Goal: Use online tool/utility: Utilize a website feature to perform a specific function

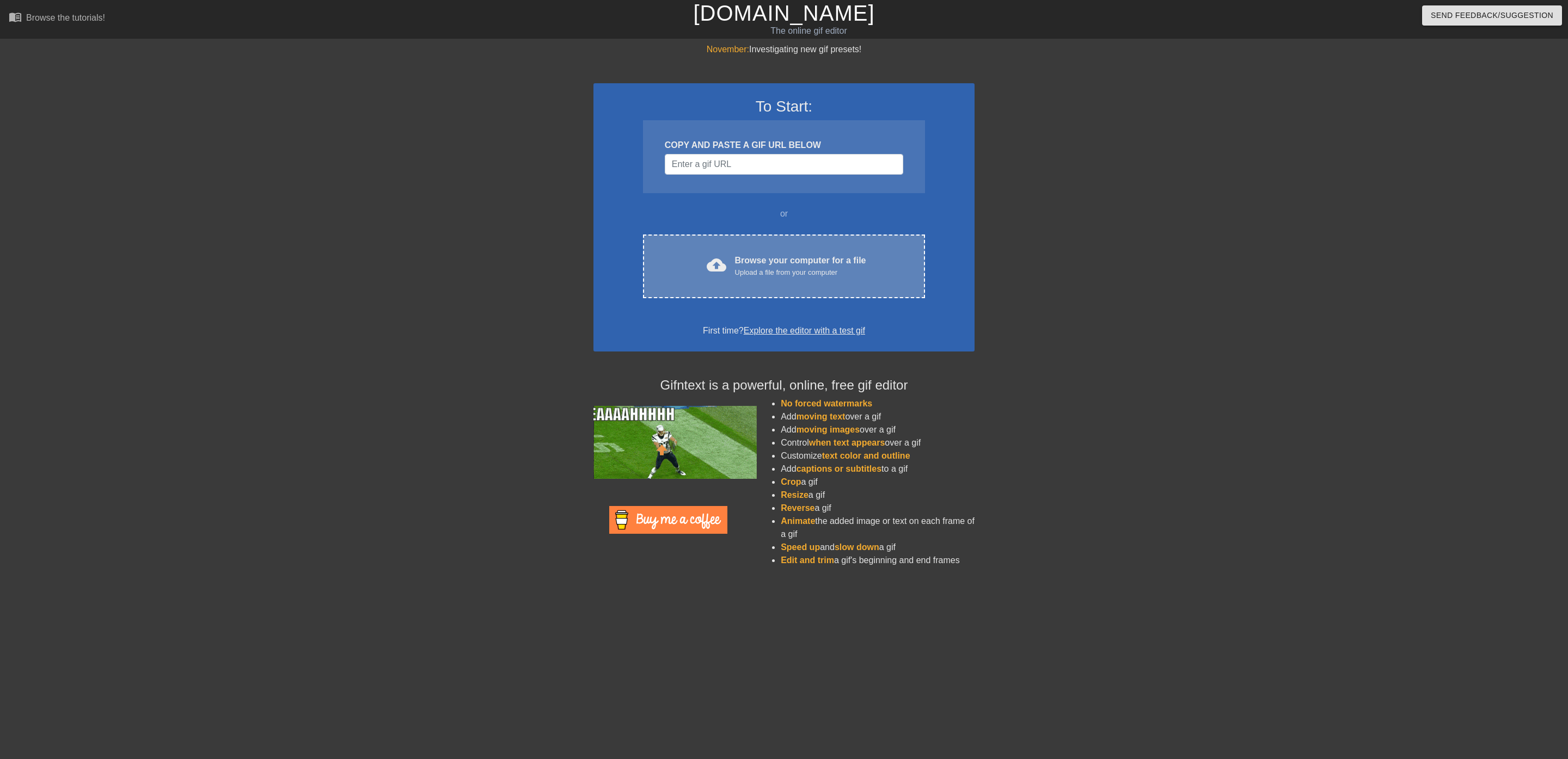
click at [816, 242] on div "cloud_upload Browse your computer for a file Upload a file from your computer C…" at bounding box center [784, 267] width 282 height 64
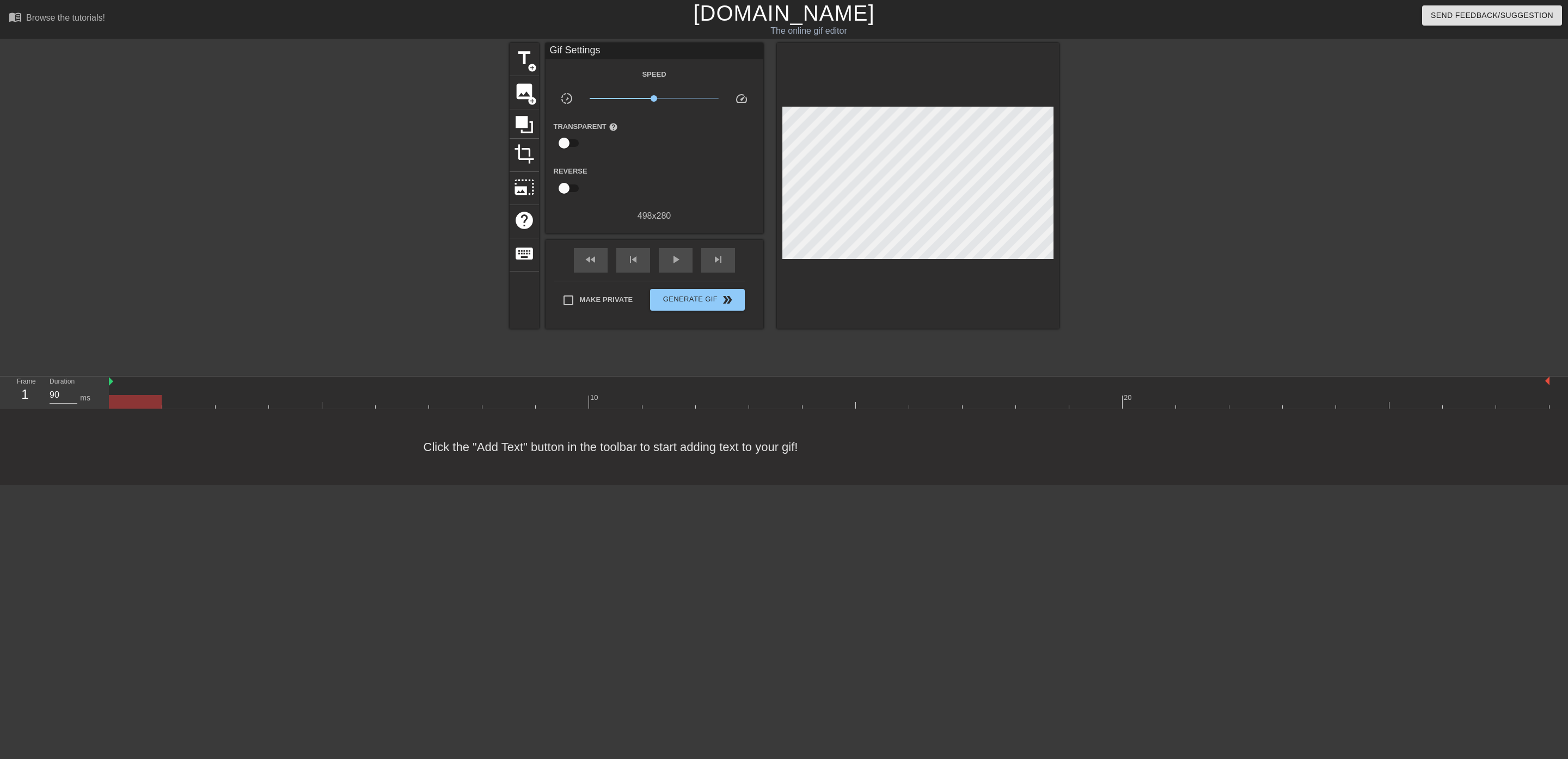
click at [195, 414] on div "Click the "Add Text" button in the toolbar to start adding text to your gif!" at bounding box center [784, 447] width 1568 height 76
click at [191, 407] on div at bounding box center [829, 402] width 1441 height 13
click at [247, 402] on div at bounding box center [829, 402] width 1441 height 13
click at [314, 398] on div at bounding box center [829, 402] width 1441 height 13
click at [343, 400] on div at bounding box center [829, 402] width 1441 height 13
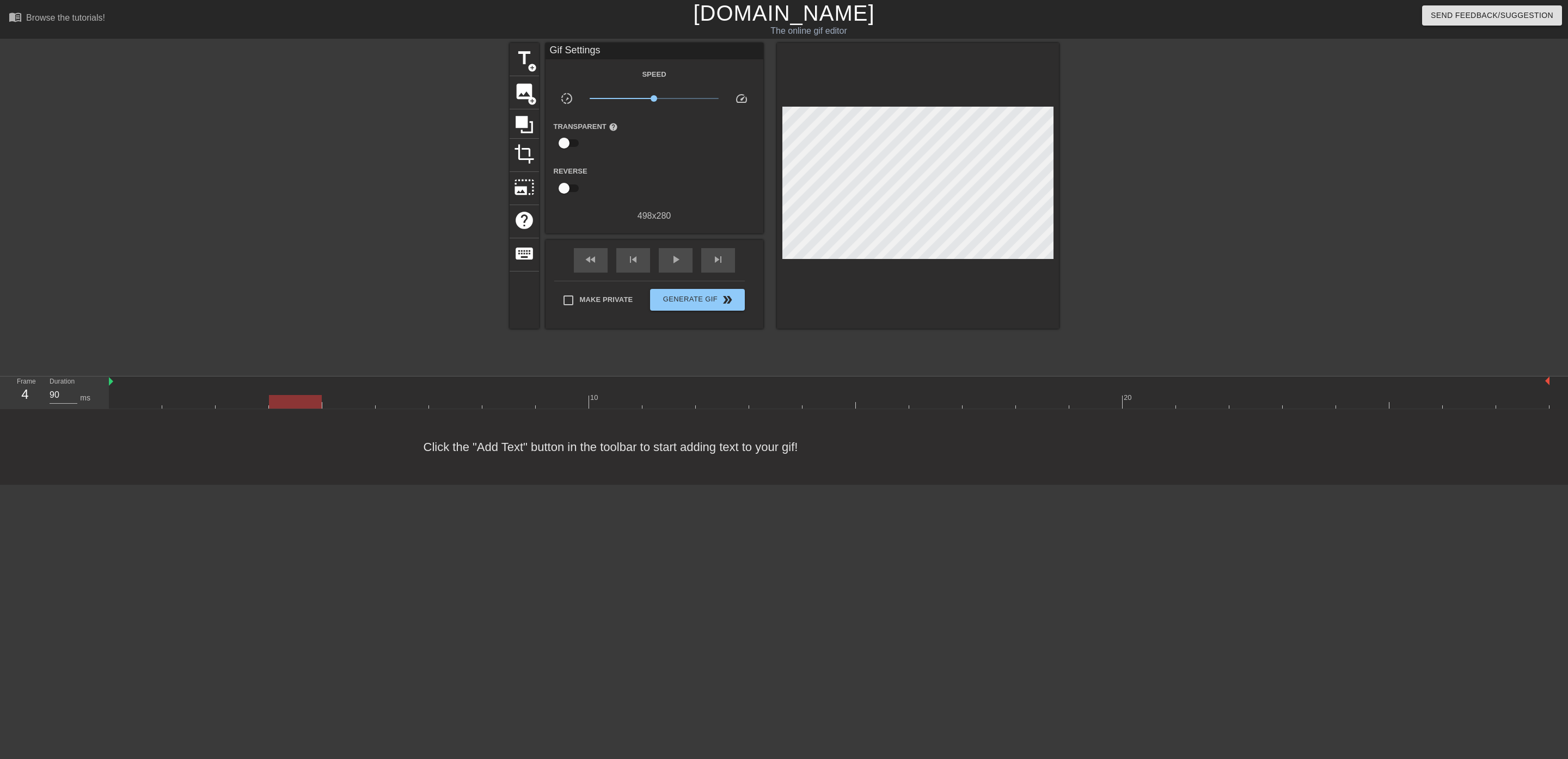
click at [311, 400] on div at bounding box center [829, 402] width 1441 height 13
click at [256, 397] on div at bounding box center [829, 402] width 1441 height 13
click at [525, 64] on span "title" at bounding box center [525, 58] width 21 height 21
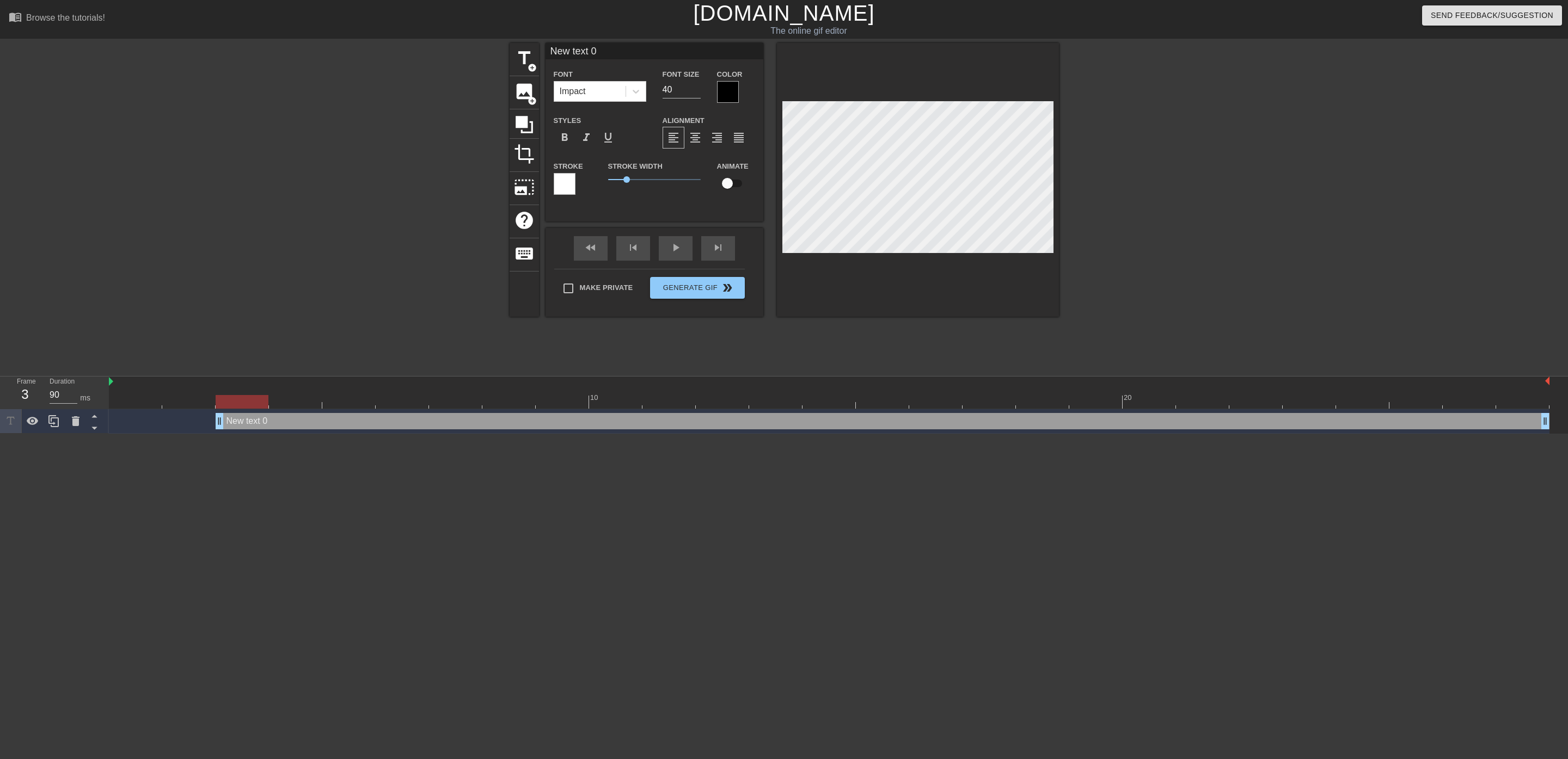
click at [603, 54] on input "New text 0" at bounding box center [654, 51] width 218 height 16
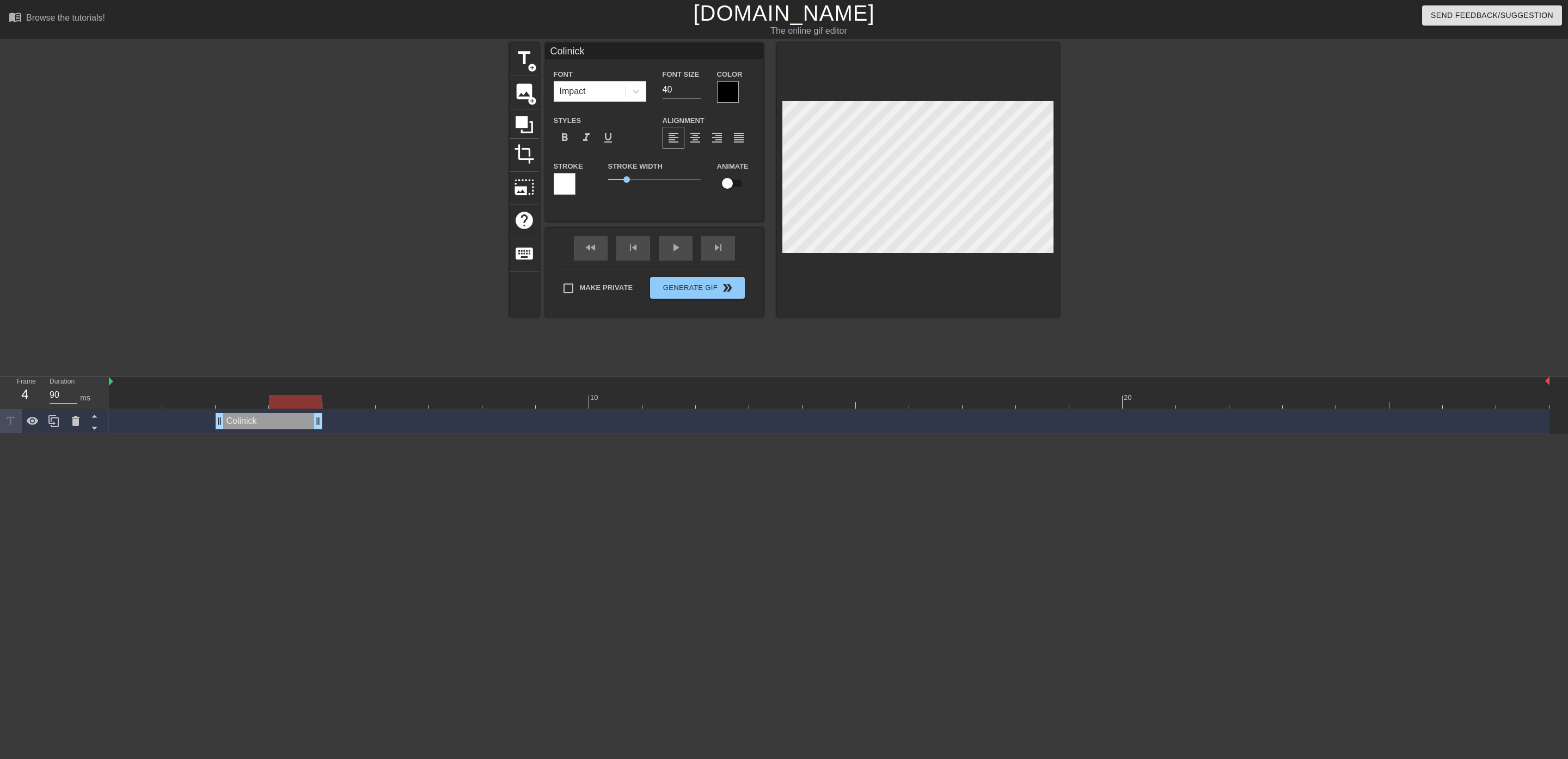
drag, startPoint x: 1539, startPoint y: 420, endPoint x: 319, endPoint y: 418, distance: 1220.0
click at [59, 418] on icon at bounding box center [54, 421] width 13 height 13
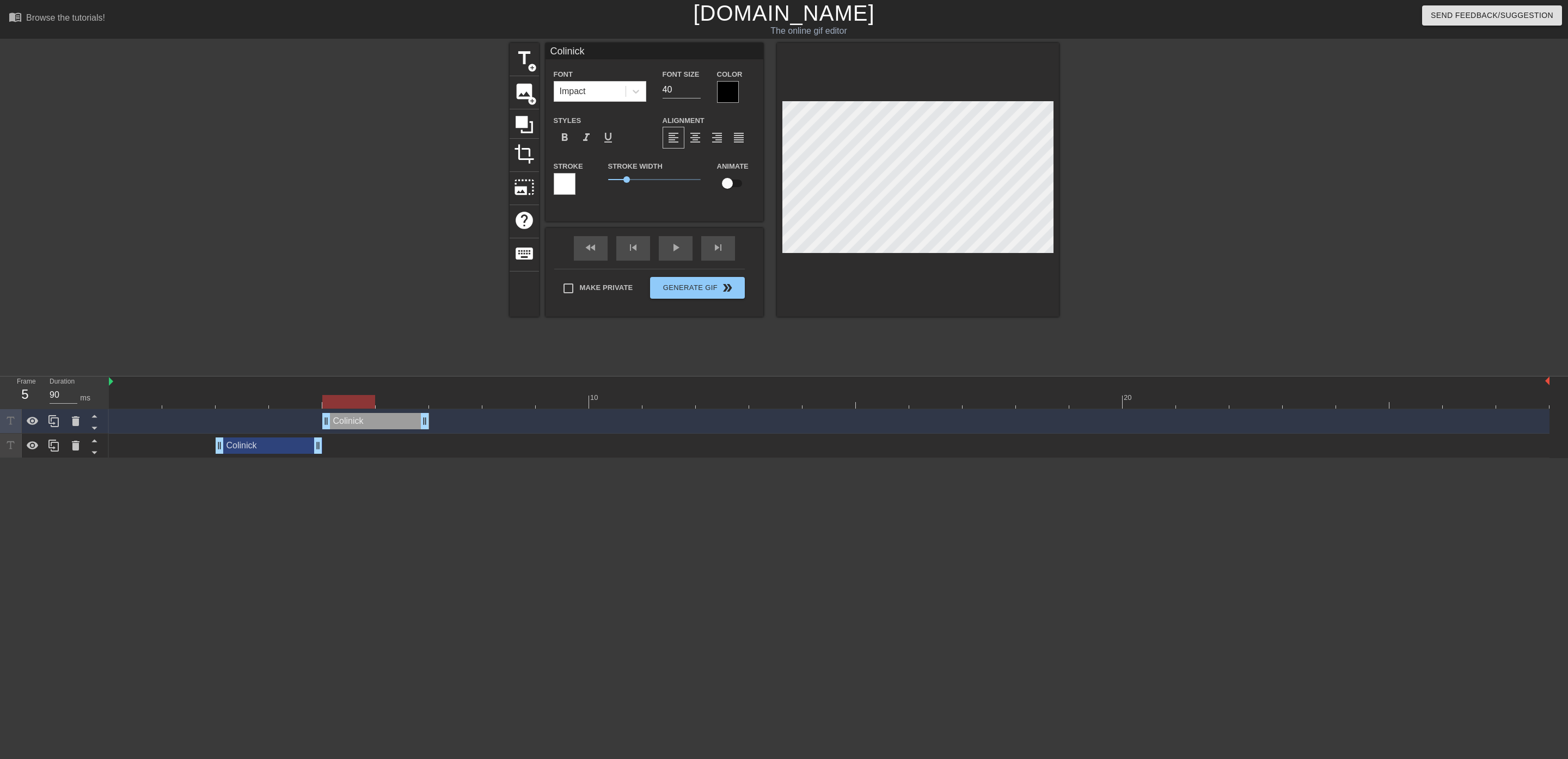
drag, startPoint x: 267, startPoint y: 423, endPoint x: 357, endPoint y: 423, distance: 90.0
click at [357, 423] on div "[PERSON_NAME] drag_handle drag_handle" at bounding box center [376, 421] width 107 height 16
click at [53, 423] on icon at bounding box center [54, 421] width 13 height 13
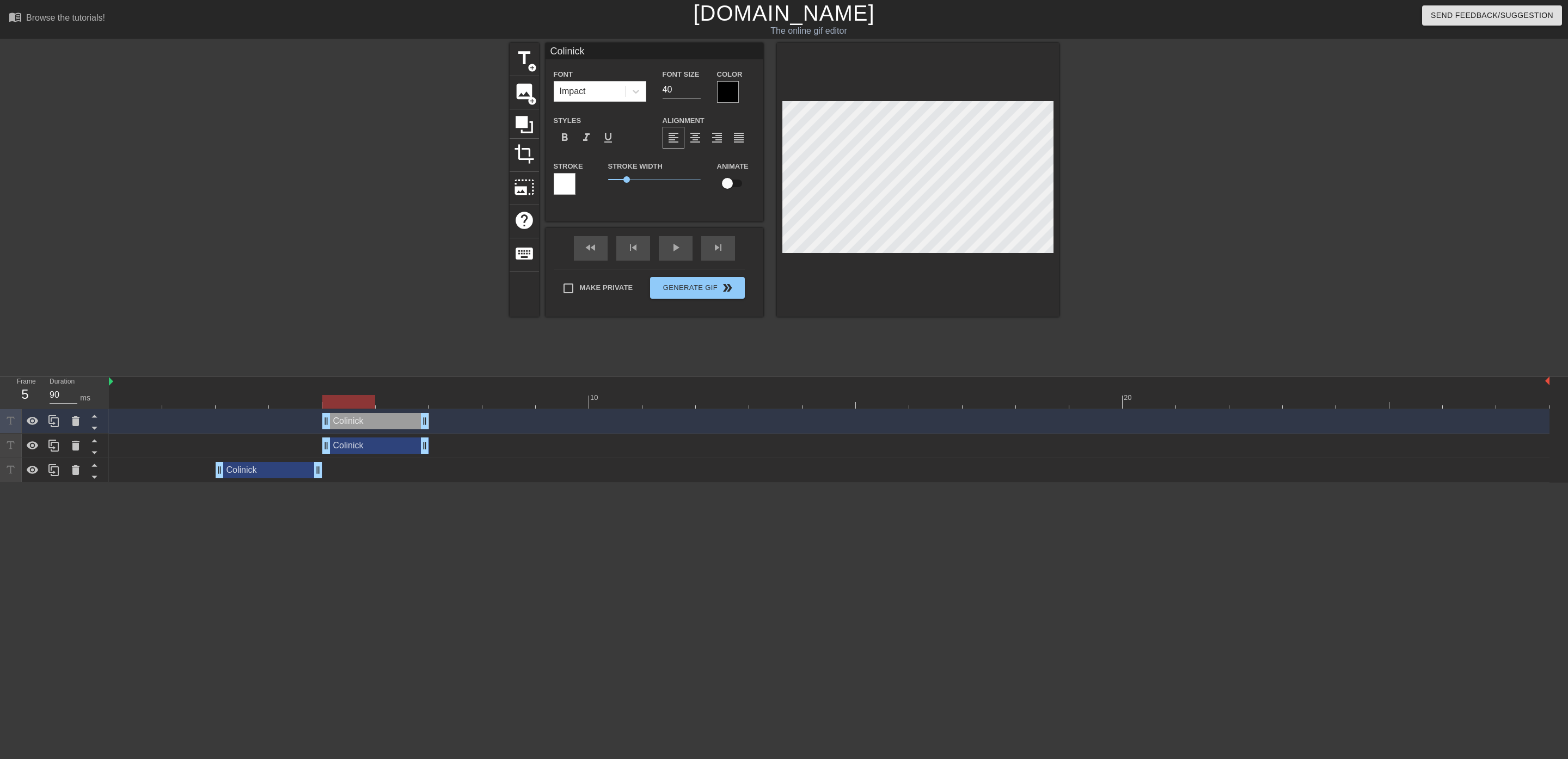
click at [405, 402] on div at bounding box center [829, 402] width 1441 height 13
click at [361, 399] on div at bounding box center [829, 402] width 1441 height 13
click at [602, 45] on input "Colinick" at bounding box center [654, 51] width 218 height 16
click at [376, 441] on div "[PERSON_NAME] drag_handle drag_handle" at bounding box center [376, 446] width 107 height 16
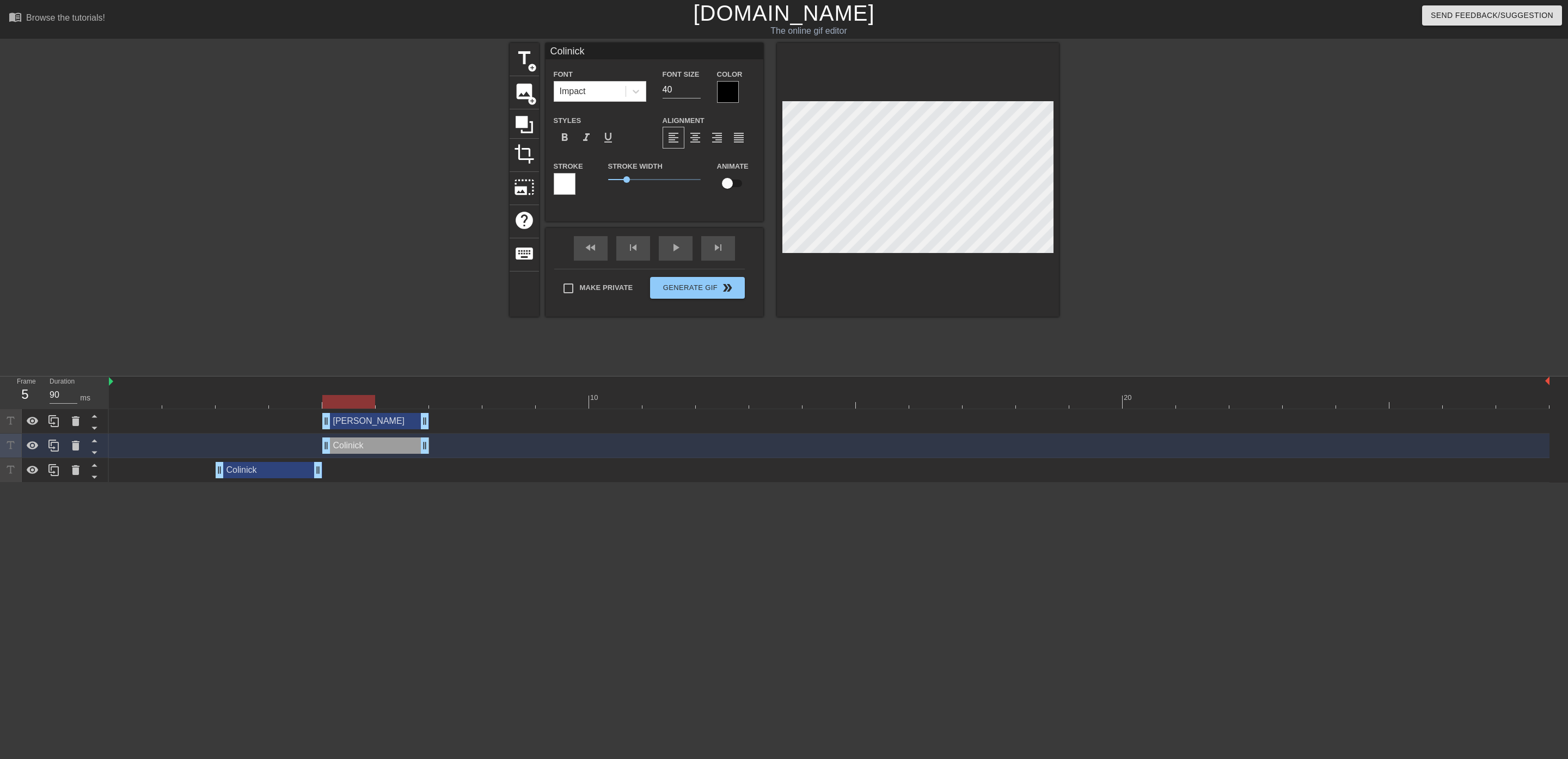
click at [602, 56] on input "Colinick" at bounding box center [654, 51] width 218 height 16
type input "C"
click at [357, 426] on div "[PERSON_NAME] drag_handle drag_handle" at bounding box center [376, 421] width 107 height 16
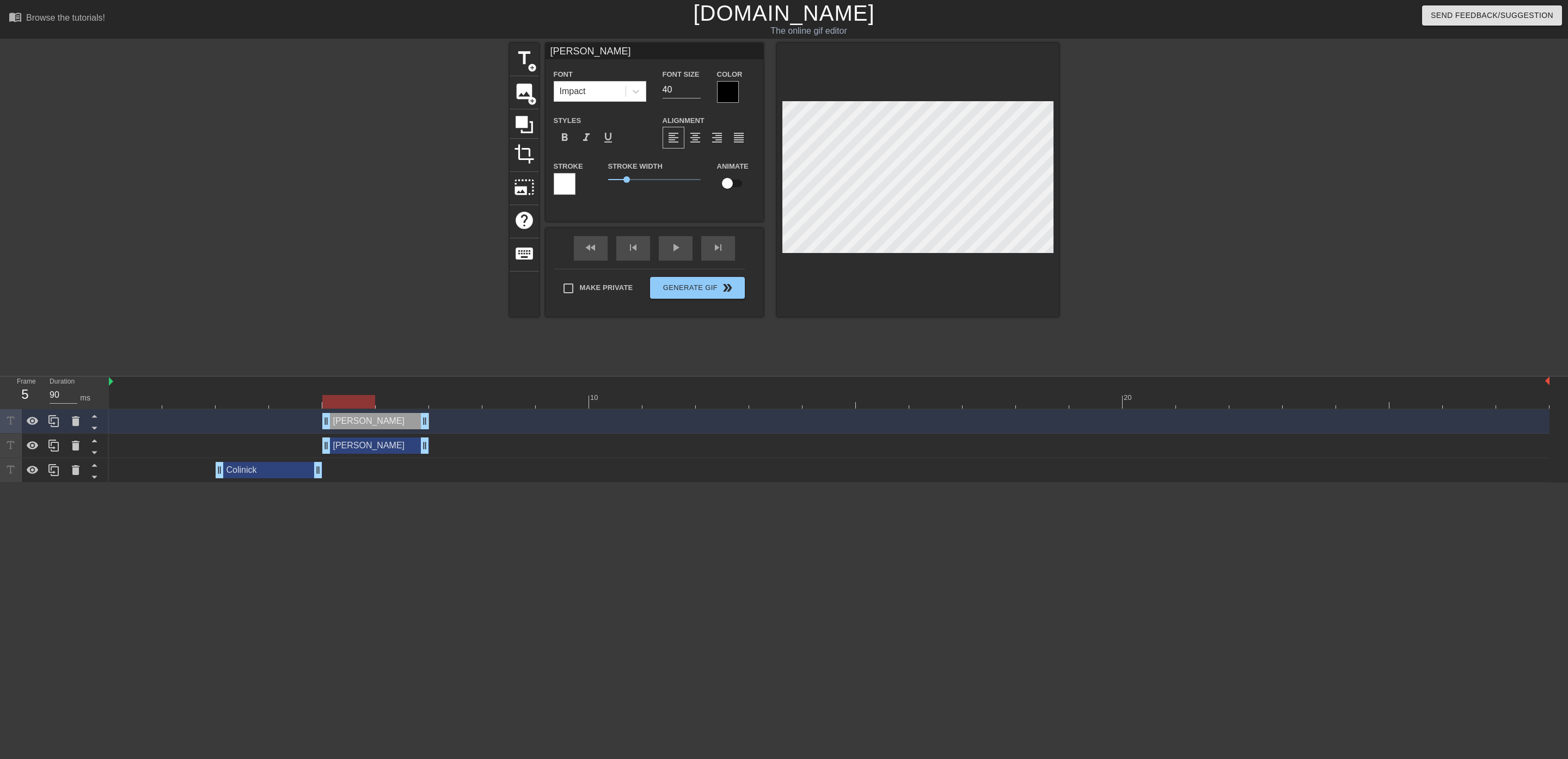
click at [592, 50] on input "[PERSON_NAME]" at bounding box center [654, 51] width 218 height 16
type input "Coli"
click at [372, 157] on div at bounding box center [415, 206] width 163 height 327
type input "[PERSON_NAME]"
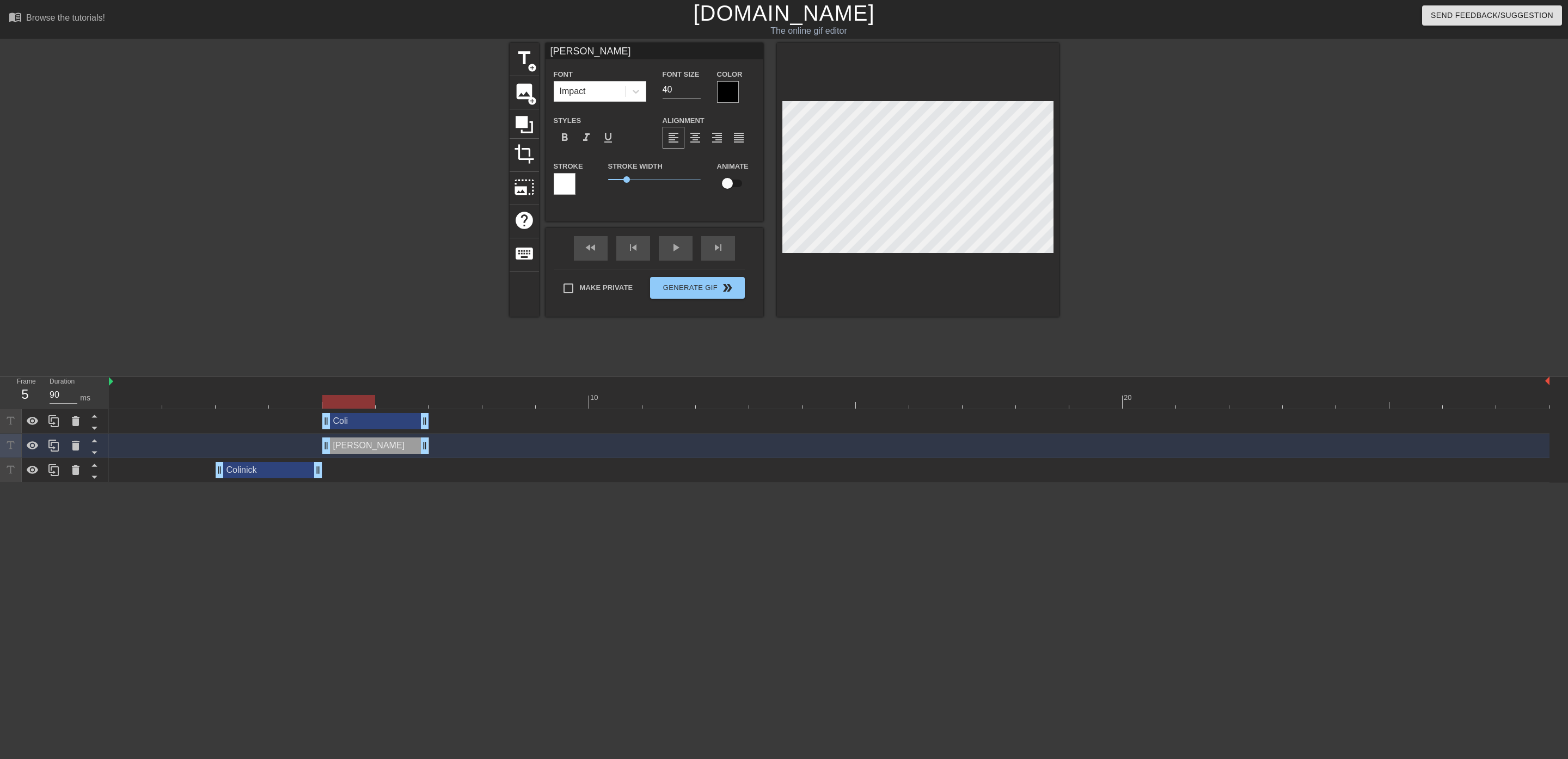
click at [1201, 214] on div at bounding box center [1154, 206] width 163 height 327
click at [1133, 201] on div at bounding box center [1154, 206] width 163 height 327
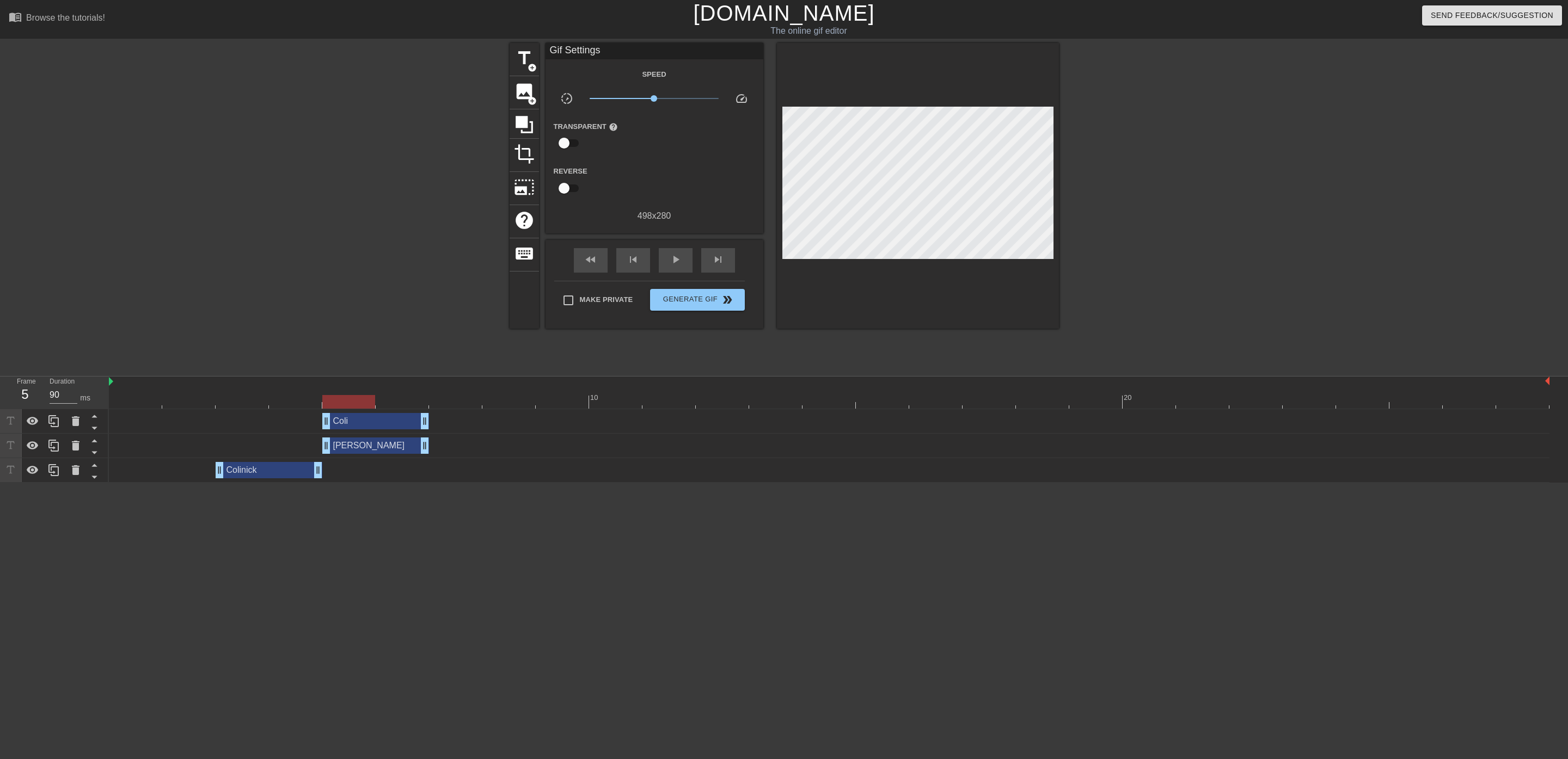
click at [406, 404] on div at bounding box center [829, 402] width 1441 height 13
click at [360, 398] on div at bounding box center [829, 402] width 1441 height 13
drag, startPoint x: 422, startPoint y: 417, endPoint x: 383, endPoint y: 420, distance: 39.1
click at [383, 420] on div "Coli drag_handle drag_handle" at bounding box center [829, 421] width 1441 height 16
drag, startPoint x: 423, startPoint y: 443, endPoint x: 391, endPoint y: 443, distance: 32.0
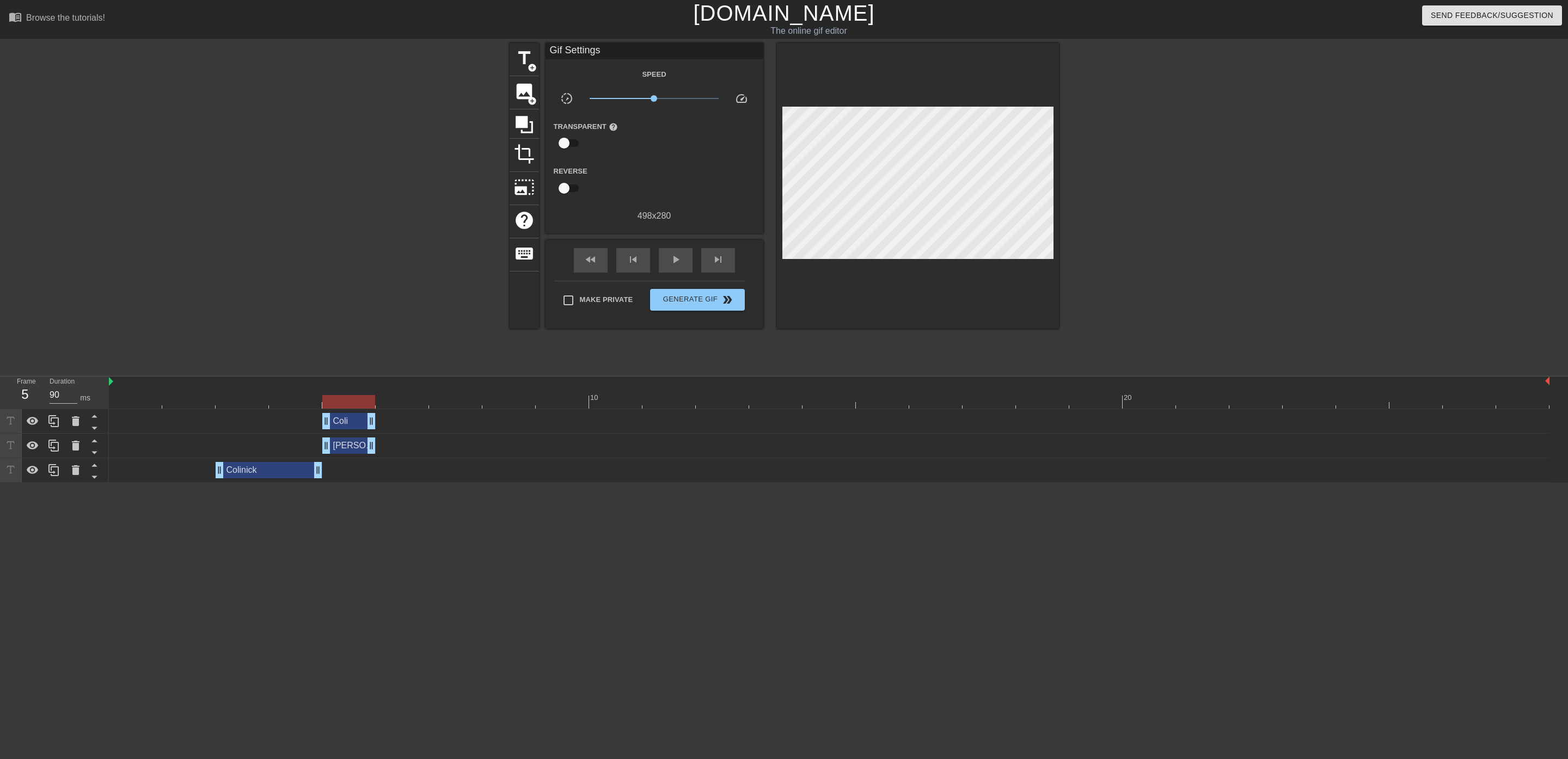
click at [391, 443] on div "[PERSON_NAME] drag_handle drag_handle" at bounding box center [829, 446] width 1441 height 16
click at [51, 440] on icon at bounding box center [54, 446] width 10 height 12
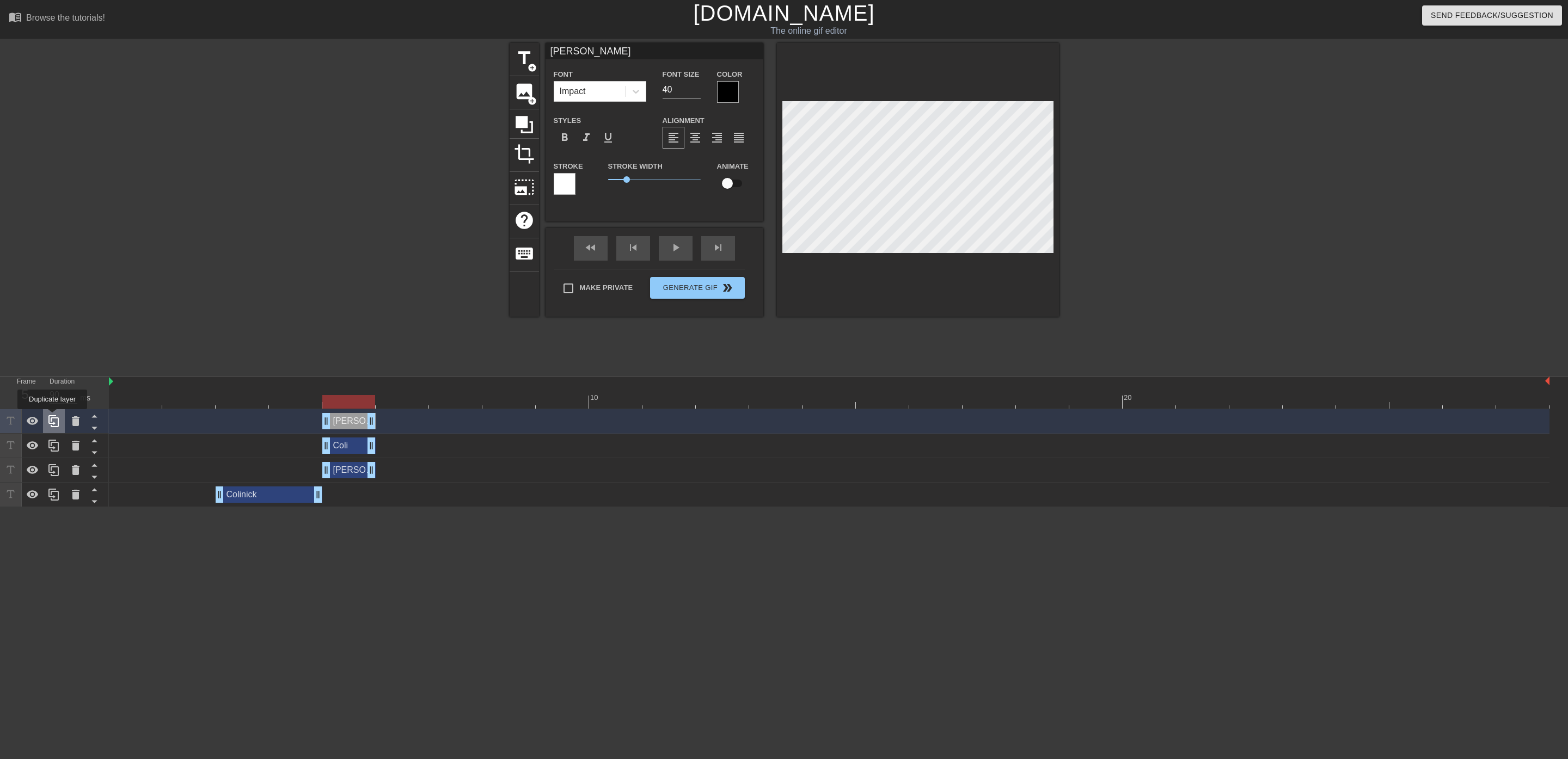
click at [52, 417] on icon at bounding box center [54, 421] width 10 height 12
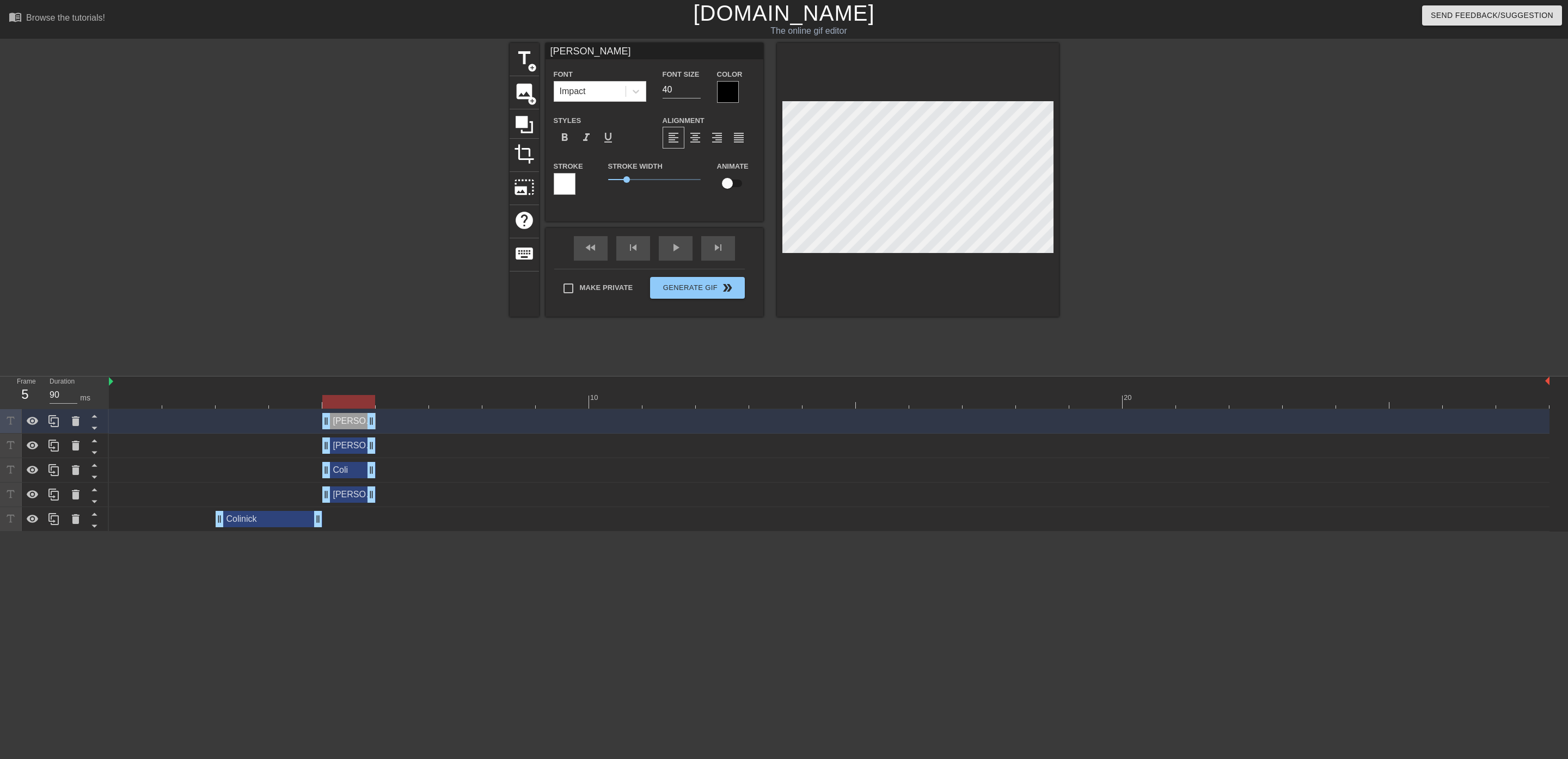
click at [52, 417] on div at bounding box center [54, 470] width 109 height 123
click at [52, 417] on icon at bounding box center [54, 421] width 10 height 12
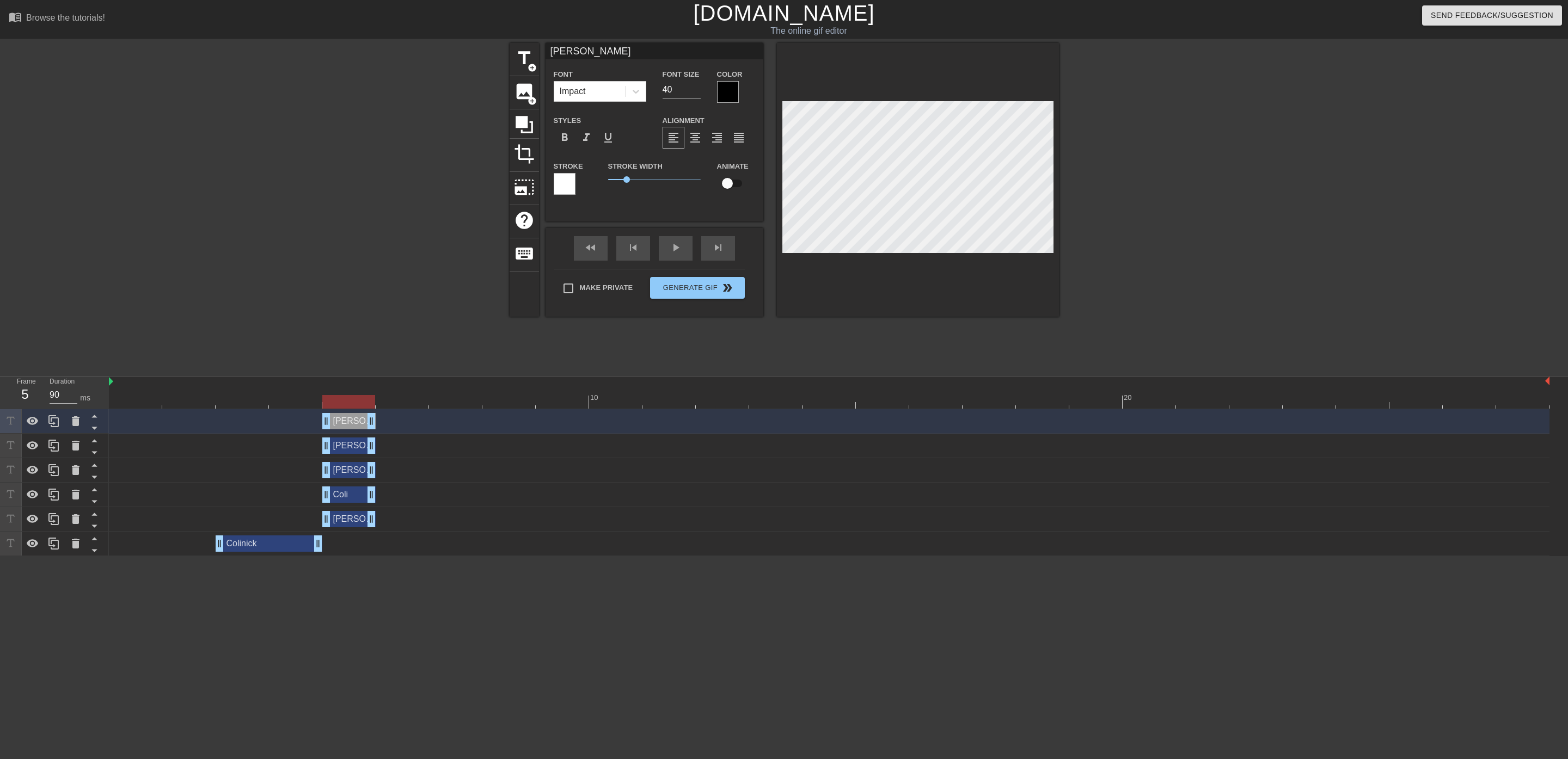
click at [52, 417] on div at bounding box center [54, 483] width 109 height 147
click at [54, 423] on icon at bounding box center [54, 421] width 10 height 12
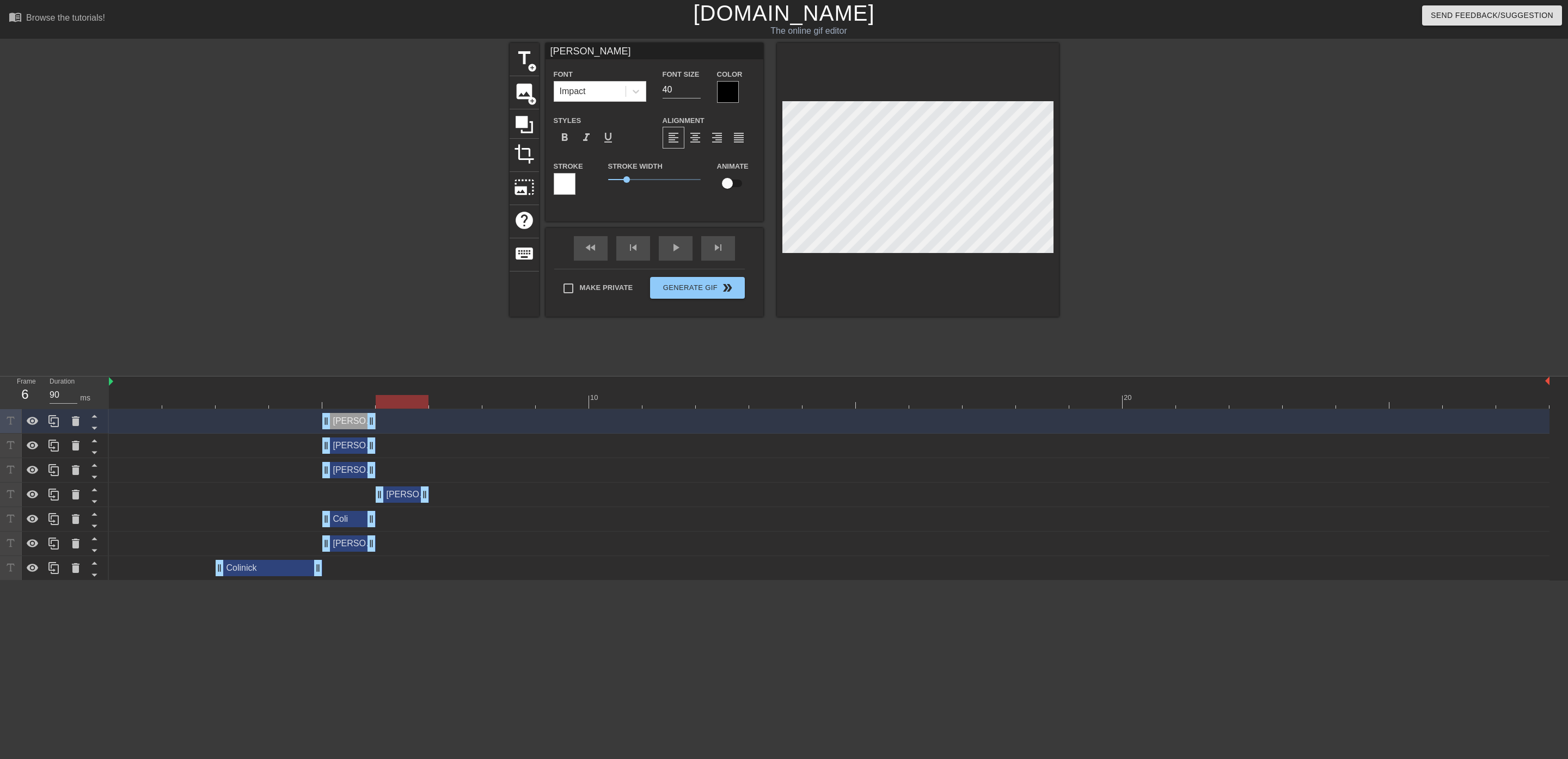
drag, startPoint x: 346, startPoint y: 496, endPoint x: 391, endPoint y: 498, distance: 45.0
click at [391, 498] on div "[PERSON_NAME] drag_handle drag_handle" at bounding box center [403, 495] width 54 height 16
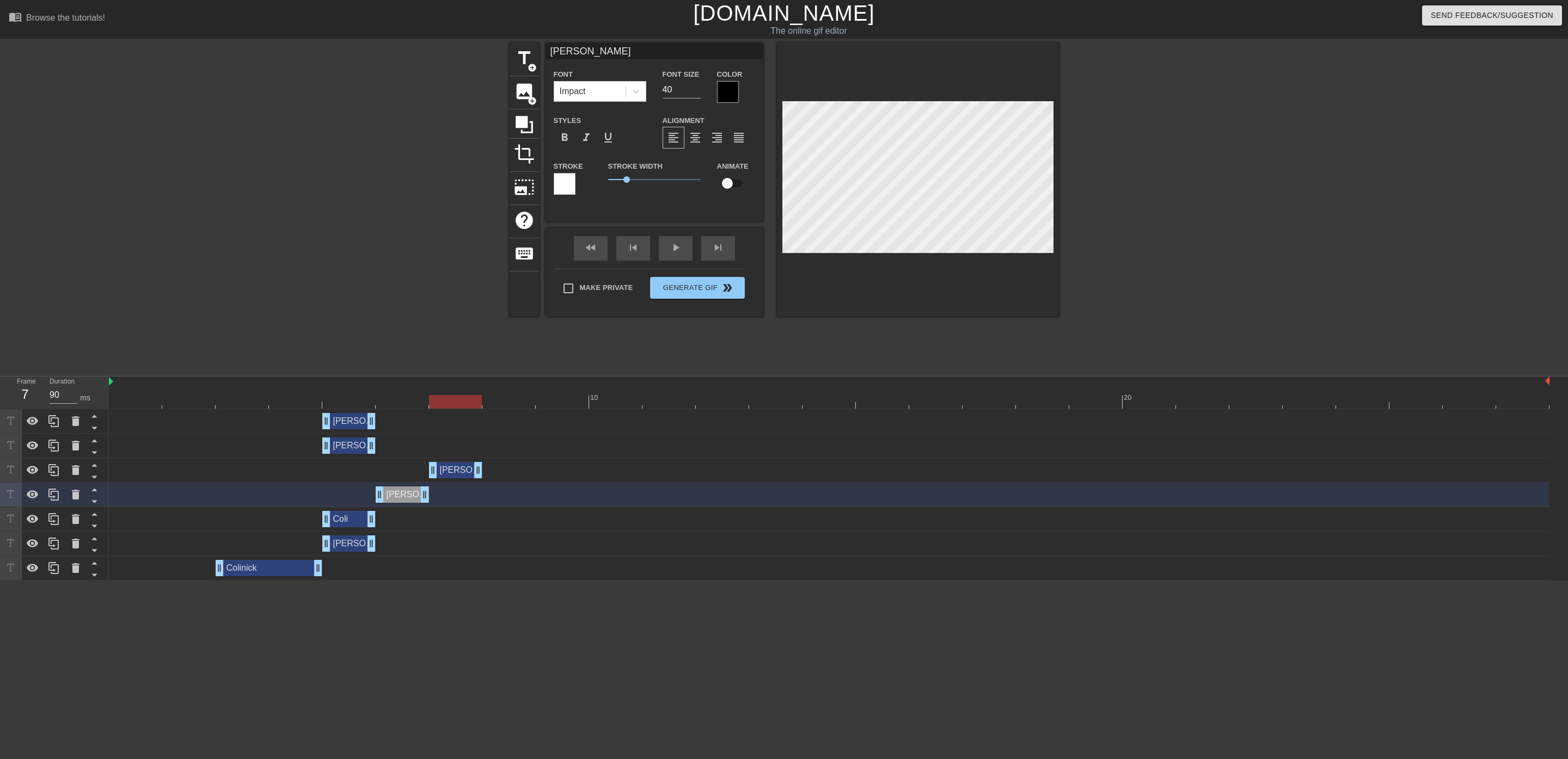
drag, startPoint x: 346, startPoint y: 467, endPoint x: 458, endPoint y: 464, distance: 112.0
click at [458, 464] on div "[PERSON_NAME] drag_handle drag_handle" at bounding box center [456, 470] width 54 height 16
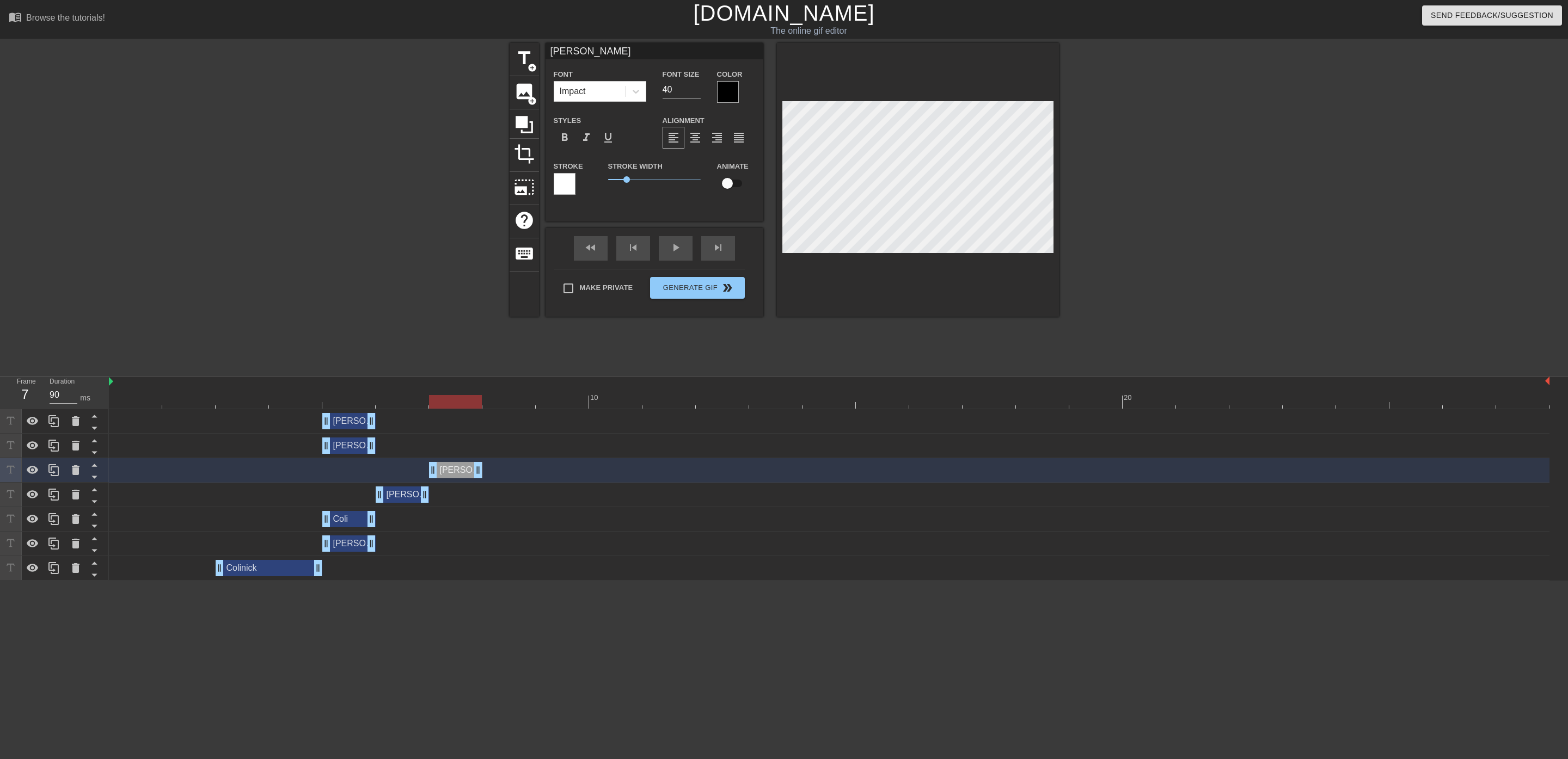
click at [353, 437] on div "[PERSON_NAME] drag_handle drag_handle" at bounding box center [349, 446] width 54 height 16
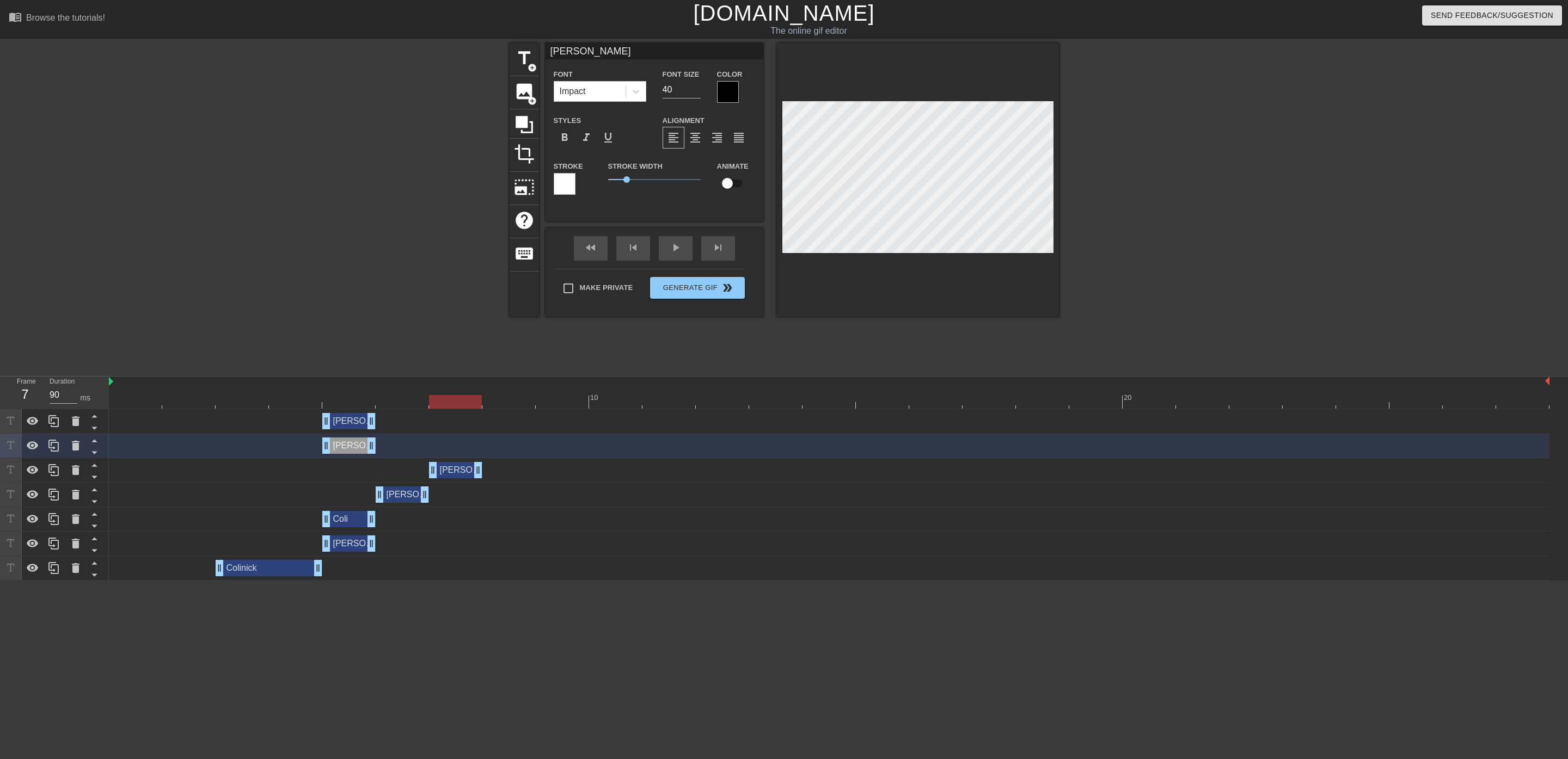
click at [349, 449] on div "[PERSON_NAME] drag_handle drag_handle" at bounding box center [349, 446] width 54 height 16
drag, startPoint x: 353, startPoint y: 446, endPoint x: 505, endPoint y: 448, distance: 152.0
click at [505, 448] on div "[PERSON_NAME] drag_handle drag_handle" at bounding box center [509, 446] width 54 height 16
drag, startPoint x: 346, startPoint y: 421, endPoint x: 551, endPoint y: 443, distance: 206.2
click at [551, 443] on div "[PERSON_NAME] drag_handle drag_handle nick drag_handle drag_handle nick drag_ha…" at bounding box center [839, 495] width 1460 height 172
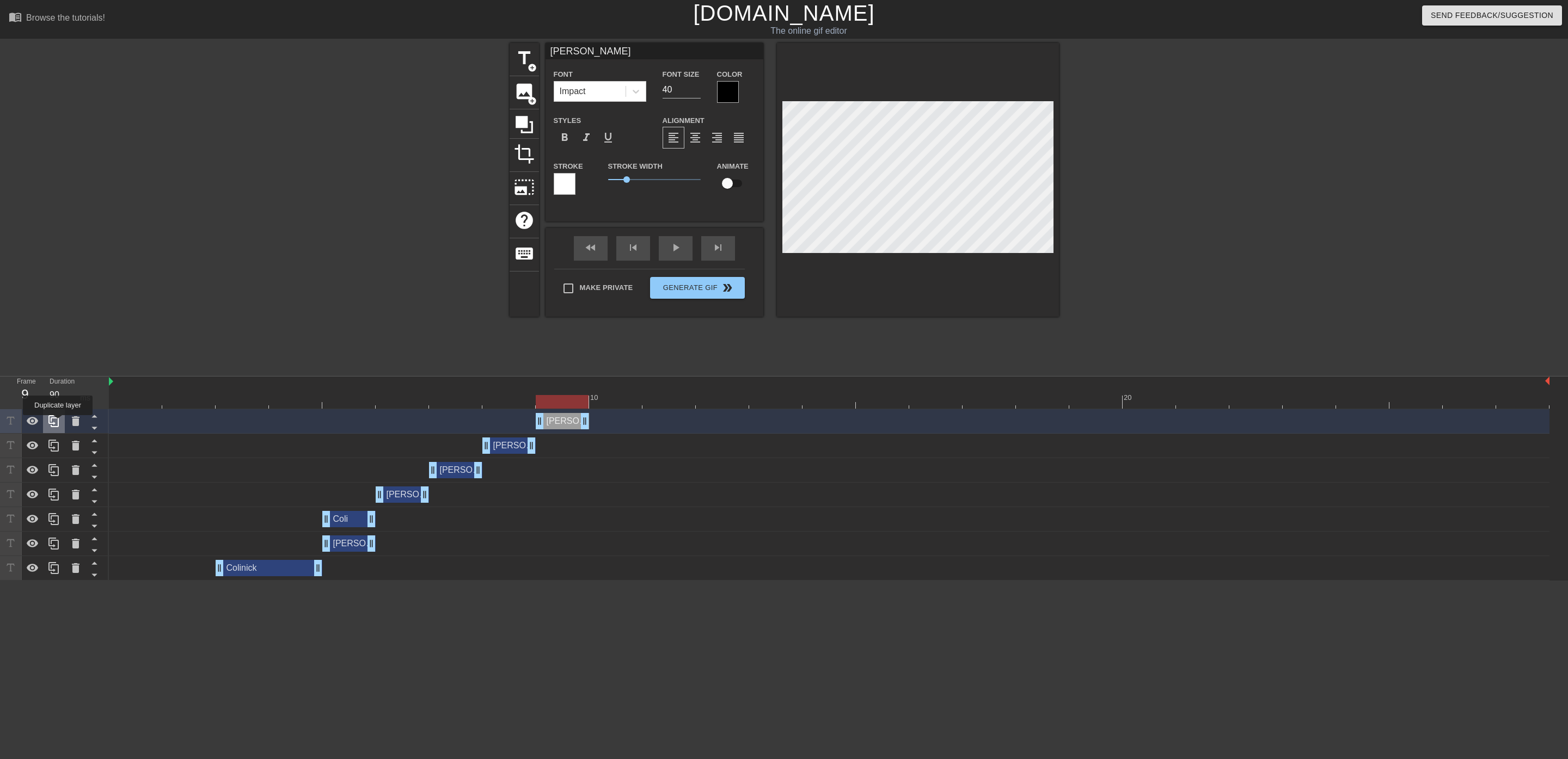
click at [58, 423] on icon at bounding box center [54, 421] width 10 height 12
click at [57, 423] on div at bounding box center [54, 495] width 109 height 172
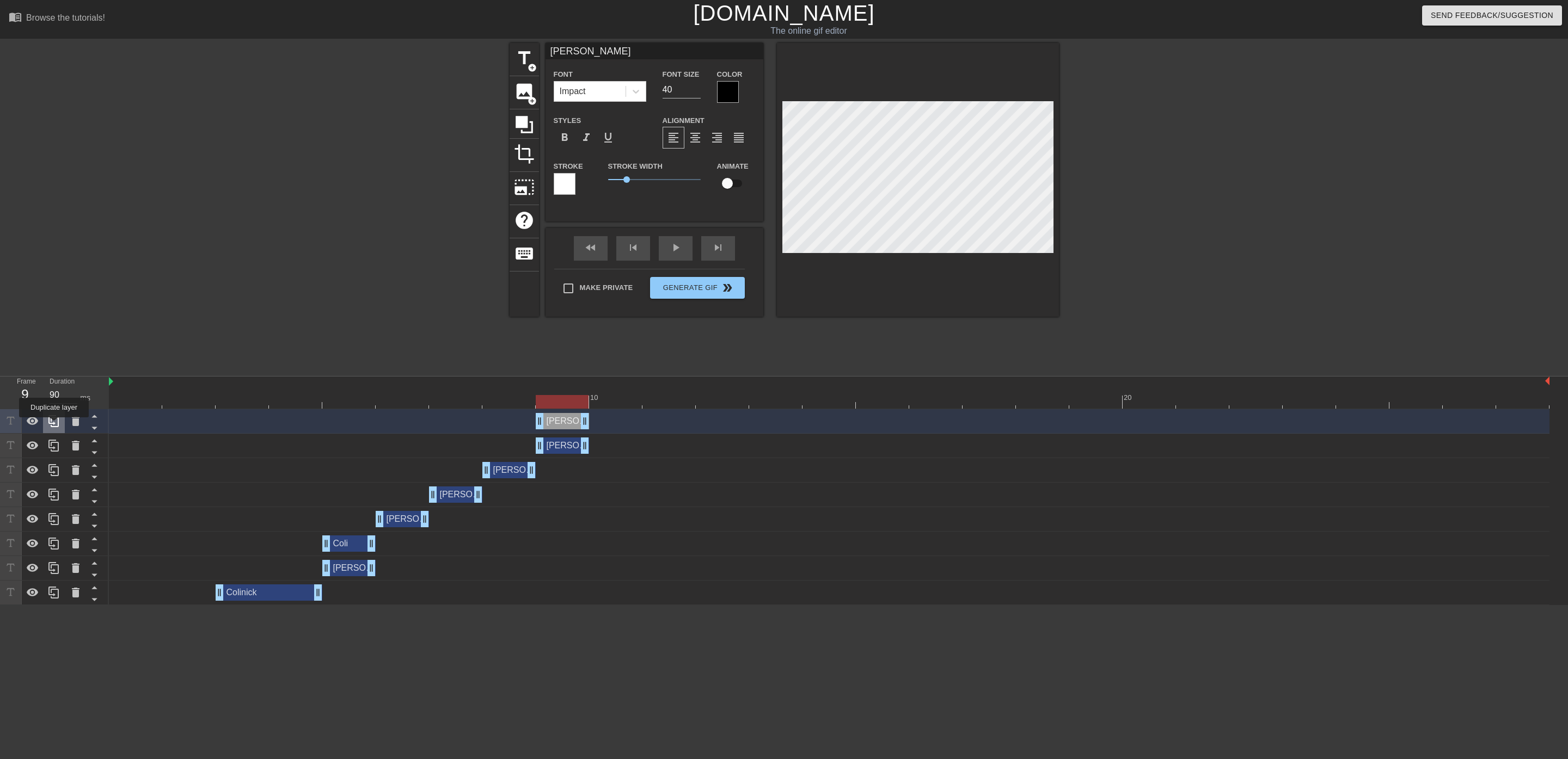
click at [54, 425] on icon at bounding box center [54, 421] width 10 height 12
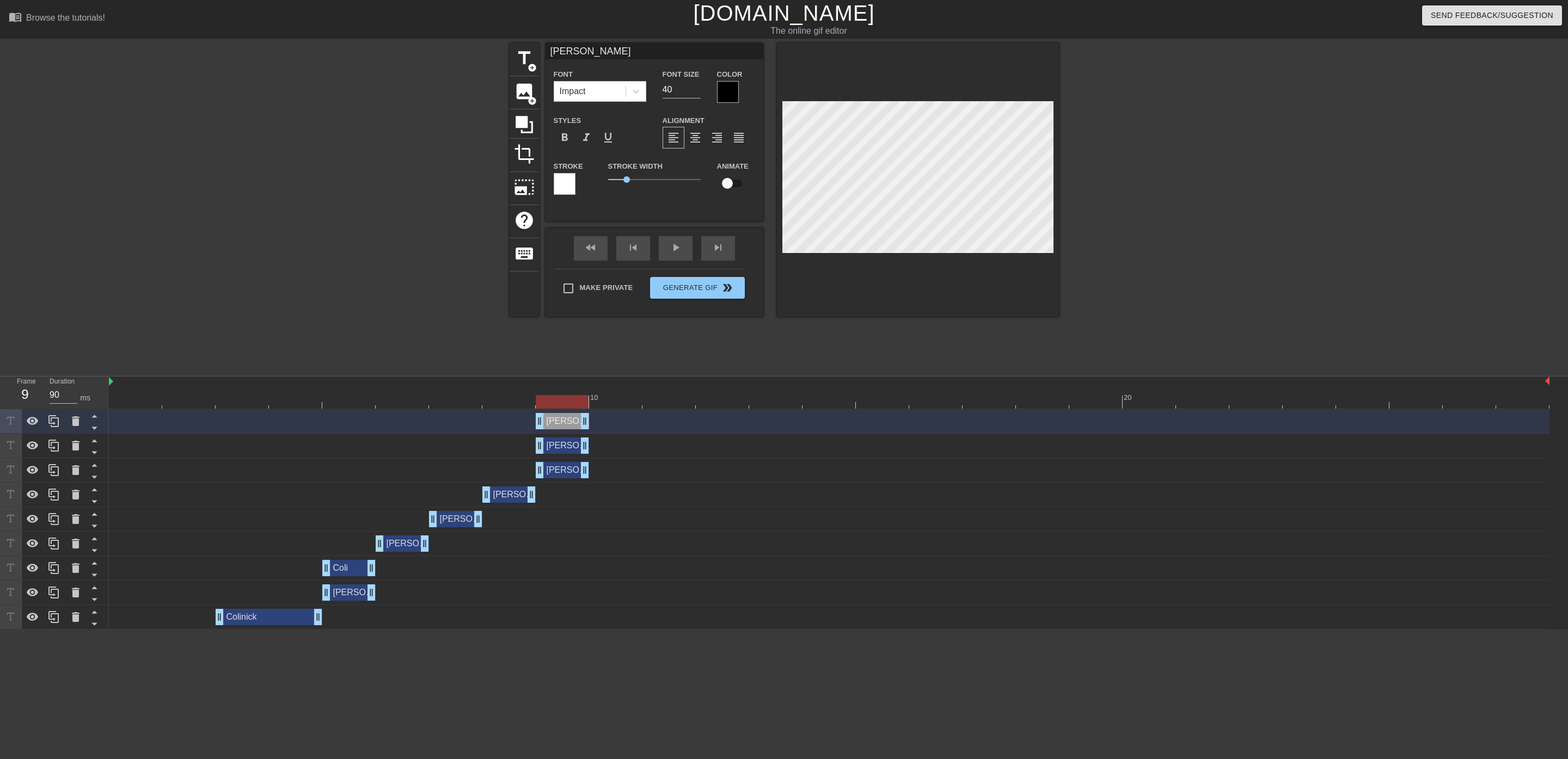
click at [53, 425] on div at bounding box center [54, 519] width 109 height 221
click at [54, 426] on icon at bounding box center [54, 421] width 13 height 13
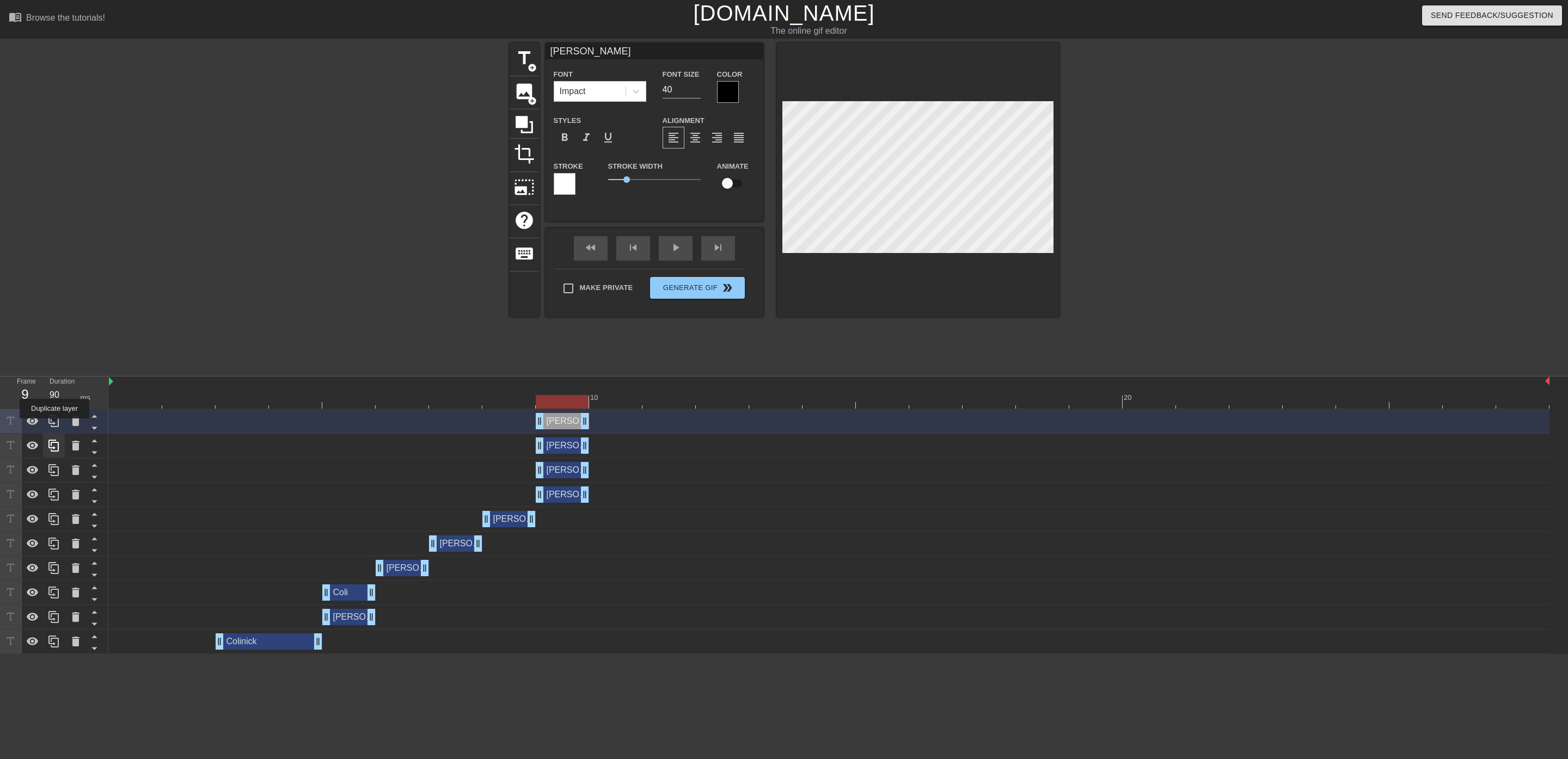
click at [54, 426] on icon at bounding box center [54, 421] width 13 height 13
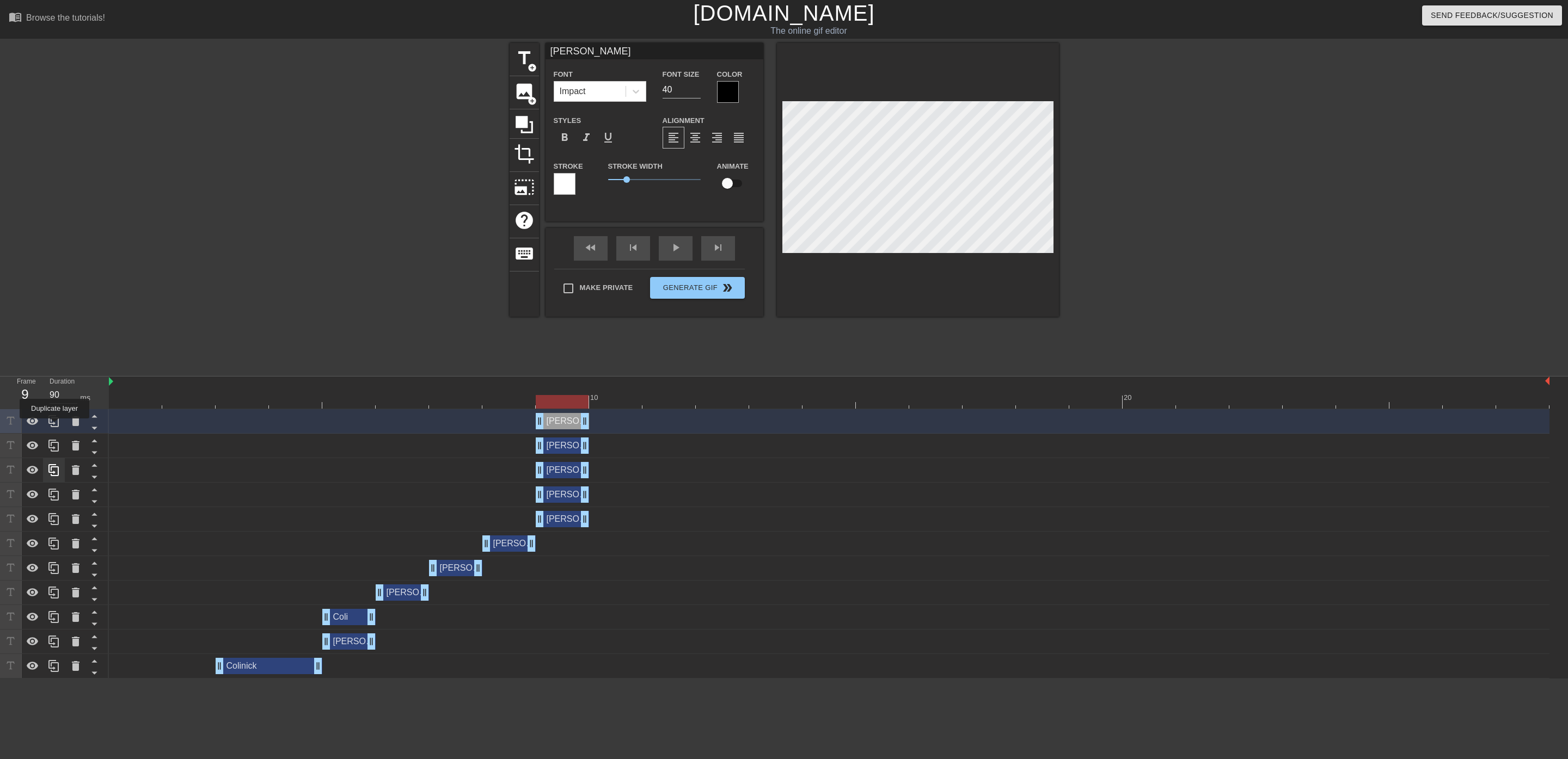
click at [54, 426] on icon at bounding box center [54, 421] width 13 height 13
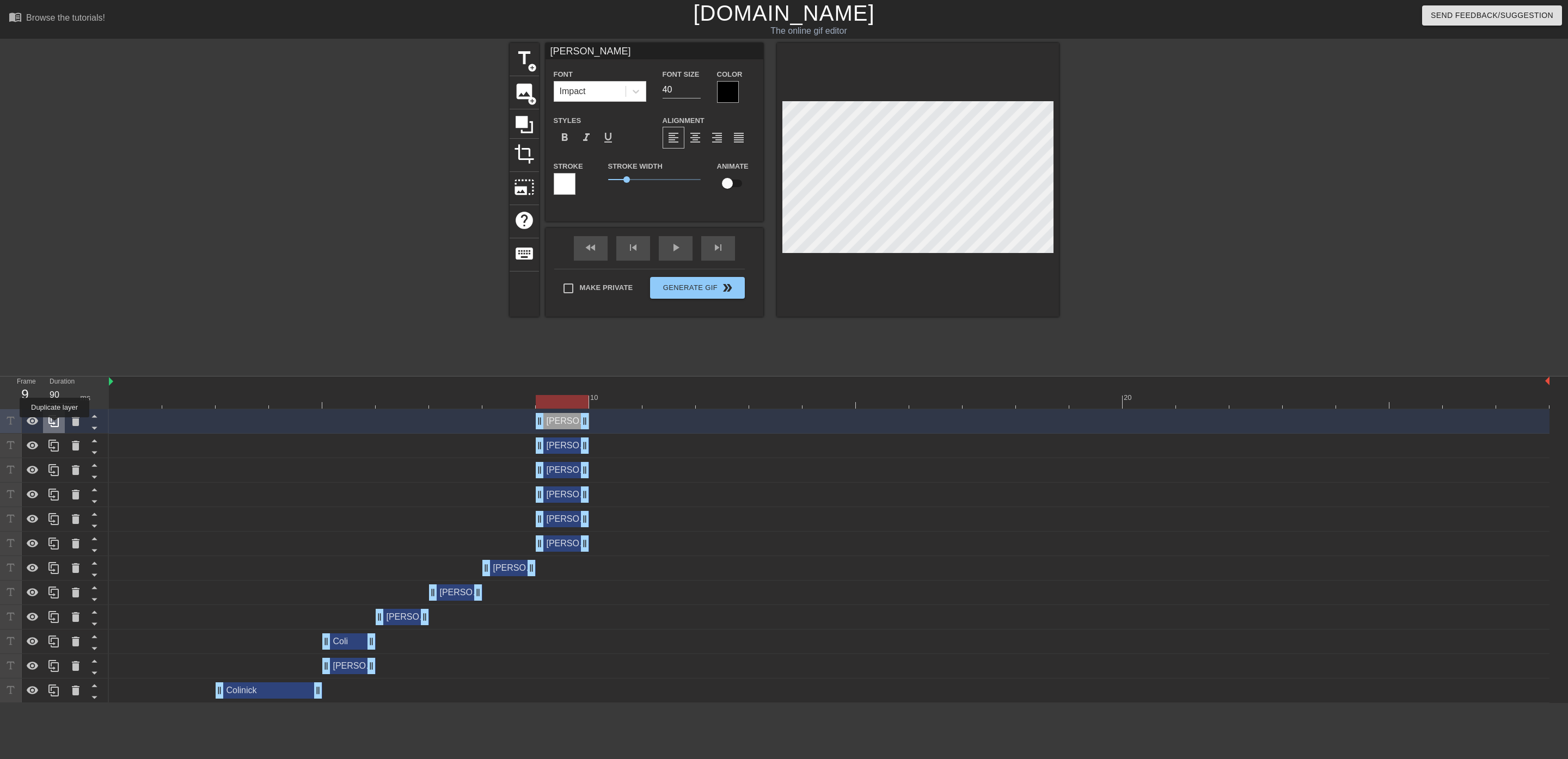
click at [54, 425] on icon at bounding box center [54, 421] width 13 height 13
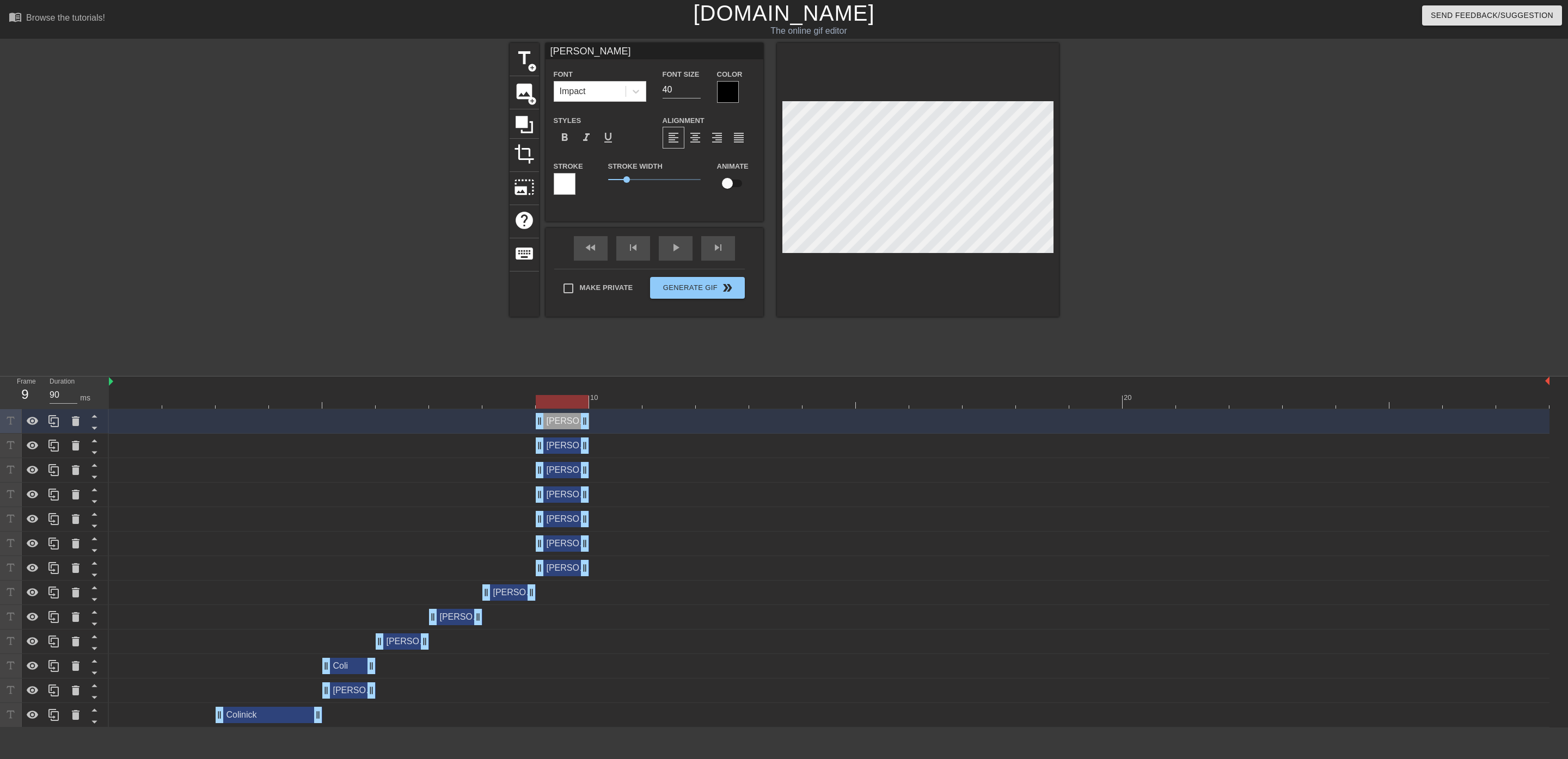
click at [567, 567] on div "[PERSON_NAME] drag_handle drag_handle" at bounding box center [563, 568] width 54 height 16
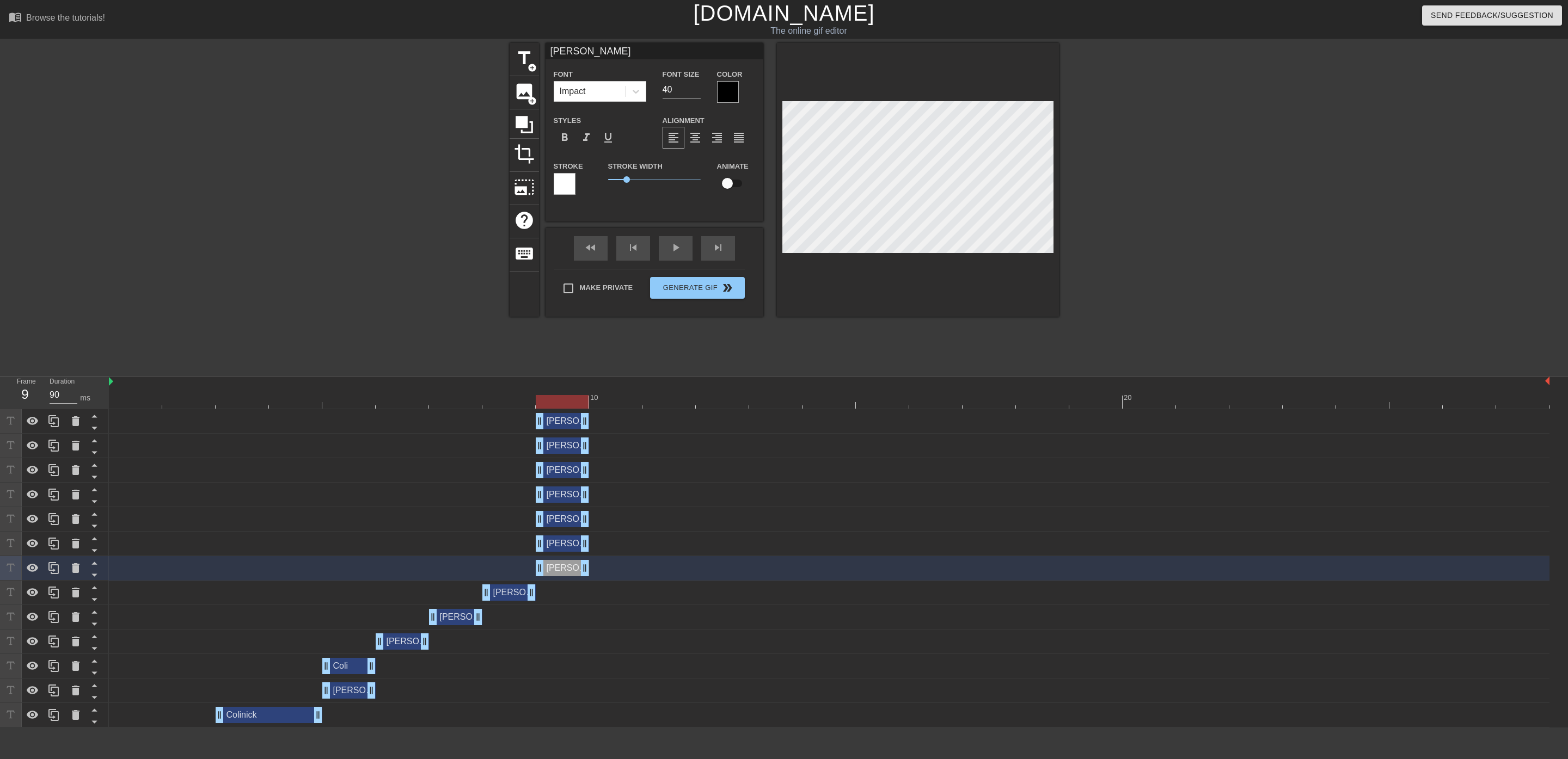
click at [567, 547] on div "[PERSON_NAME] drag_handle drag_handle" at bounding box center [563, 544] width 54 height 16
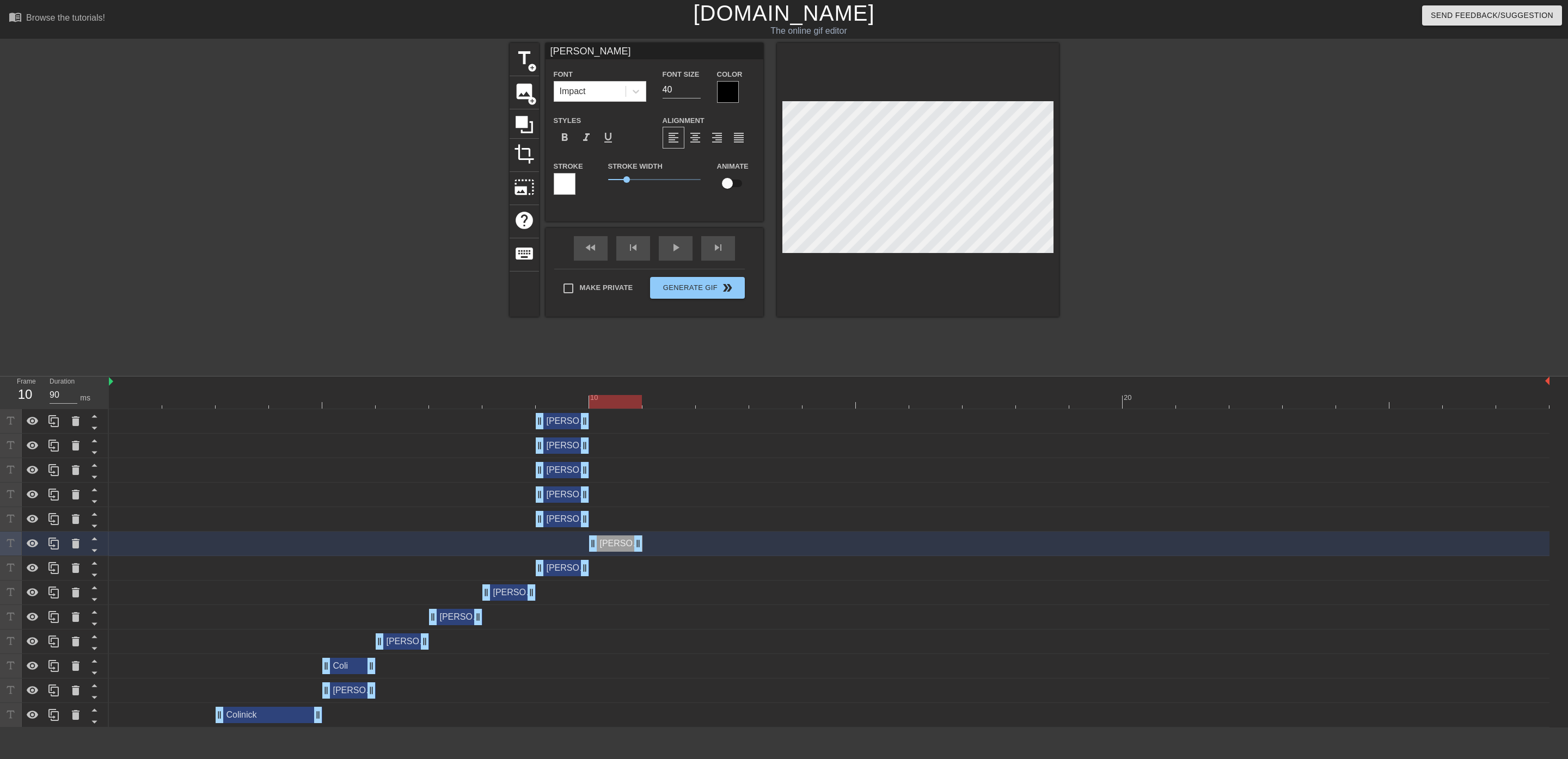
drag, startPoint x: 566, startPoint y: 550, endPoint x: 610, endPoint y: 547, distance: 44.1
click at [610, 547] on div "[PERSON_NAME] drag_handle drag_handle" at bounding box center [616, 544] width 54 height 16
click at [551, 516] on div "[PERSON_NAME] drag_handle drag_handle" at bounding box center [563, 519] width 54 height 16
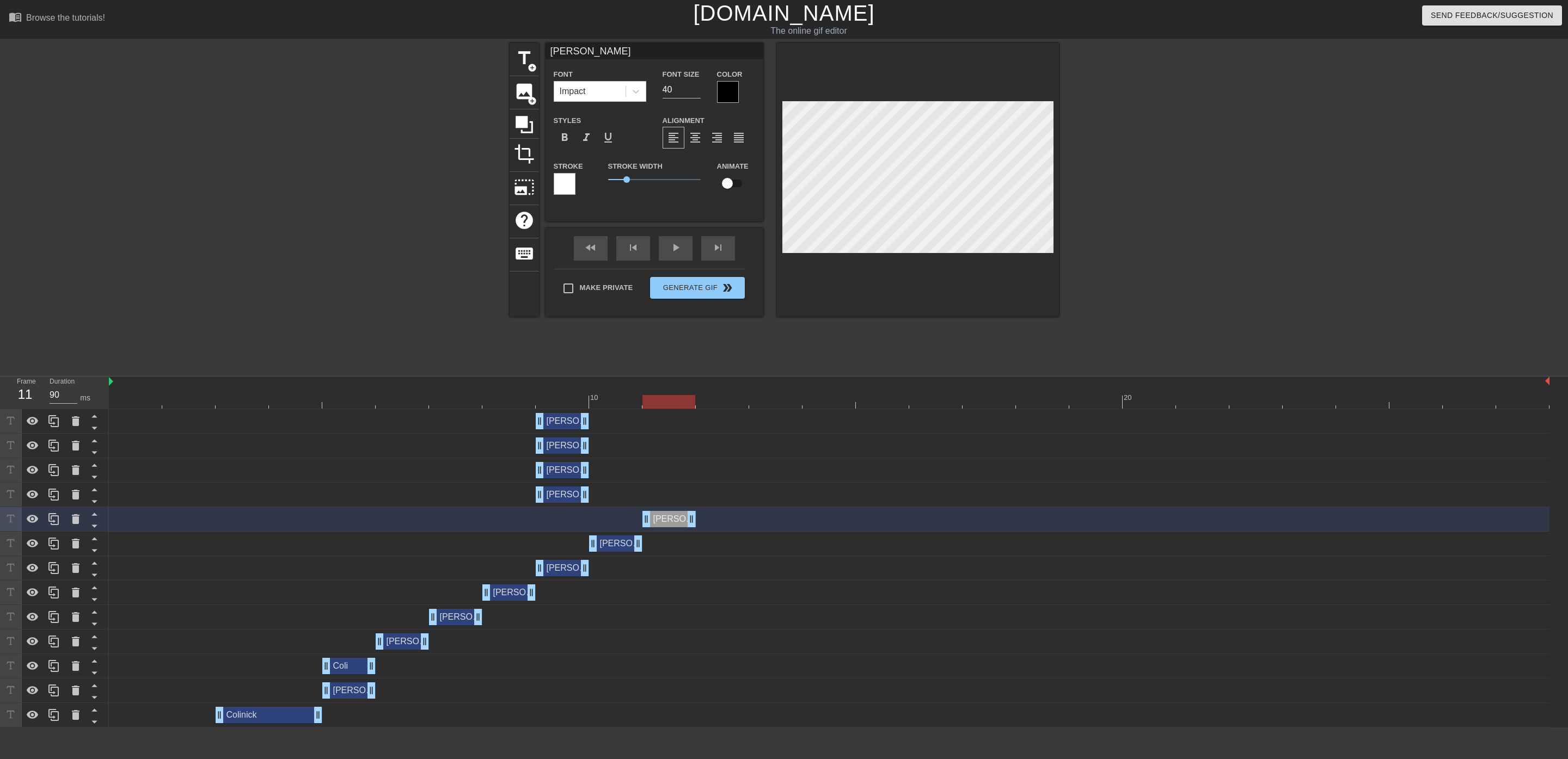
drag, startPoint x: 559, startPoint y: 520, endPoint x: 665, endPoint y: 523, distance: 106.0
click at [665, 523] on div "[PERSON_NAME] drag_handle drag_handle" at bounding box center [670, 519] width 54 height 16
click at [616, 399] on div at bounding box center [829, 402] width 1441 height 13
click at [673, 394] on div at bounding box center [670, 394] width 54 height 13
click at [634, 388] on div "10" at bounding box center [616, 394] width 54 height 13
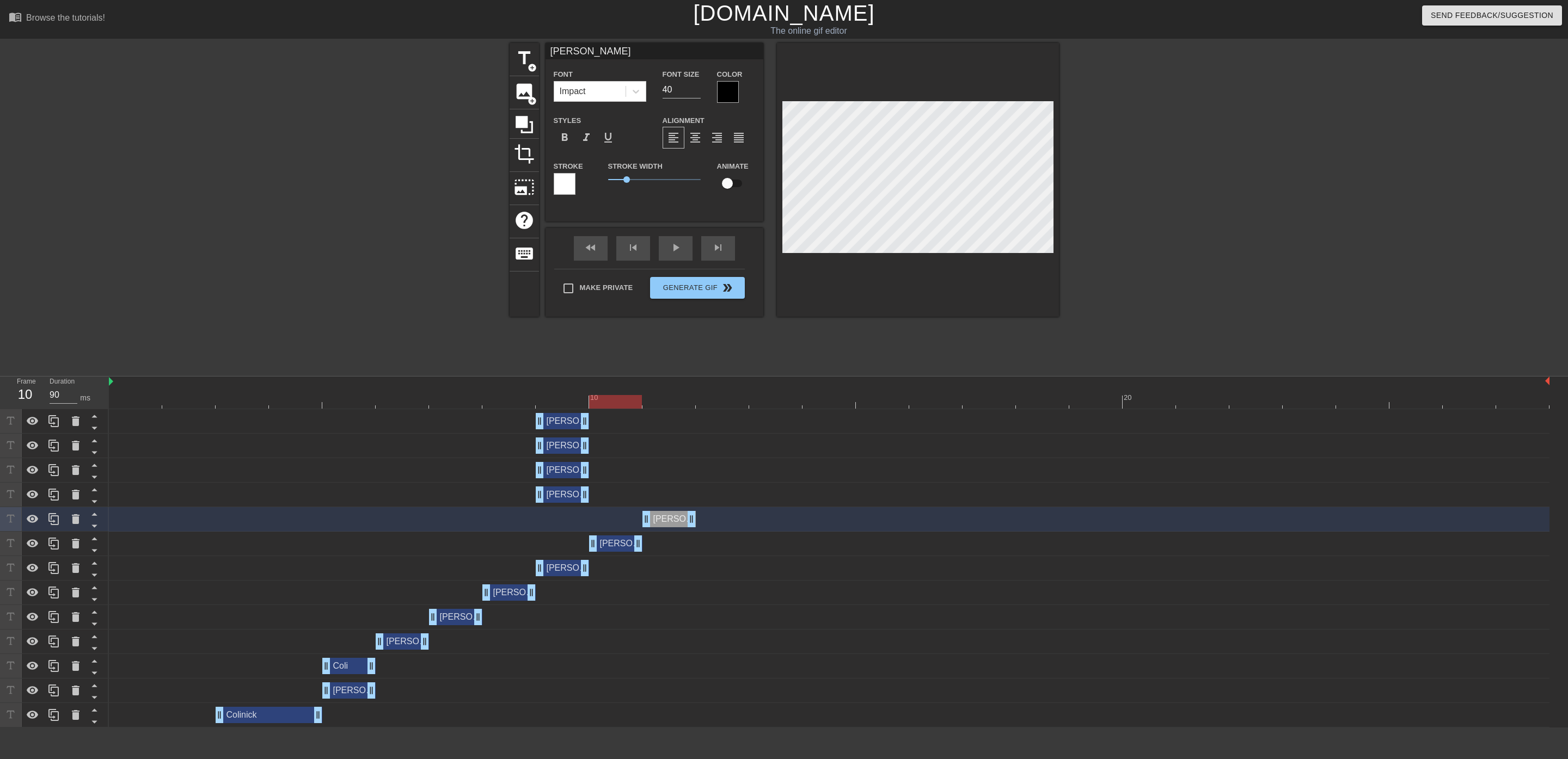
click at [667, 400] on div at bounding box center [829, 402] width 1441 height 13
drag, startPoint x: 555, startPoint y: 497, endPoint x: 719, endPoint y: 506, distance: 164.2
click at [719, 506] on div "[PERSON_NAME] drag_handle drag_handle nick drag_handle drag_handle nick drag_ha…" at bounding box center [839, 568] width 1460 height 319
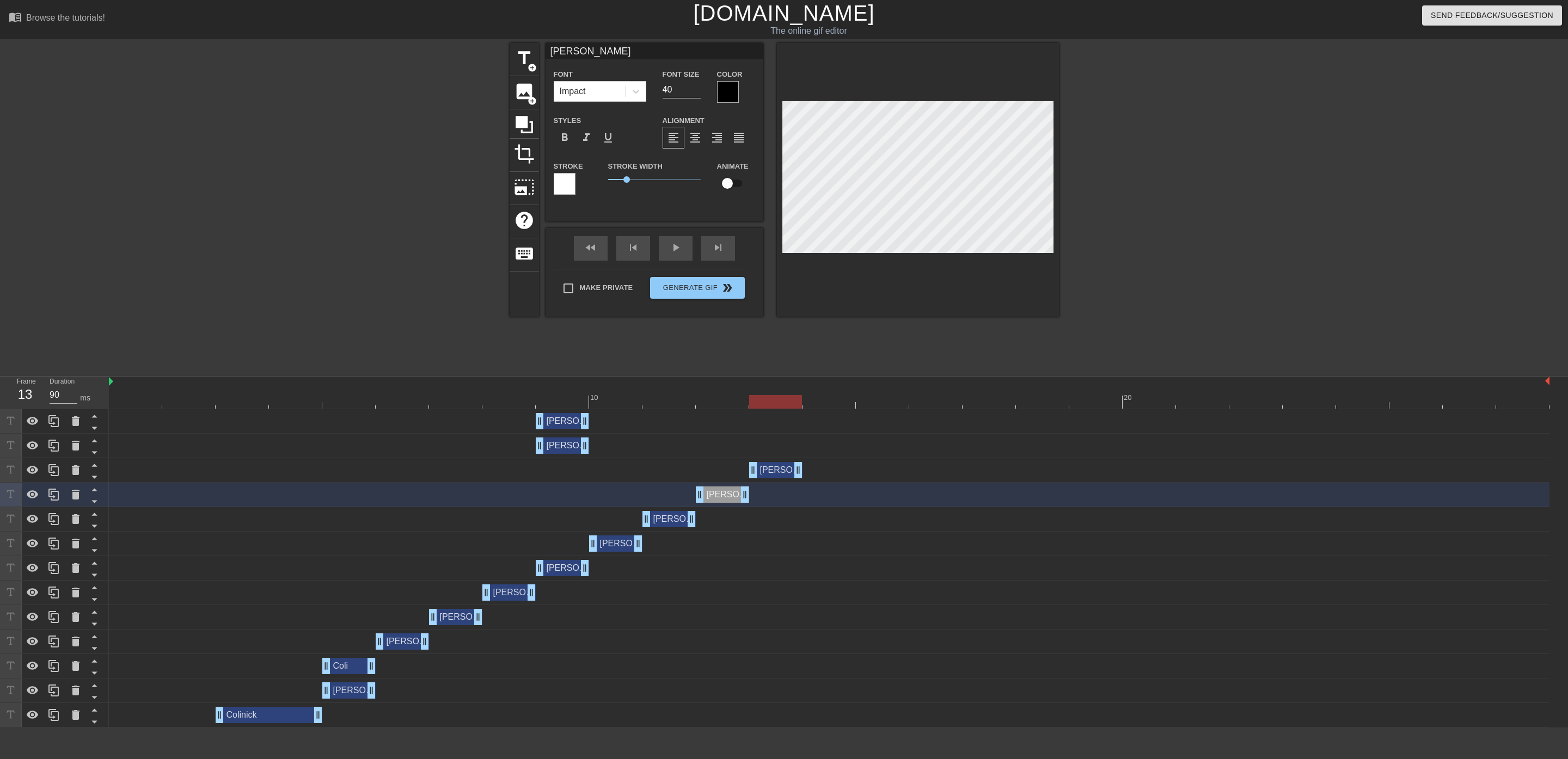
drag, startPoint x: 560, startPoint y: 473, endPoint x: 771, endPoint y: 478, distance: 211.1
click at [771, 478] on div "[PERSON_NAME] drag_handle drag_handle" at bounding box center [776, 470] width 54 height 16
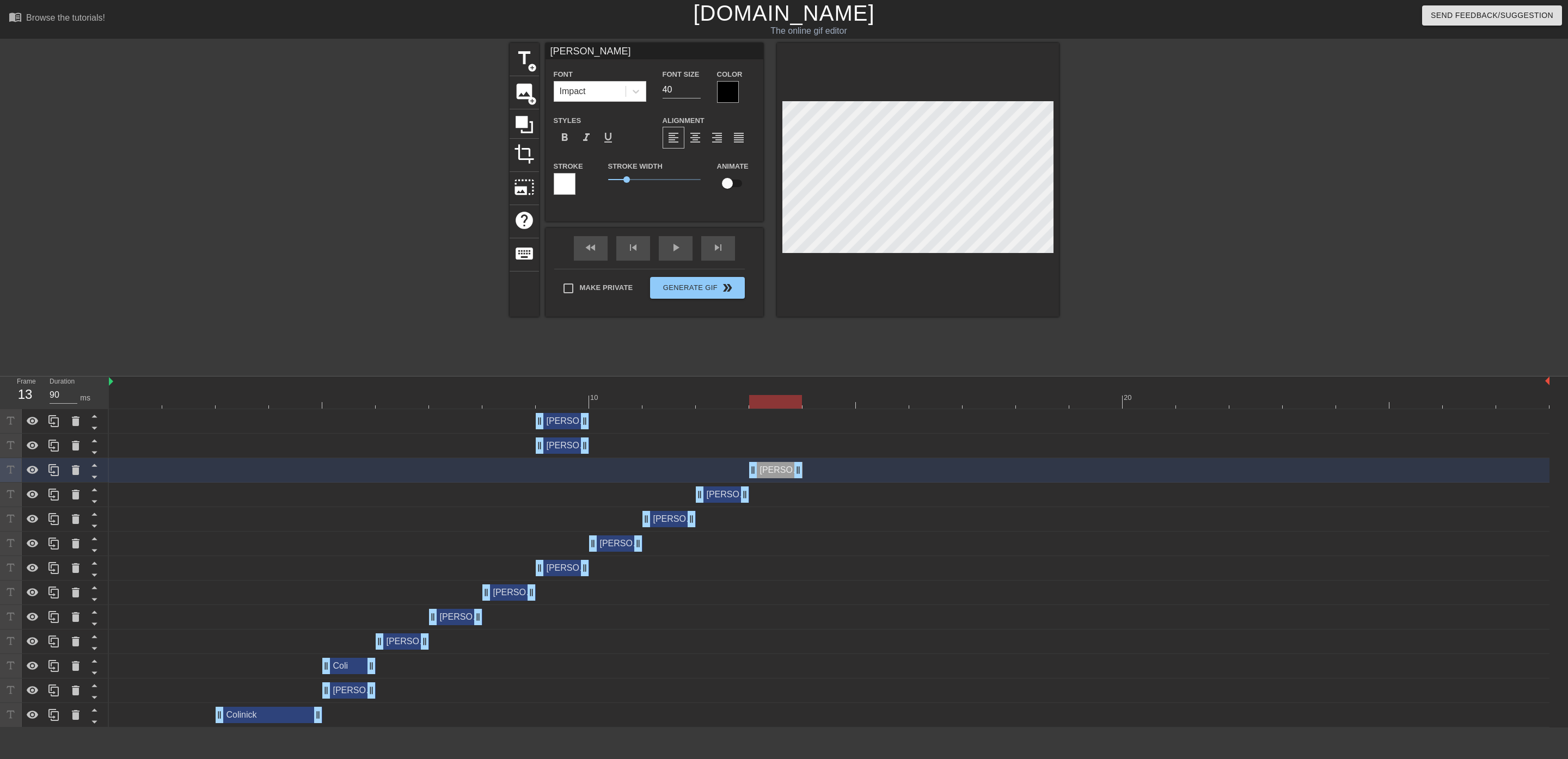
click at [551, 397] on div at bounding box center [829, 402] width 1441 height 13
click at [613, 403] on div at bounding box center [829, 402] width 1441 height 13
click at [662, 398] on div at bounding box center [829, 402] width 1441 height 13
click at [726, 394] on div at bounding box center [722, 394] width 54 height 13
click at [766, 390] on div at bounding box center [776, 394] width 54 height 13
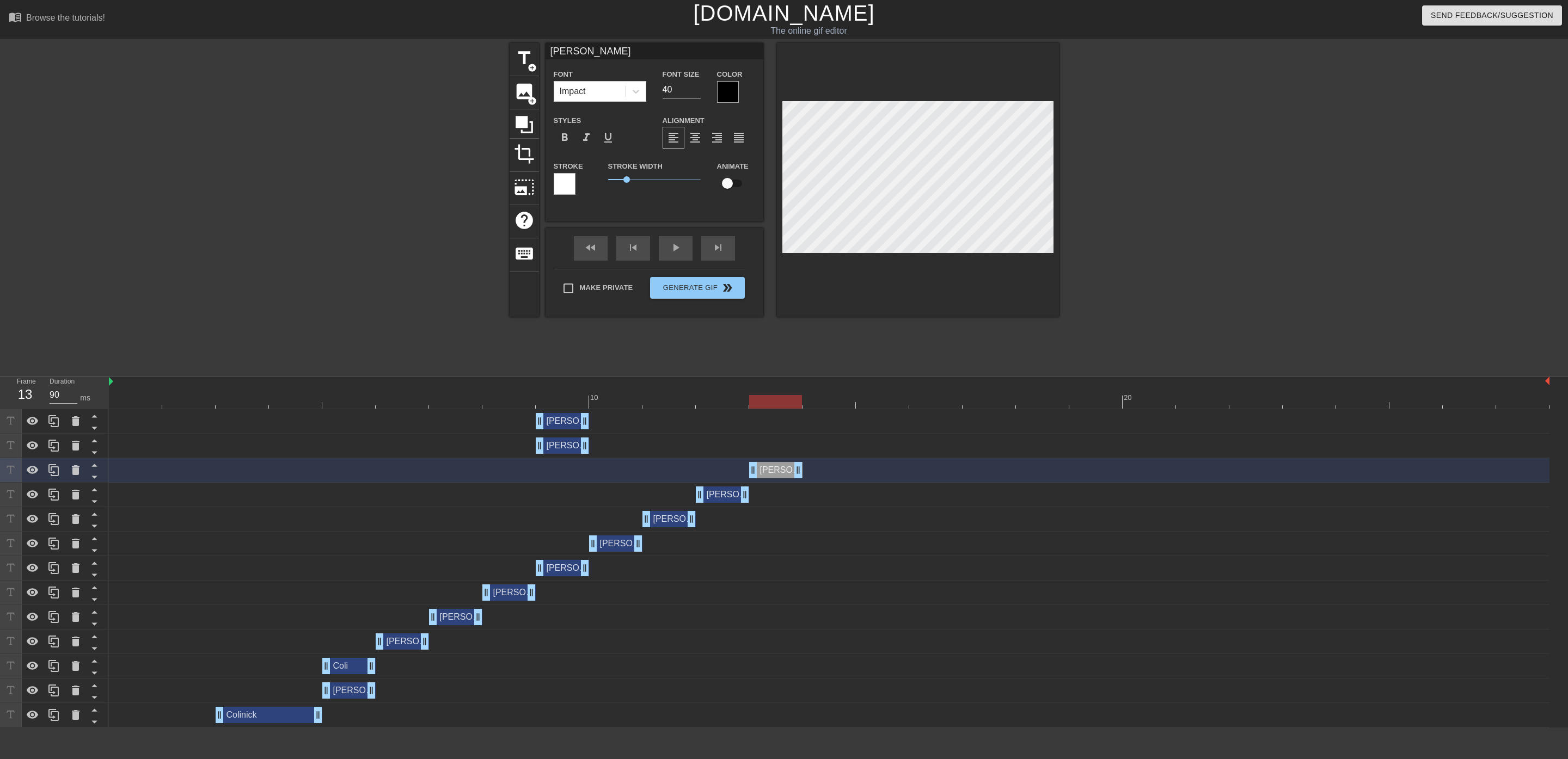
click at [597, 395] on div at bounding box center [829, 402] width 1441 height 13
click at [673, 395] on div at bounding box center [829, 402] width 1441 height 13
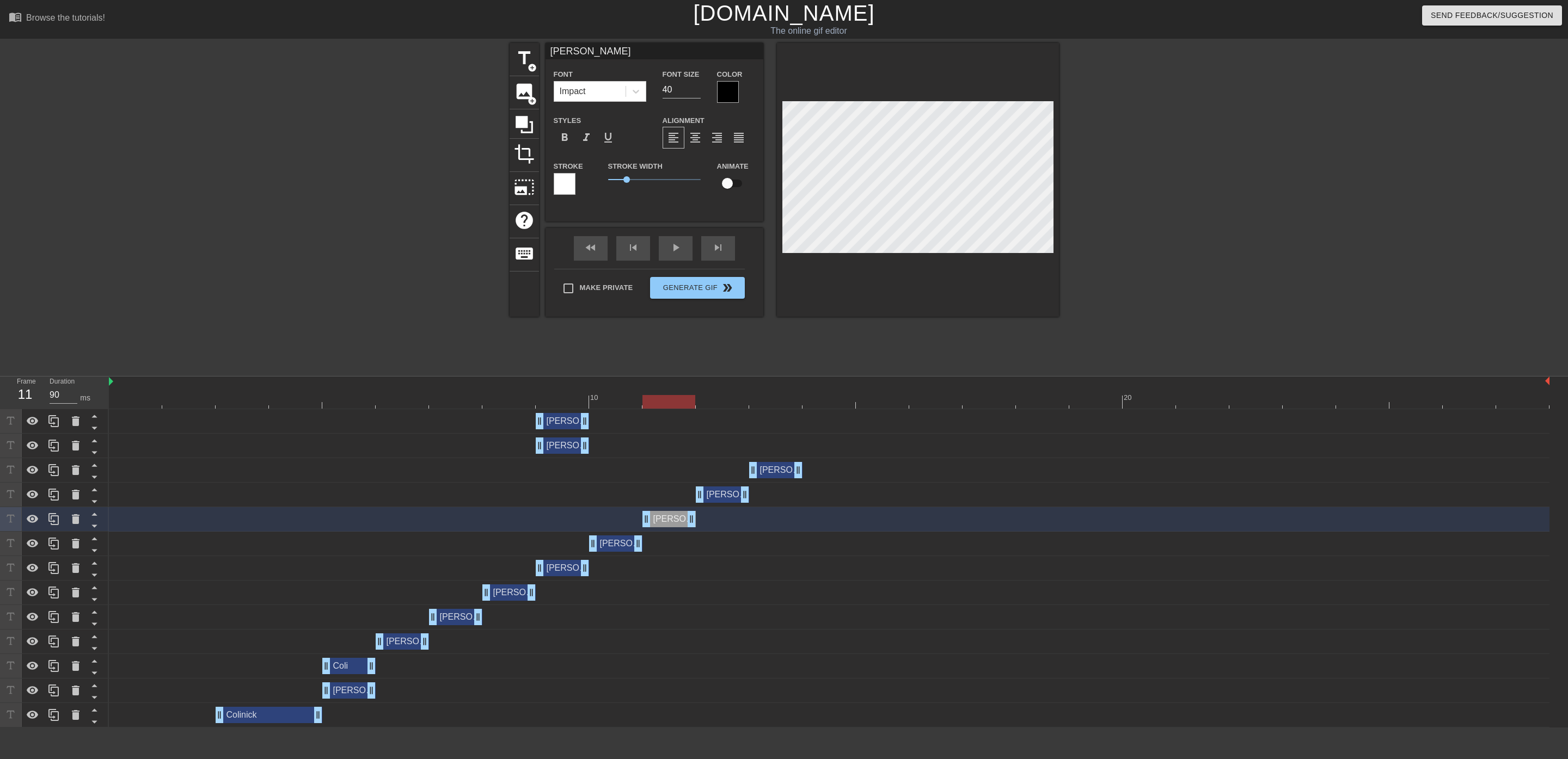
click at [716, 402] on div at bounding box center [829, 402] width 1441 height 13
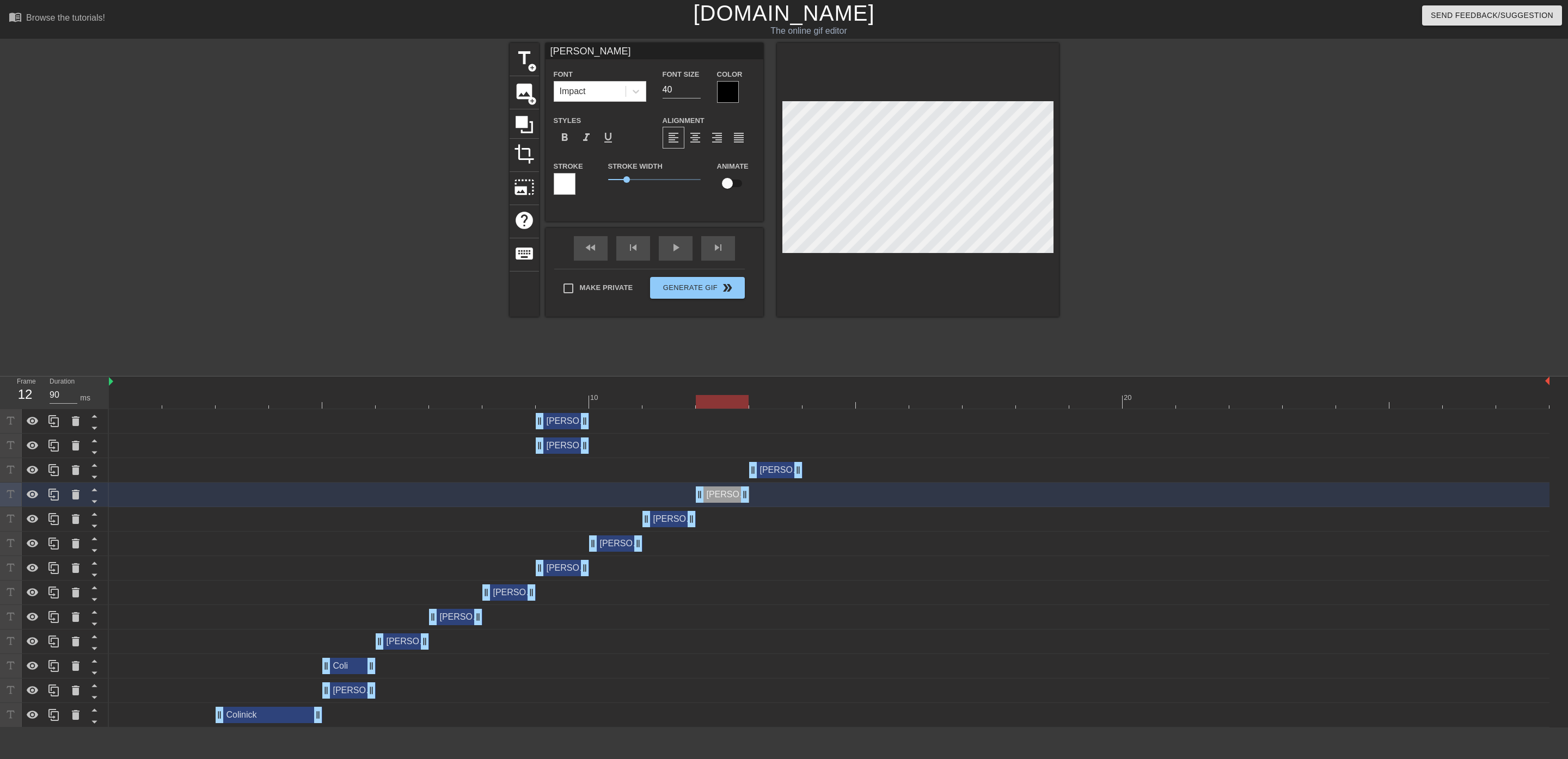
click at [247, 400] on div at bounding box center [829, 402] width 1441 height 13
click at [297, 395] on div at bounding box center [829, 402] width 1441 height 13
click at [341, 396] on div at bounding box center [829, 402] width 1441 height 13
click at [381, 397] on div at bounding box center [829, 402] width 1441 height 13
click at [450, 398] on div at bounding box center [829, 402] width 1441 height 13
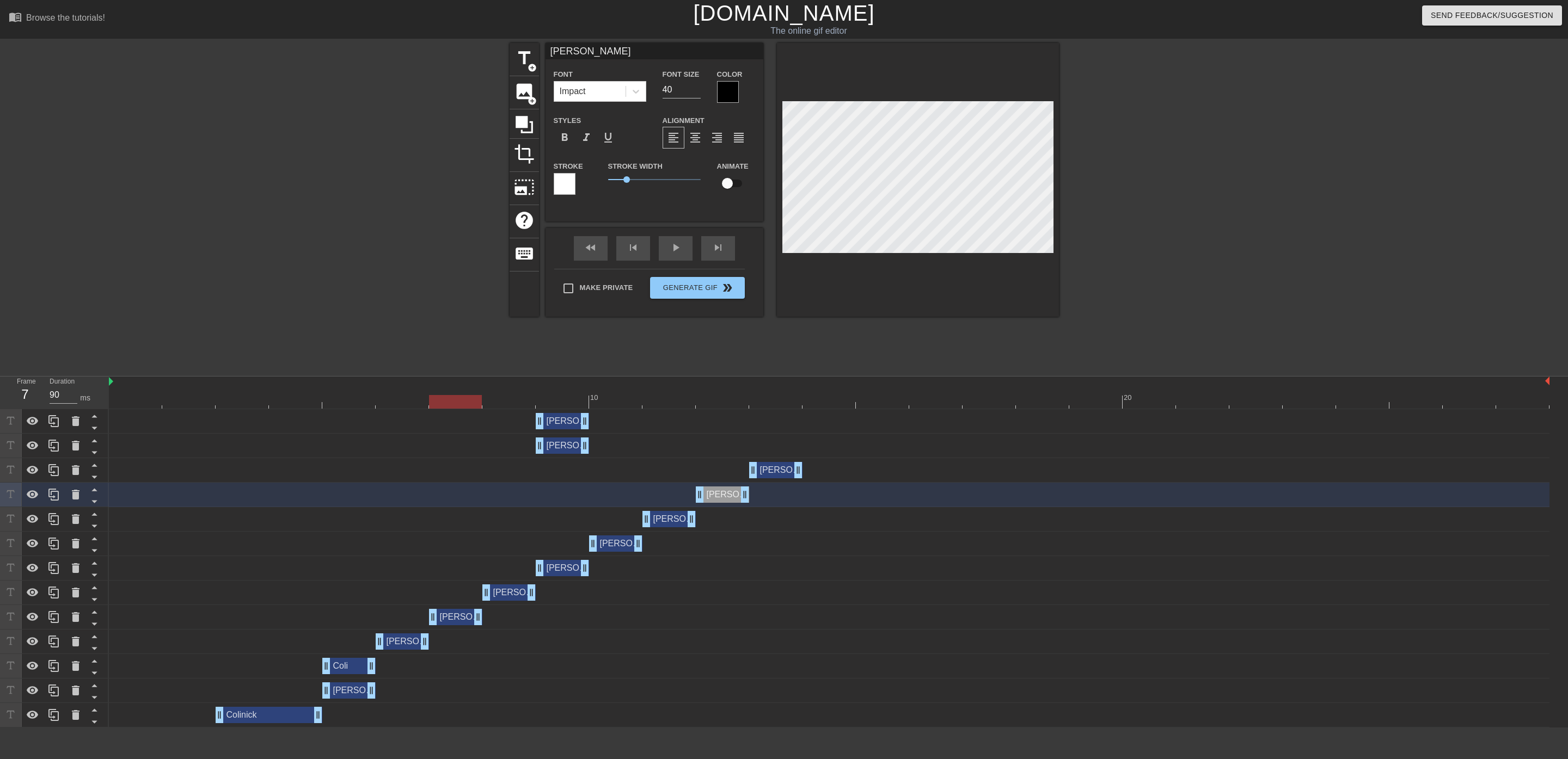
click at [504, 399] on div at bounding box center [829, 402] width 1441 height 13
click at [564, 397] on div at bounding box center [829, 402] width 1441 height 13
click at [621, 397] on div at bounding box center [829, 402] width 1441 height 13
click at [673, 396] on div at bounding box center [829, 402] width 1441 height 13
click at [716, 394] on div at bounding box center [722, 394] width 54 height 13
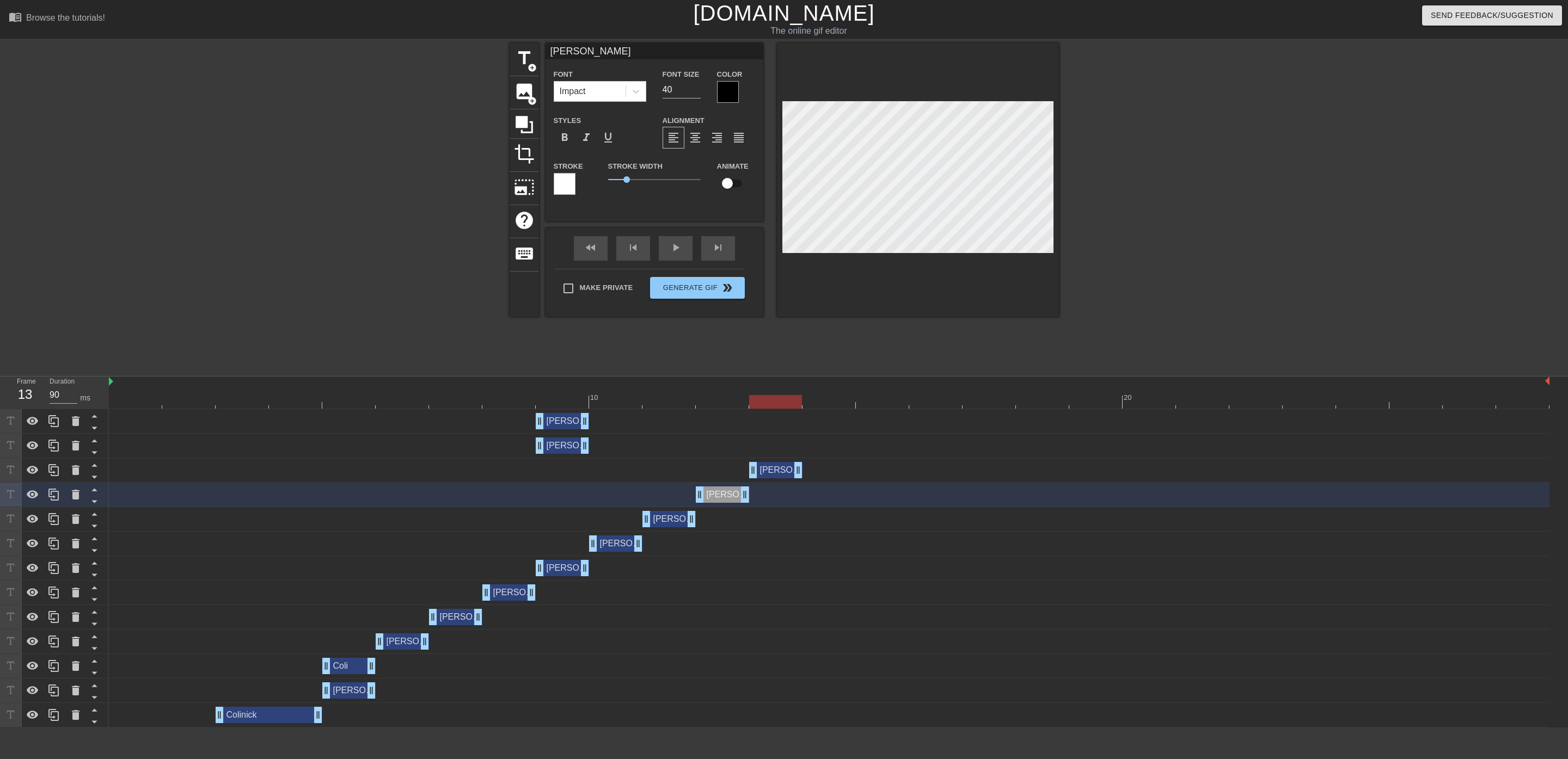
click at [770, 402] on div at bounding box center [829, 402] width 1441 height 13
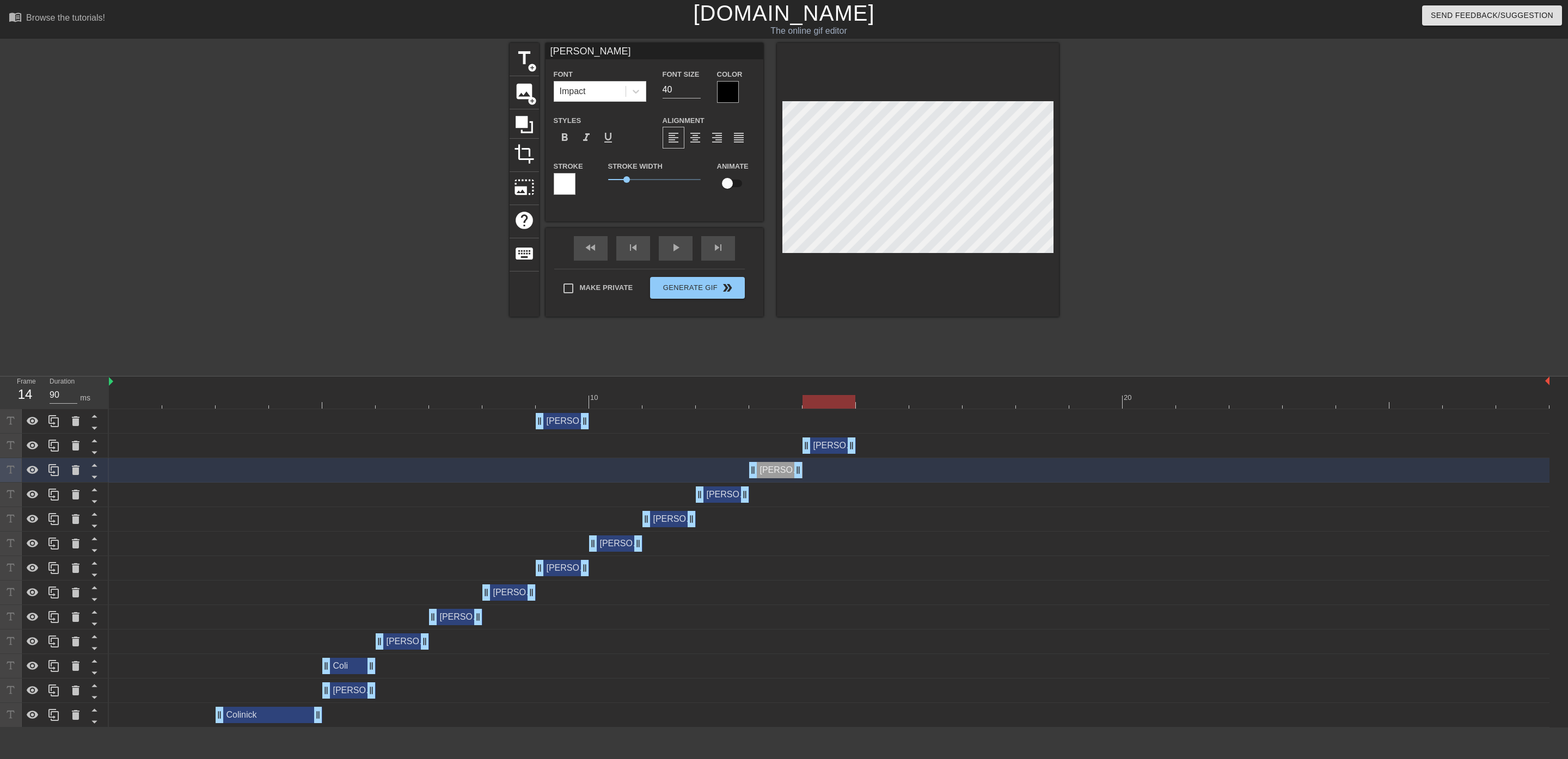
drag, startPoint x: 557, startPoint y: 443, endPoint x: 822, endPoint y: 449, distance: 265.1
click at [822, 449] on div "[PERSON_NAME] drag_handle drag_handle" at bounding box center [829, 446] width 54 height 16
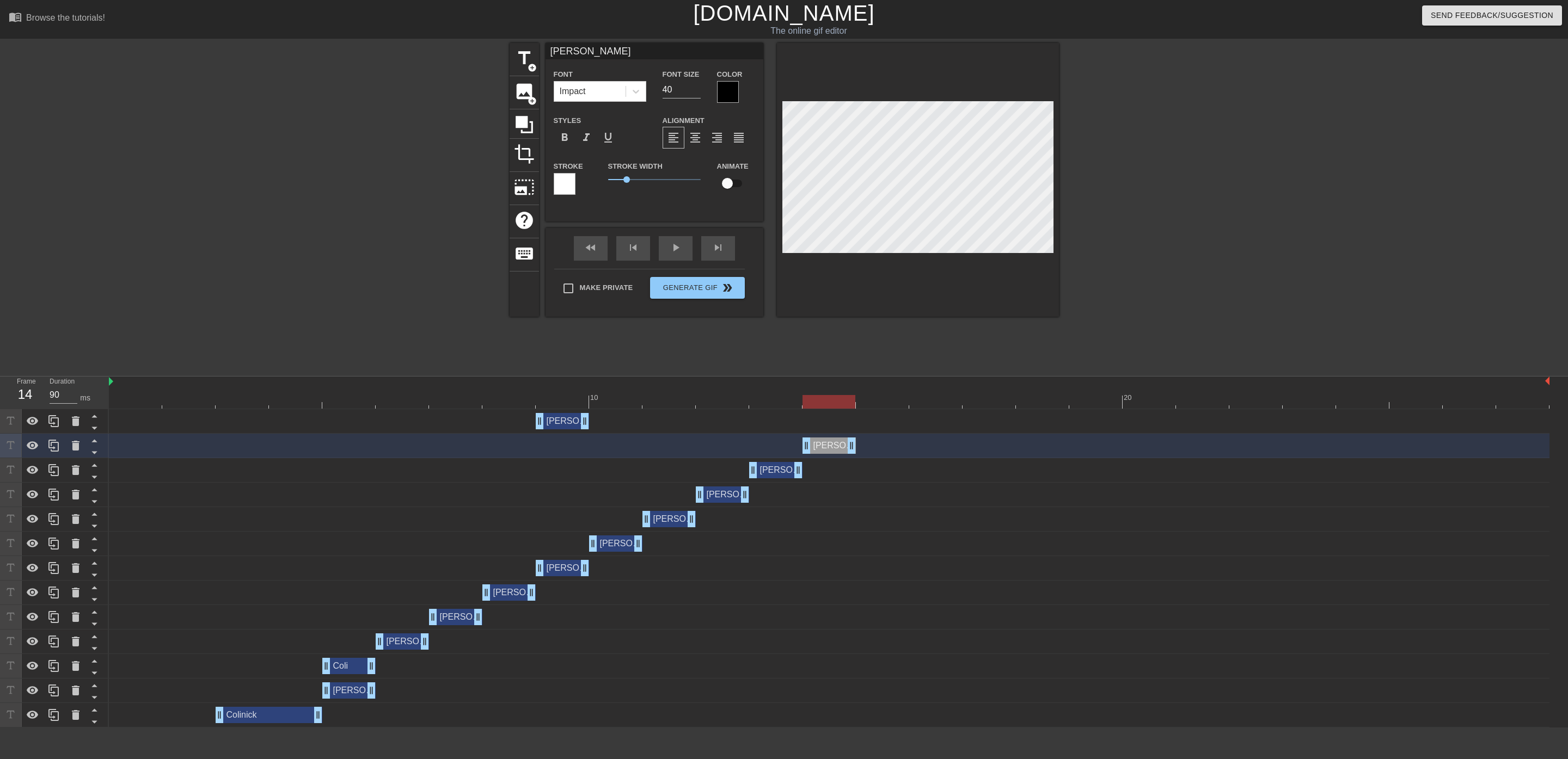
click at [771, 399] on div at bounding box center [829, 402] width 1441 height 13
click at [709, 403] on div at bounding box center [829, 402] width 1441 height 13
drag, startPoint x: 771, startPoint y: 398, endPoint x: 781, endPoint y: 398, distance: 10.0
click at [771, 398] on div at bounding box center [829, 402] width 1441 height 13
click at [832, 394] on div at bounding box center [829, 394] width 54 height 13
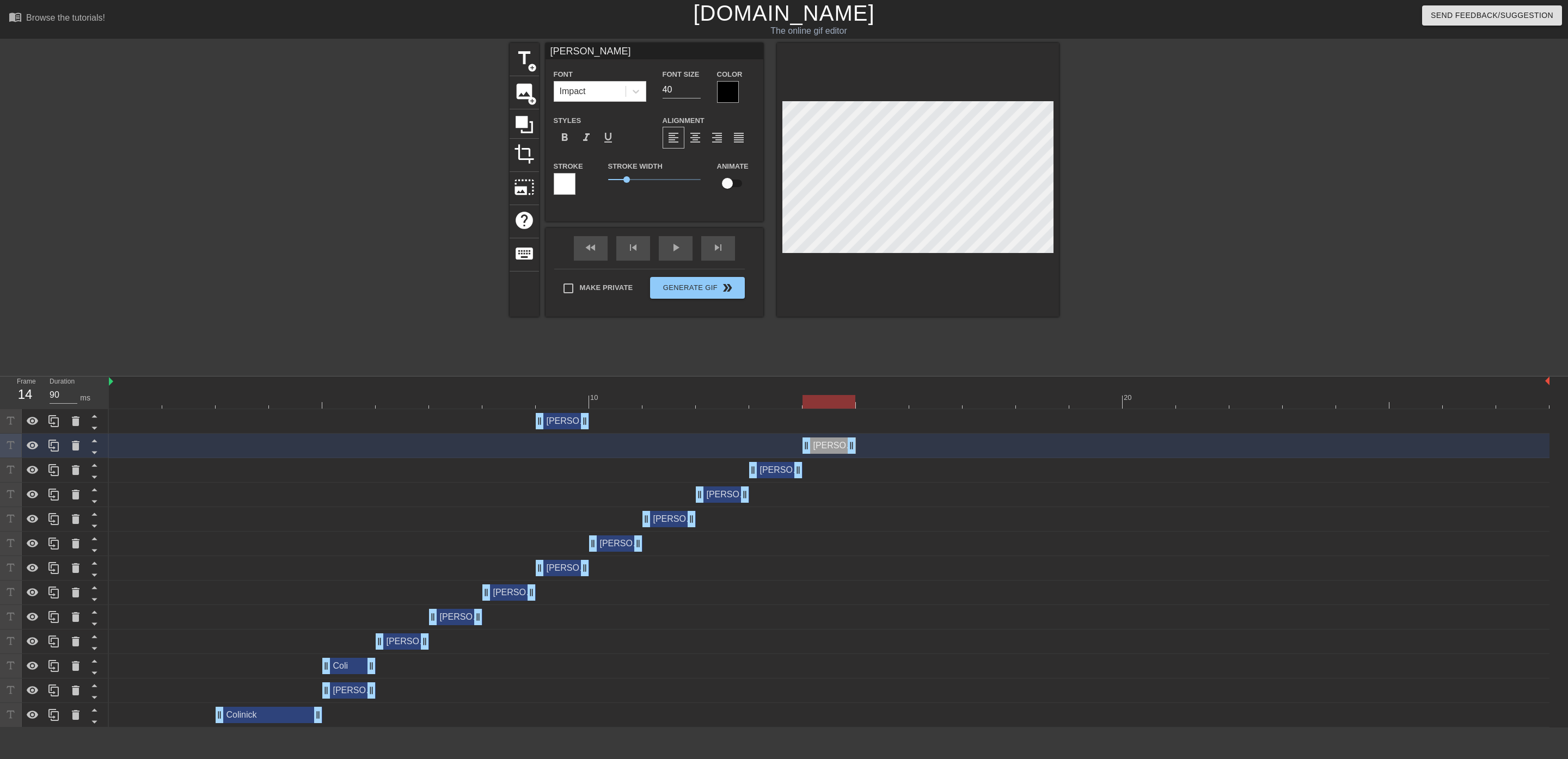
click at [872, 403] on div at bounding box center [829, 402] width 1441 height 13
click at [926, 398] on div at bounding box center [829, 402] width 1441 height 13
click at [990, 405] on div at bounding box center [829, 402] width 1441 height 13
click at [1037, 407] on div at bounding box center [829, 402] width 1441 height 13
click at [1086, 403] on div at bounding box center [829, 402] width 1441 height 13
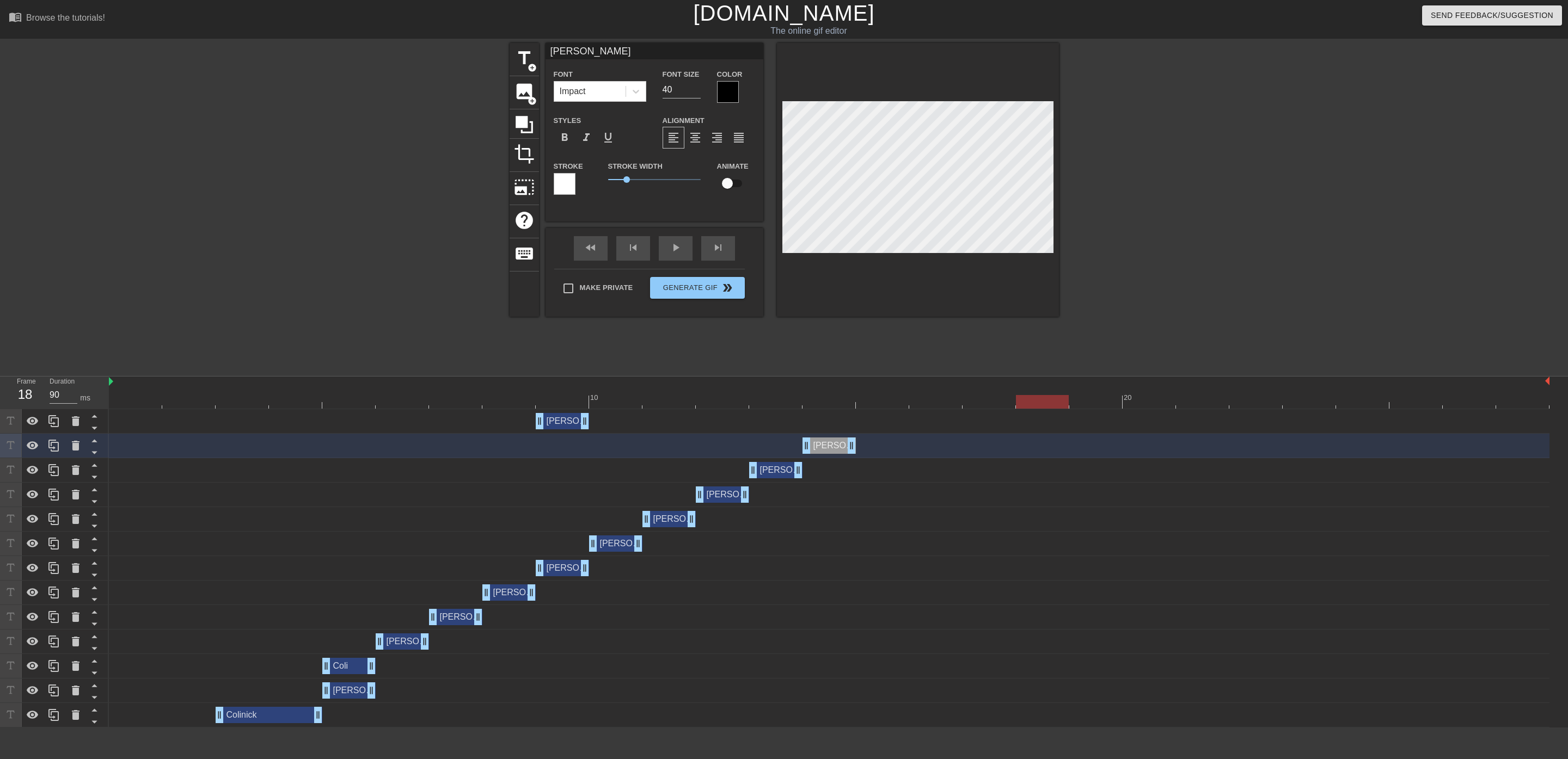
click at [1034, 397] on div at bounding box center [829, 402] width 1441 height 13
click at [965, 392] on div at bounding box center [965, 397] width 2 height 11
drag, startPoint x: 850, startPoint y: 447, endPoint x: 1133, endPoint y: 441, distance: 283.1
click at [1133, 441] on div "[PERSON_NAME] drag_handle drag_handle" at bounding box center [829, 446] width 1441 height 16
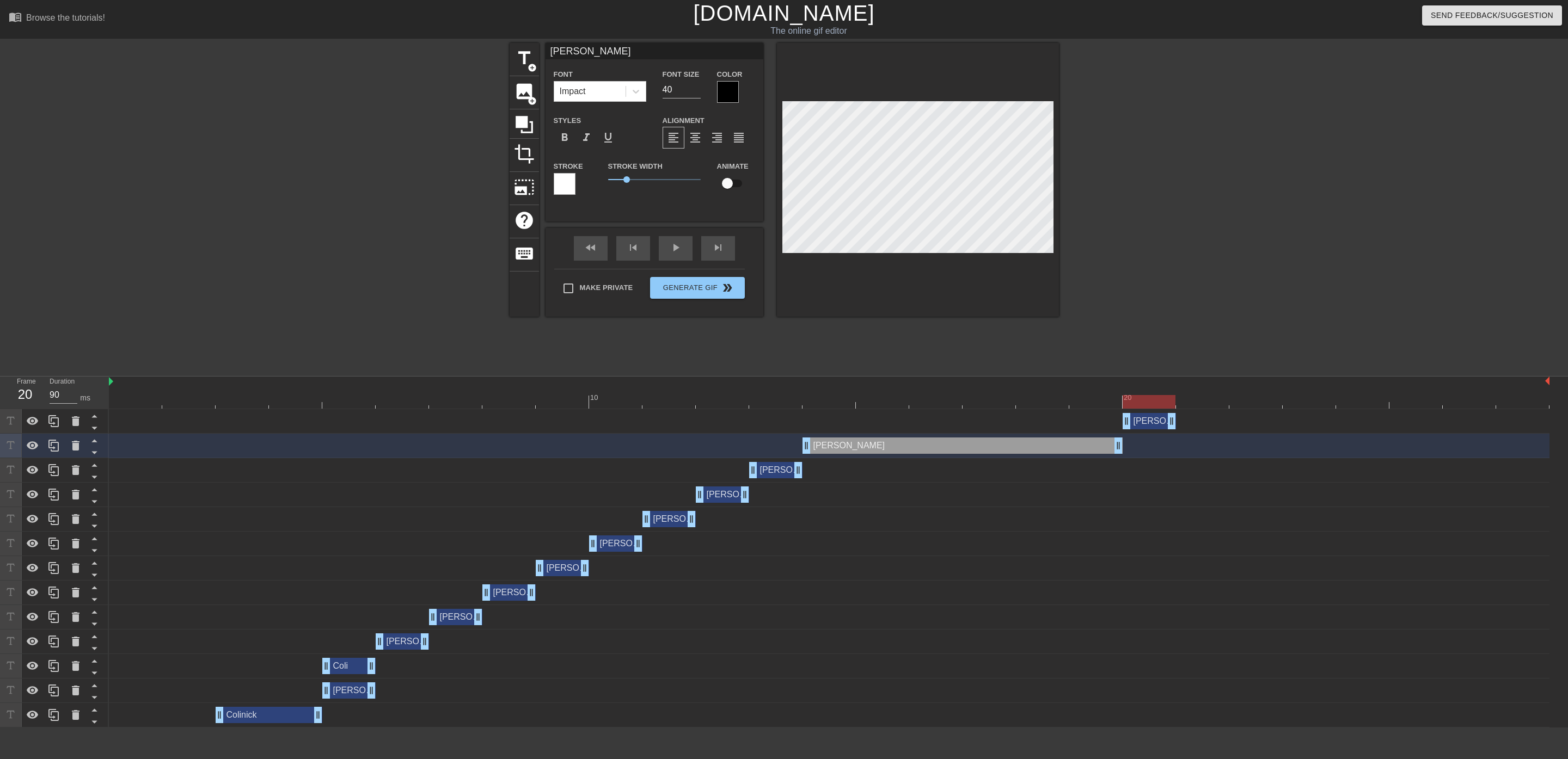
drag, startPoint x: 563, startPoint y: 423, endPoint x: 1133, endPoint y: 451, distance: 570.7
click at [1133, 451] on div "[PERSON_NAME] drag_handle drag_handle nick drag_handle drag_handle nick drag_ha…" at bounding box center [839, 568] width 1460 height 319
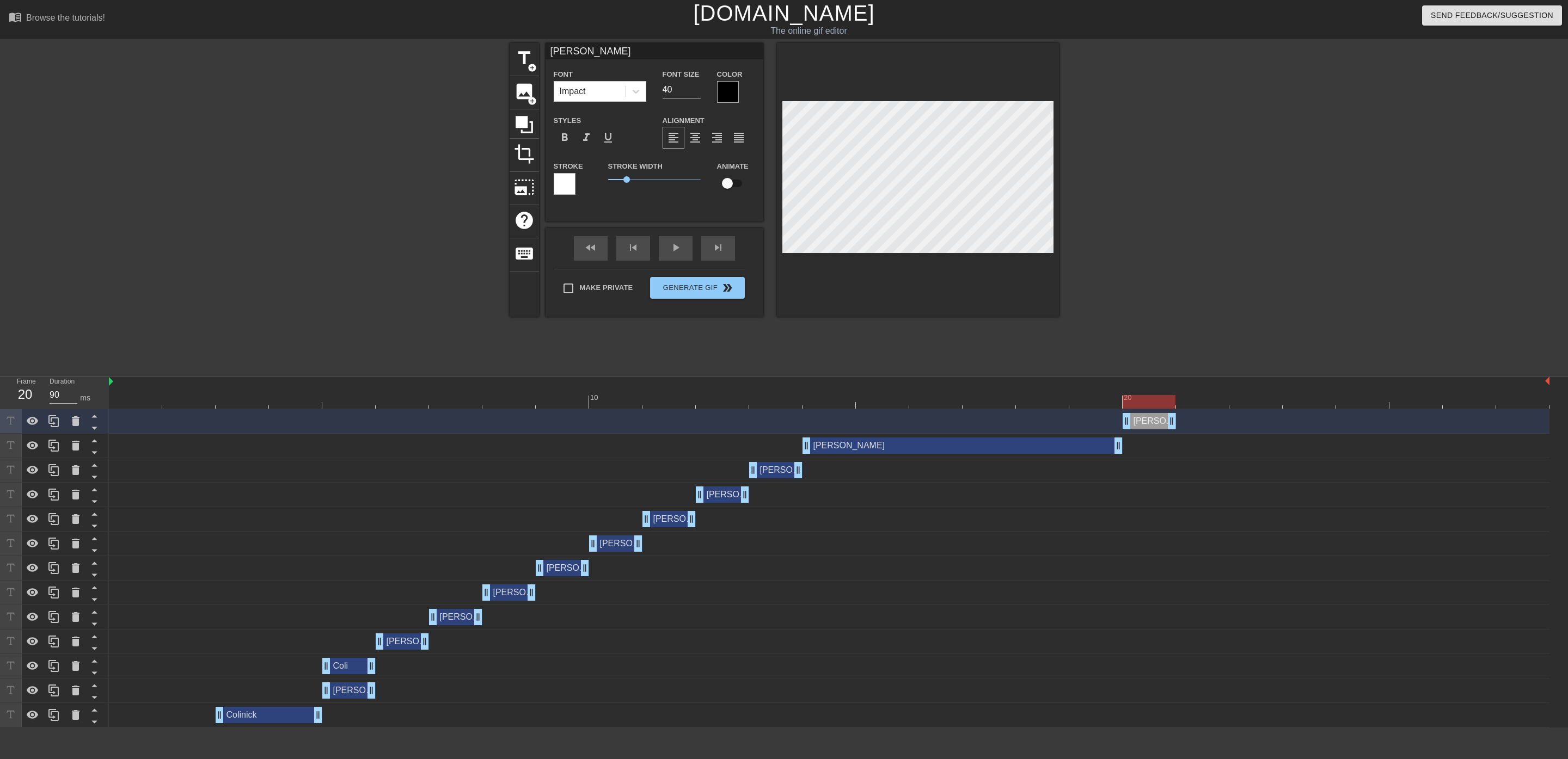
click at [203, 400] on div at bounding box center [829, 402] width 1441 height 13
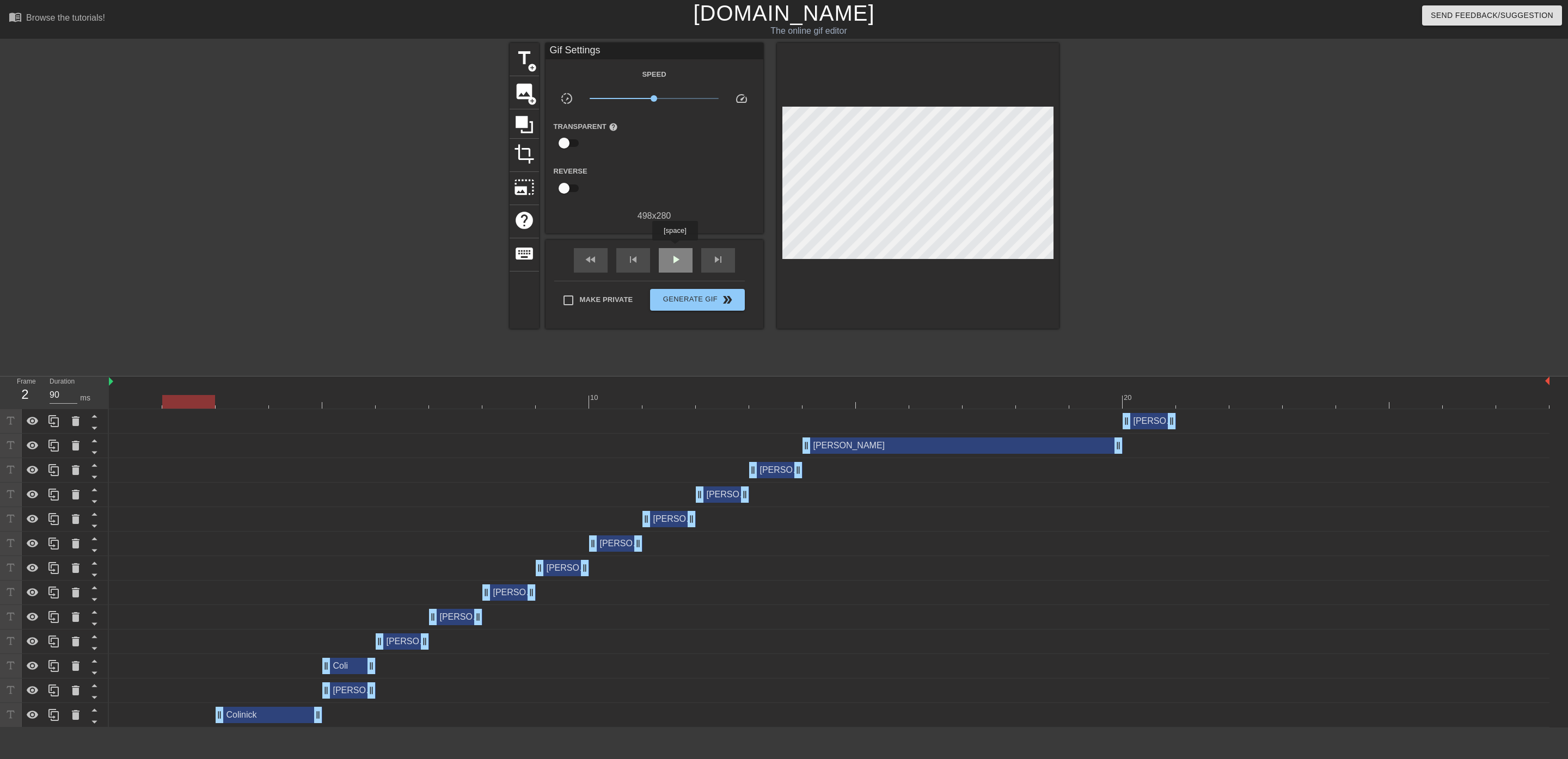
click at [675, 248] on div "play_arrow" at bounding box center [676, 260] width 33 height 25
click at [675, 248] on div "pause" at bounding box center [676, 260] width 33 height 25
click at [765, 467] on div "[PERSON_NAME] drag_handle drag_handle" at bounding box center [776, 470] width 54 height 16
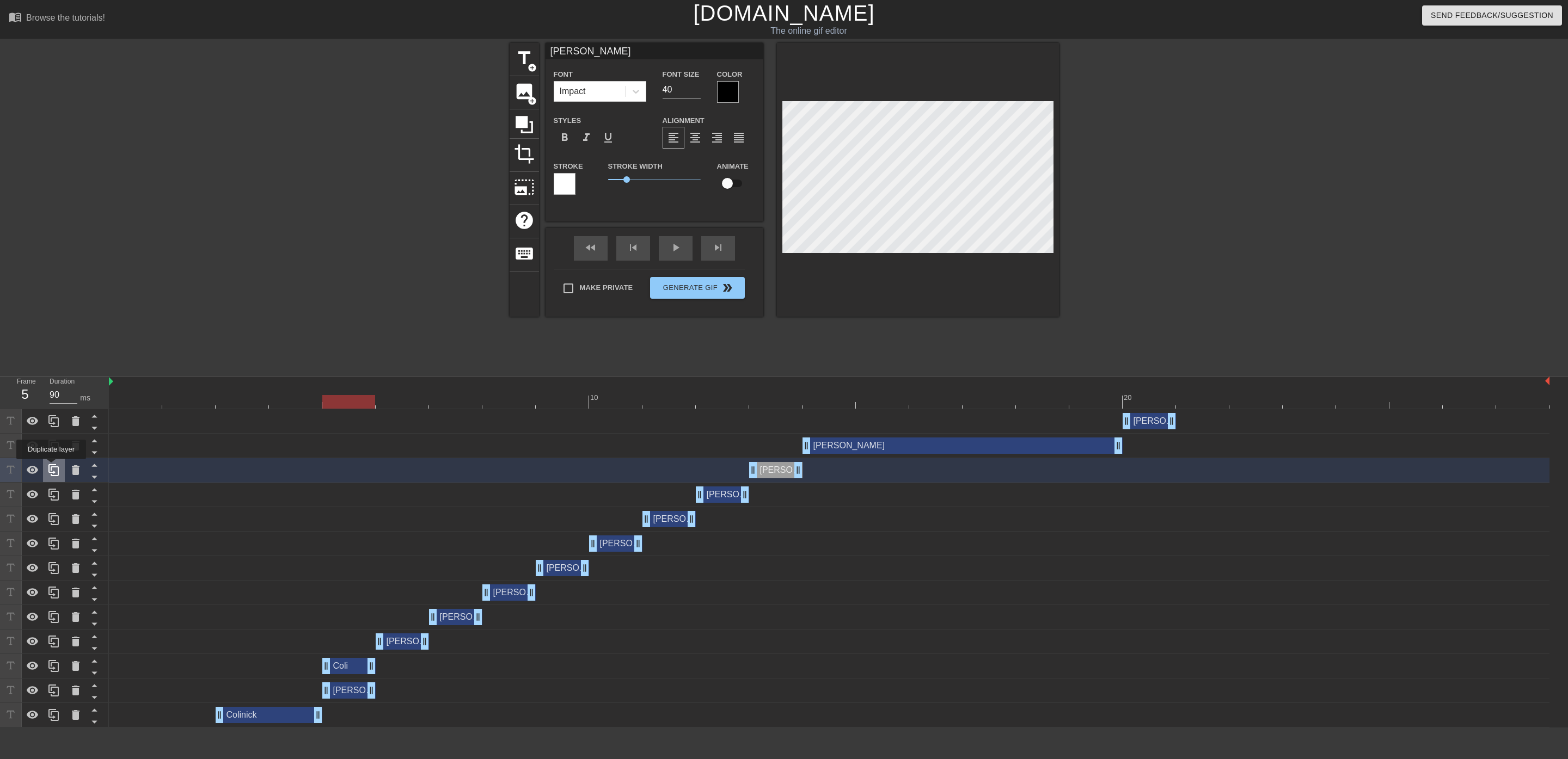
click at [51, 467] on icon at bounding box center [54, 470] width 13 height 13
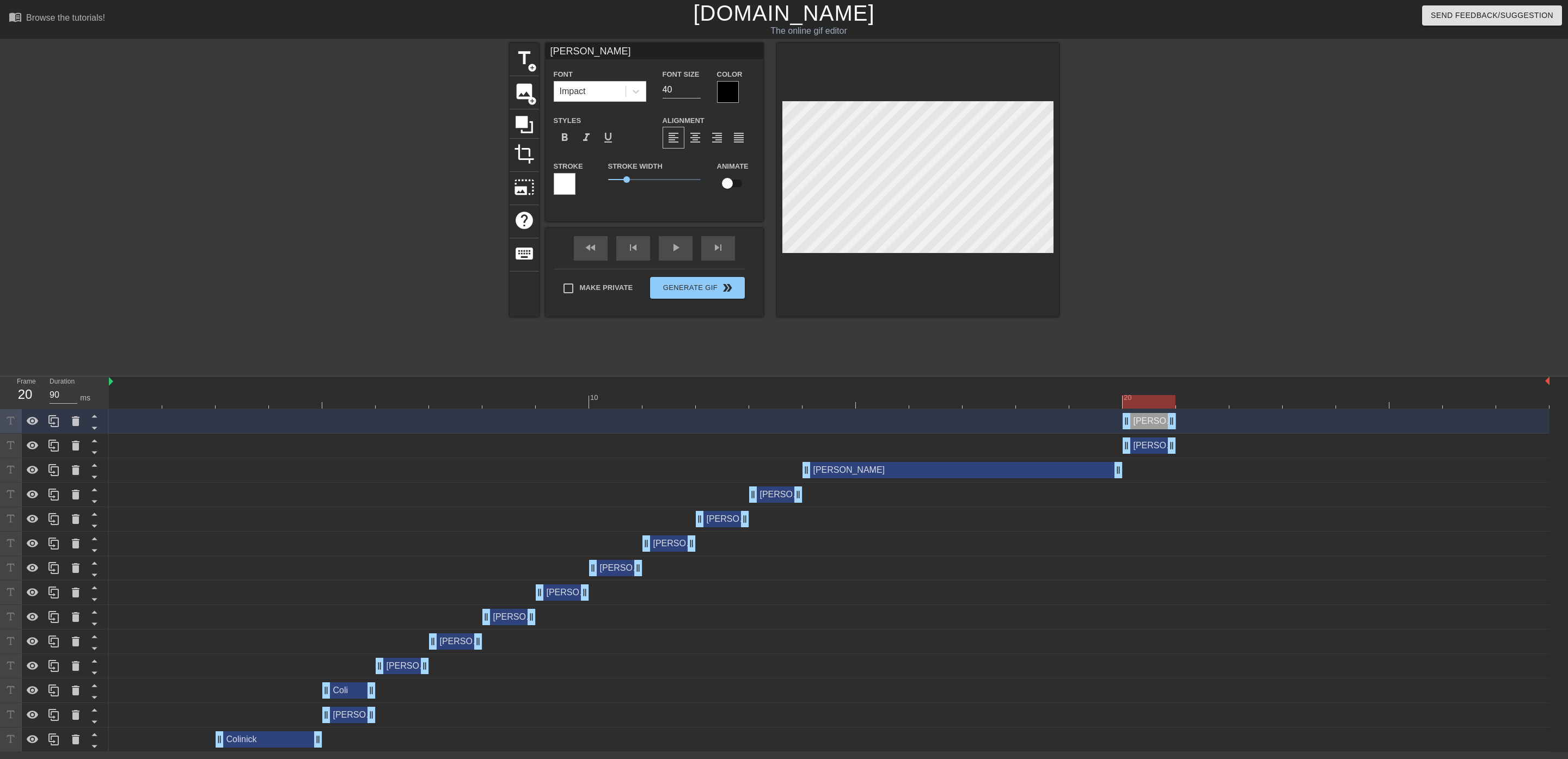
drag, startPoint x: 777, startPoint y: 423, endPoint x: 1149, endPoint y: 432, distance: 372.1
click at [1149, 432] on div "[PERSON_NAME] drag_handle drag_handle" at bounding box center [829, 421] width 1441 height 25
click at [1144, 446] on div "[PERSON_NAME] drag_handle drag_handle" at bounding box center [1150, 446] width 54 height 16
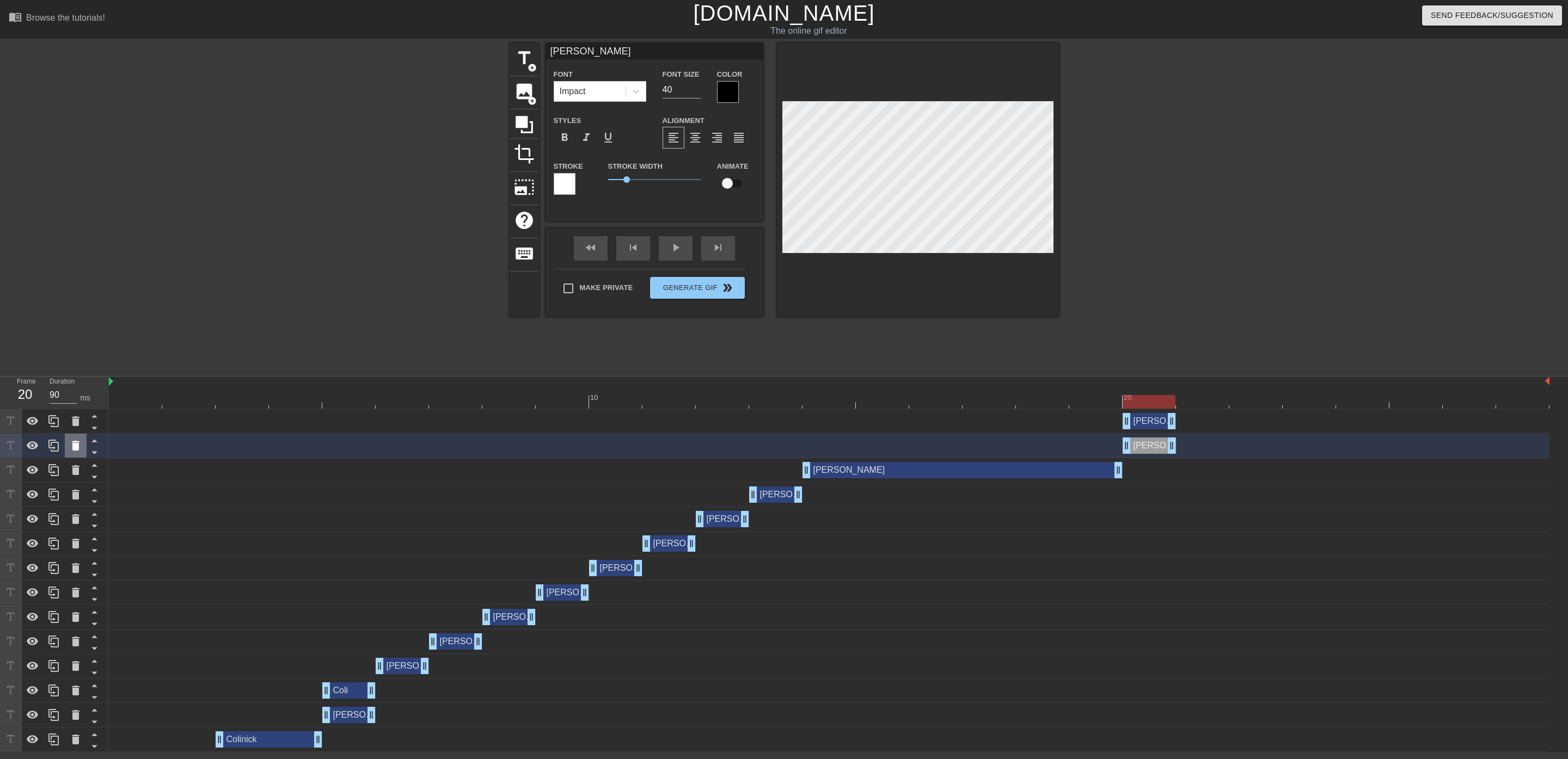
click at [68, 443] on div at bounding box center [75, 446] width 22 height 24
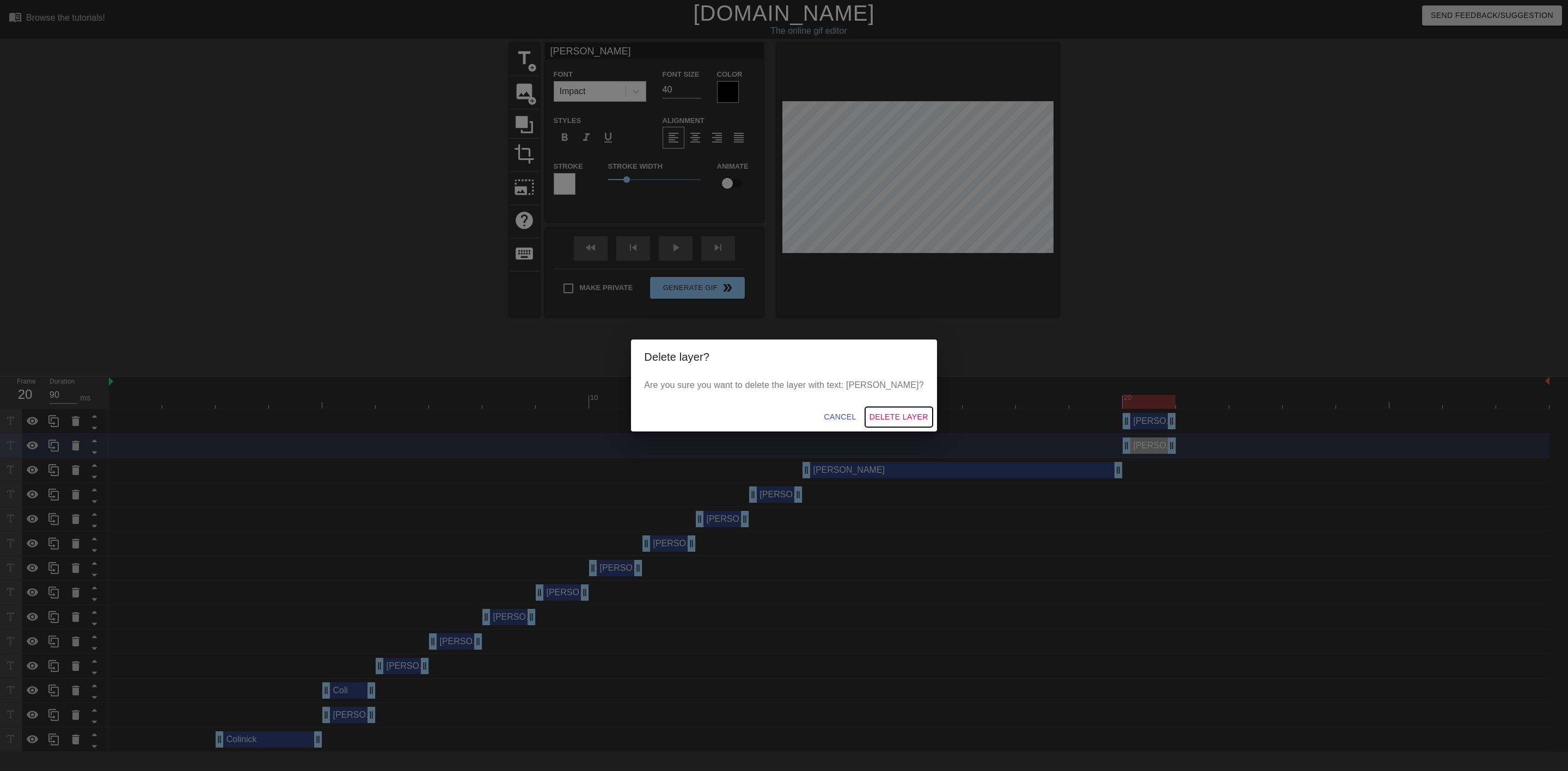
click at [884, 417] on span "Delete Layer" at bounding box center [898, 417] width 59 height 13
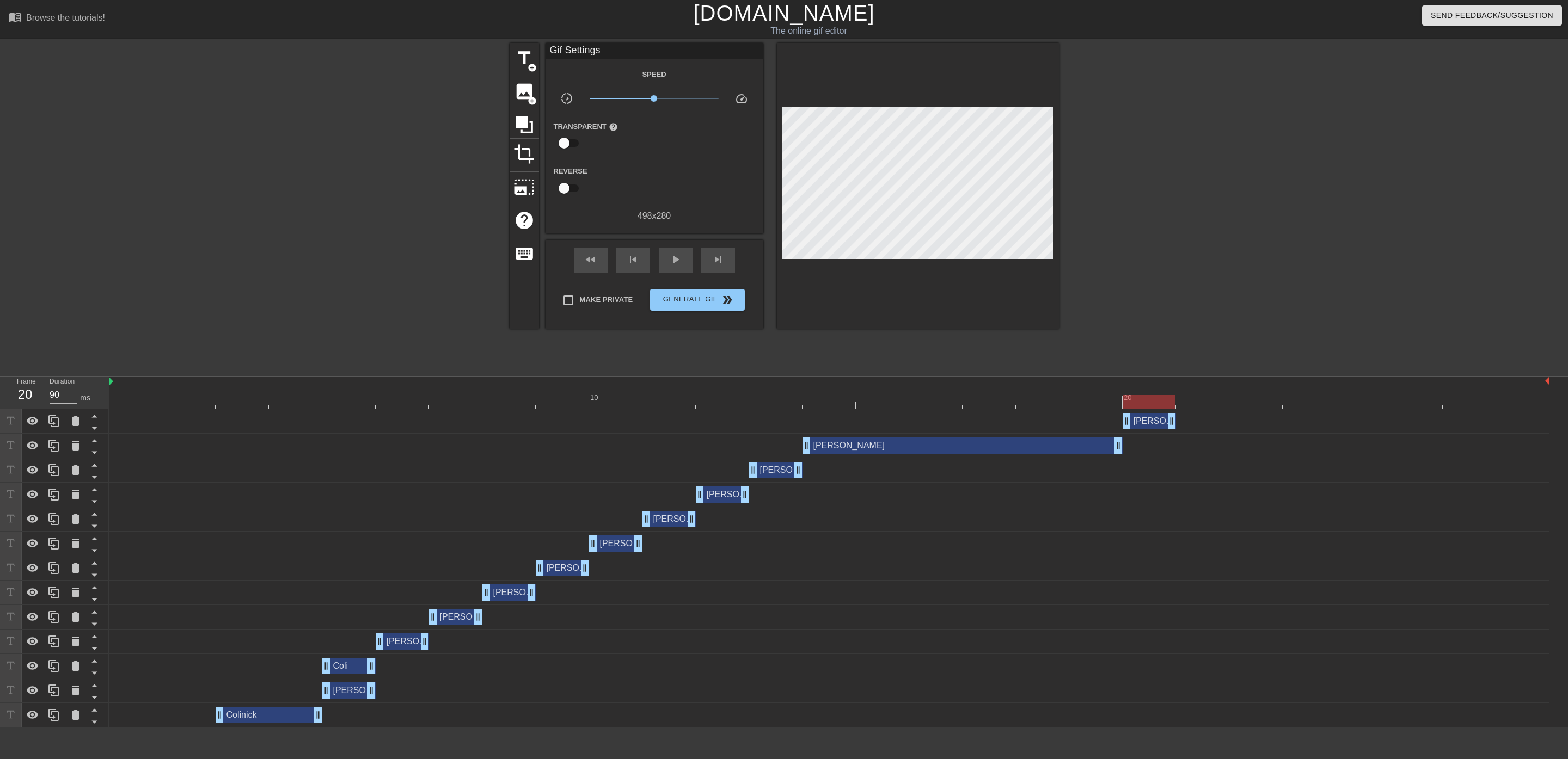
click at [593, 492] on div "[PERSON_NAME] drag_handle drag_handle" at bounding box center [829, 495] width 1441 height 16
click at [52, 492] on icon at bounding box center [54, 495] width 13 height 13
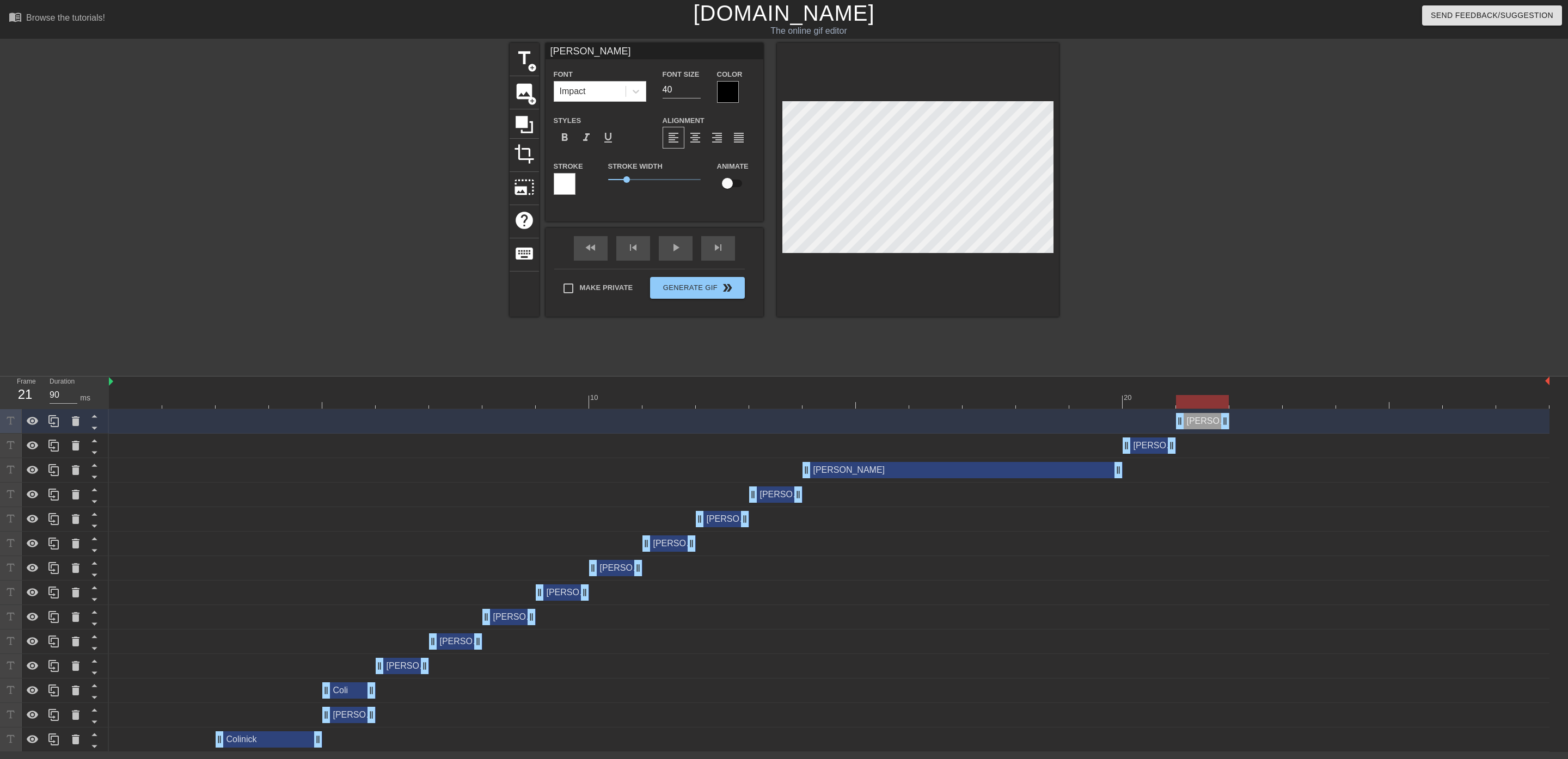
drag, startPoint x: 707, startPoint y: 422, endPoint x: 1171, endPoint y: 423, distance: 464.0
click at [1171, 423] on div "[PERSON_NAME] drag_handle drag_handle" at bounding box center [829, 421] width 1441 height 16
click at [54, 547] on icon at bounding box center [54, 544] width 10 height 12
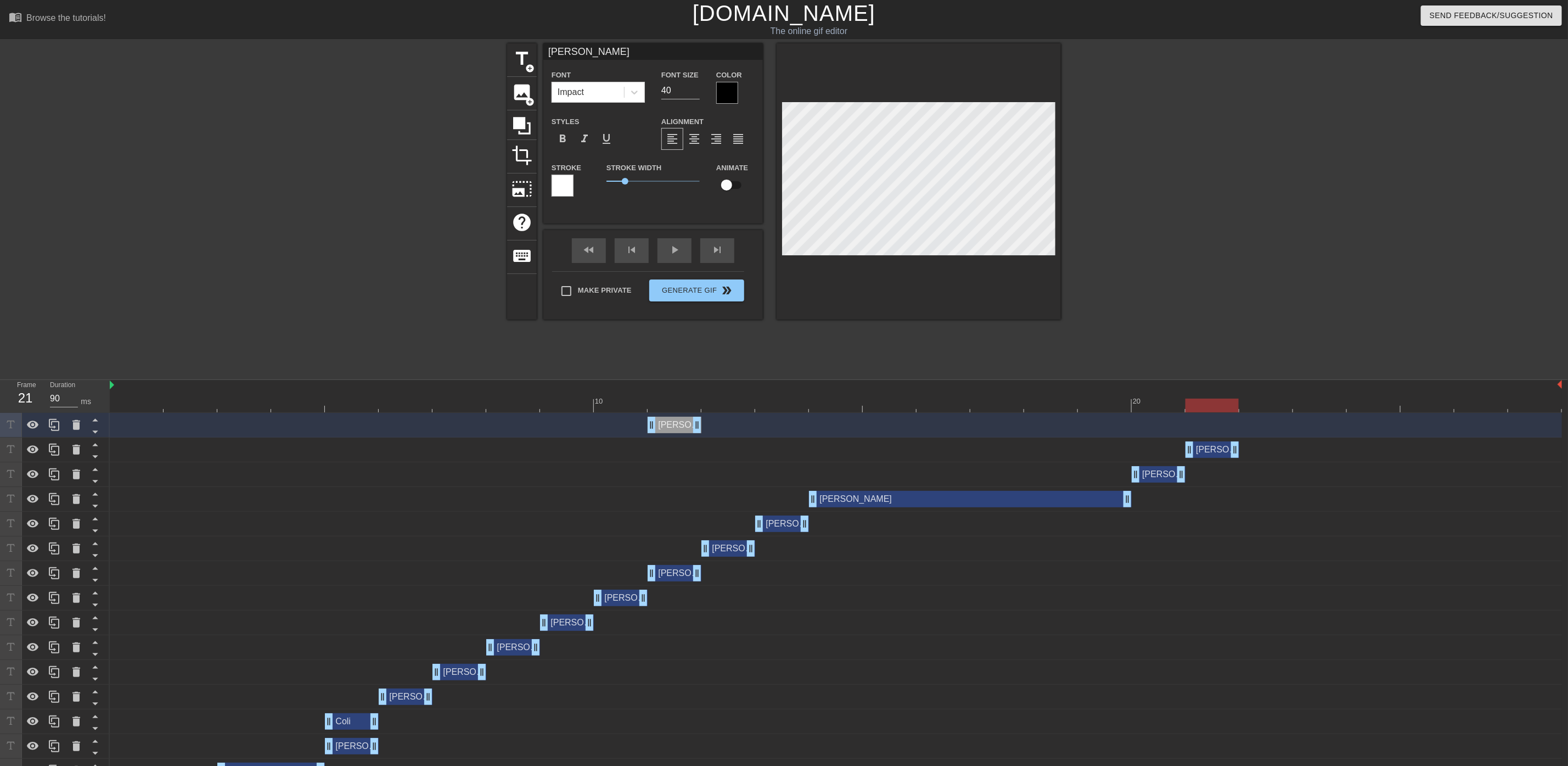
click at [664, 422] on div "[PERSON_NAME] drag_handle drag_handle" at bounding box center [675, 425] width 54 height 16
click at [55, 603] on icon at bounding box center [54, 598] width 10 height 12
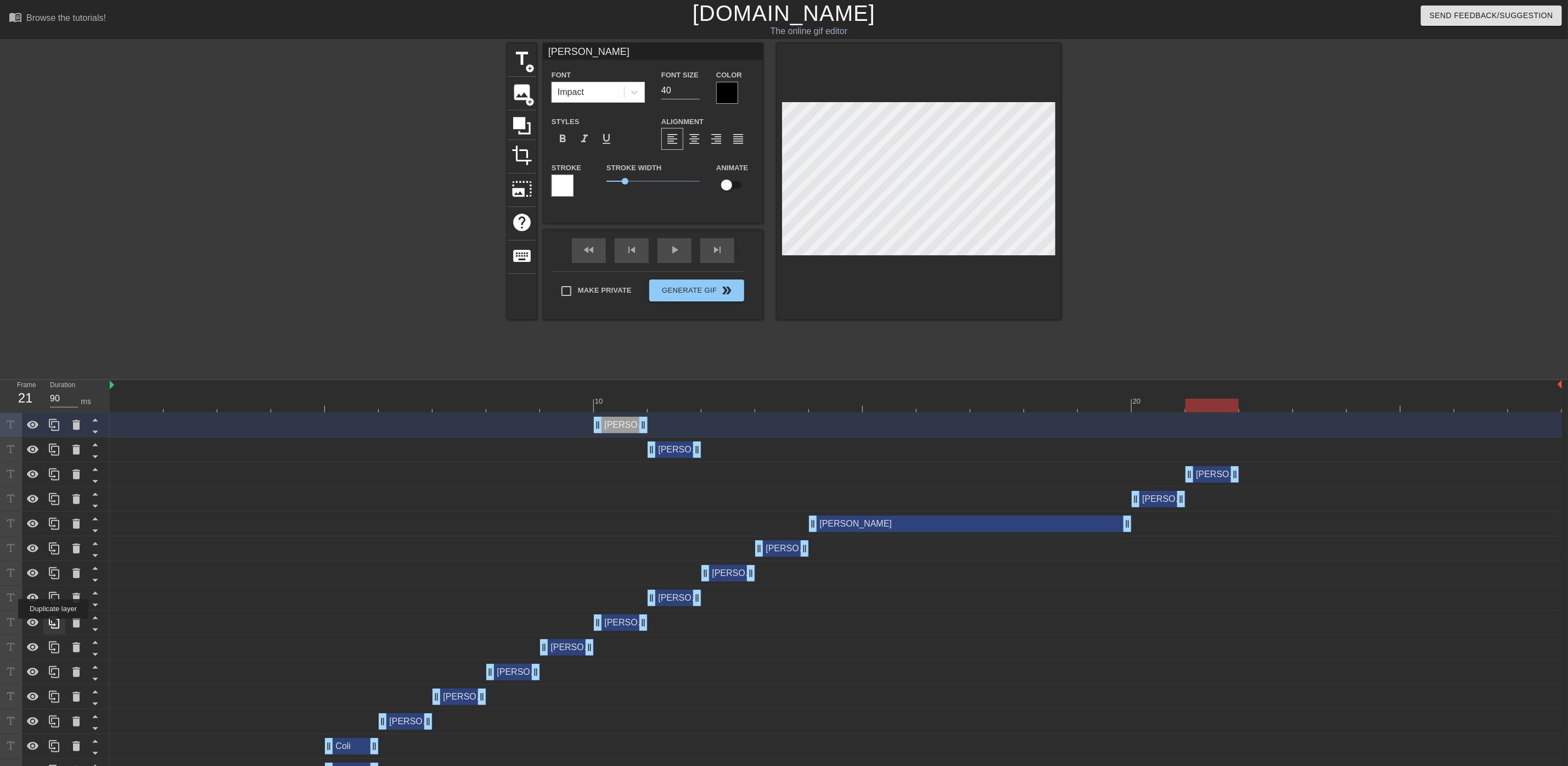
click at [53, 627] on icon at bounding box center [55, 623] width 13 height 13
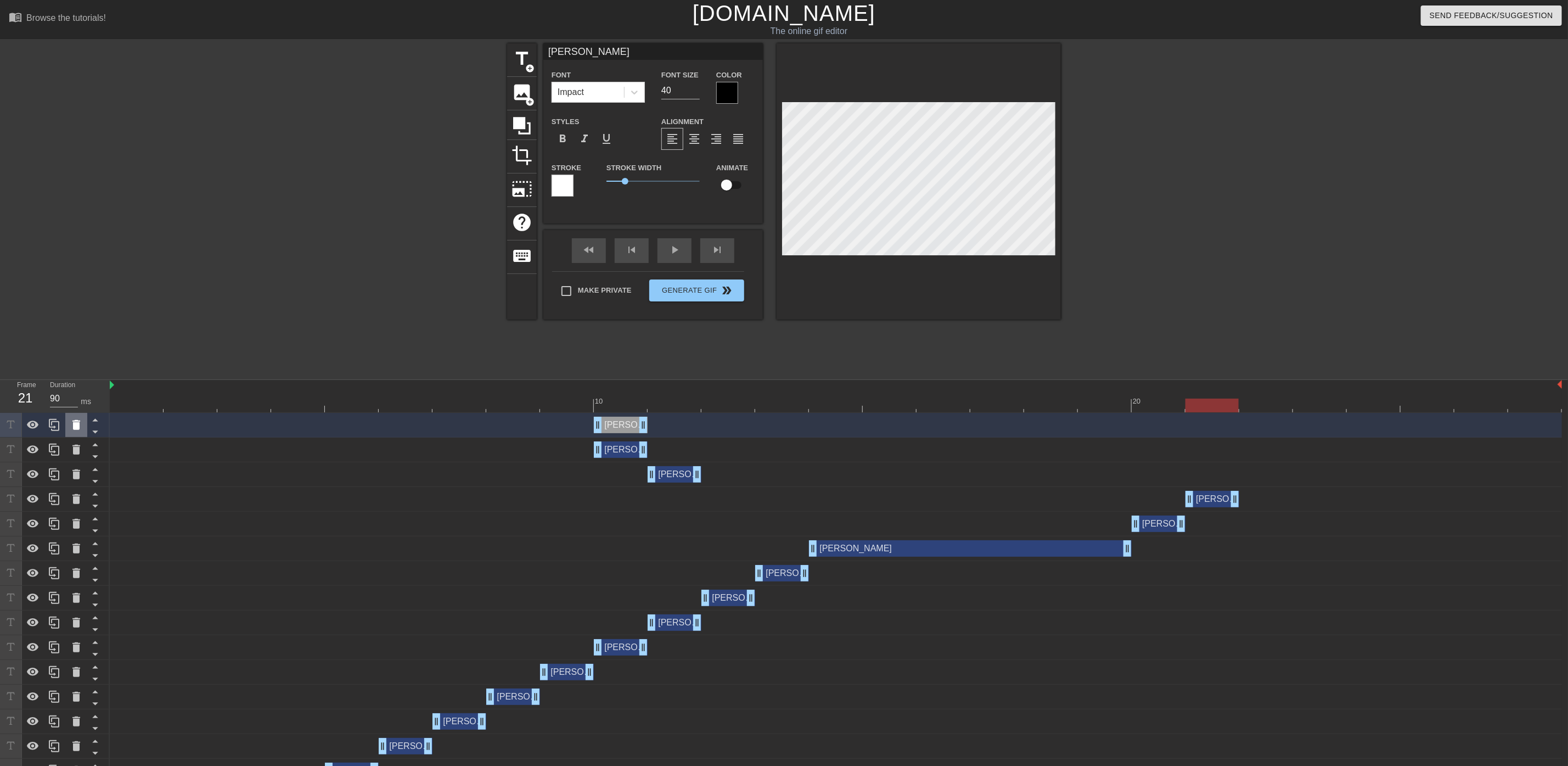
click at [73, 428] on icon at bounding box center [76, 424] width 7 height 10
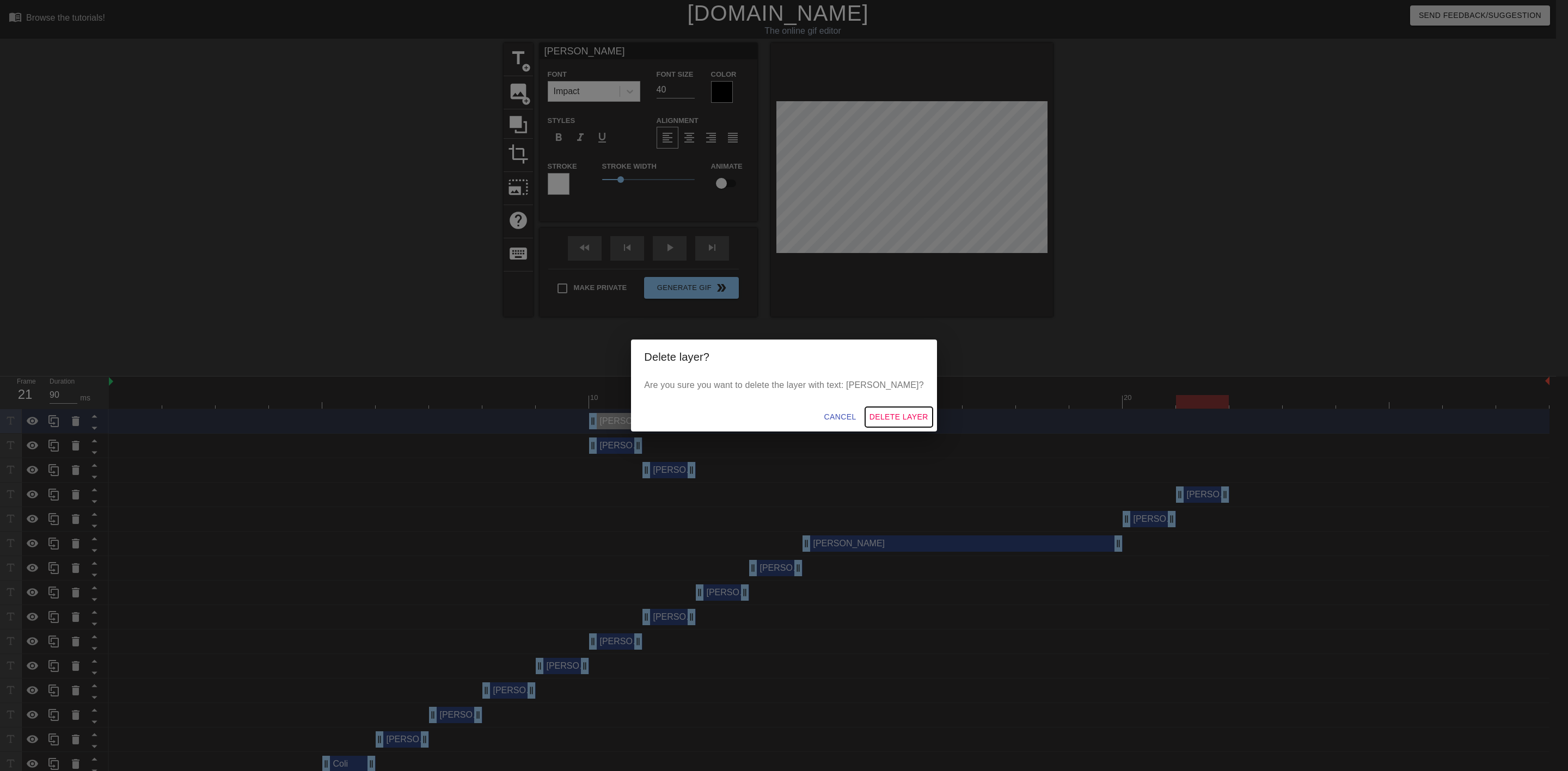
click at [869, 420] on span "Delete Layer" at bounding box center [898, 417] width 59 height 13
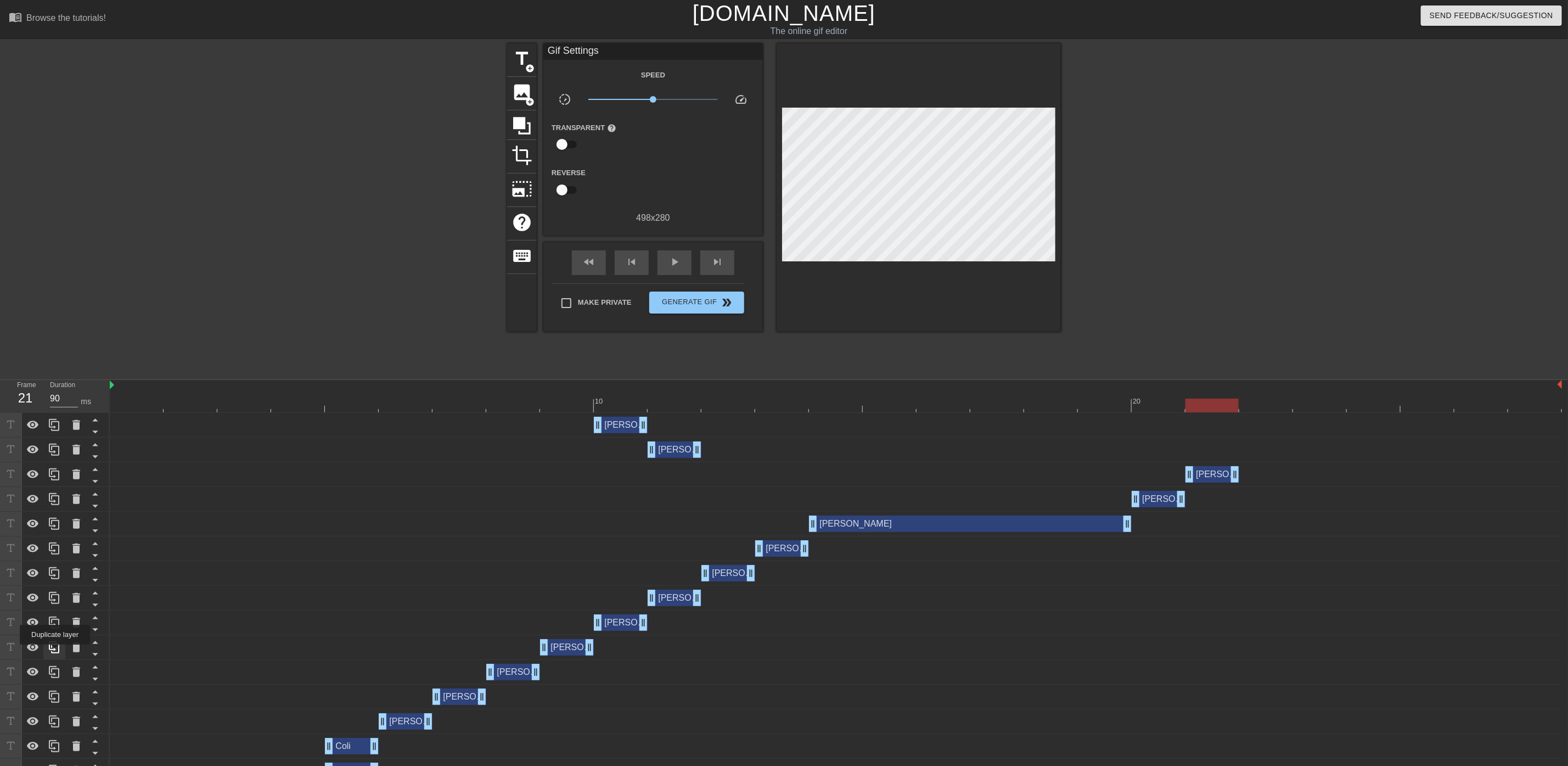
click at [55, 652] on icon at bounding box center [55, 648] width 13 height 13
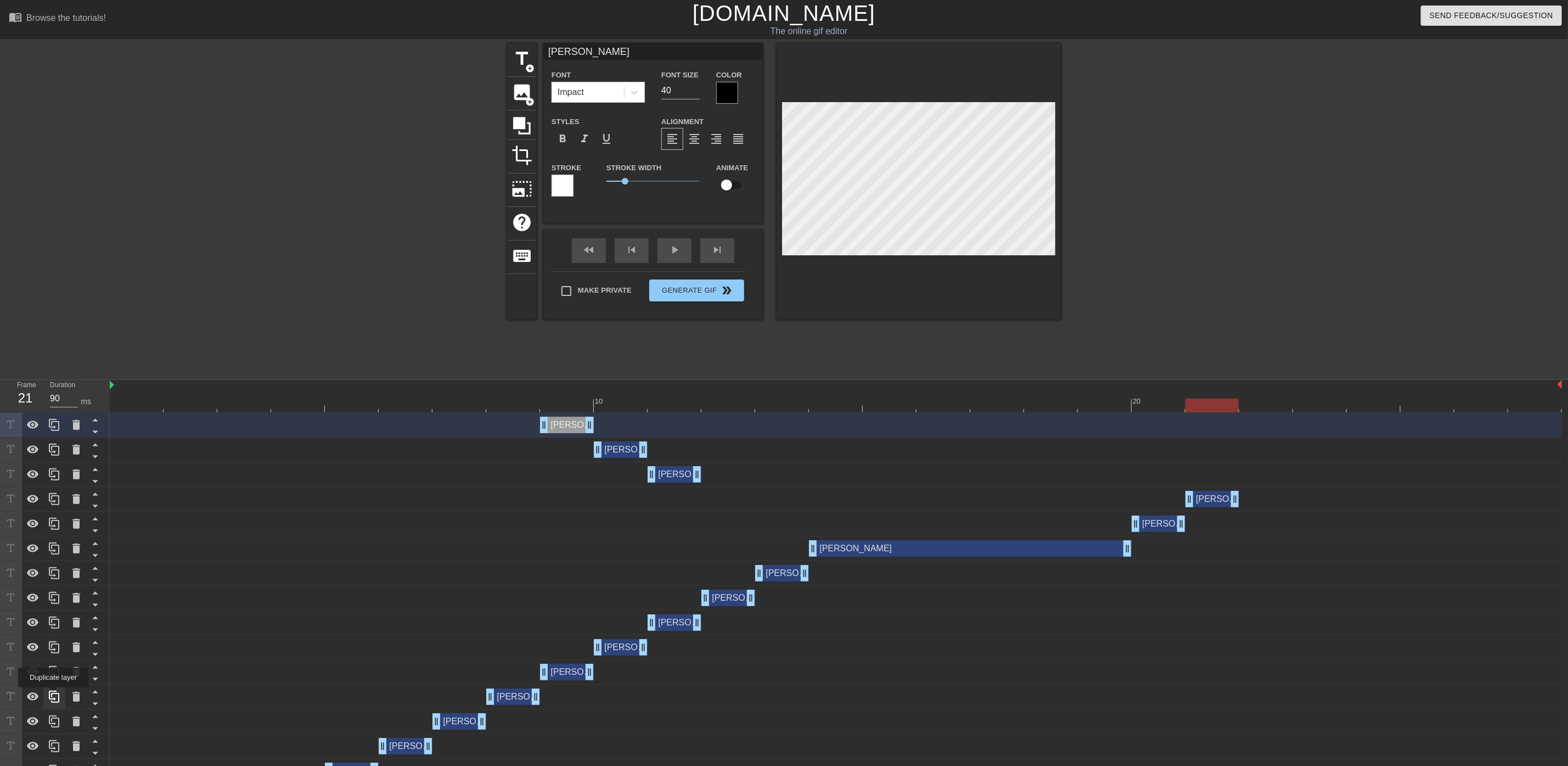
click at [53, 696] on icon at bounding box center [55, 697] width 13 height 13
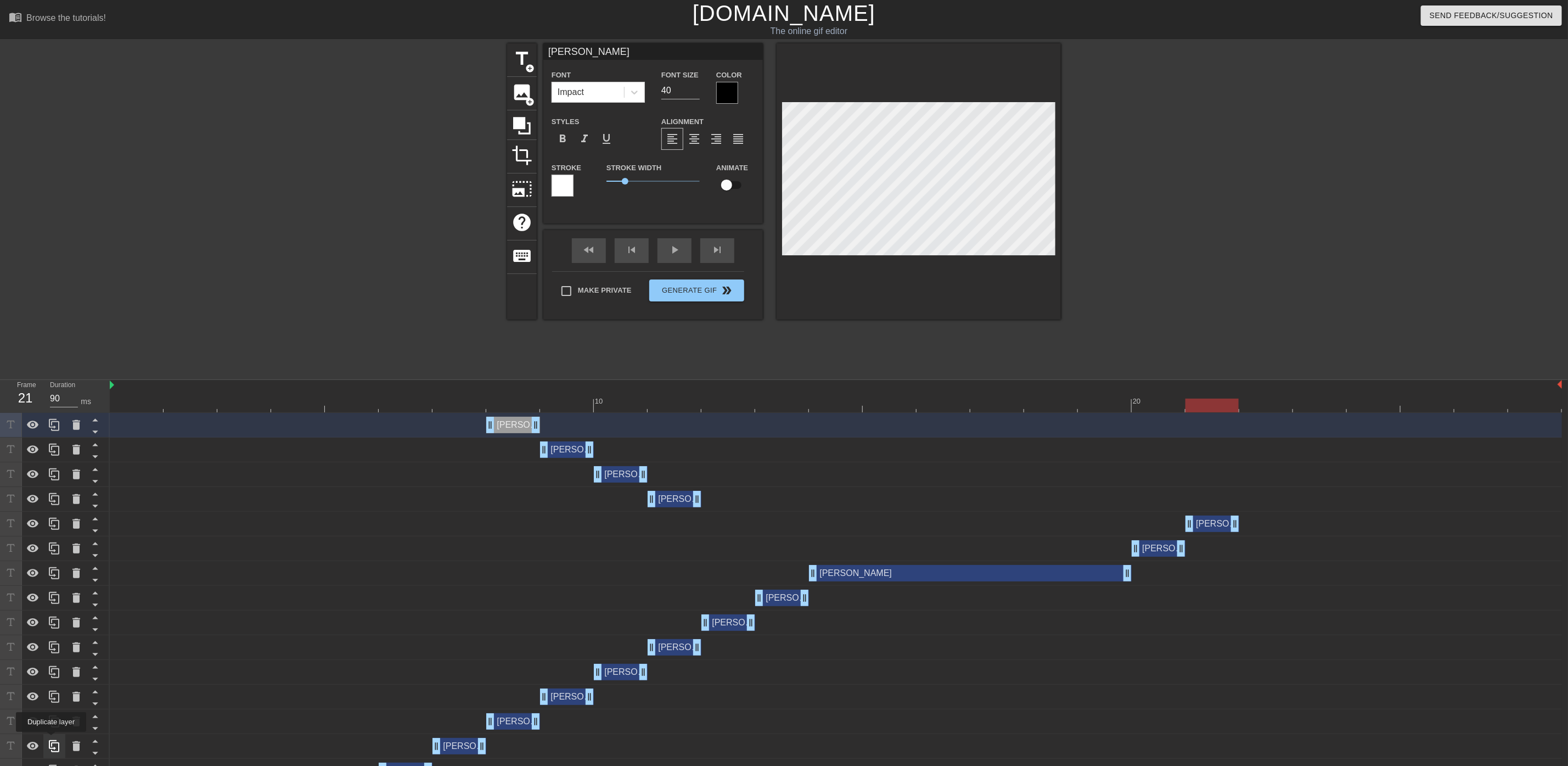
click at [51, 740] on div at bounding box center [54, 747] width 22 height 24
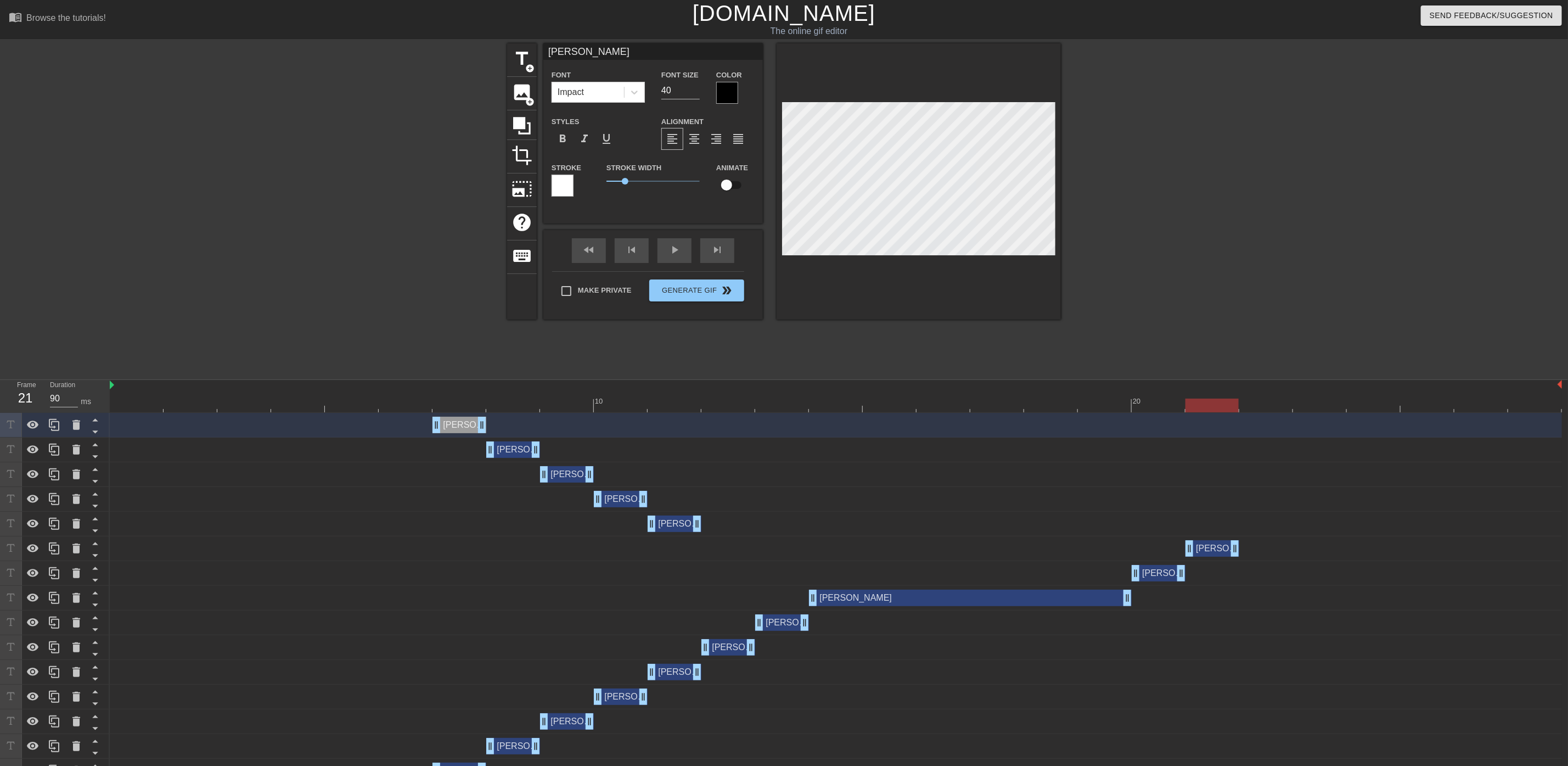
click at [662, 525] on div "[PERSON_NAME] drag_handle drag_handle" at bounding box center [675, 524] width 54 height 16
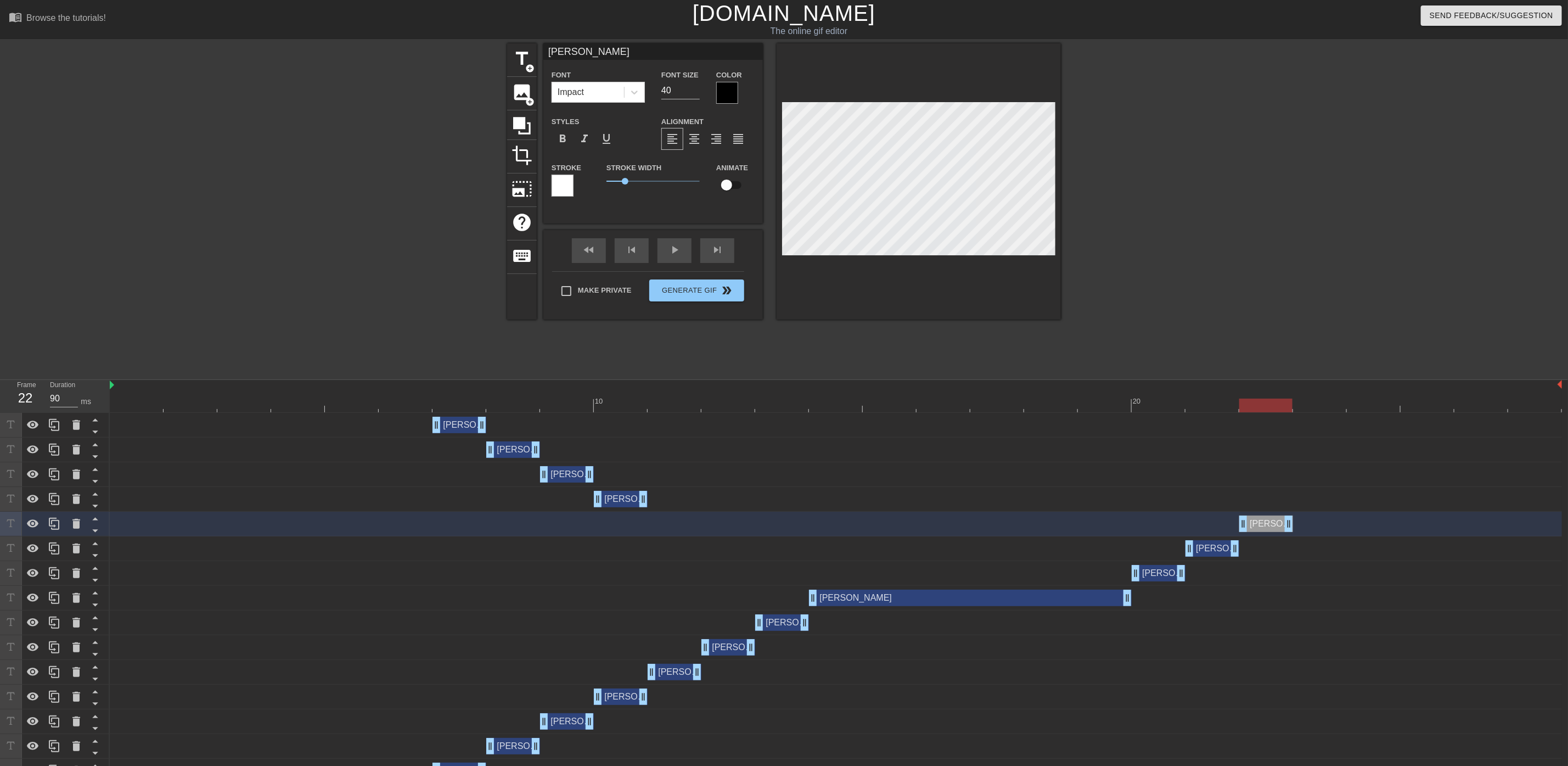
drag, startPoint x: 671, startPoint y: 525, endPoint x: 1265, endPoint y: 528, distance: 594.0
click at [1265, 528] on div "[PERSON_NAME] drag_handle drag_handle" at bounding box center [1266, 524] width 54 height 16
drag, startPoint x: 608, startPoint y: 498, endPoint x: 1292, endPoint y: 516, distance: 684.2
click at [1315, 516] on div "[PERSON_NAME] drag_handle drag_handle nick drag_handle drag_handle nick drag_ha…" at bounding box center [839, 648] width 1459 height 469
drag, startPoint x: 567, startPoint y: 470, endPoint x: 1365, endPoint y: 486, distance: 798.2
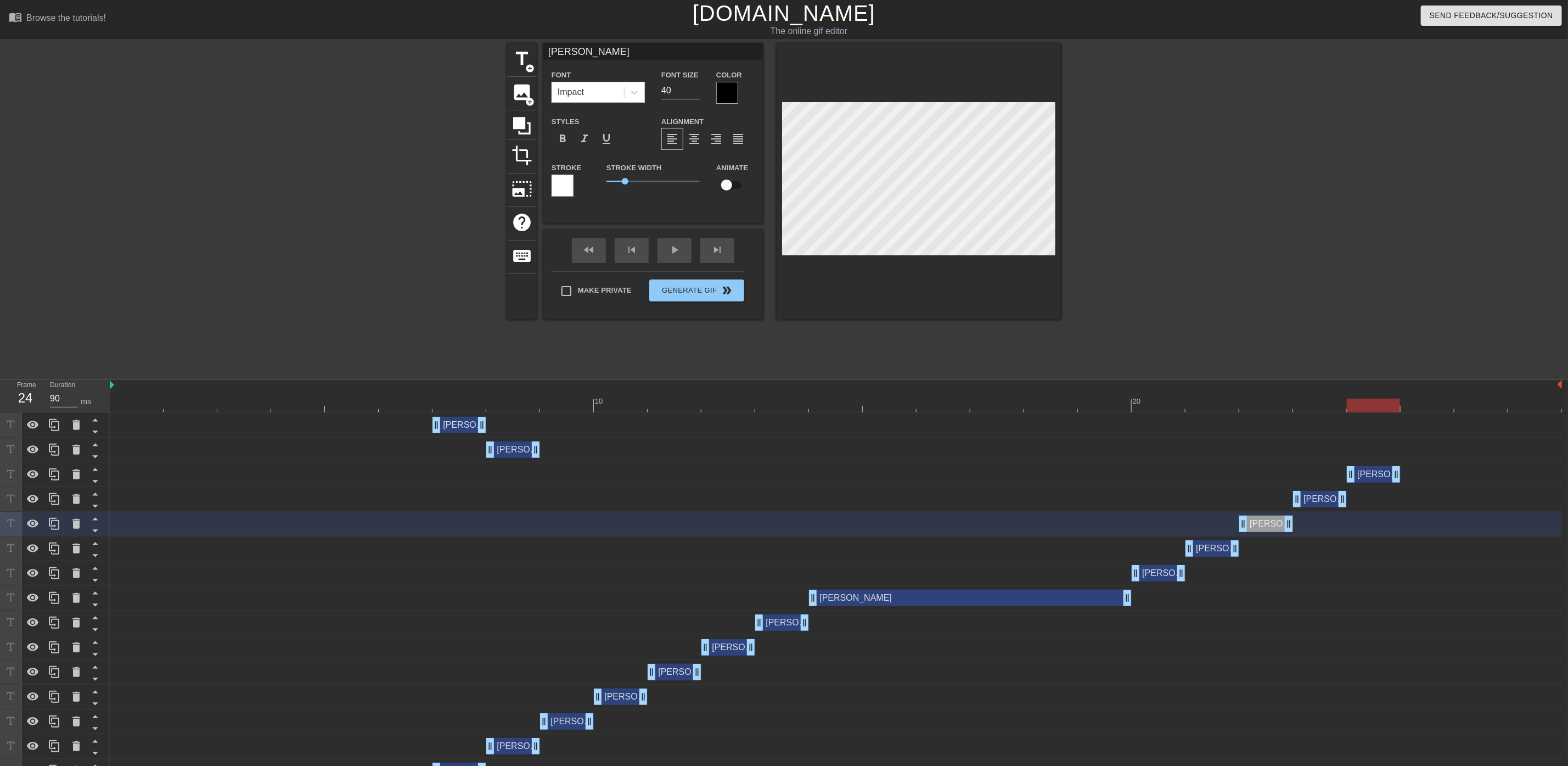
click at [1365, 486] on div "[PERSON_NAME] drag_handle drag_handle" at bounding box center [836, 474] width 1453 height 25
drag, startPoint x: 506, startPoint y: 447, endPoint x: 1428, endPoint y: 445, distance: 922.0
click at [1428, 445] on div "[PERSON_NAME] drag_handle drag_handle" at bounding box center [1428, 450] width 54 height 16
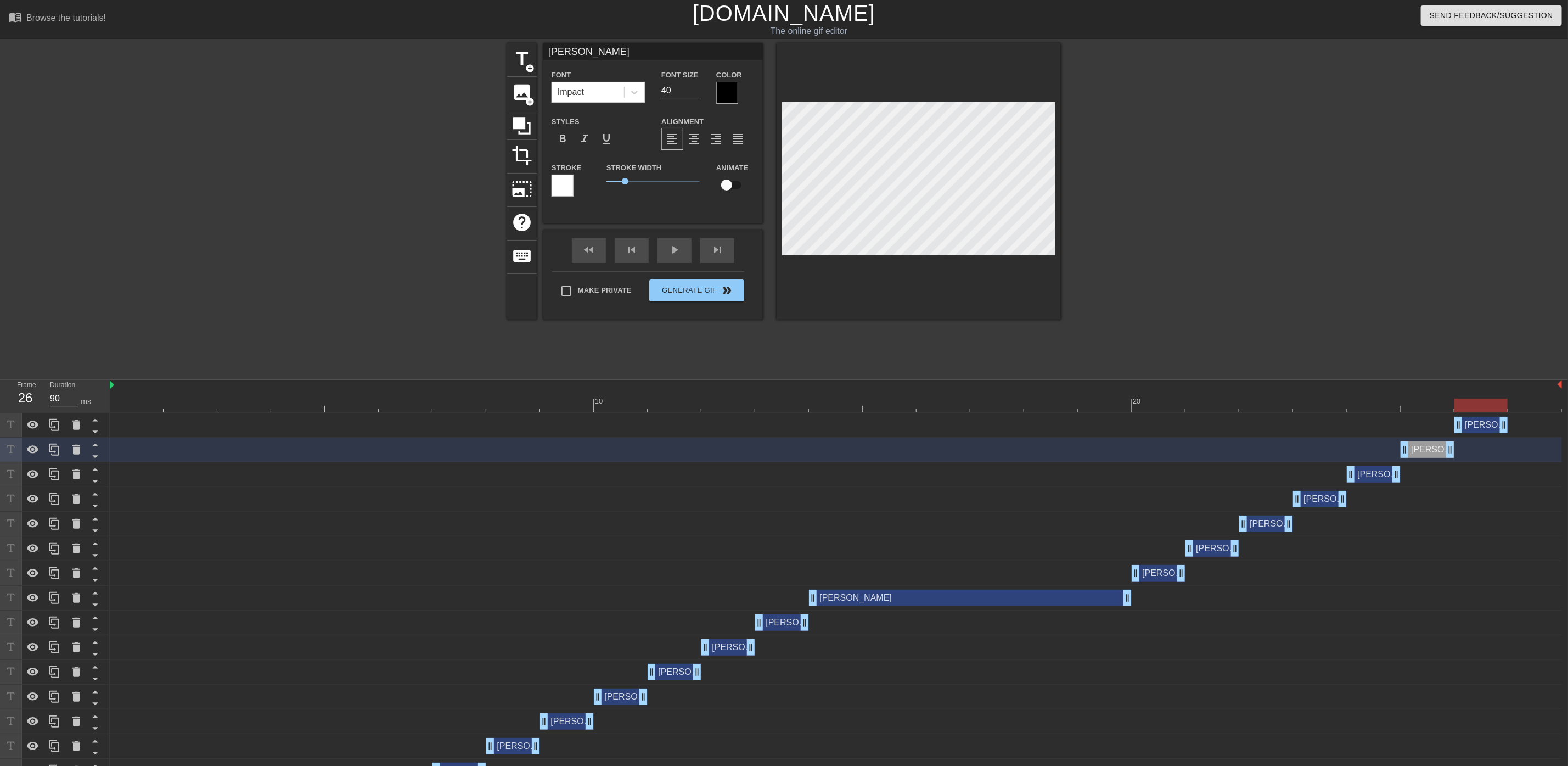
drag, startPoint x: 463, startPoint y: 423, endPoint x: 1488, endPoint y: 445, distance: 1025.2
click at [1488, 445] on div "[PERSON_NAME] drag_handle drag_handle nick drag_handle drag_handle nick drag_ha…" at bounding box center [839, 648] width 1459 height 469
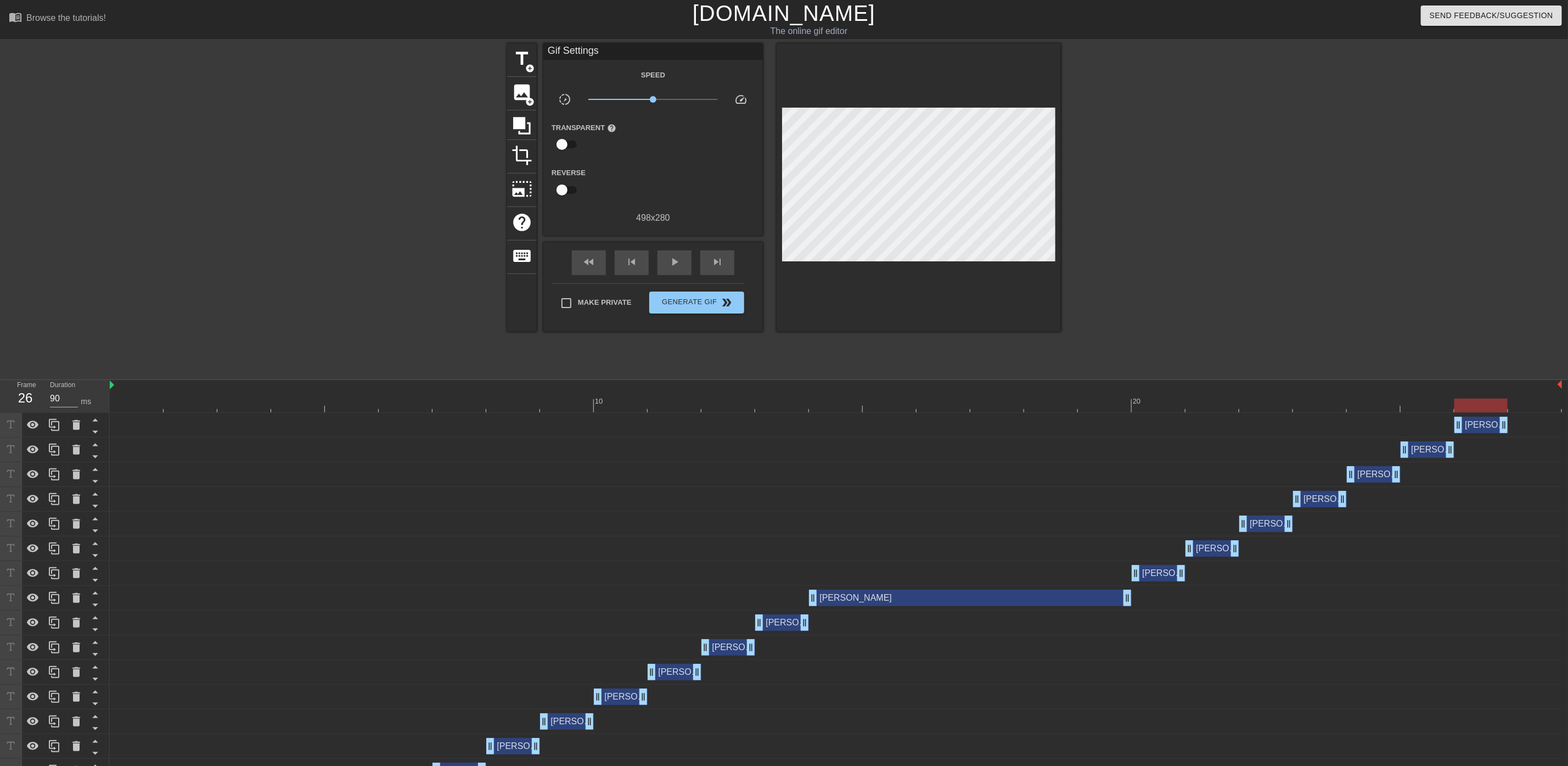
click at [1315, 426] on div "[PERSON_NAME] drag_handle drag_handle" at bounding box center [836, 425] width 1453 height 16
drag, startPoint x: 1126, startPoint y: 600, endPoint x: 1094, endPoint y: 599, distance: 32.0
click at [1094, 599] on div "[PERSON_NAME] drag_handle drag_handle" at bounding box center [836, 598] width 1453 height 16
drag, startPoint x: 1156, startPoint y: 574, endPoint x: 1117, endPoint y: 574, distance: 39.0
click at [1117, 574] on div "[PERSON_NAME] drag_handle drag_handle" at bounding box center [1105, 573] width 54 height 16
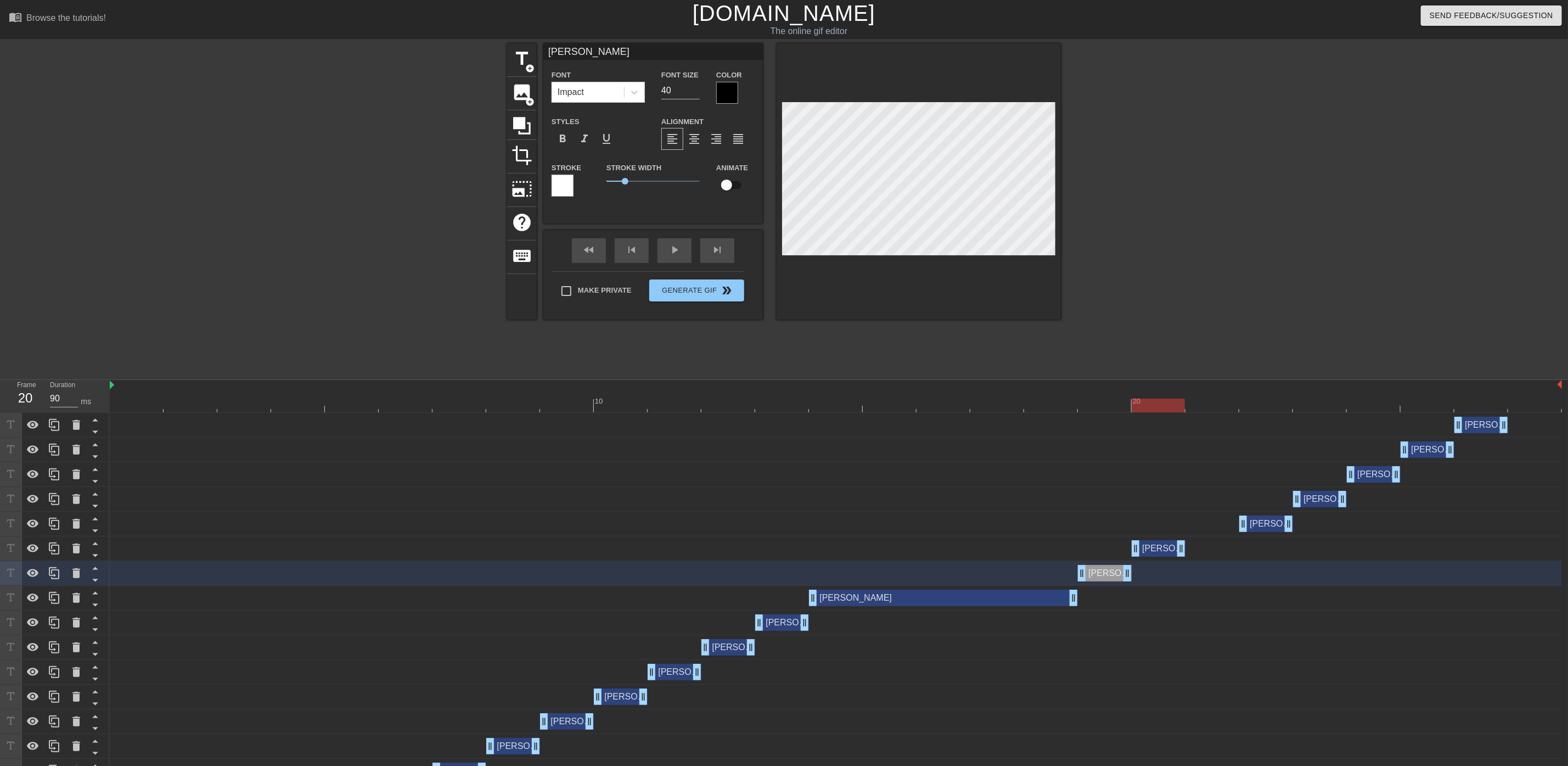
drag, startPoint x: 1219, startPoint y: 547, endPoint x: 1156, endPoint y: 547, distance: 63.0
click at [1156, 547] on div "[PERSON_NAME] drag_handle drag_handle" at bounding box center [1159, 549] width 54 height 16
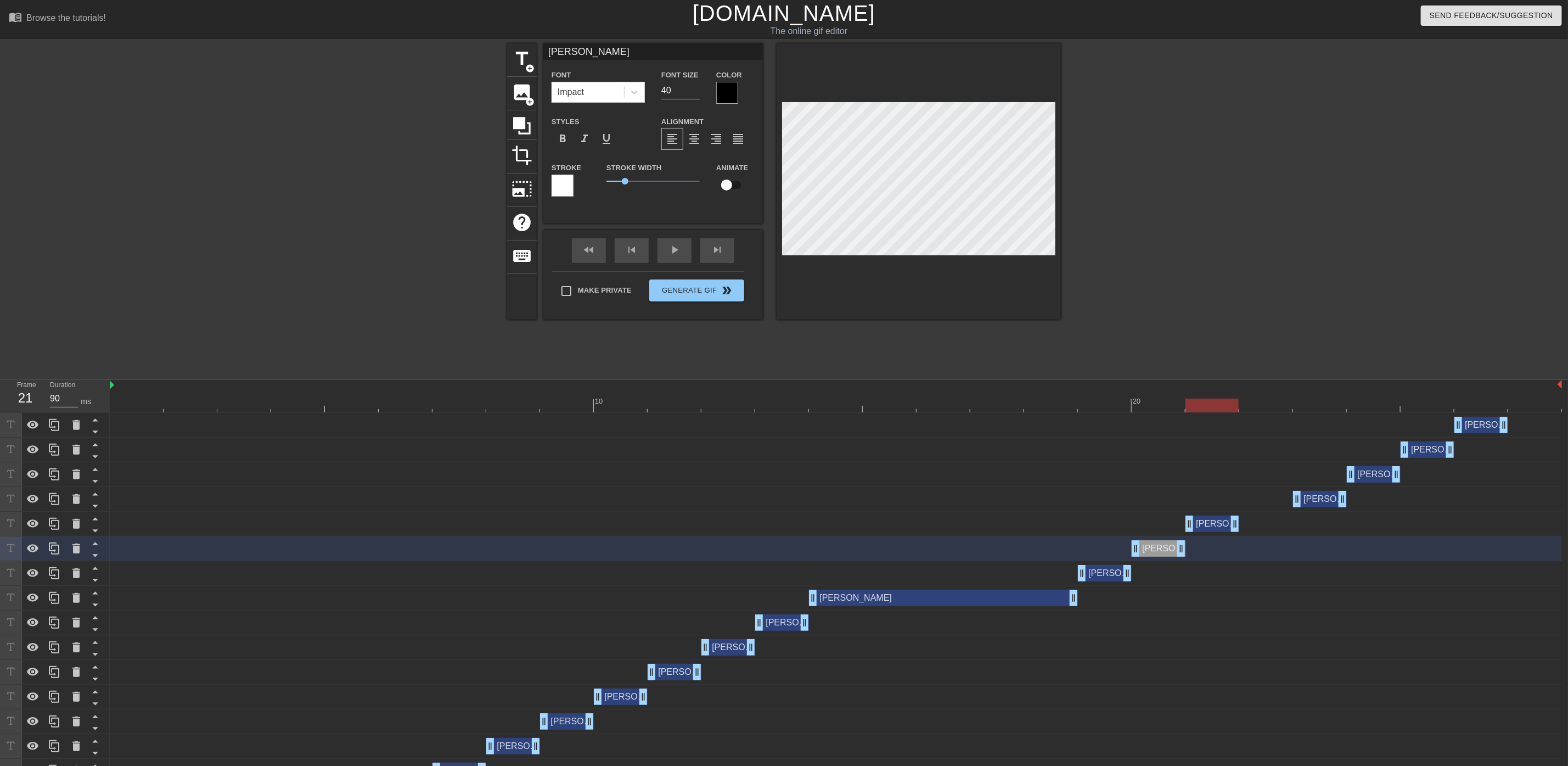
drag, startPoint x: 1241, startPoint y: 526, endPoint x: 1245, endPoint y: 518, distance: 8.9
click at [1220, 525] on div "[PERSON_NAME] drag_handle drag_handle" at bounding box center [1213, 524] width 54 height 16
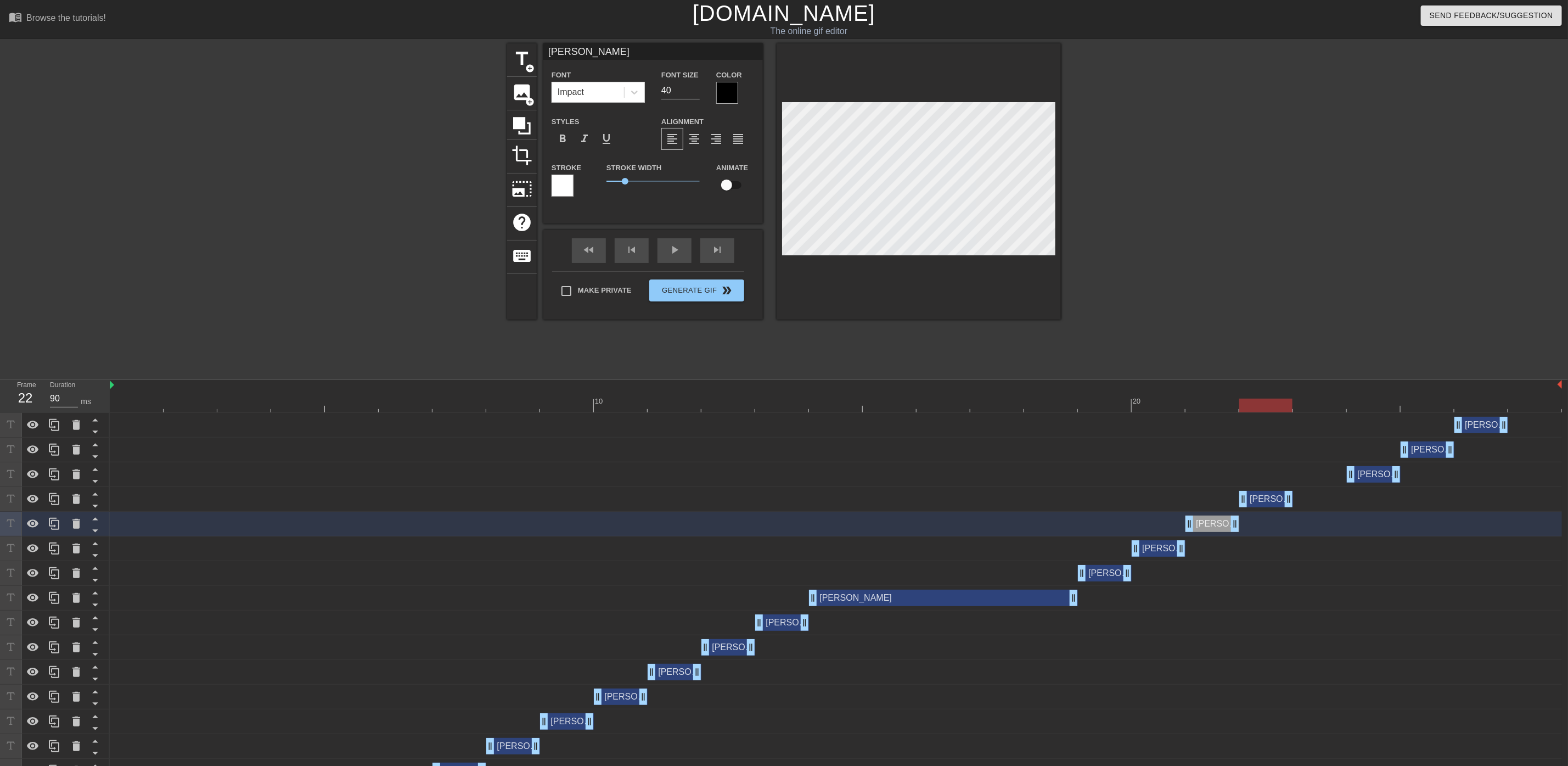
drag, startPoint x: 1325, startPoint y: 500, endPoint x: 1271, endPoint y: 501, distance: 54.0
click at [1271, 501] on div "[PERSON_NAME] drag_handle drag_handle" at bounding box center [1266, 499] width 54 height 16
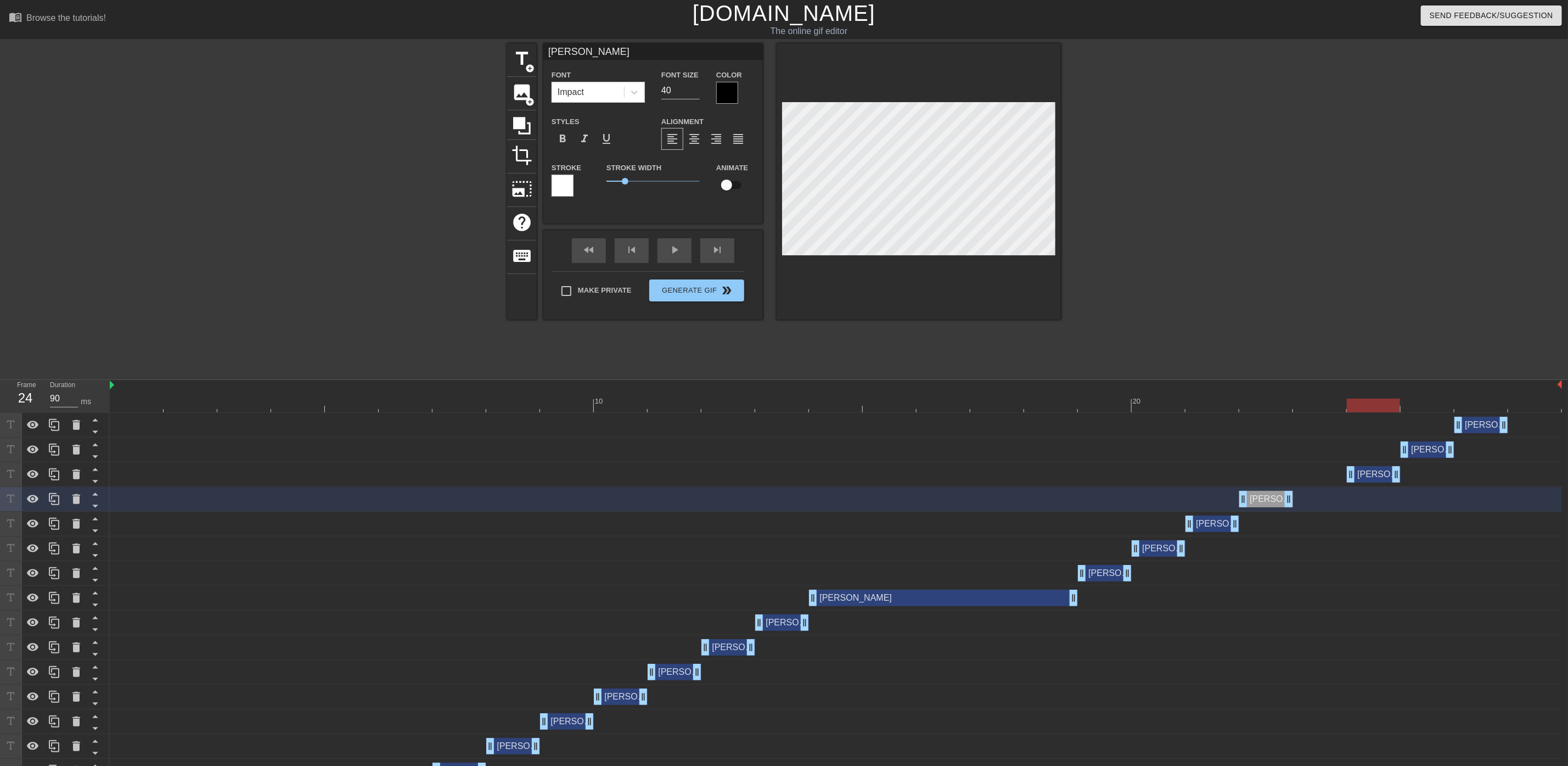
drag, startPoint x: 1363, startPoint y: 477, endPoint x: 1325, endPoint y: 483, distance: 38.5
click at [1325, 483] on div "[PERSON_NAME] drag_handle drag_handle" at bounding box center [836, 474] width 1453 height 25
drag, startPoint x: 1417, startPoint y: 450, endPoint x: 1381, endPoint y: 450, distance: 36.0
click at [1381, 450] on div "[PERSON_NAME] drag_handle drag_handle" at bounding box center [1374, 450] width 54 height 16
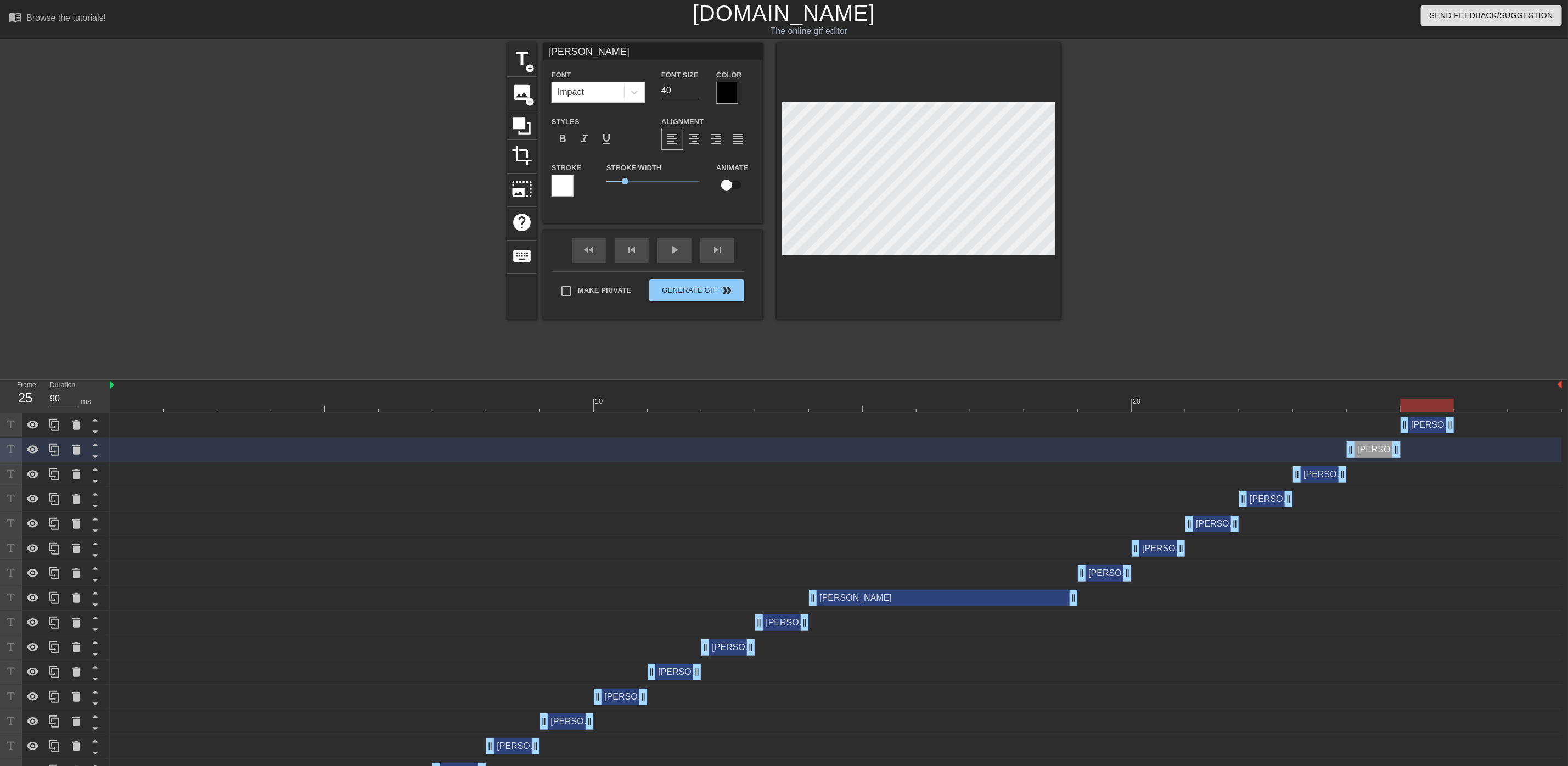
drag, startPoint x: 1490, startPoint y: 422, endPoint x: 1417, endPoint y: 422, distance: 73.0
click at [1417, 422] on div "[PERSON_NAME] drag_handle drag_handle" at bounding box center [1428, 425] width 54 height 16
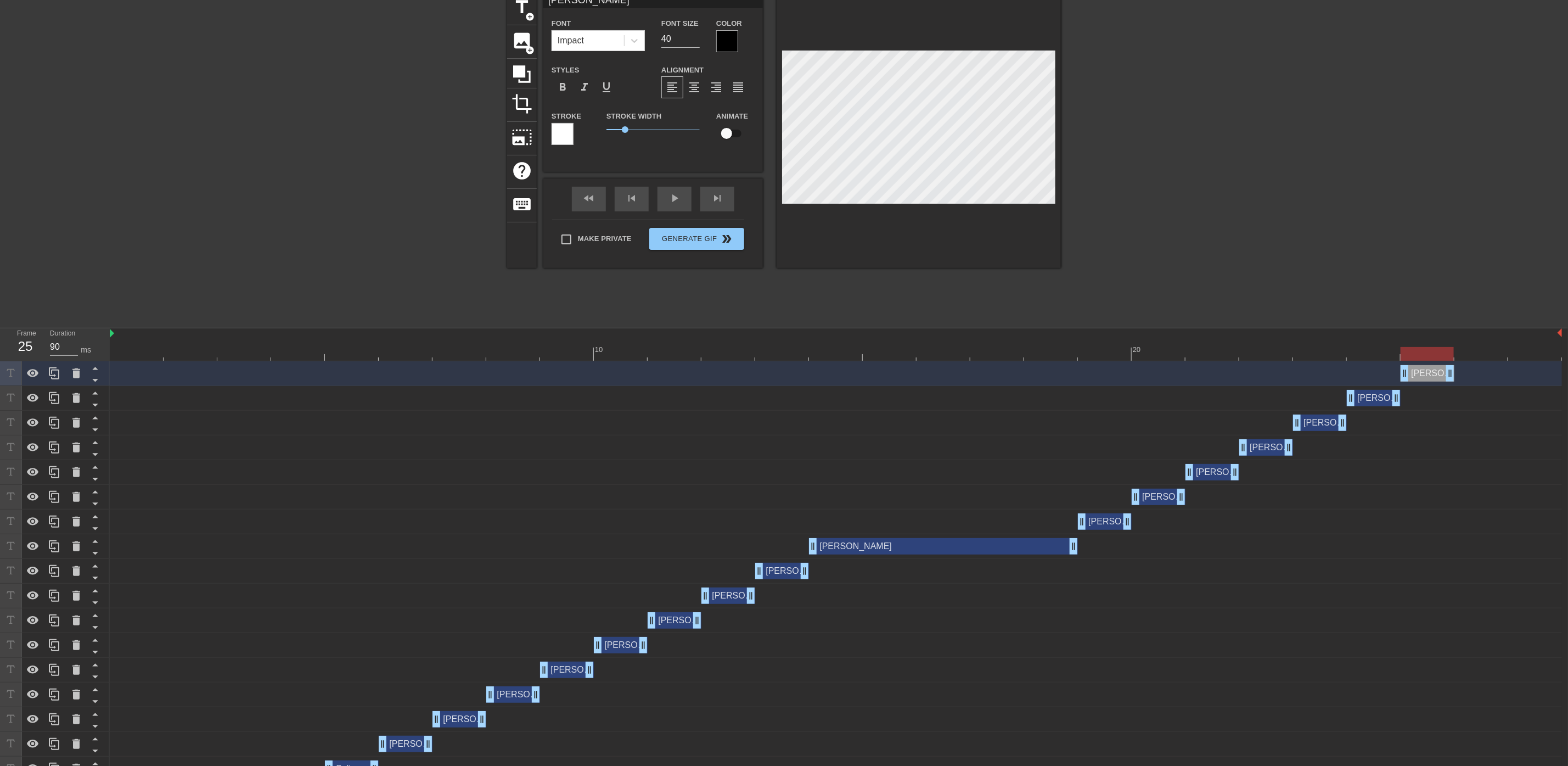
scroll to position [118, 0]
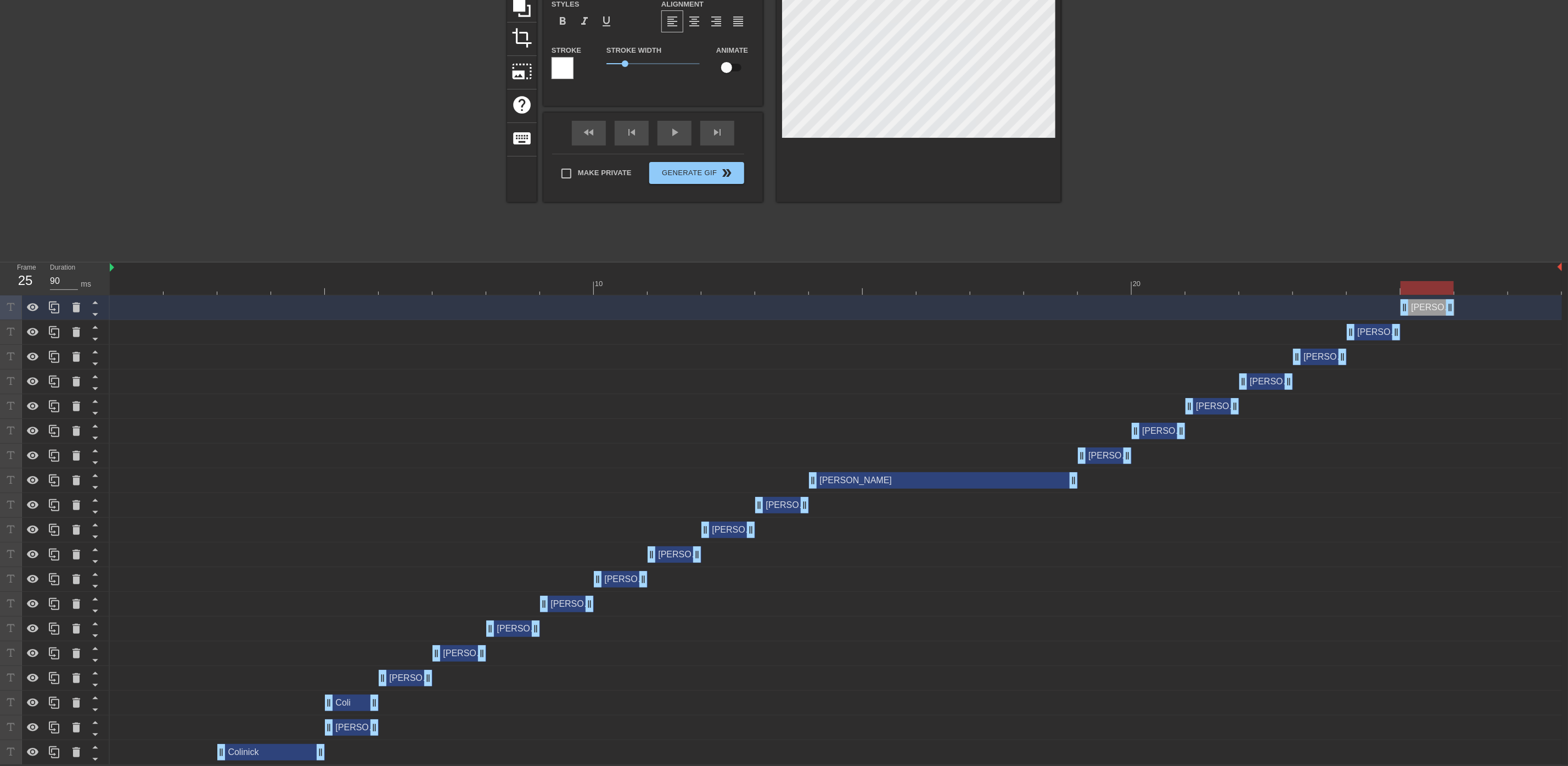
click at [345, 676] on div "[PERSON_NAME] drag_handle drag_handle" at bounding box center [836, 678] width 1453 height 16
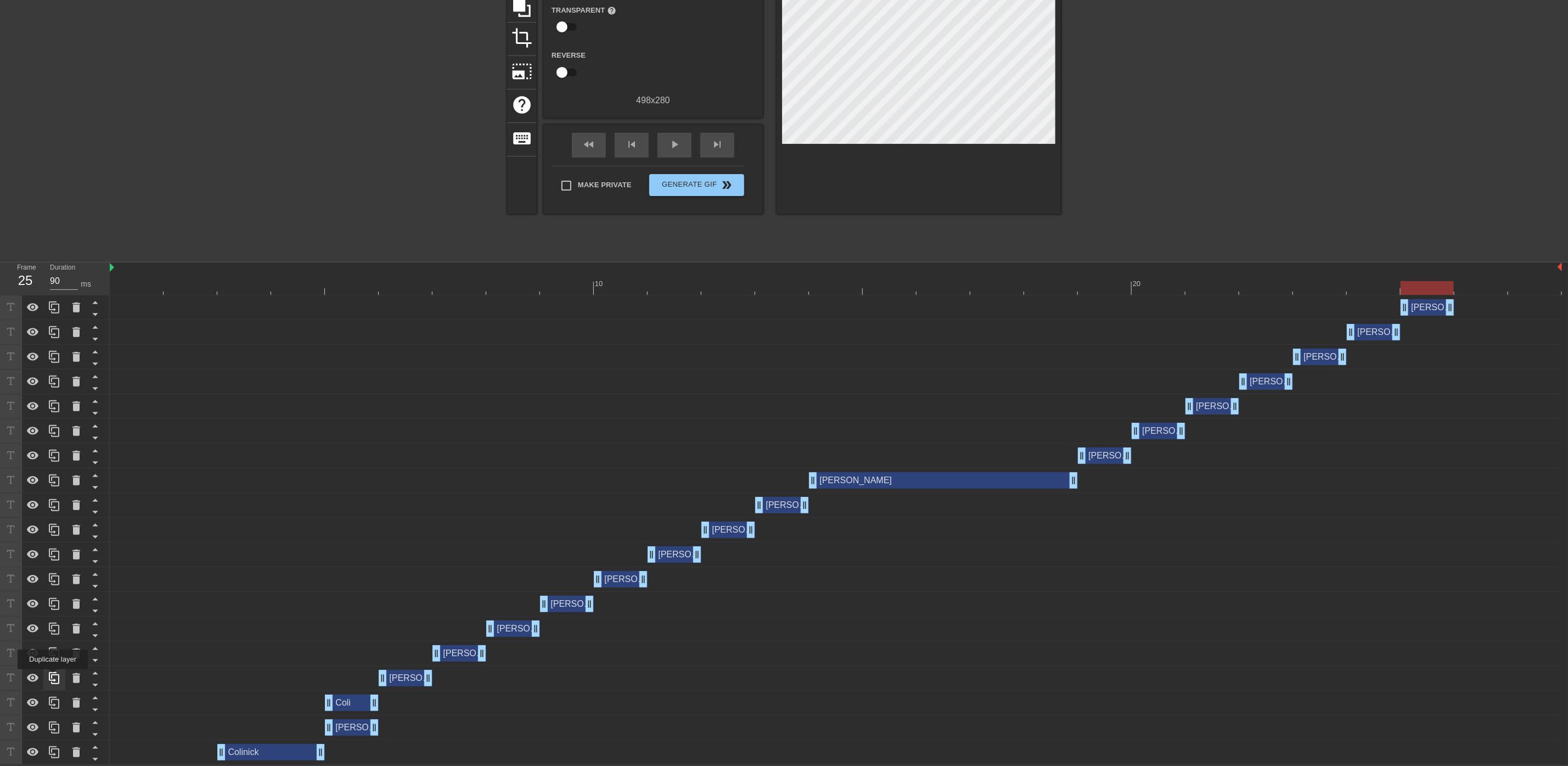
click at [52, 677] on icon at bounding box center [55, 678] width 13 height 13
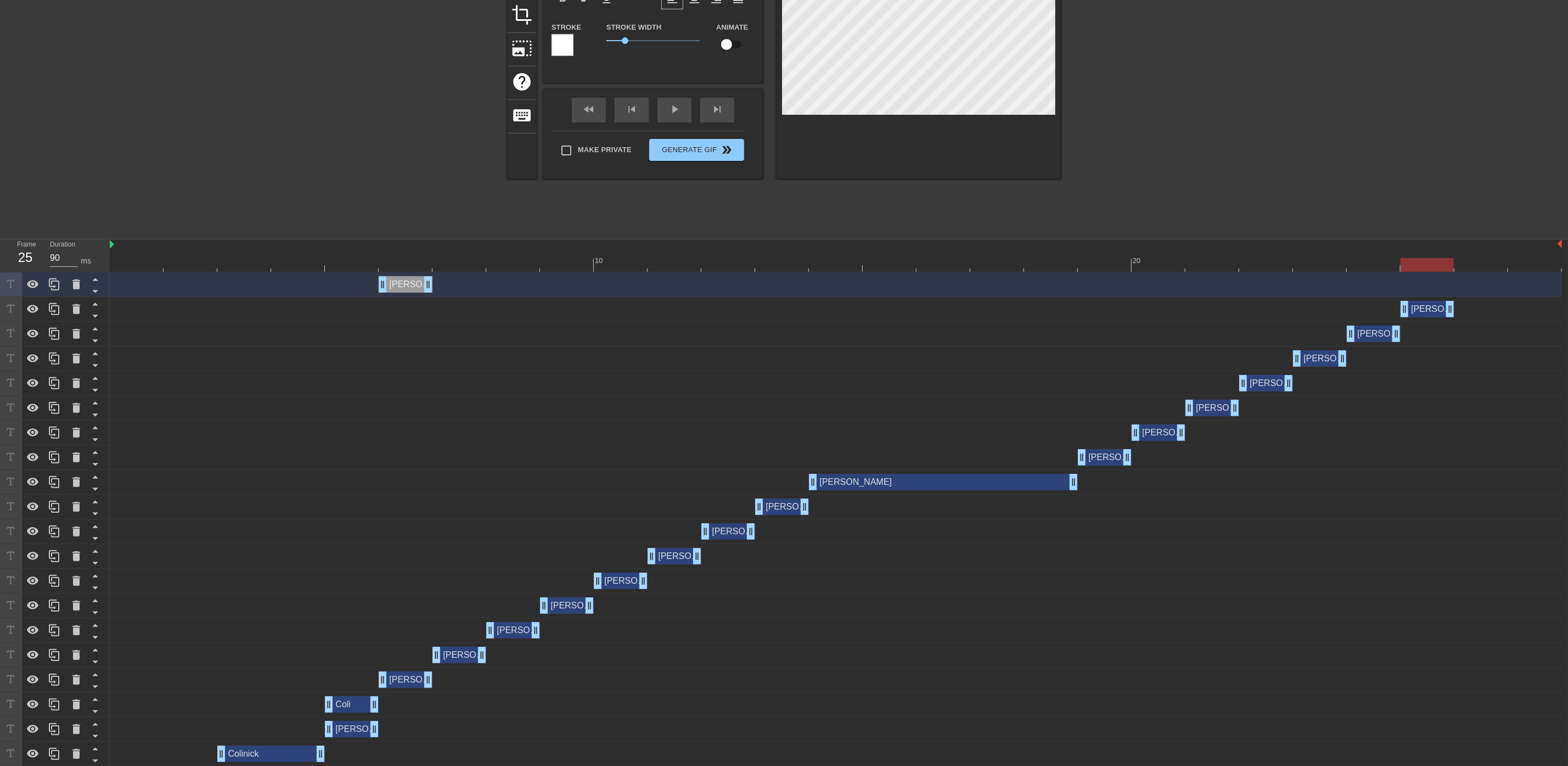
scroll to position [143, 0]
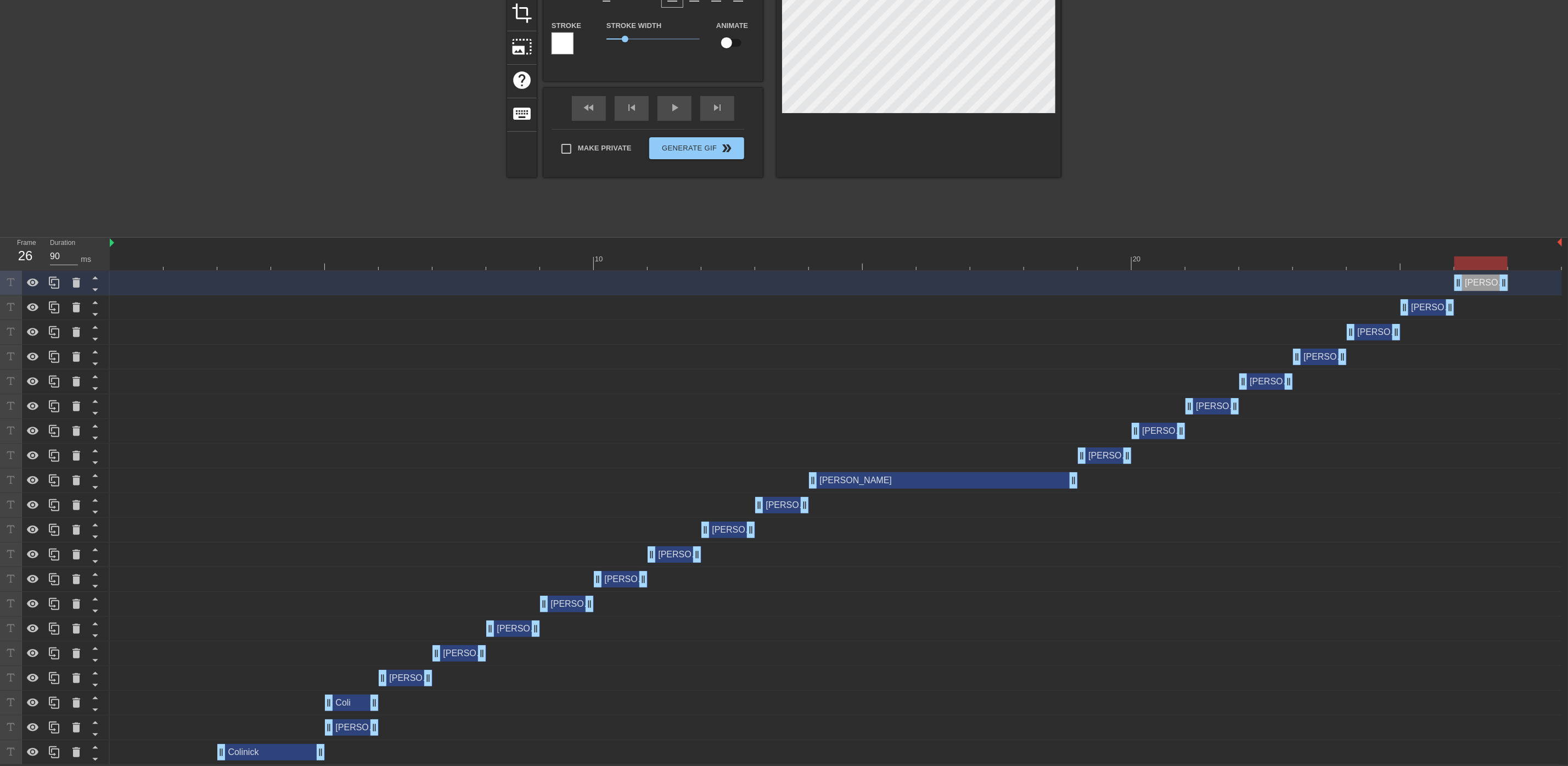
drag, startPoint x: 399, startPoint y: 279, endPoint x: 1467, endPoint y: 295, distance: 1068.1
click at [1467, 295] on div "[PERSON_NAME] drag_handle drag_handle nick drag_handle drag_handle nick drag_ha…" at bounding box center [839, 517] width 1459 height 494
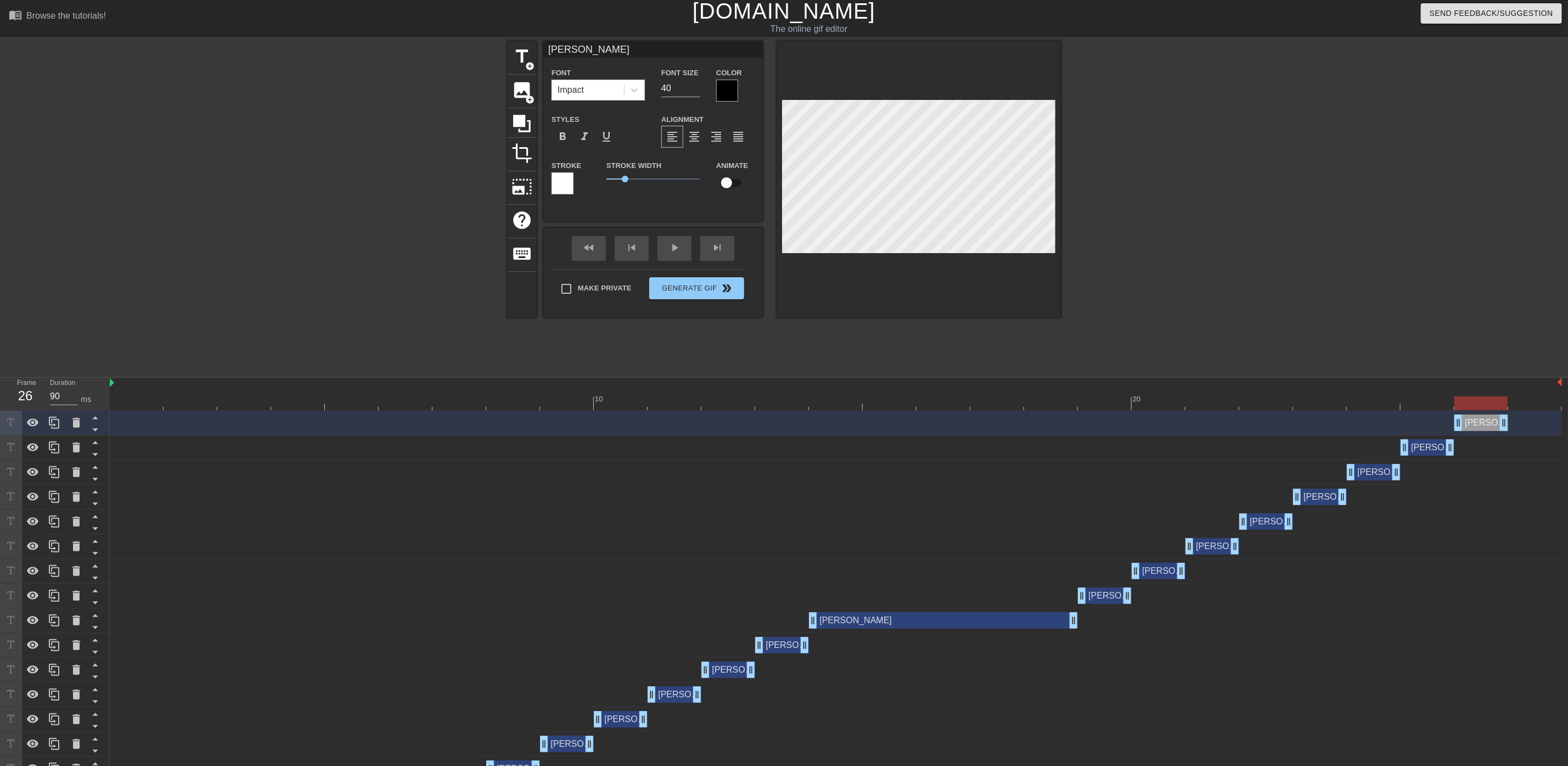
scroll to position [0, 0]
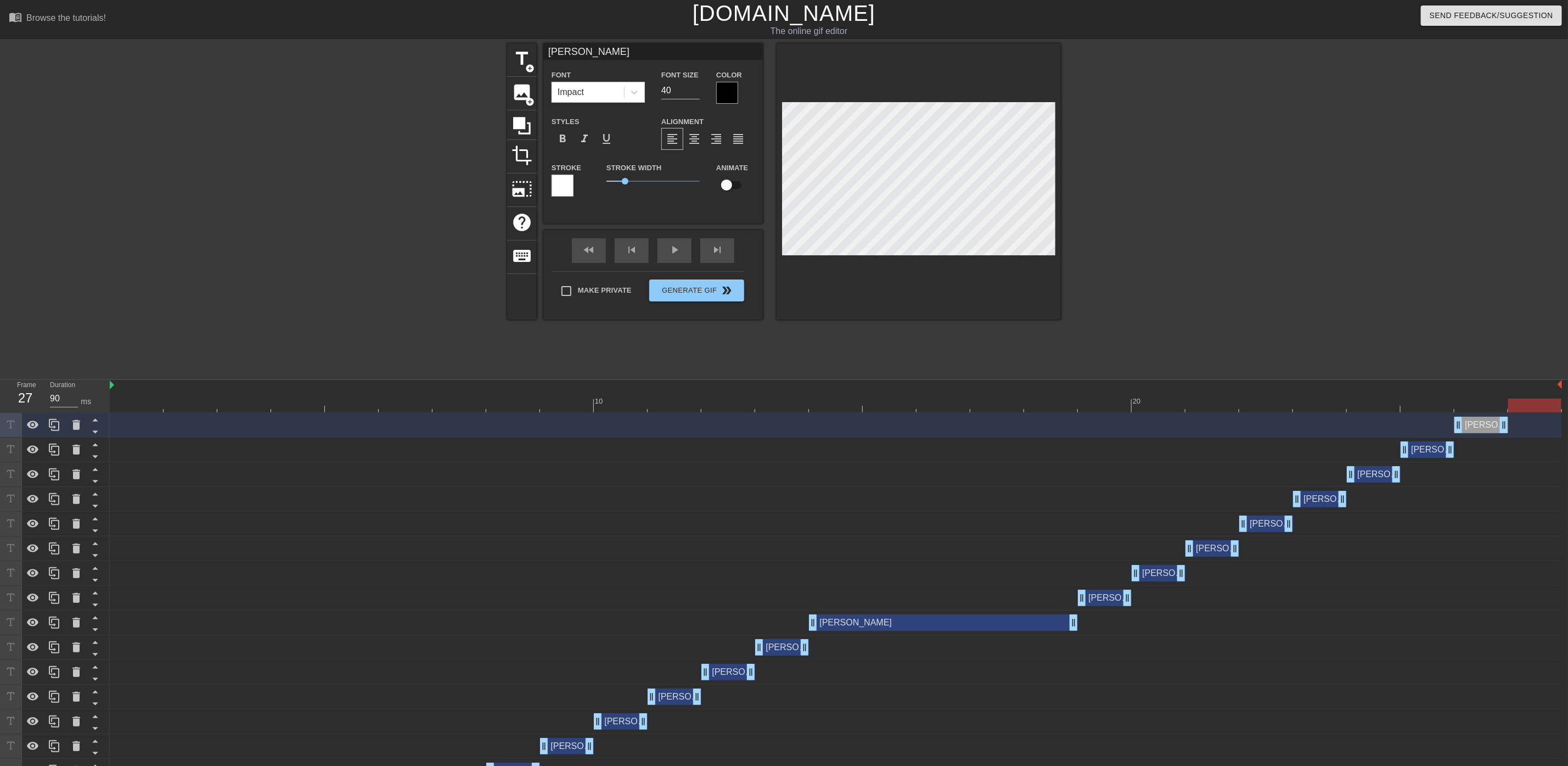
click at [1538, 405] on div at bounding box center [836, 405] width 1453 height 13
click at [141, 397] on div at bounding box center [137, 398] width 54 height 13
click at [676, 246] on div "fast_rewind skip_previous play_arrow skip_next" at bounding box center [653, 250] width 179 height 41
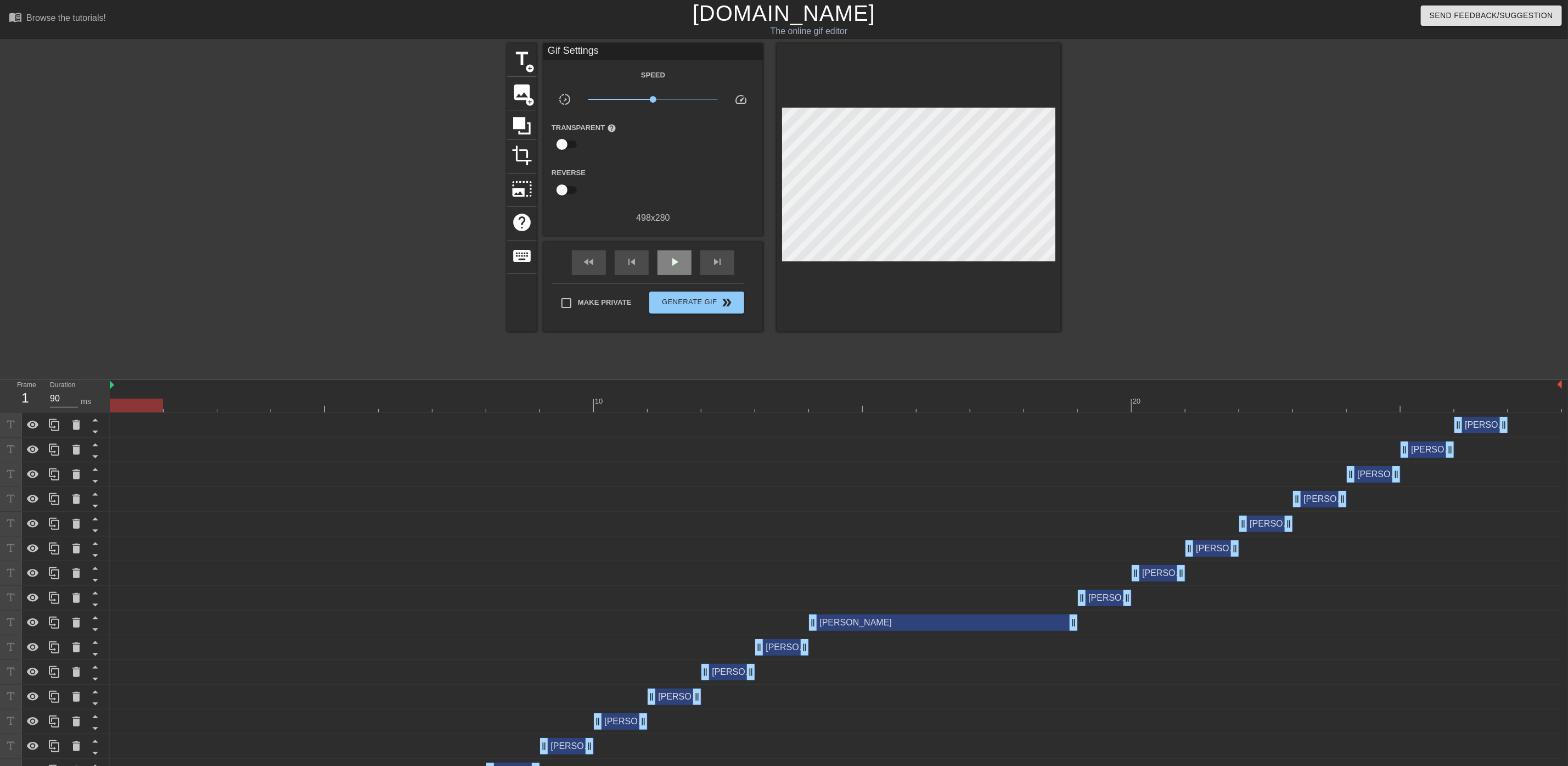
click at [679, 259] on span "play_arrow" at bounding box center [675, 262] width 13 height 13
click at [673, 260] on span "pause" at bounding box center [675, 262] width 13 height 13
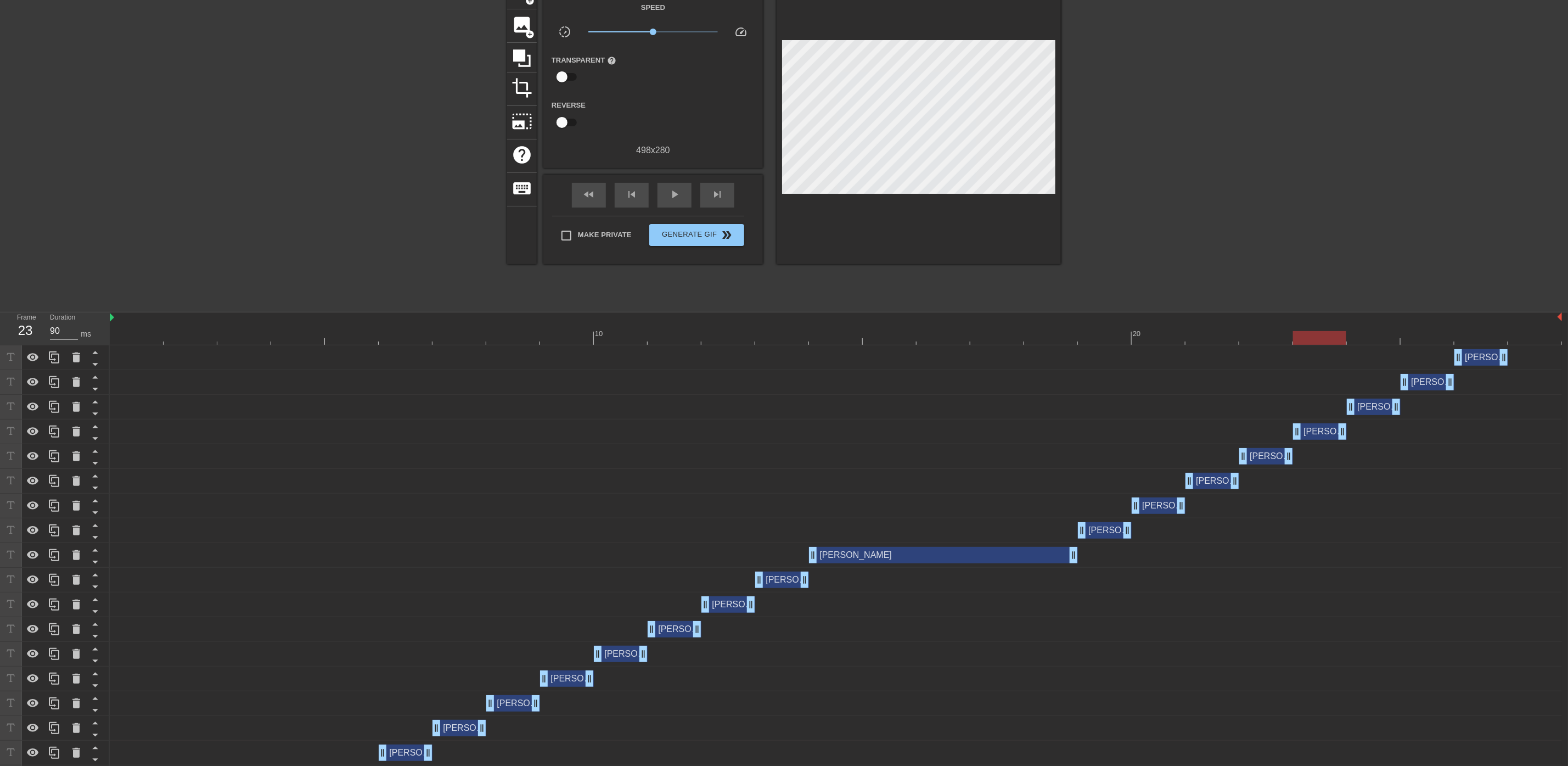
scroll to position [143, 0]
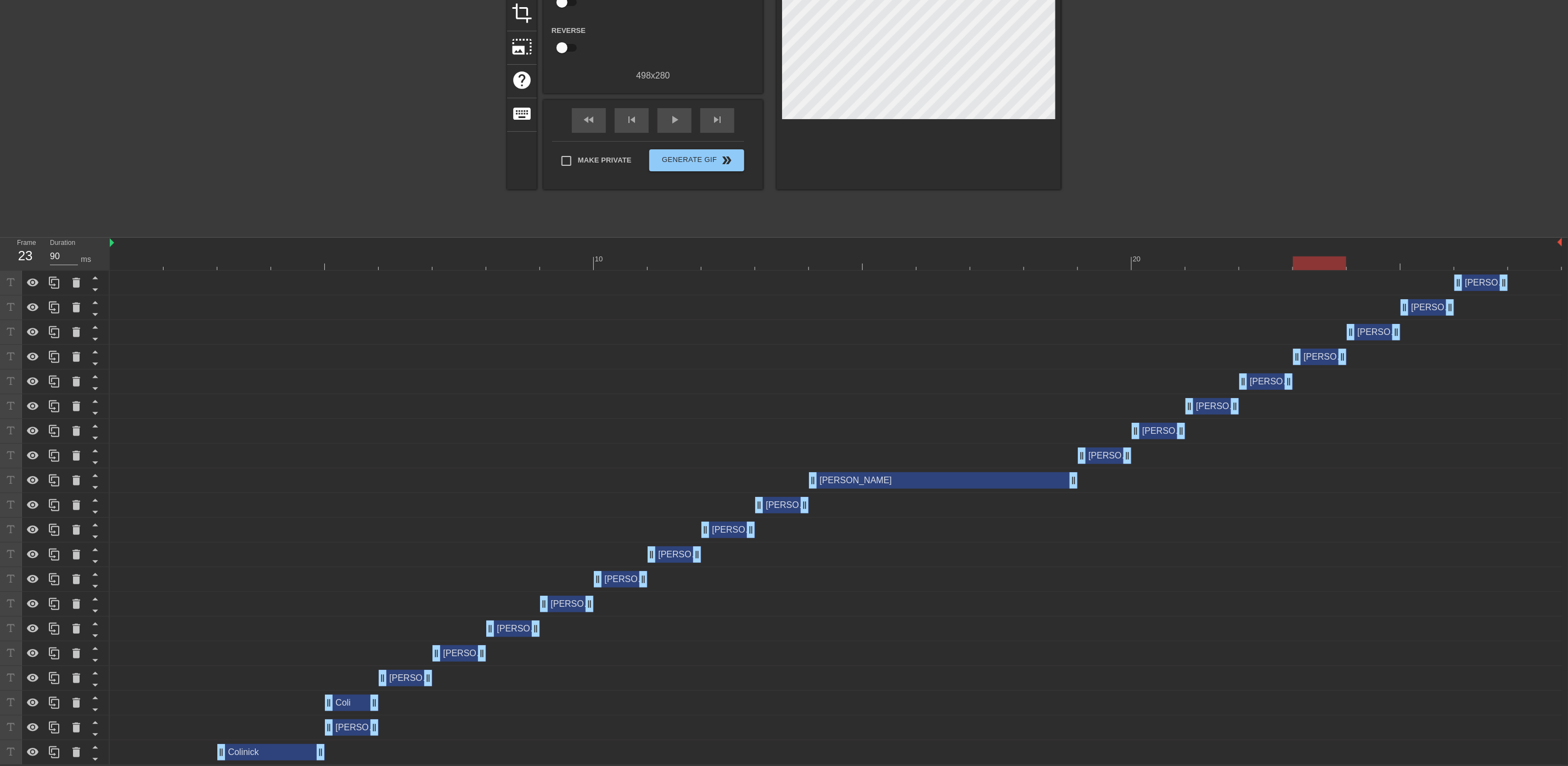
click at [343, 704] on div "Coli drag_handle drag_handle" at bounding box center [352, 703] width 54 height 16
click at [209, 708] on div "Coli drag_handle drag_handle" at bounding box center [836, 703] width 1453 height 16
click at [99, 700] on icon at bounding box center [95, 698] width 13 height 13
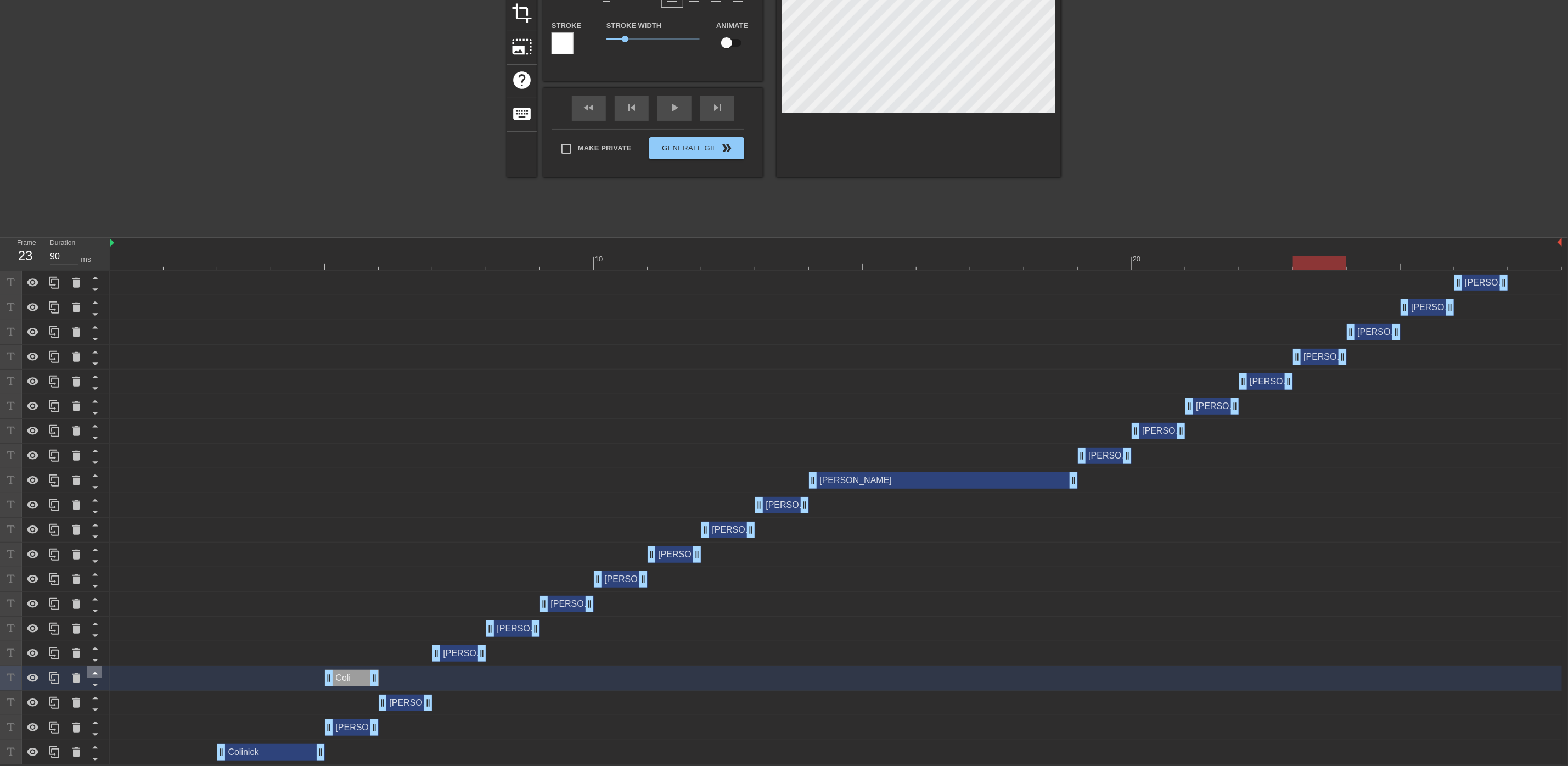
click at [94, 673] on icon at bounding box center [95, 673] width 13 height 13
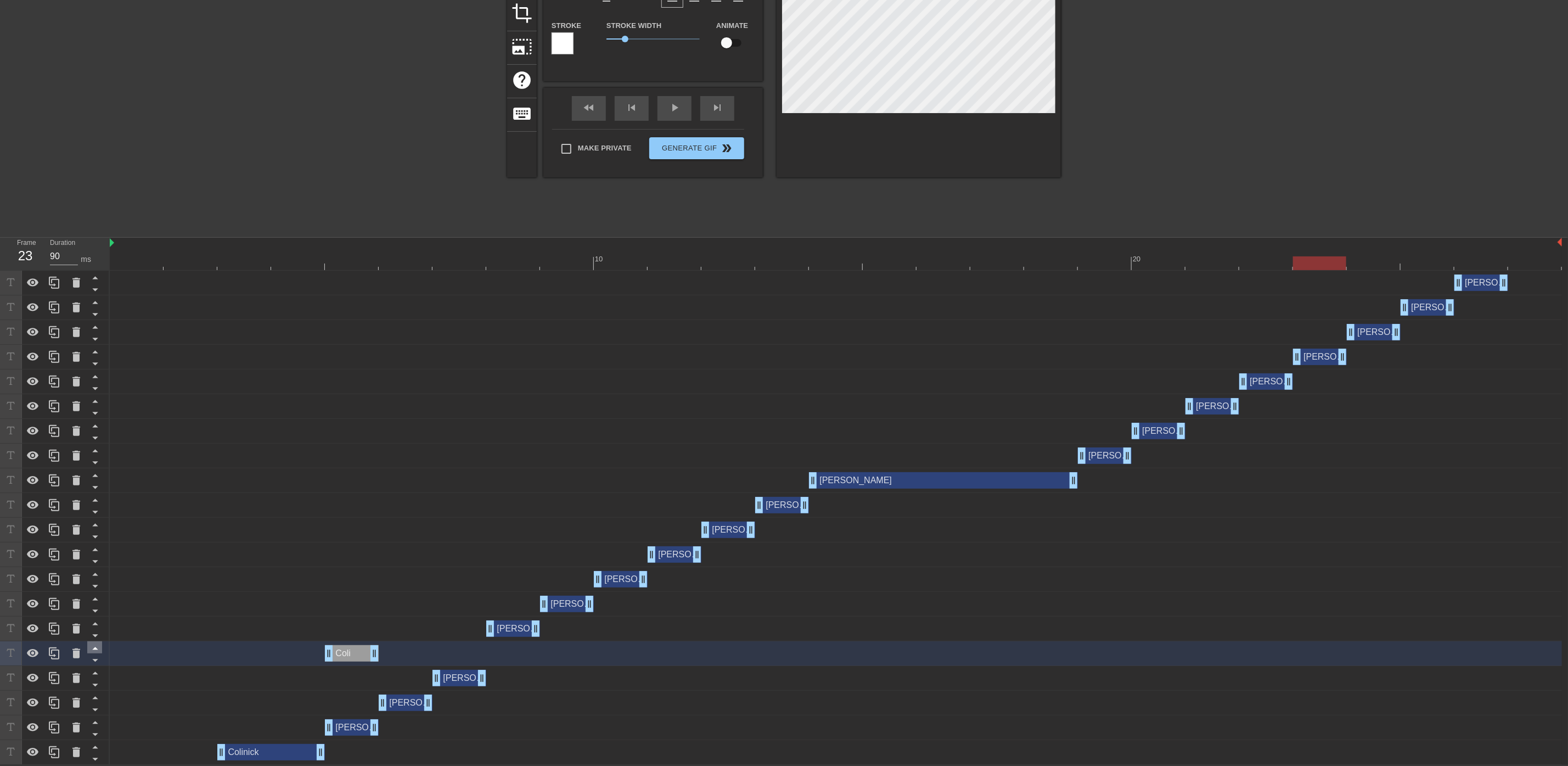
click at [94, 650] on icon at bounding box center [94, 649] width 5 height 3
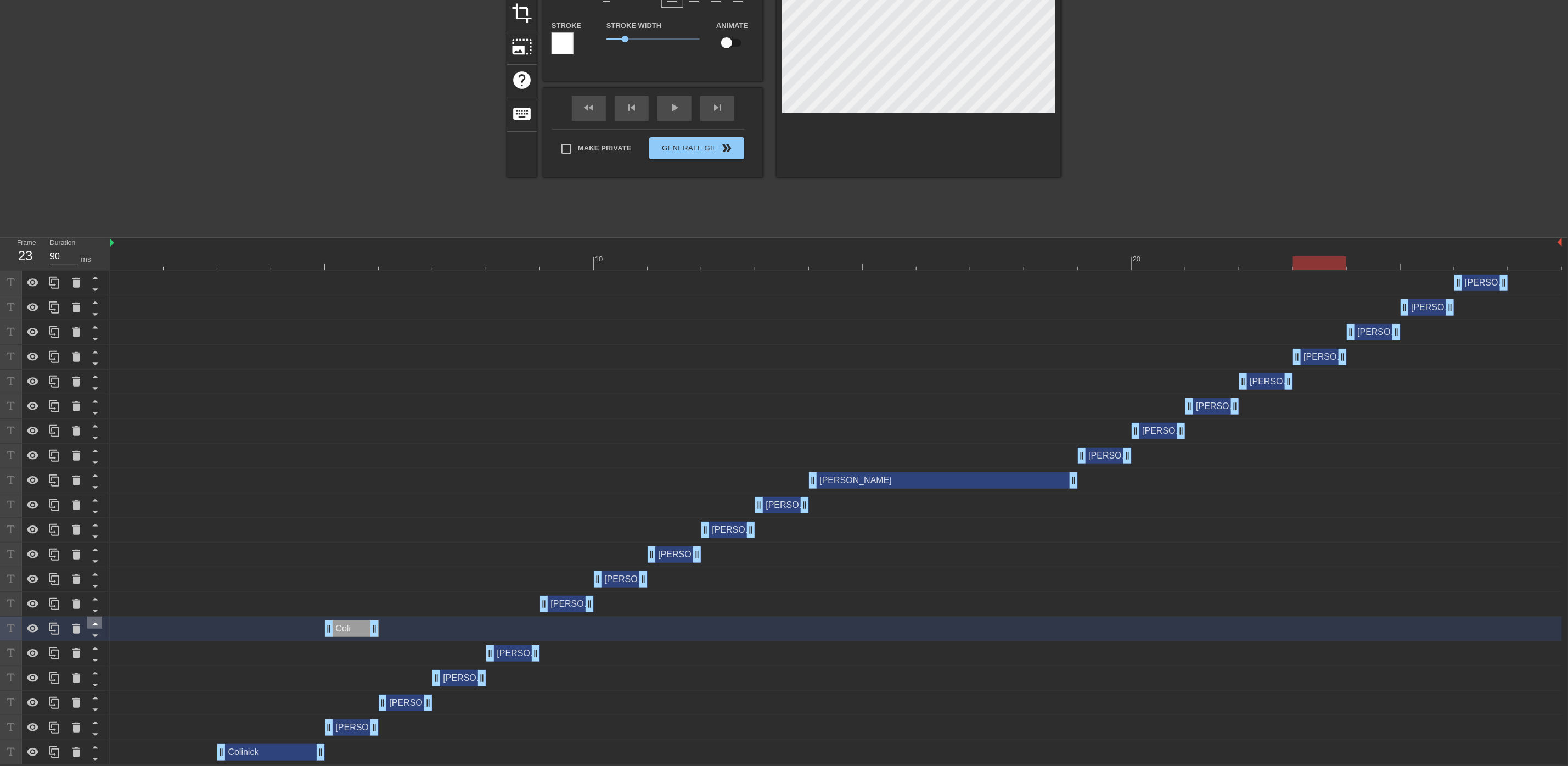
click at [97, 623] on icon at bounding box center [95, 624] width 13 height 13
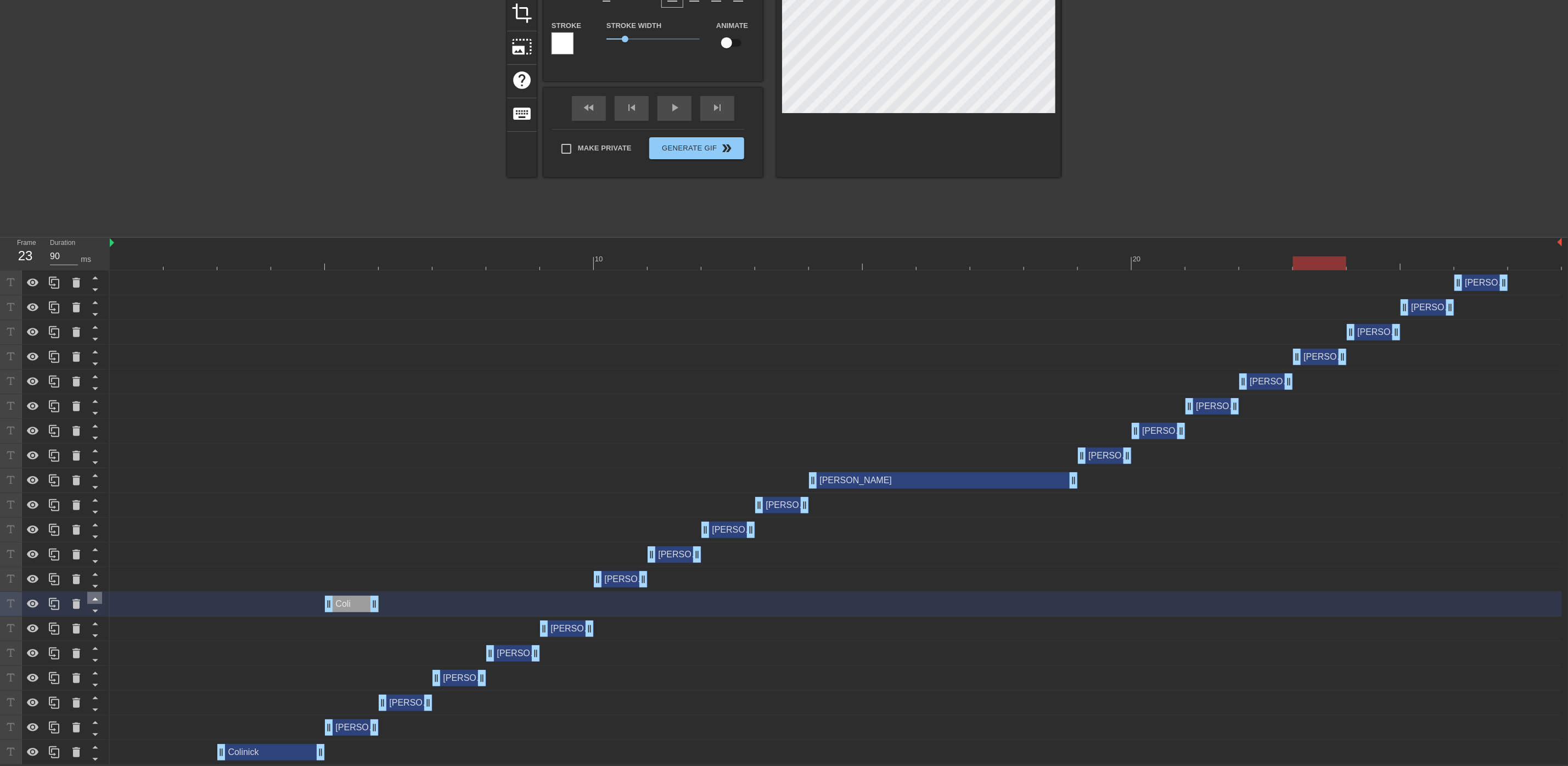
click at [95, 594] on icon at bounding box center [95, 599] width 13 height 13
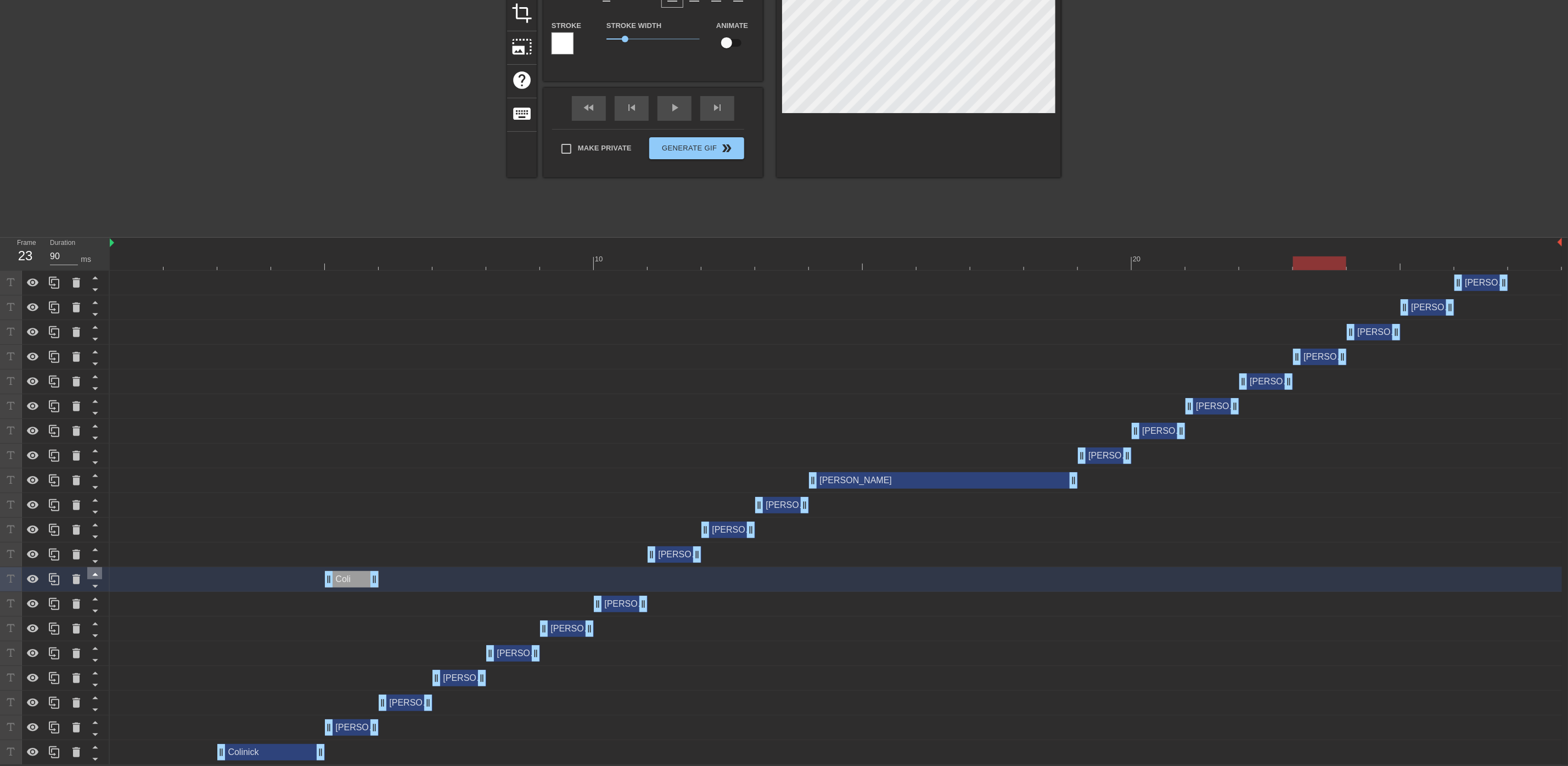
click at [97, 570] on icon at bounding box center [95, 574] width 13 height 13
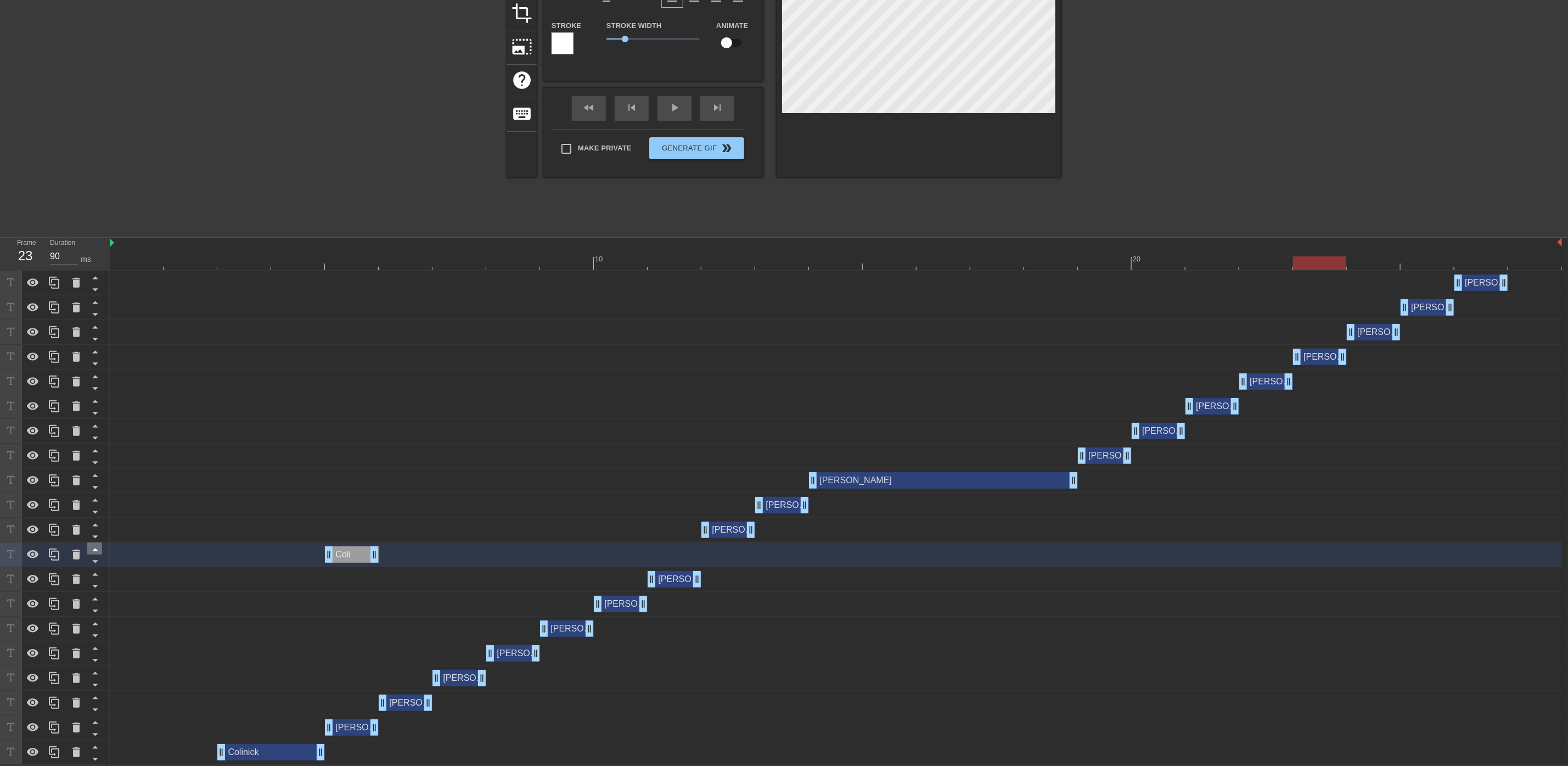
click at [97, 547] on icon at bounding box center [95, 549] width 13 height 13
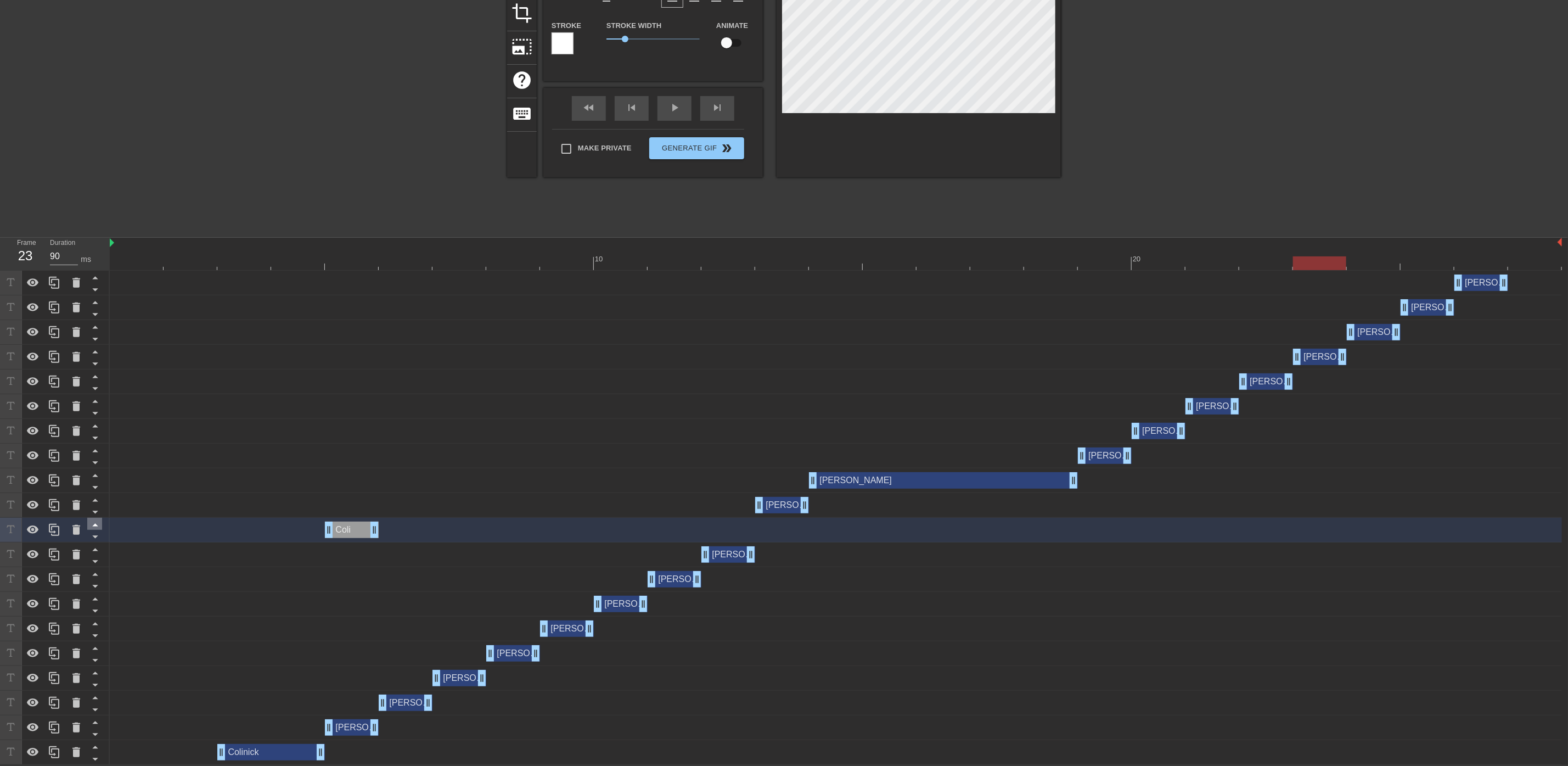
click at [97, 524] on icon at bounding box center [95, 525] width 13 height 13
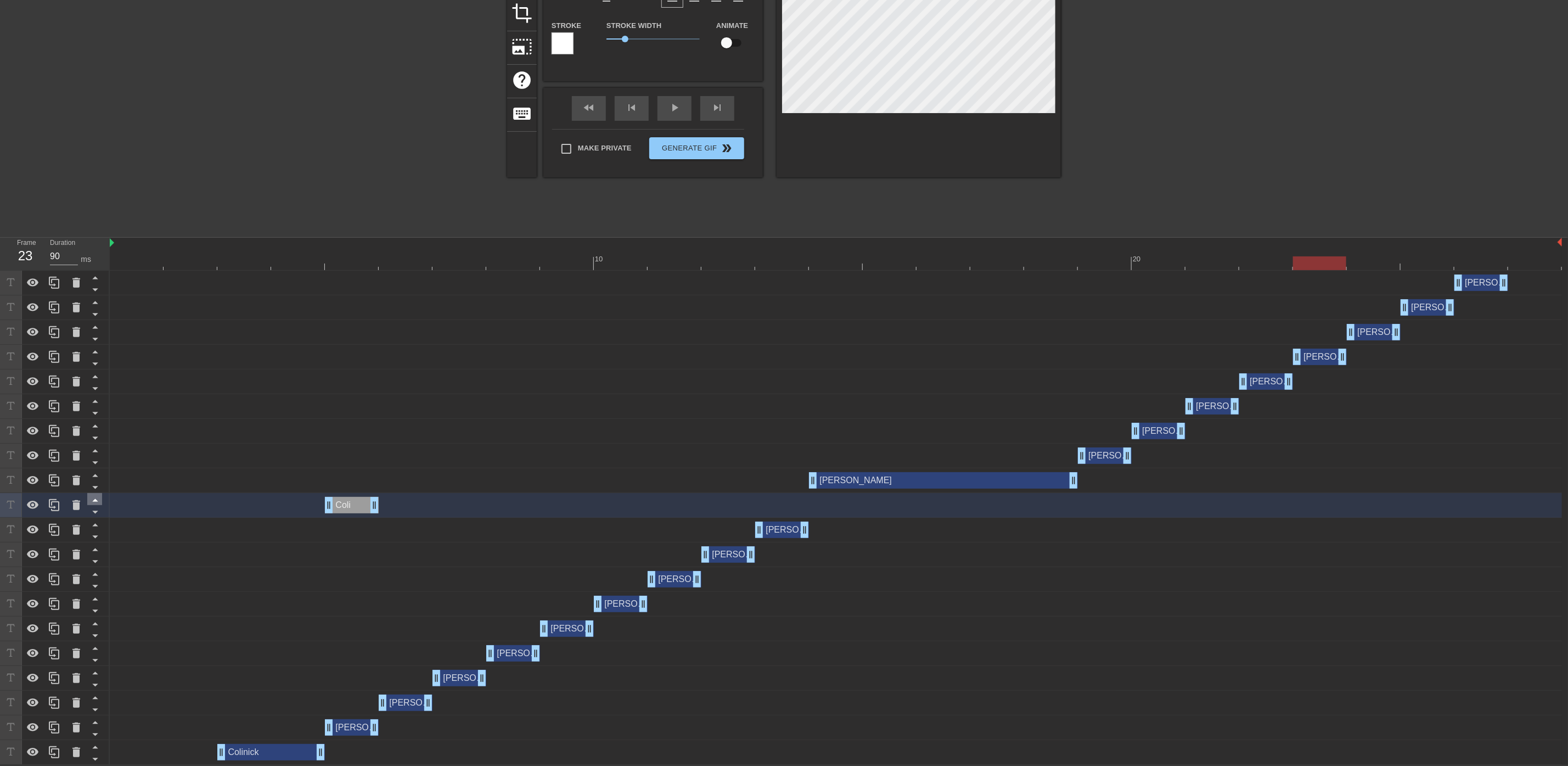
click at [95, 500] on icon at bounding box center [94, 501] width 5 height 3
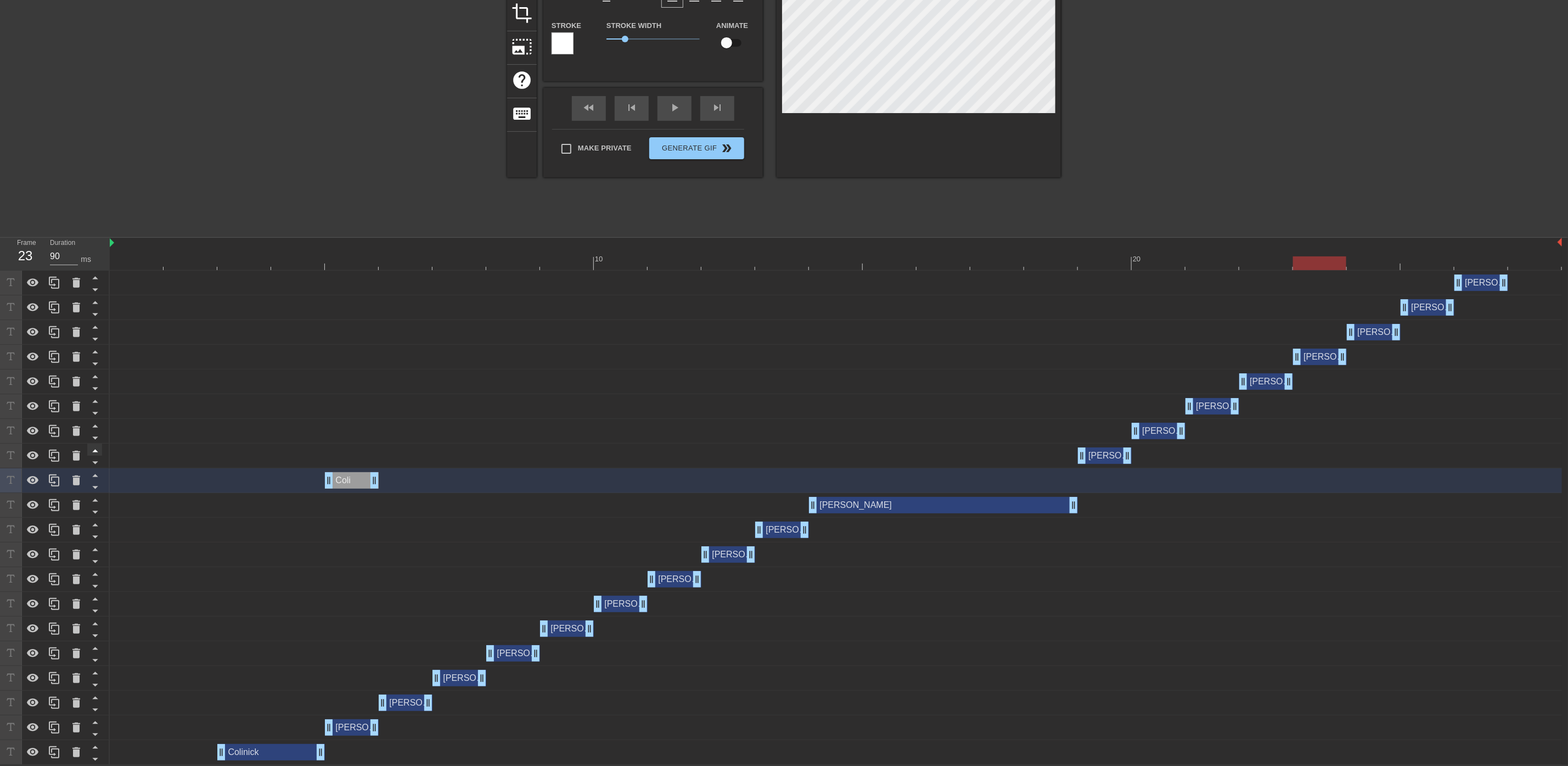
click at [99, 473] on icon at bounding box center [95, 475] width 13 height 13
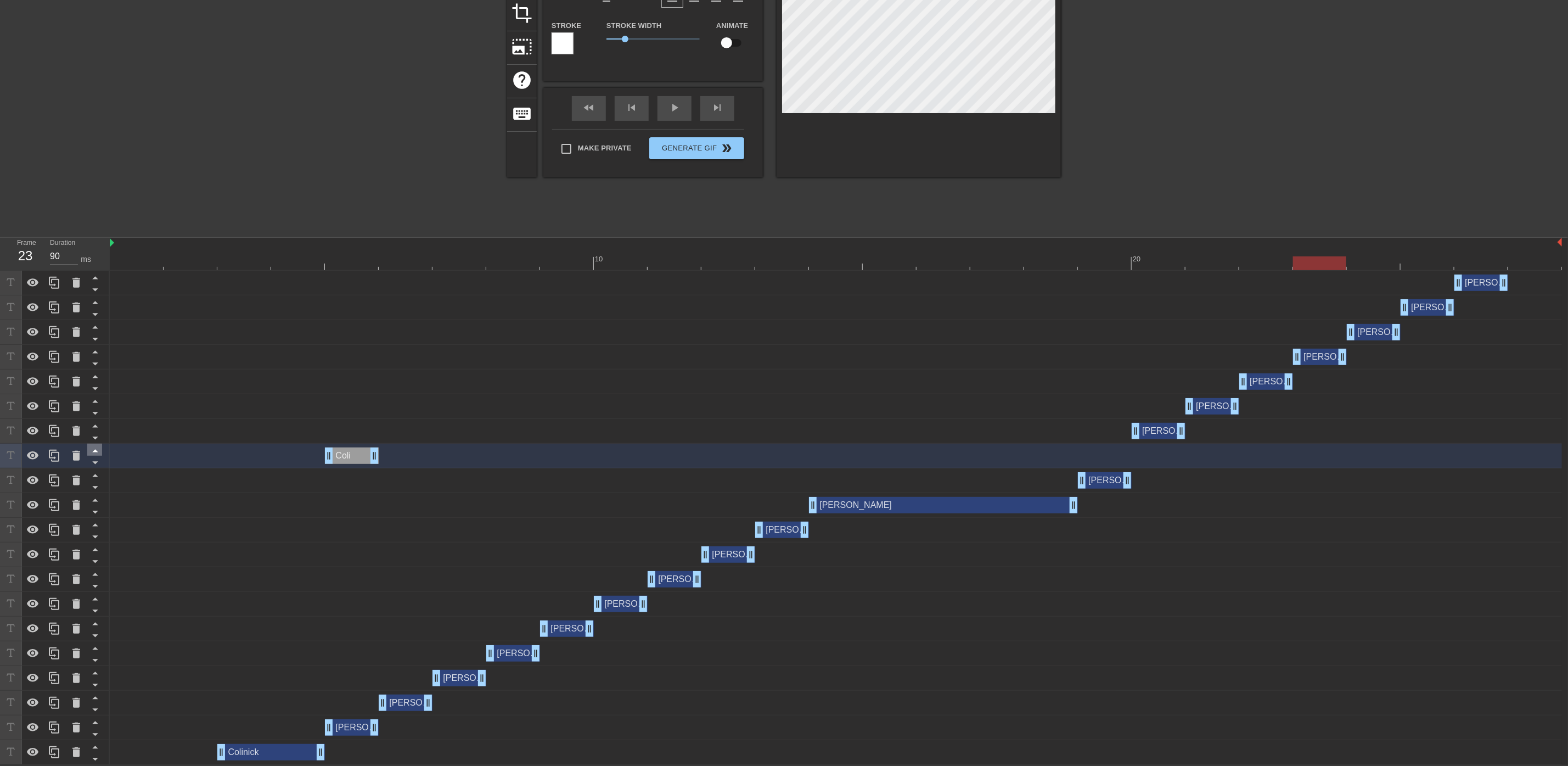
click at [99, 450] on icon at bounding box center [95, 450] width 13 height 13
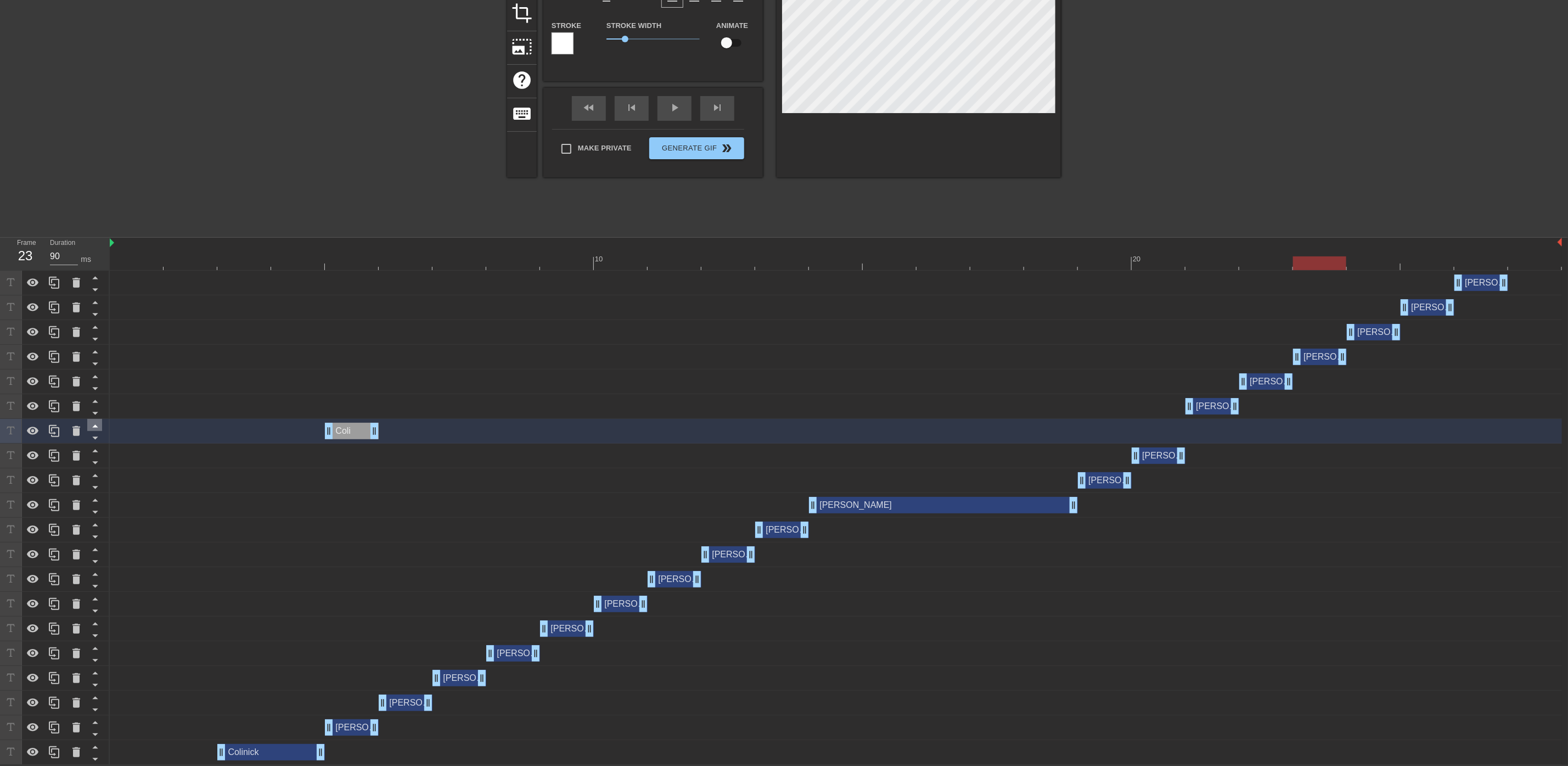
click at [95, 426] on icon at bounding box center [94, 426] width 5 height 3
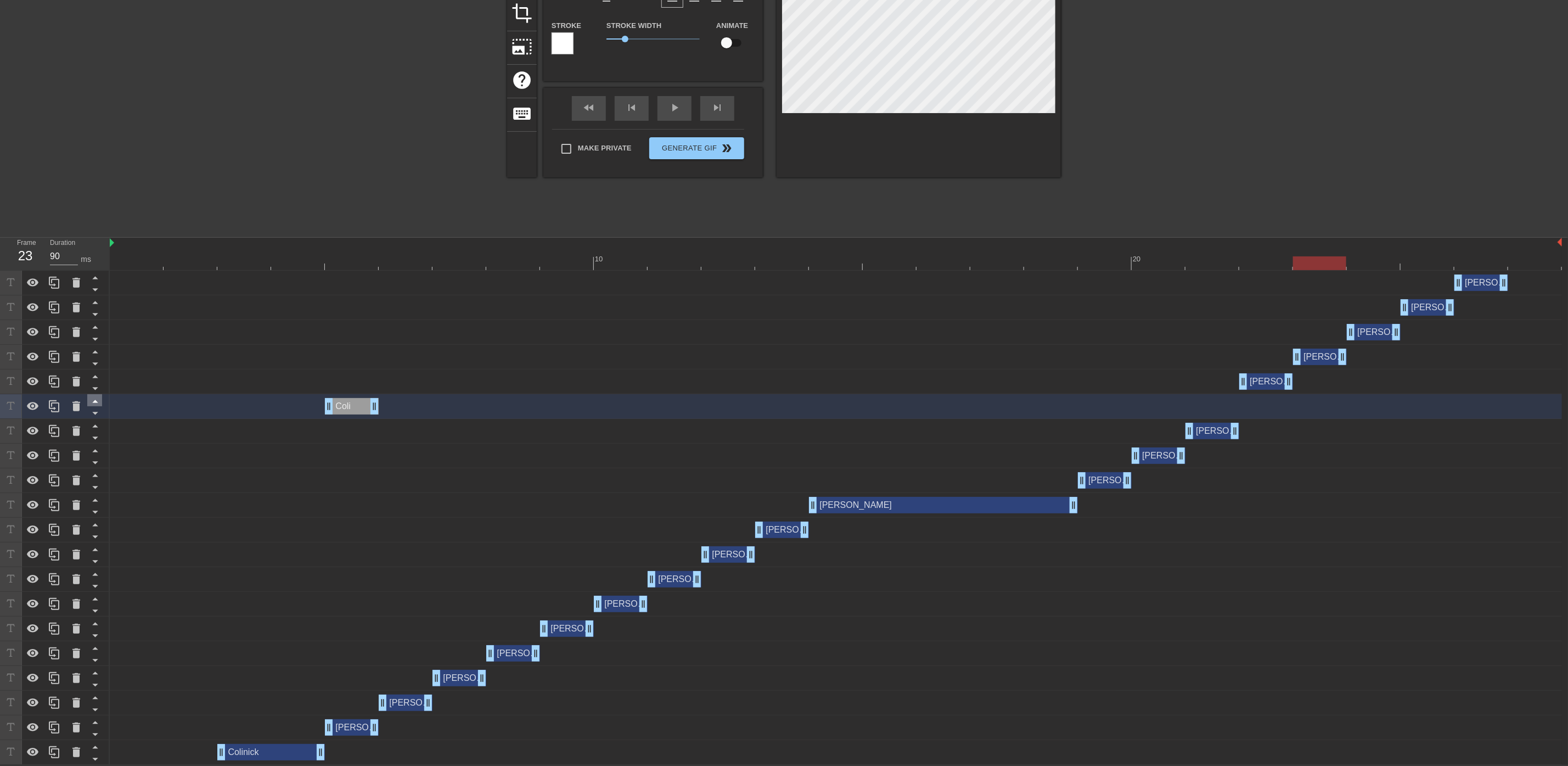
click at [95, 402] on icon at bounding box center [94, 402] width 5 height 3
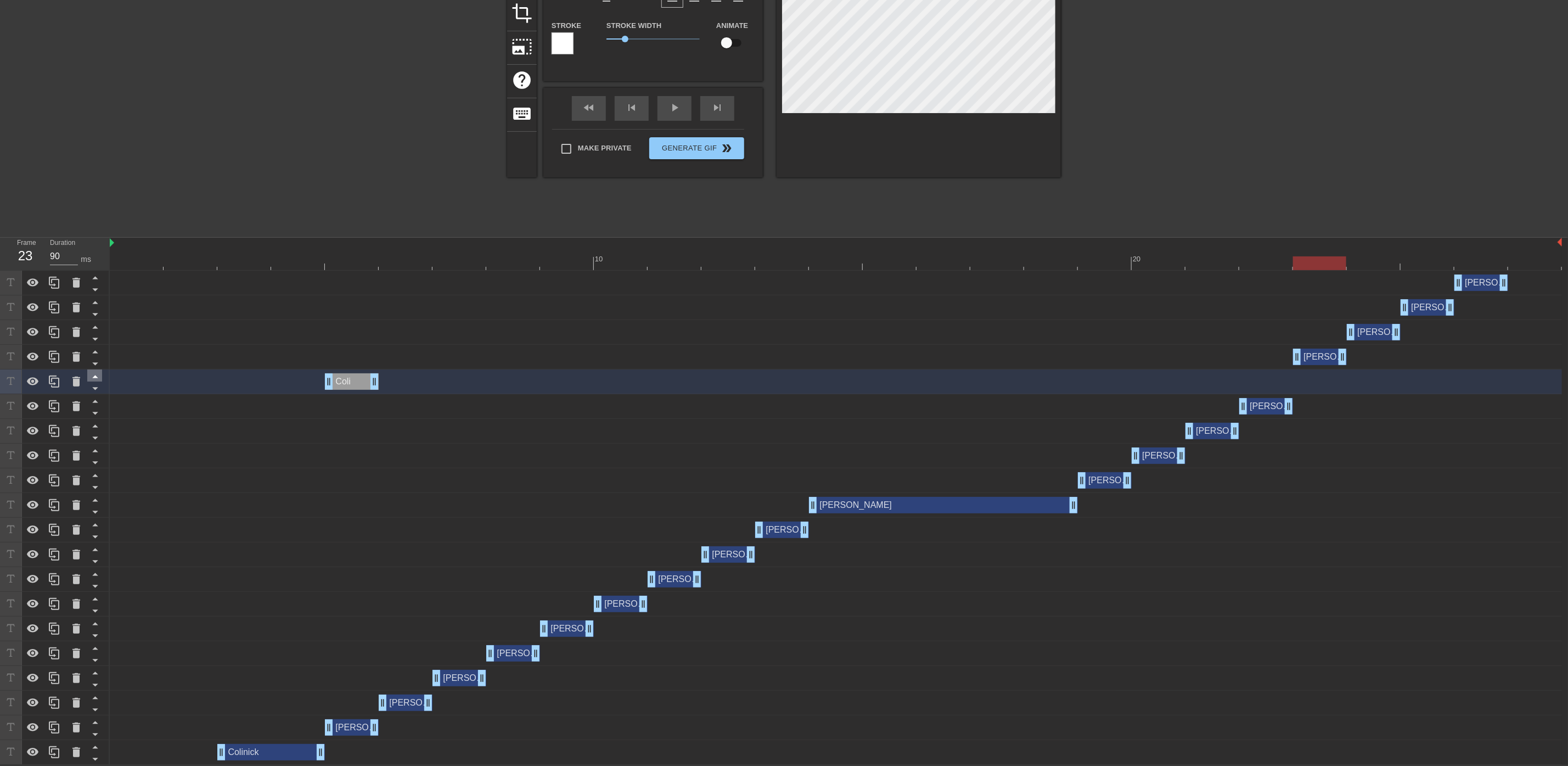
click at [97, 376] on icon at bounding box center [95, 376] width 13 height 13
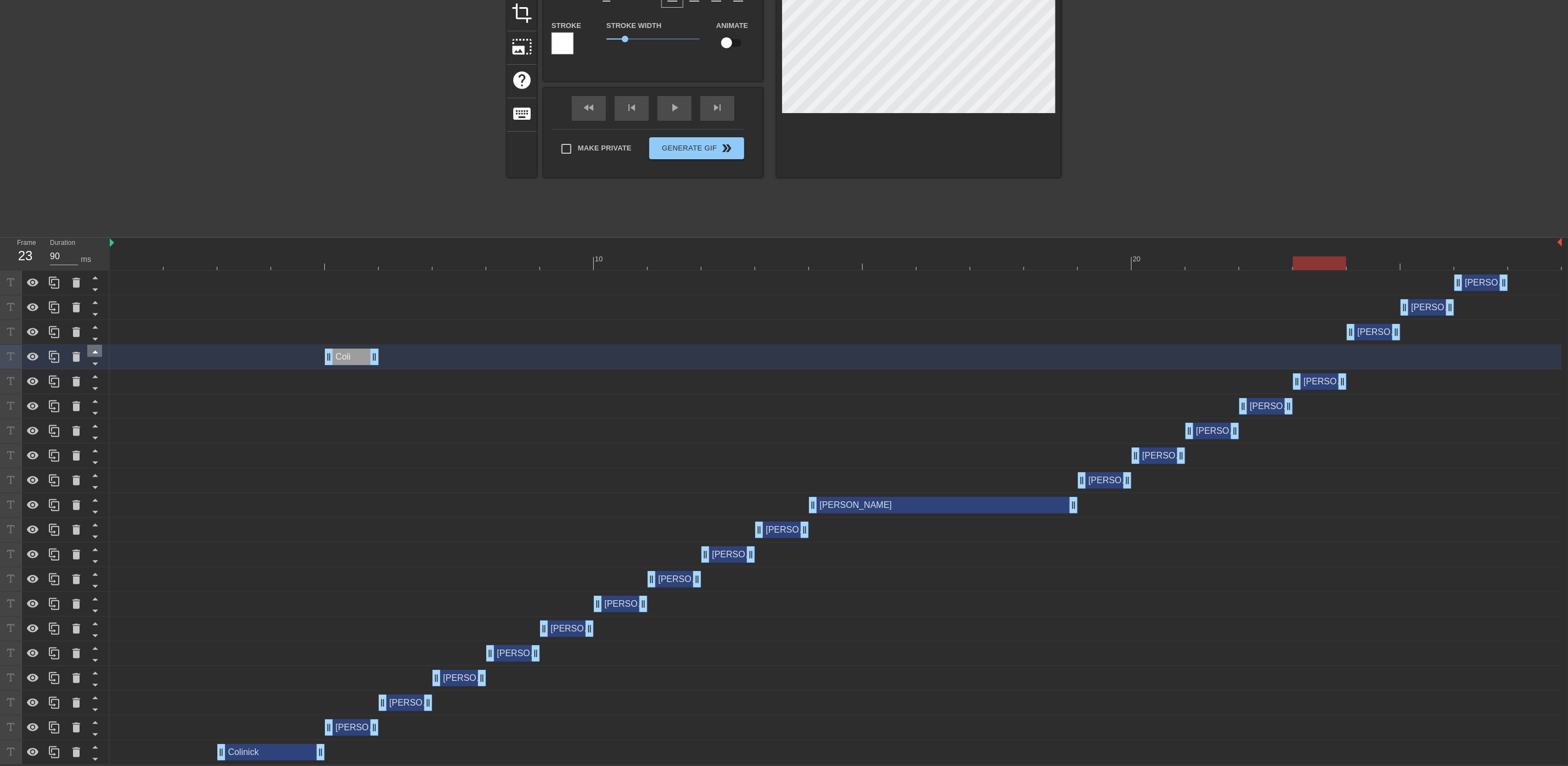
click at [96, 352] on icon at bounding box center [94, 352] width 5 height 3
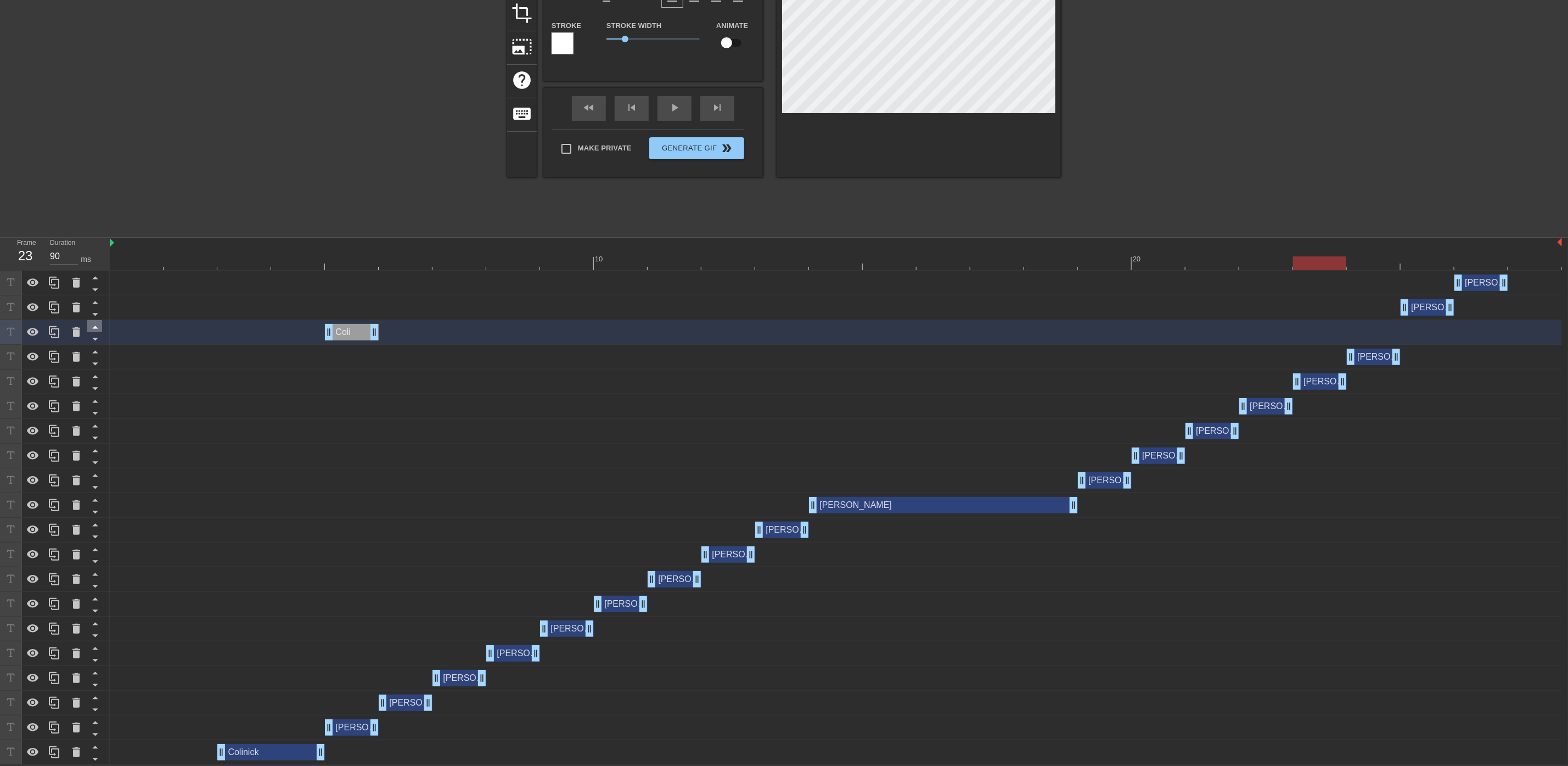
click at [96, 325] on icon at bounding box center [95, 327] width 13 height 13
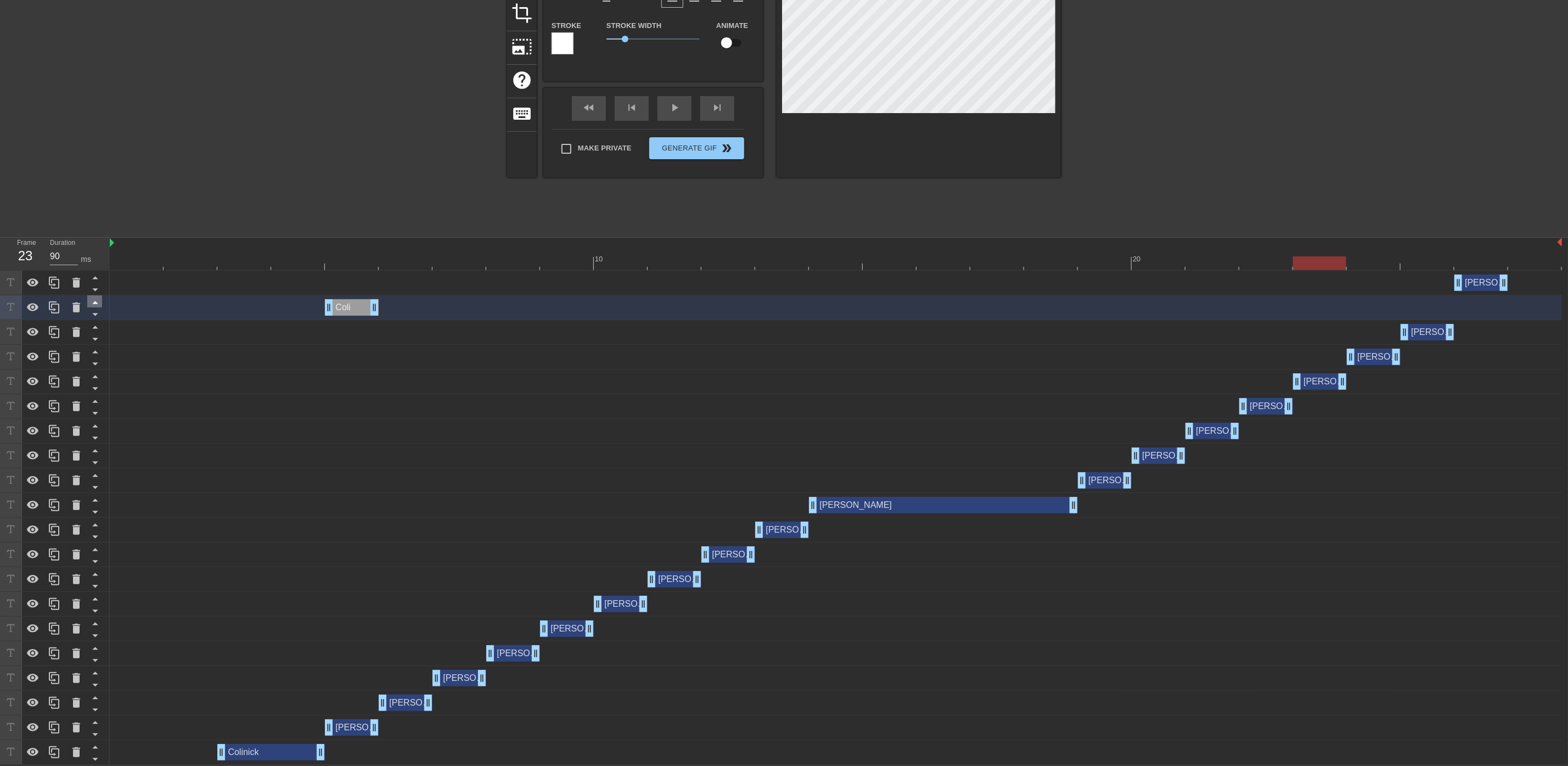
click at [89, 297] on icon at bounding box center [95, 302] width 13 height 13
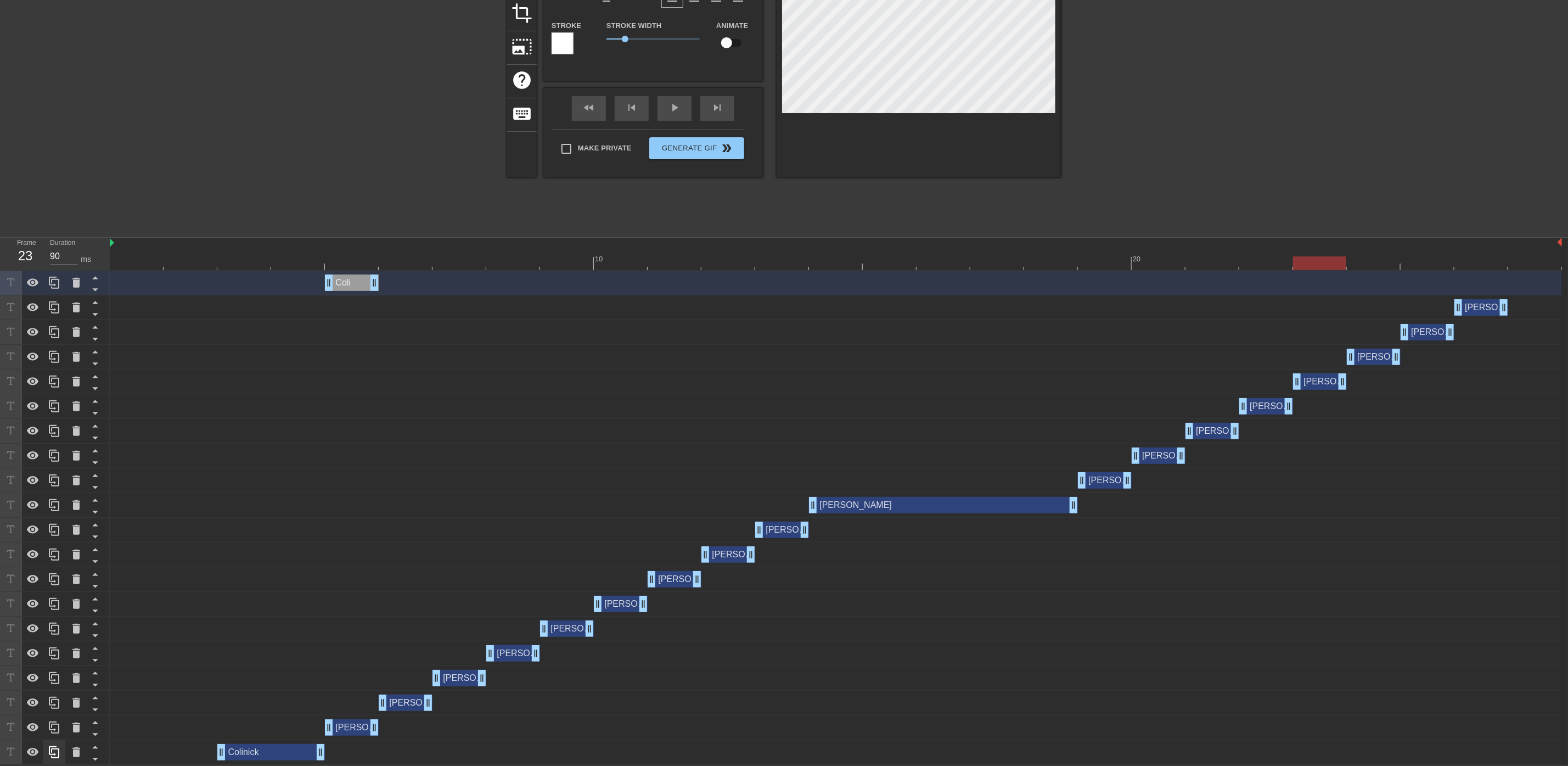
click at [61, 753] on icon at bounding box center [55, 753] width 13 height 13
type input "Colinick"
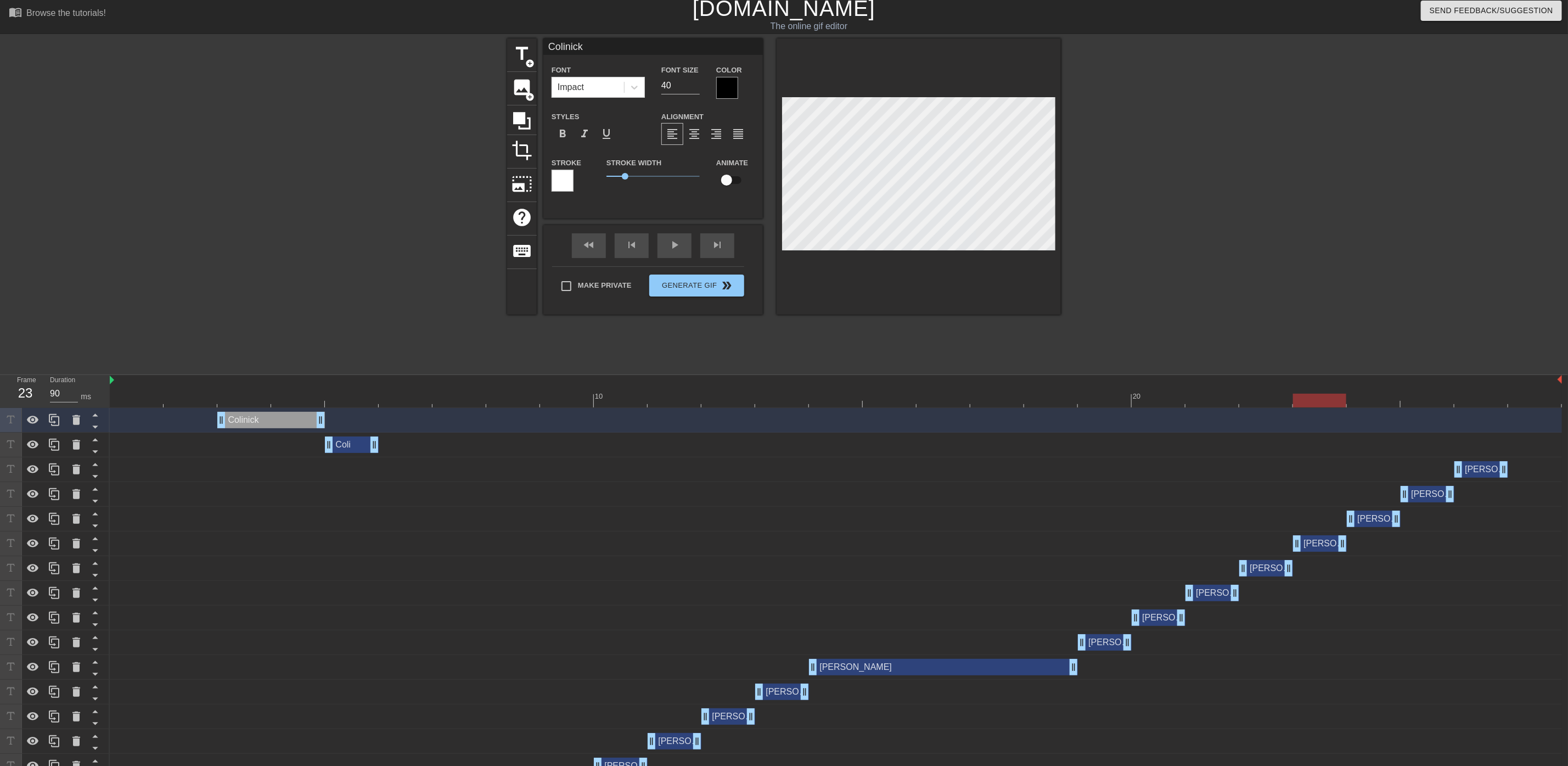
scroll to position [0, 0]
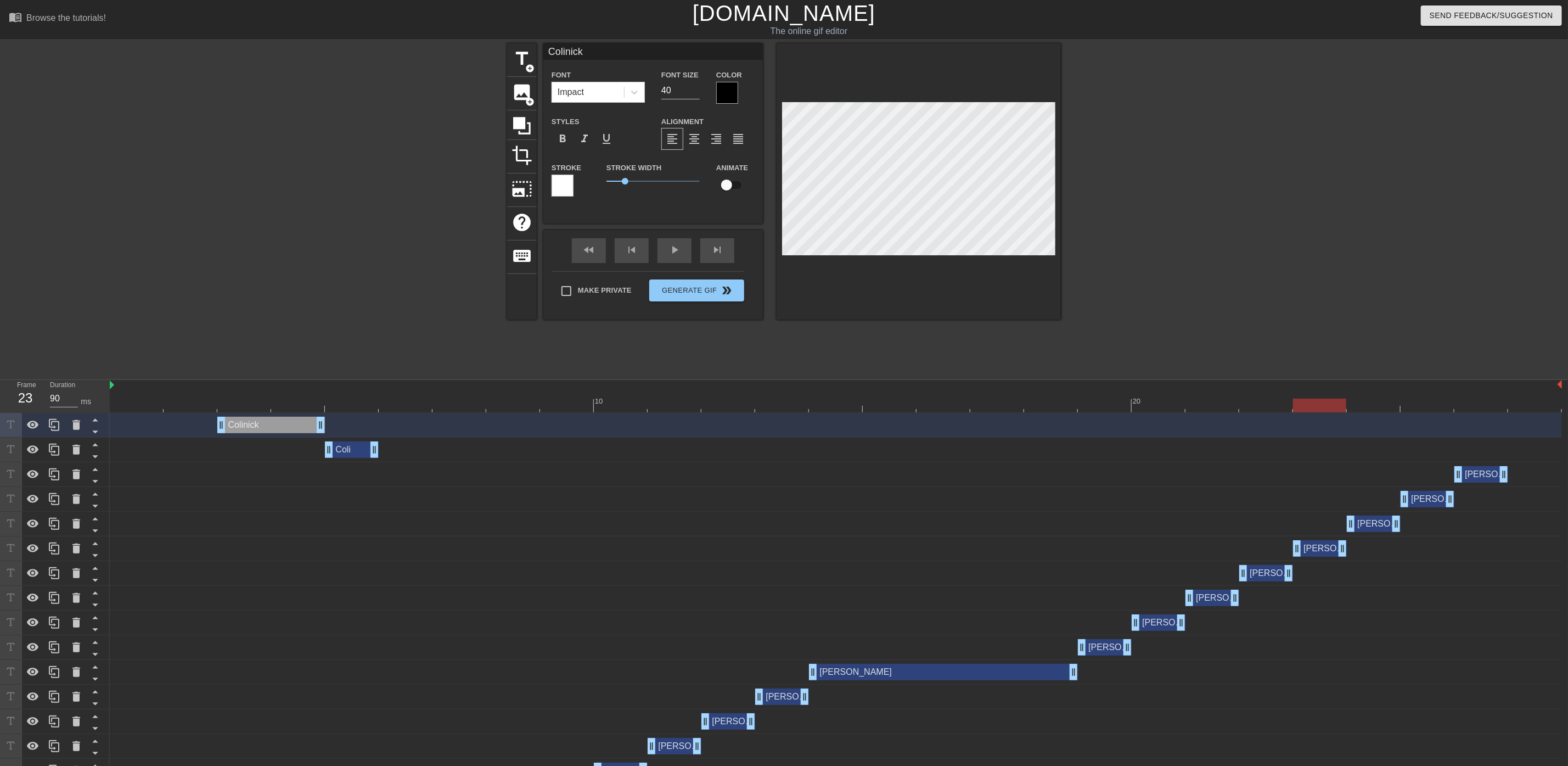
click at [239, 409] on div at bounding box center [836, 405] width 1453 height 13
click at [198, 408] on div at bounding box center [836, 405] width 1453 height 13
click at [122, 402] on div at bounding box center [836, 405] width 1453 height 13
click at [173, 402] on div at bounding box center [836, 405] width 1453 height 13
click at [237, 408] on div at bounding box center [836, 405] width 1453 height 13
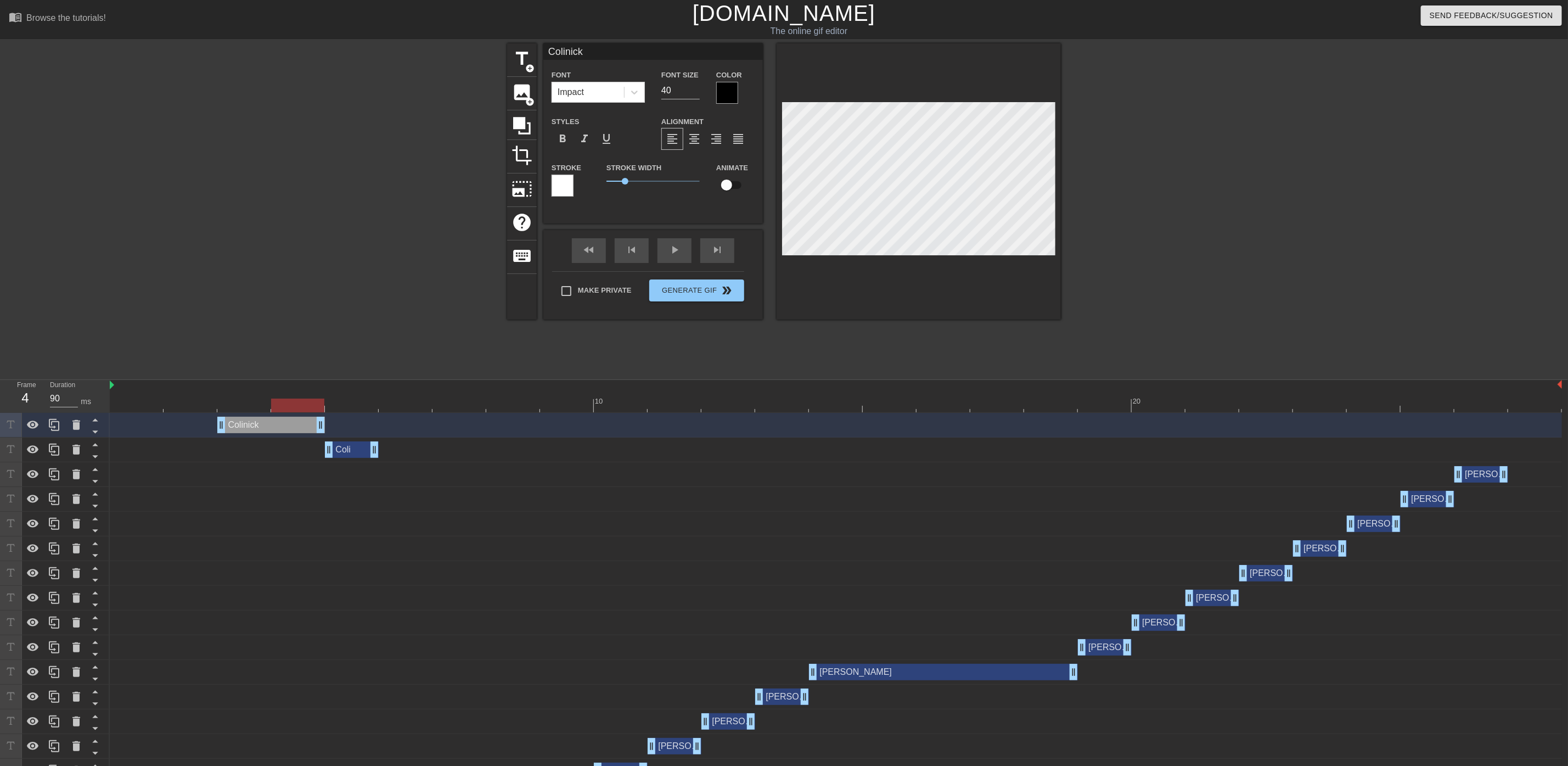
click at [294, 411] on div at bounding box center [836, 405] width 1453 height 13
drag, startPoint x: 251, startPoint y: 430, endPoint x: 1499, endPoint y: 463, distance: 1248.4
click at [1499, 463] on div "[PERSON_NAME] drag_handle drag_handle Coli drag_handle drag_handle nick drag_ha…" at bounding box center [839, 672] width 1459 height 519
click at [1229, 302] on div at bounding box center [1157, 208] width 165 height 330
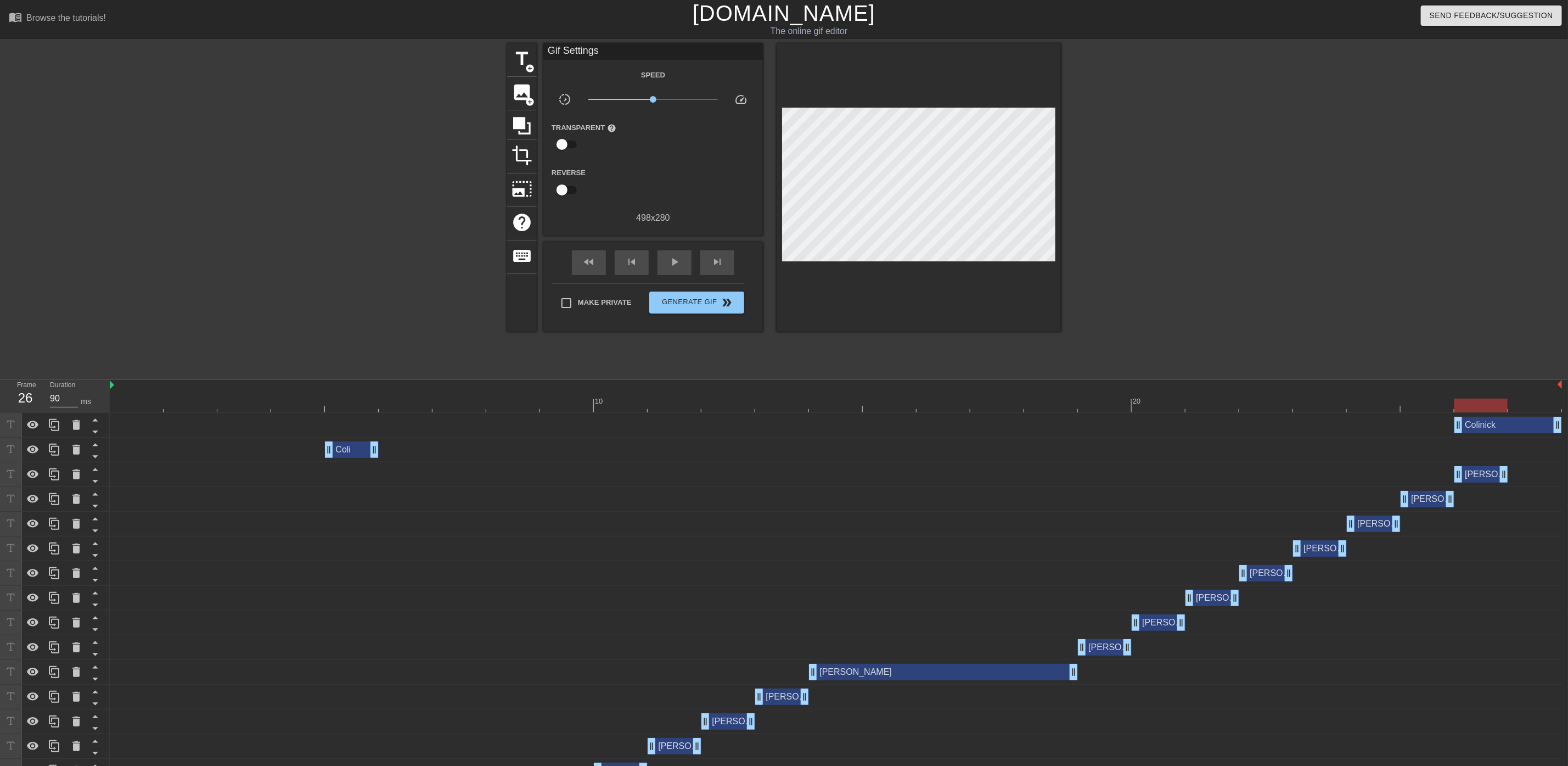
click at [1534, 483] on div "[PERSON_NAME] drag_handle drag_handle" at bounding box center [836, 474] width 1453 height 16
click at [1420, 478] on div "[PERSON_NAME] drag_handle drag_handle" at bounding box center [836, 474] width 1453 height 16
click at [75, 474] on icon at bounding box center [76, 474] width 7 height 10
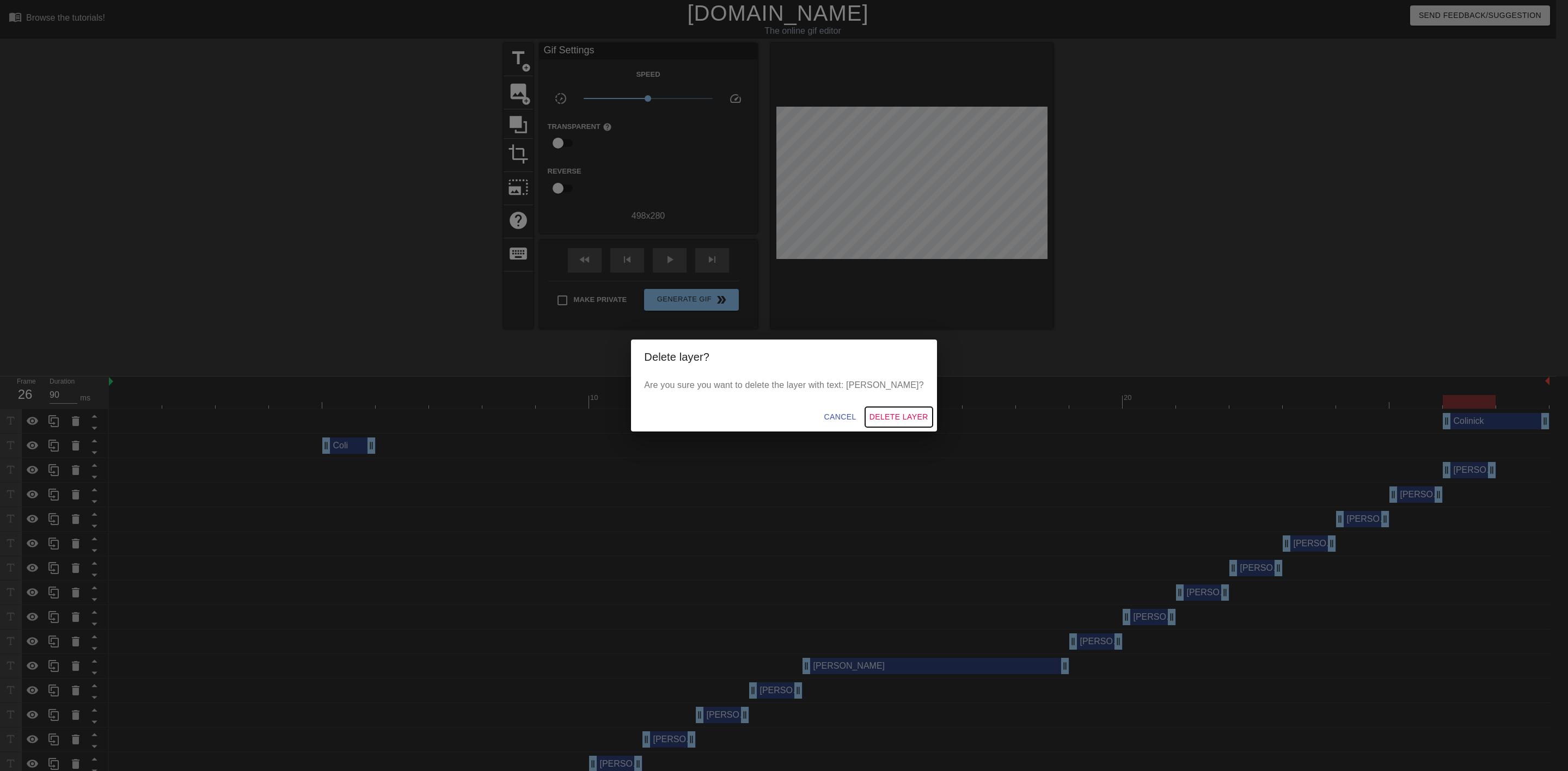
click at [886, 417] on span "Delete Layer" at bounding box center [898, 417] width 59 height 13
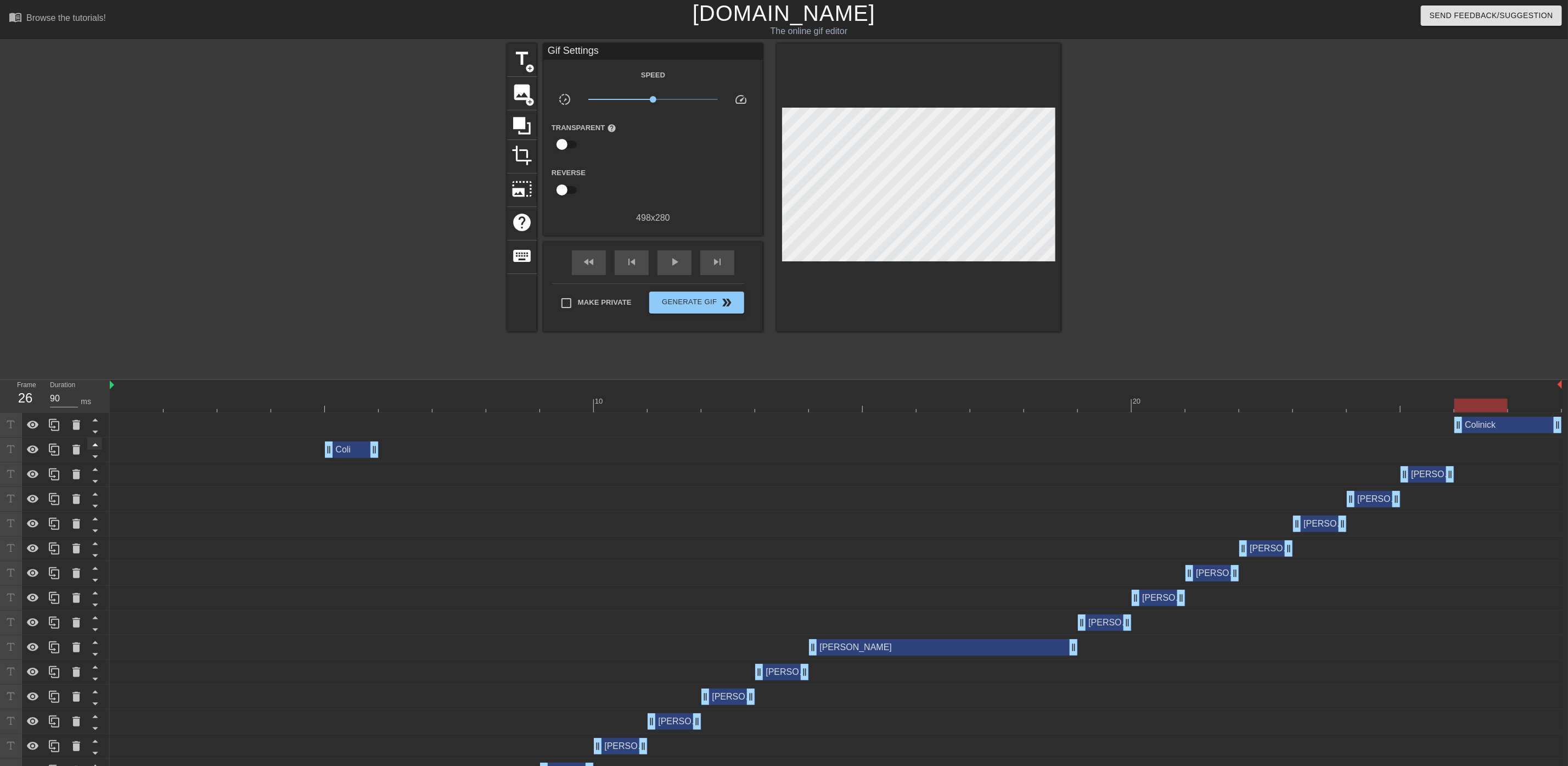
click at [91, 447] on icon at bounding box center [95, 444] width 13 height 13
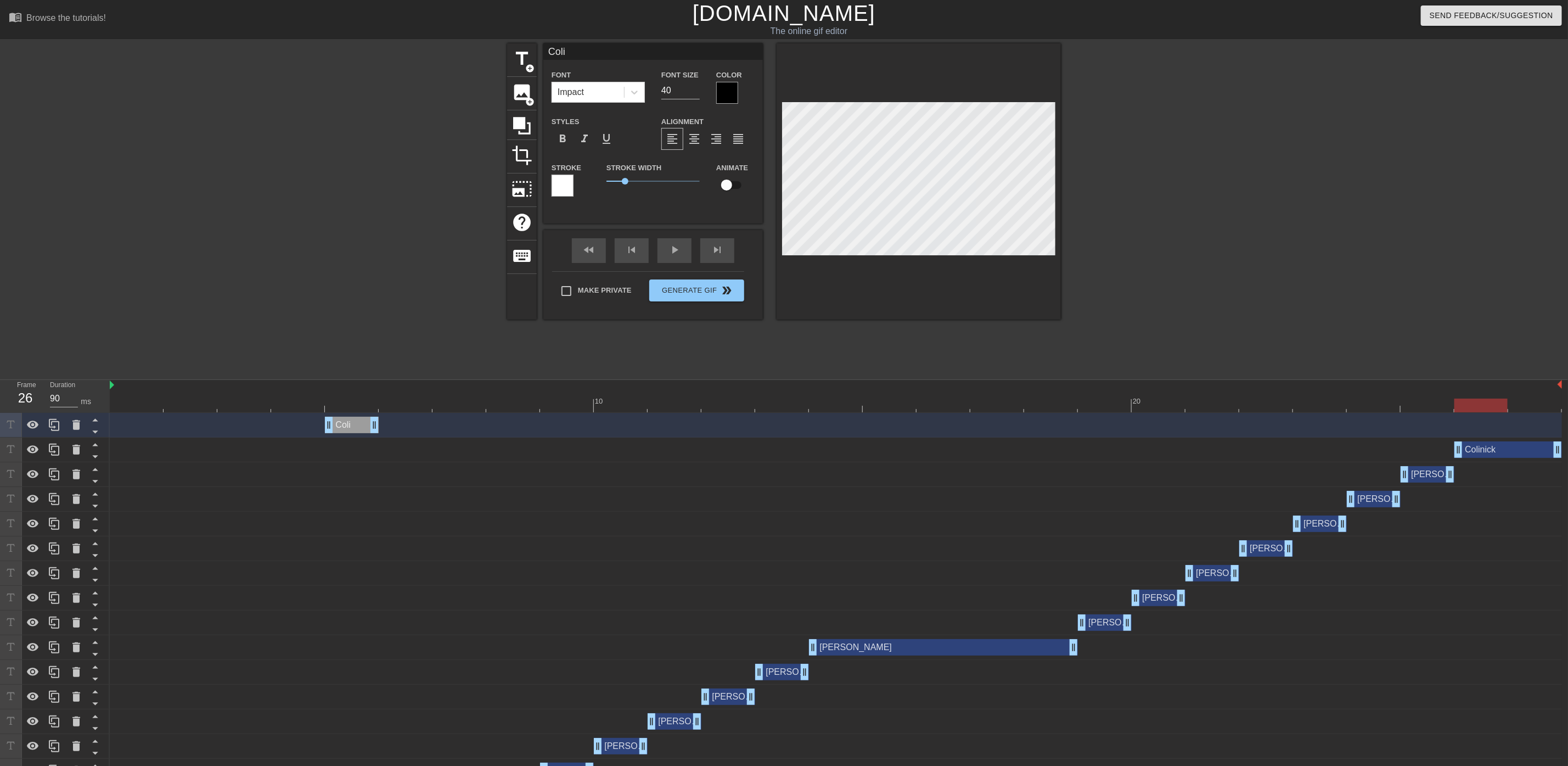
click at [577, 52] on input "Coli" at bounding box center [653, 52] width 220 height 16
type input "[PERSON_NAME]"
click at [1339, 151] on div "title add_circle image add_circle crop photo_size_select_large help keyboard [P…" at bounding box center [784, 208] width 1568 height 330
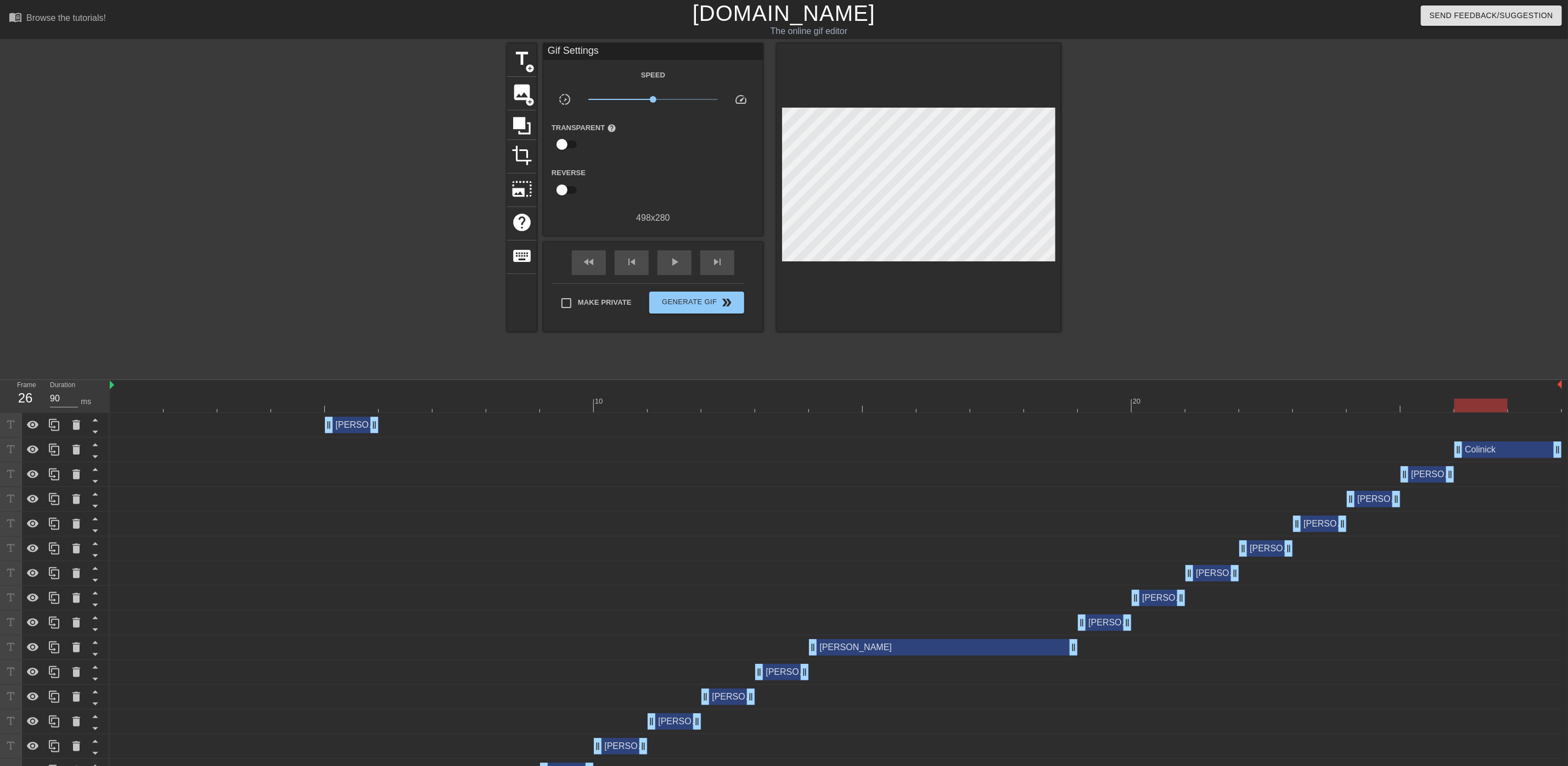
click at [141, 404] on div at bounding box center [836, 405] width 1453 height 13
click at [677, 262] on span "play_arrow" at bounding box center [675, 262] width 13 height 13
click at [676, 262] on span "pause" at bounding box center [675, 262] width 13 height 13
click at [60, 426] on icon at bounding box center [55, 425] width 13 height 13
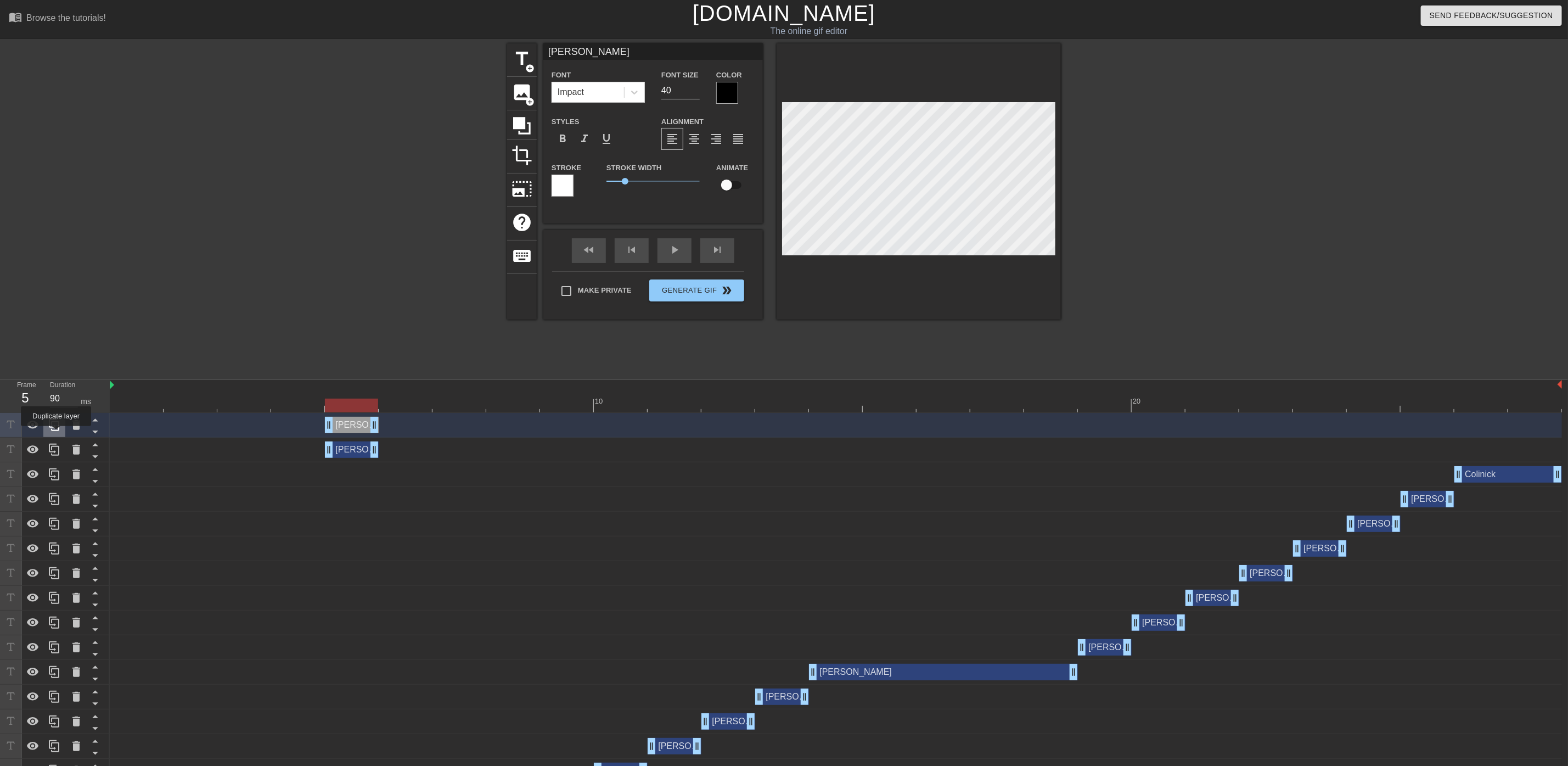
click at [56, 432] on div at bounding box center [54, 425] width 22 height 24
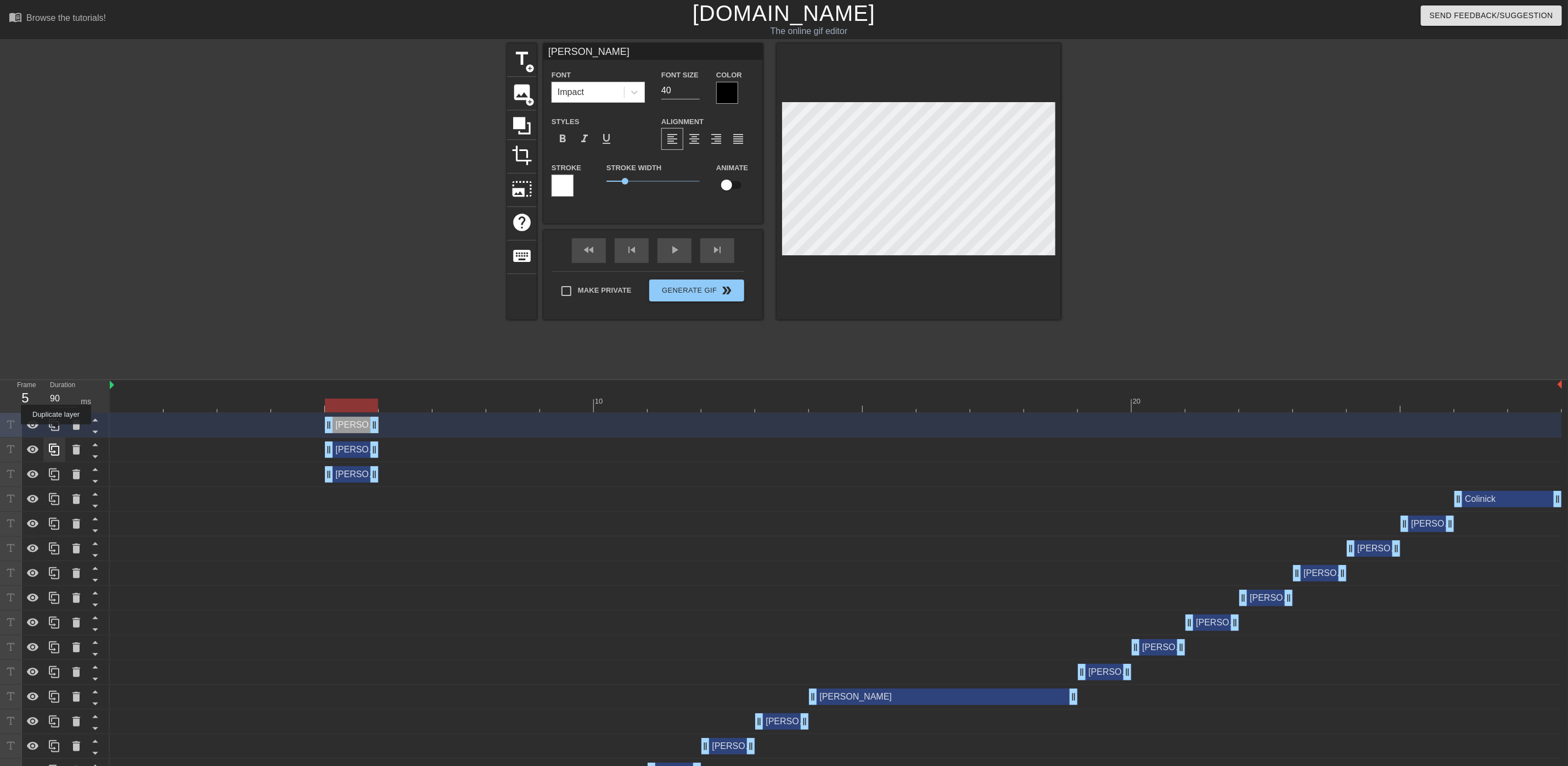
click at [56, 432] on div at bounding box center [54, 425] width 22 height 24
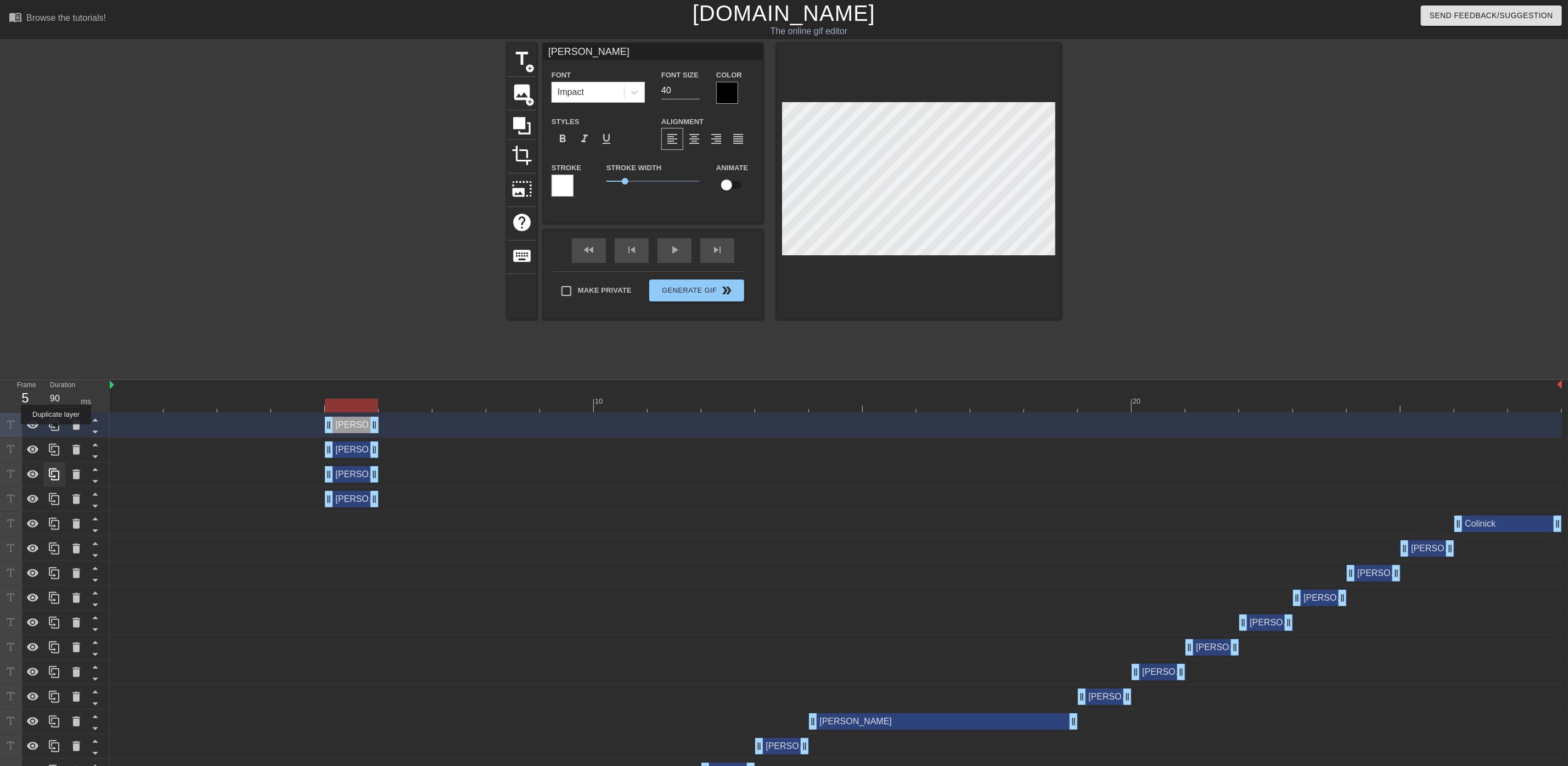
click at [56, 432] on div at bounding box center [54, 425] width 22 height 24
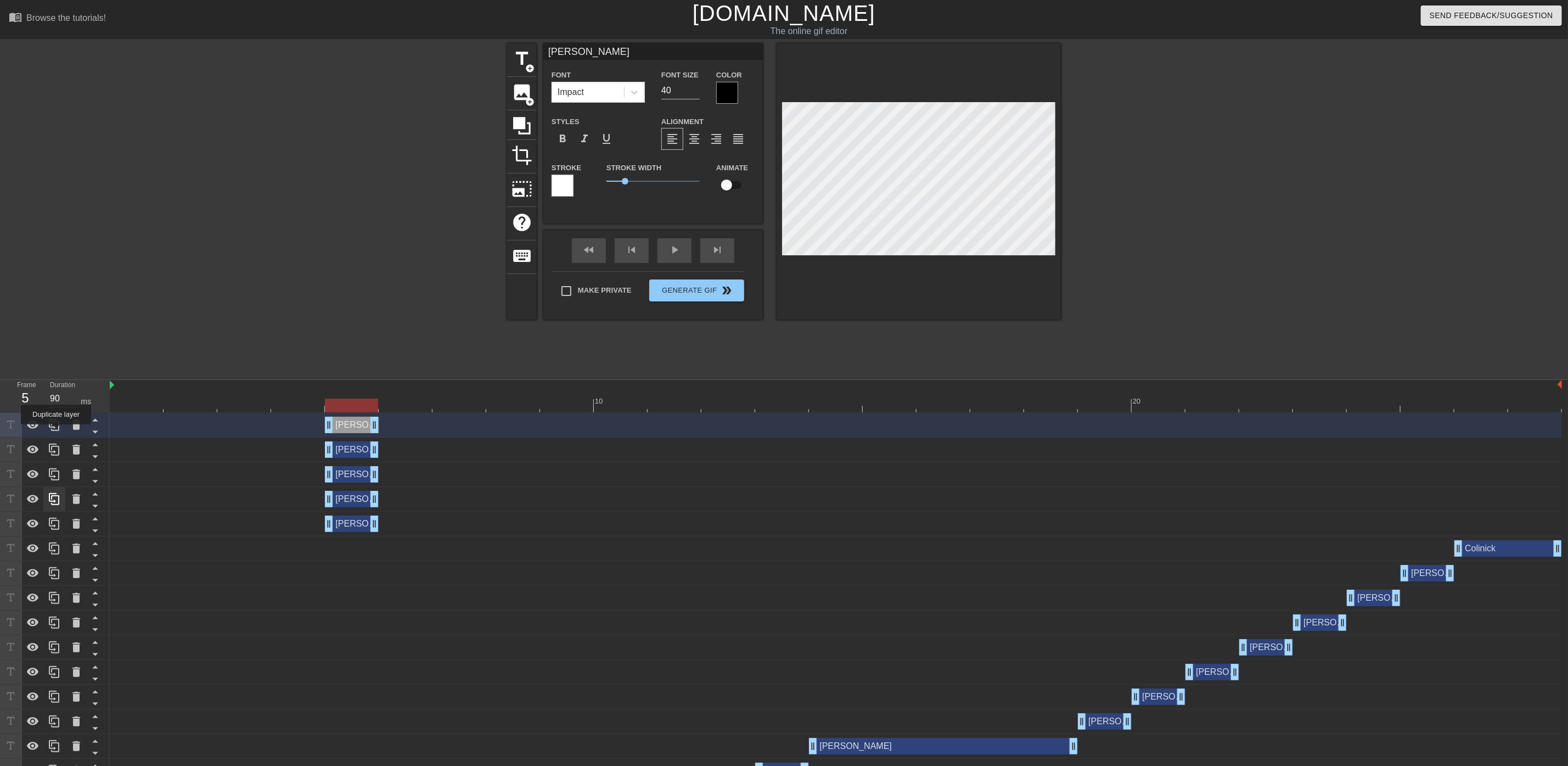
click at [56, 432] on div at bounding box center [54, 425] width 22 height 24
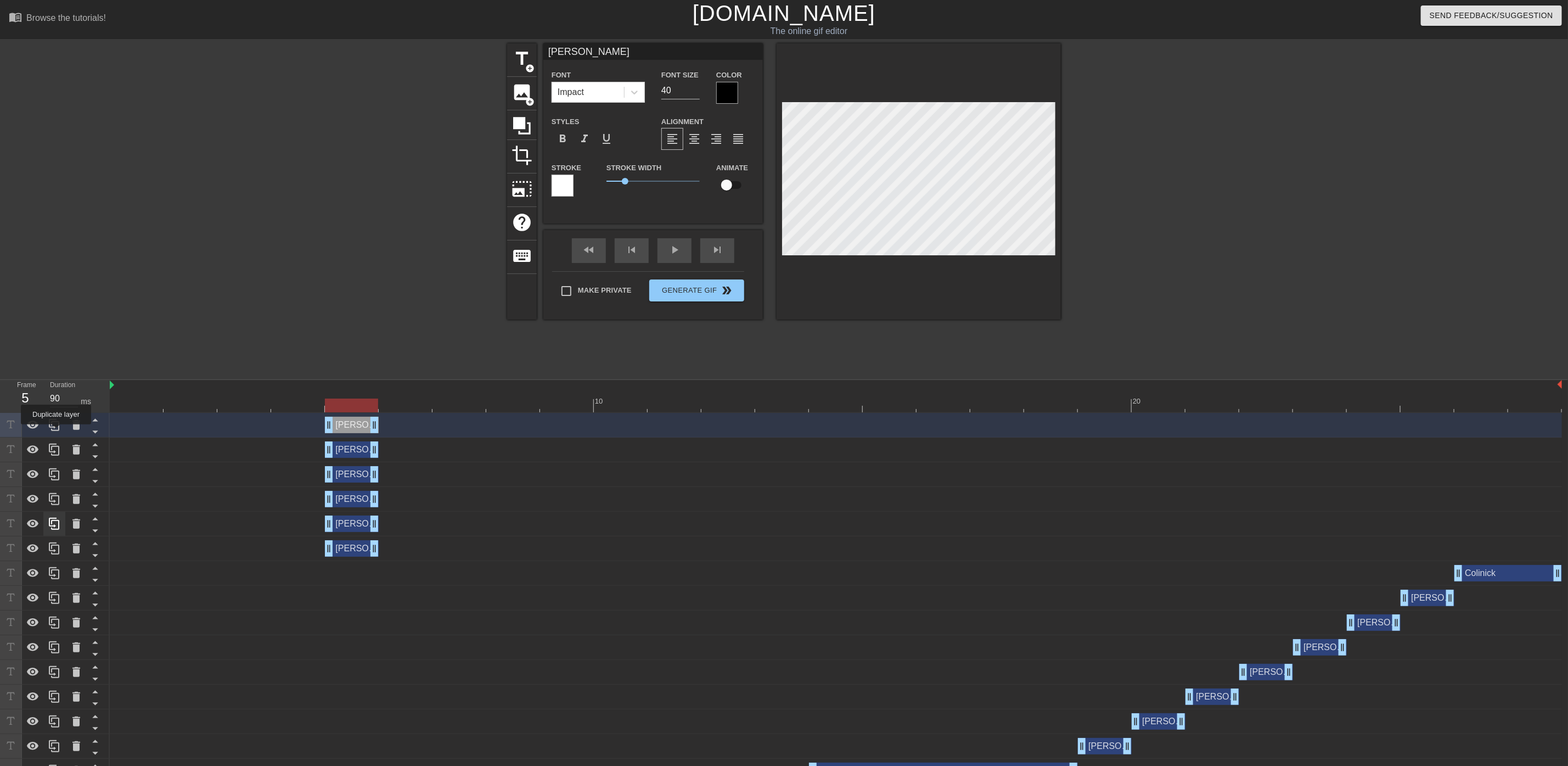
click at [56, 432] on div at bounding box center [54, 425] width 22 height 24
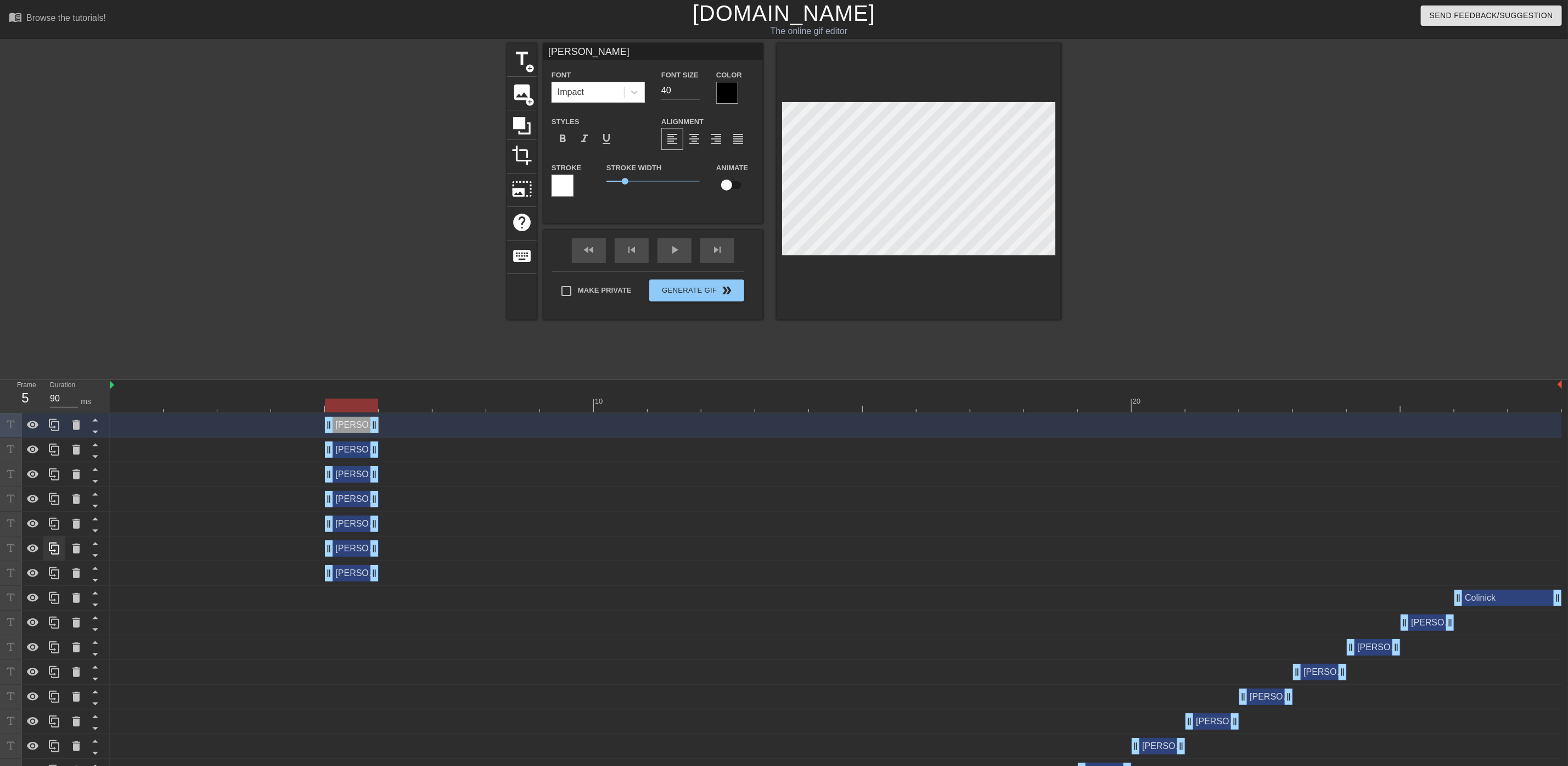
click at [56, 432] on div at bounding box center [54, 425] width 22 height 24
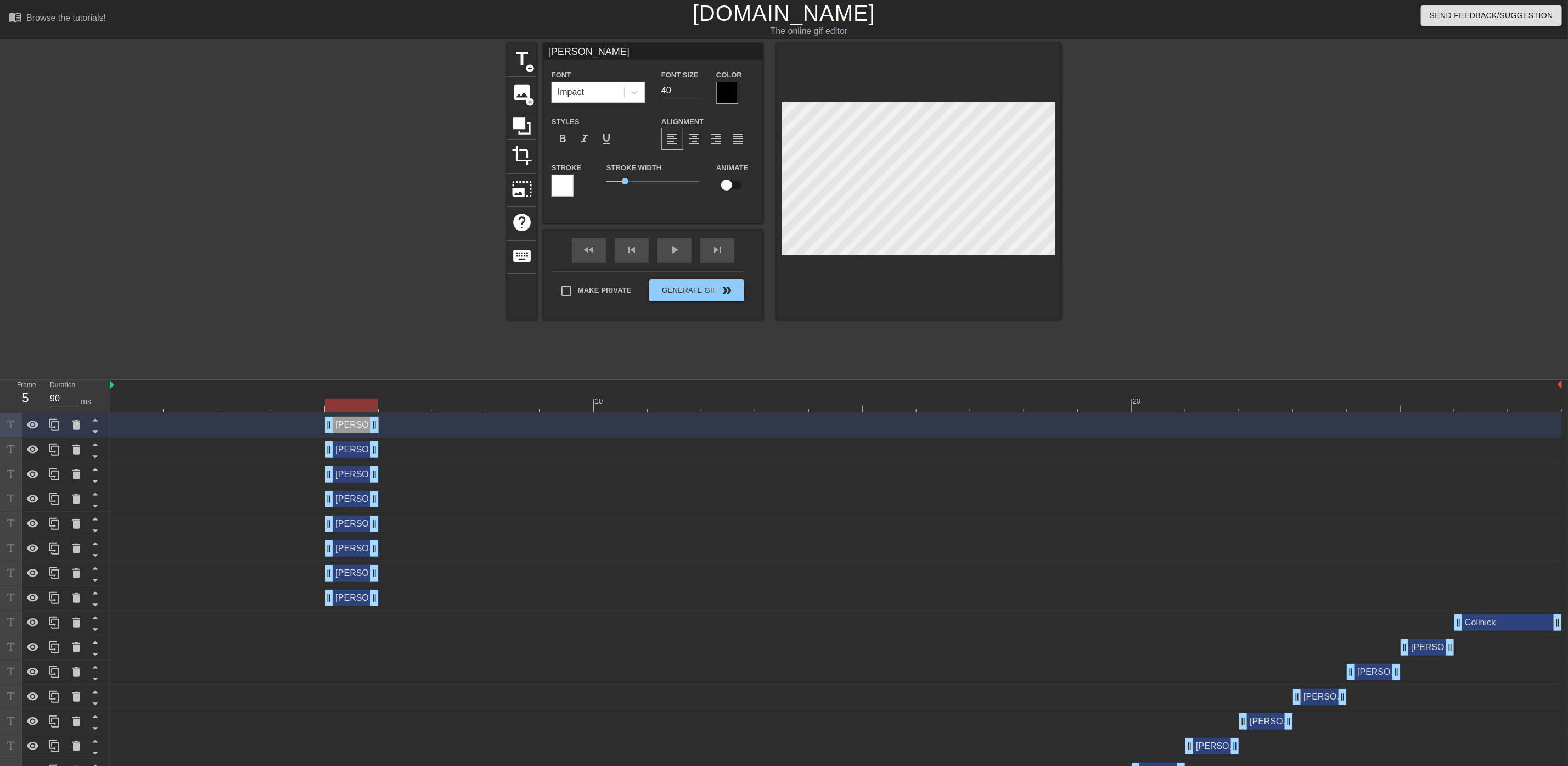
click at [345, 567] on div "[PERSON_NAME] drag_handle drag_handle" at bounding box center [352, 573] width 54 height 16
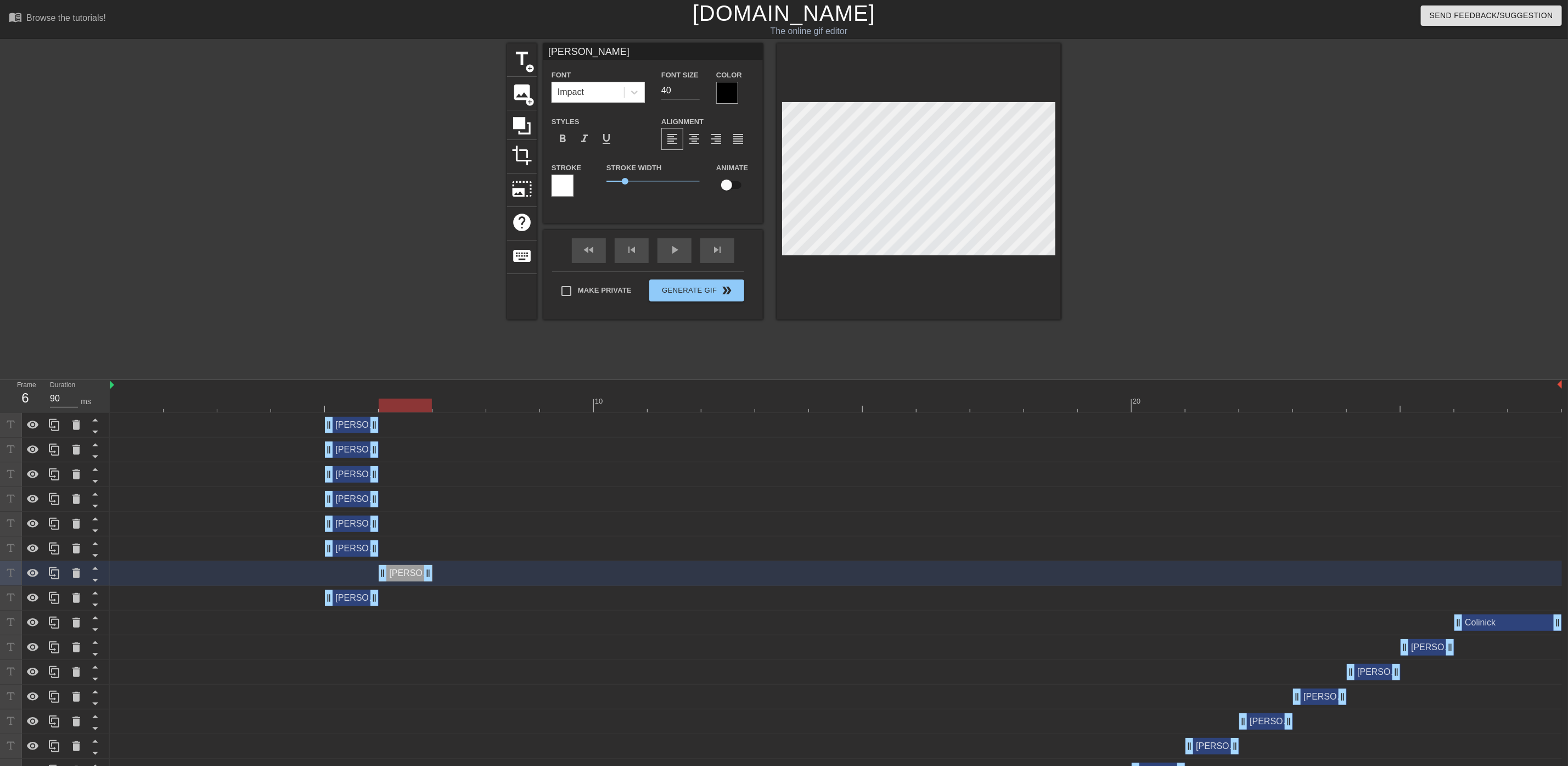
drag, startPoint x: 346, startPoint y: 574, endPoint x: 400, endPoint y: 576, distance: 54.0
click at [400, 576] on div "[PERSON_NAME] drag_handle drag_handle" at bounding box center [406, 573] width 54 height 16
drag, startPoint x: 350, startPoint y: 543, endPoint x: 463, endPoint y: 552, distance: 113.4
click at [463, 552] on div "[PERSON_NAME] drag_handle drag_handle" at bounding box center [459, 549] width 54 height 16
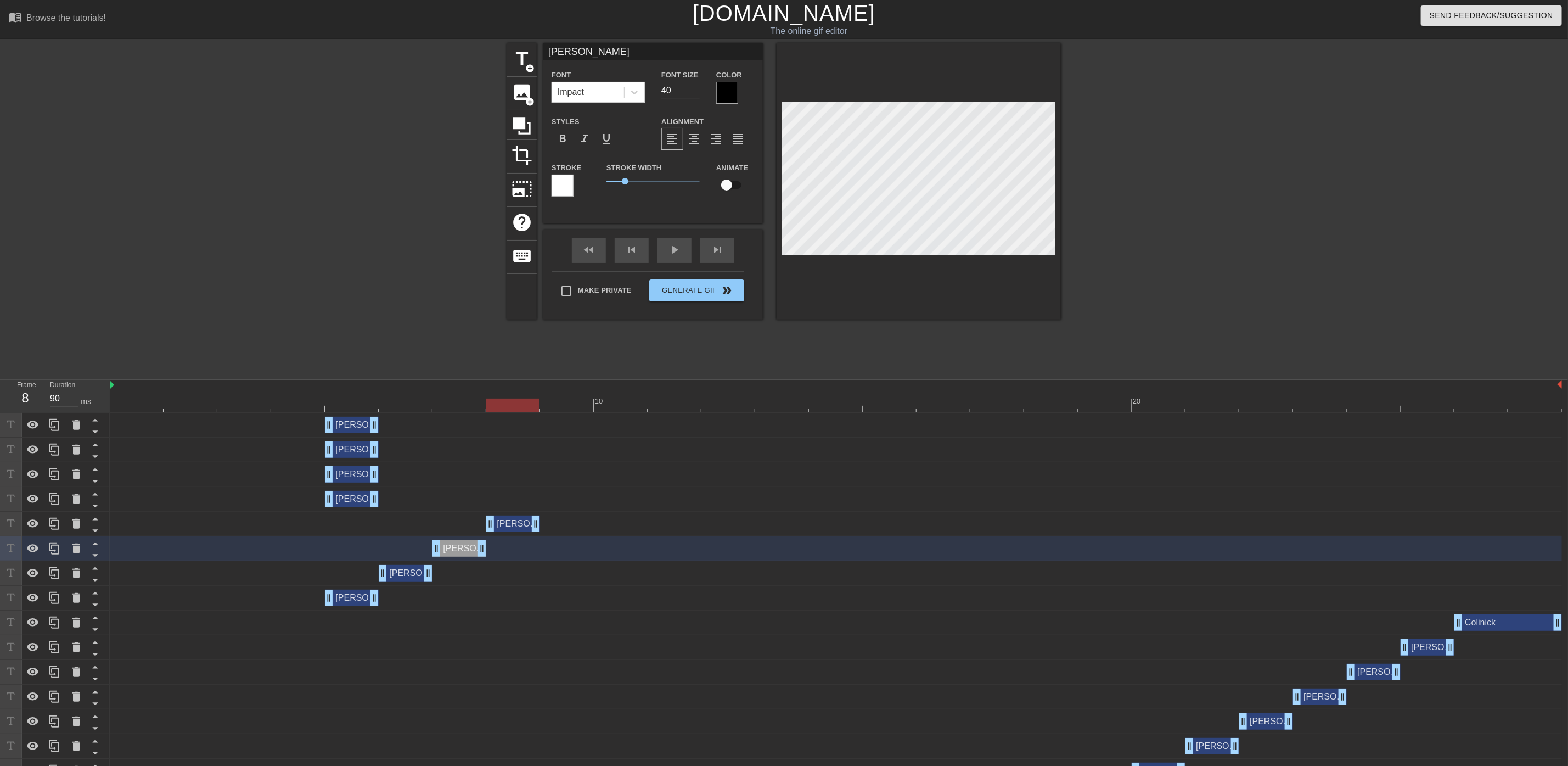
drag, startPoint x: 342, startPoint y: 519, endPoint x: 506, endPoint y: 525, distance: 164.1
click at [506, 525] on div "[PERSON_NAME] drag_handle drag_handle" at bounding box center [513, 524] width 54 height 16
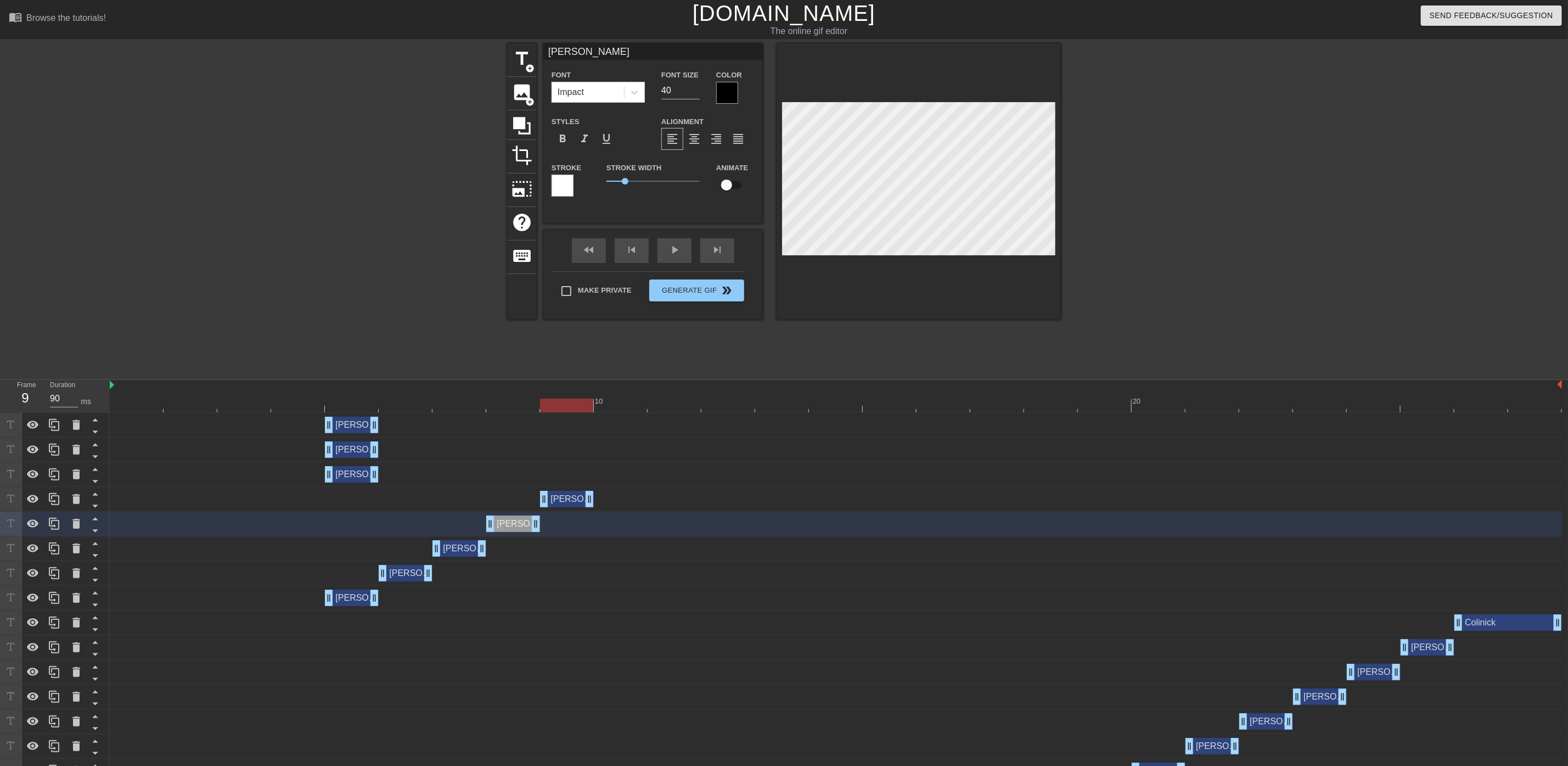
drag, startPoint x: 353, startPoint y: 501, endPoint x: 572, endPoint y: 507, distance: 219.1
click at [572, 507] on div "[PERSON_NAME] drag_handle drag_handle" at bounding box center [567, 499] width 54 height 16
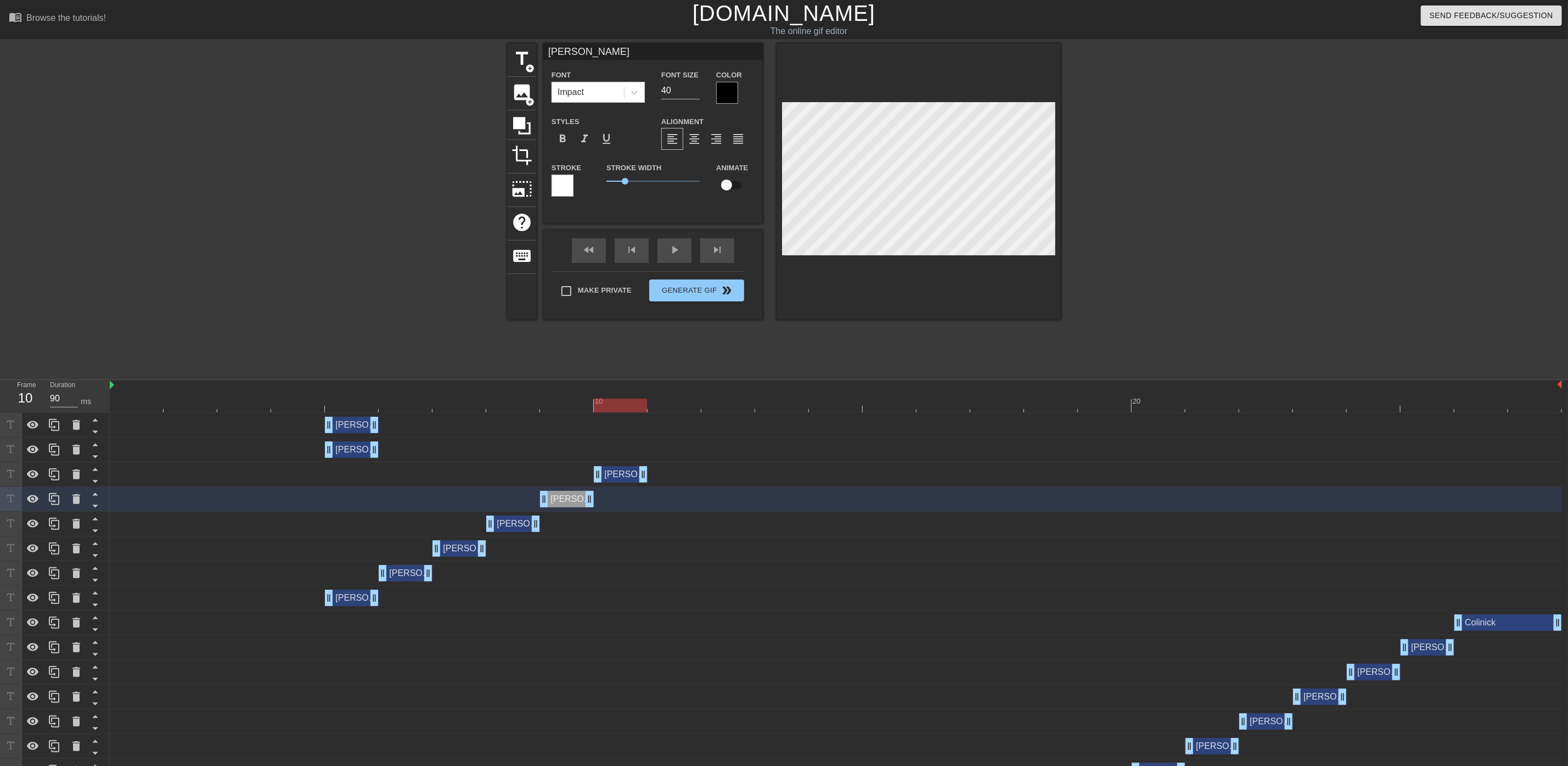
drag, startPoint x: 351, startPoint y: 470, endPoint x: 608, endPoint y: 486, distance: 257.5
click at [610, 486] on div "[PERSON_NAME] drag_handle drag_handle" at bounding box center [836, 474] width 1453 height 25
drag, startPoint x: 348, startPoint y: 447, endPoint x: 661, endPoint y: 465, distance: 313.5
click at [661, 465] on div "[PERSON_NAME] drag_handle drag_handle [PERSON_NAME] drag_handle drag_handle [PE…" at bounding box center [839, 747] width 1459 height 667
drag, startPoint x: 348, startPoint y: 426, endPoint x: 751, endPoint y: 448, distance: 403.6
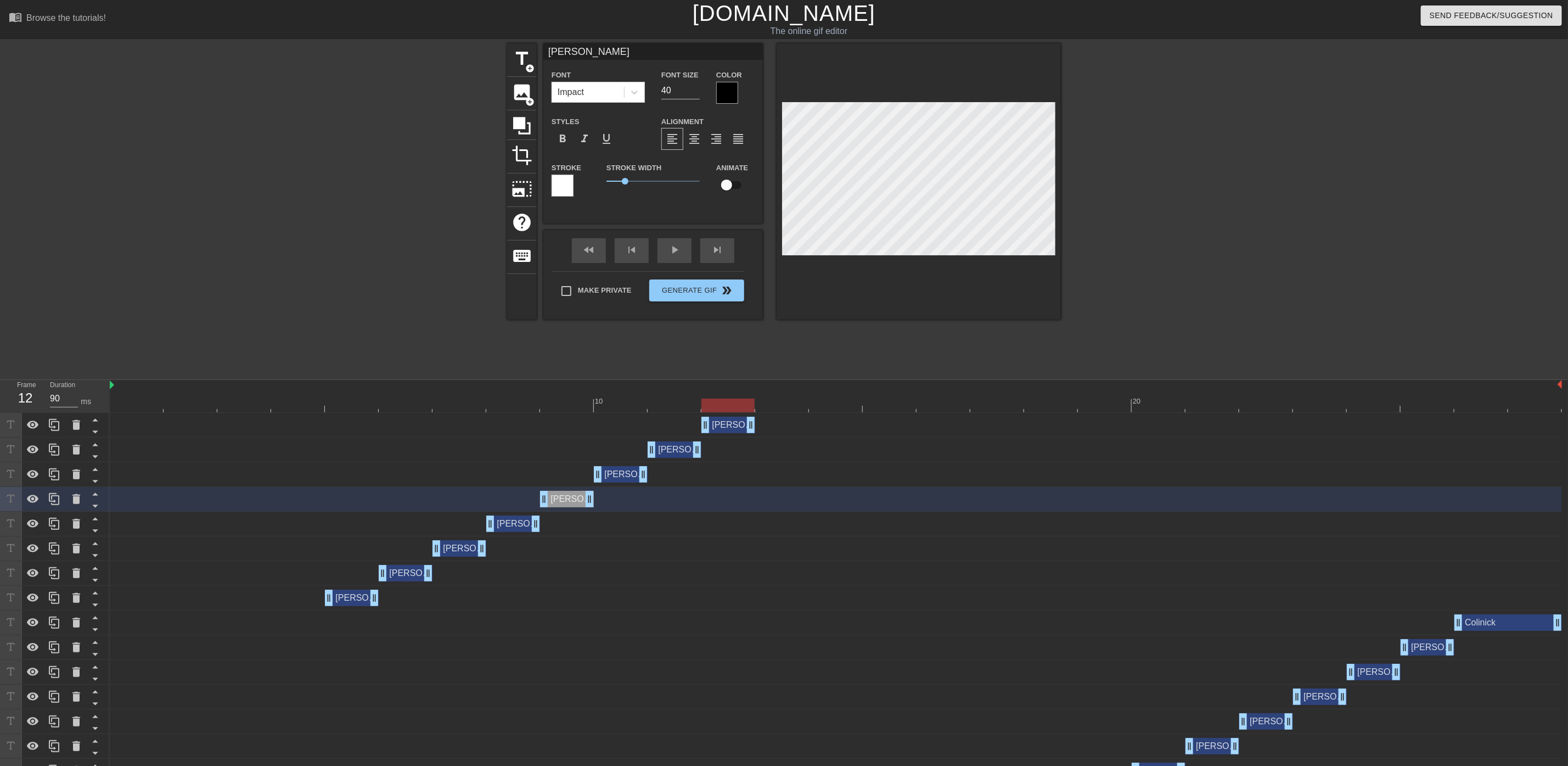
click at [751, 448] on div "[PERSON_NAME] drag_handle drag_handle [PERSON_NAME] drag_handle drag_handle [PE…" at bounding box center [839, 747] width 1459 height 667
click at [52, 422] on icon at bounding box center [55, 425] width 13 height 13
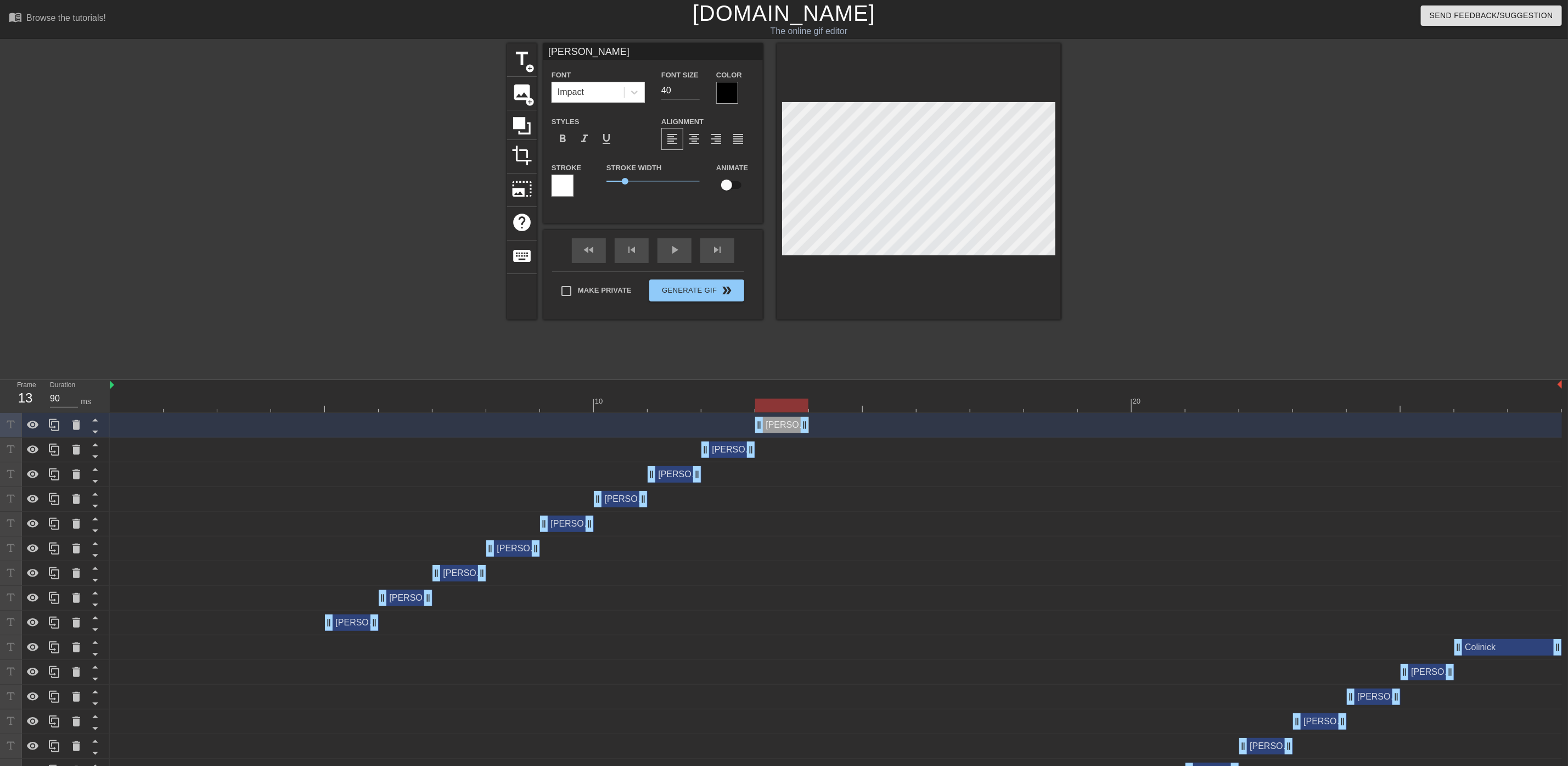
drag, startPoint x: 733, startPoint y: 426, endPoint x: 772, endPoint y: 429, distance: 39.1
click at [772, 429] on div "[PERSON_NAME] drag_handle drag_handle" at bounding box center [782, 425] width 54 height 16
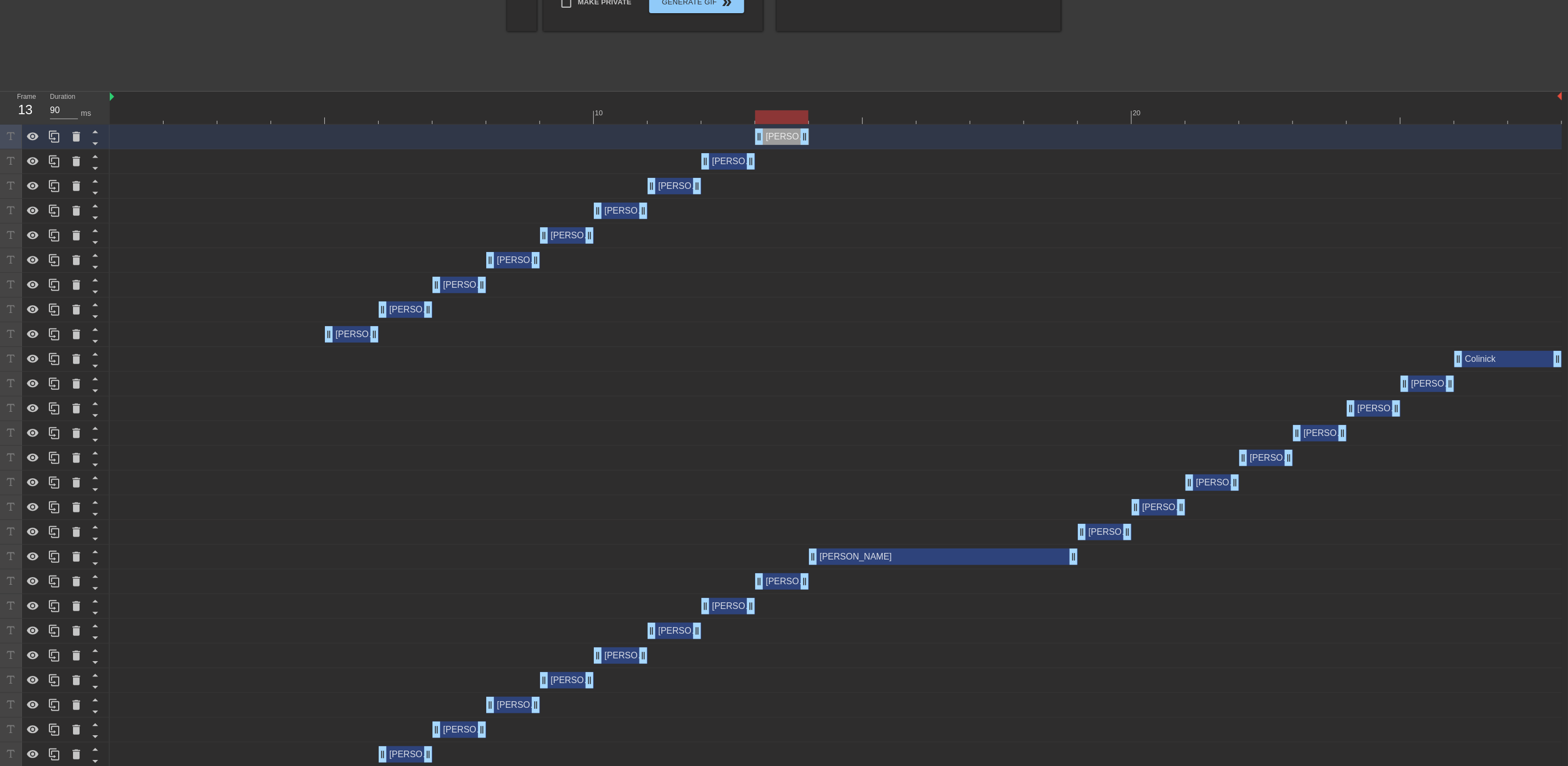
scroll to position [247, 0]
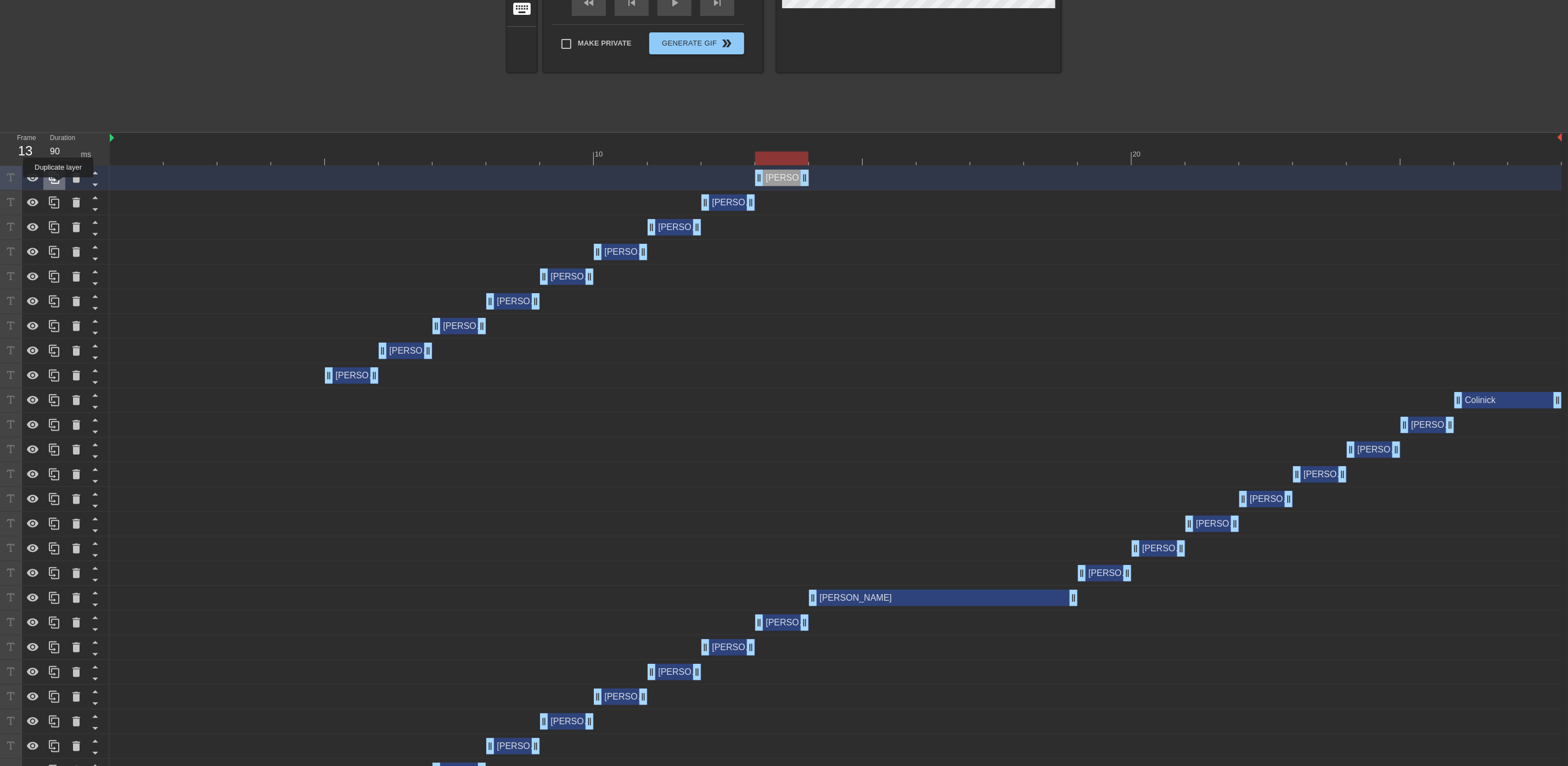
click at [56, 182] on icon at bounding box center [55, 178] width 13 height 13
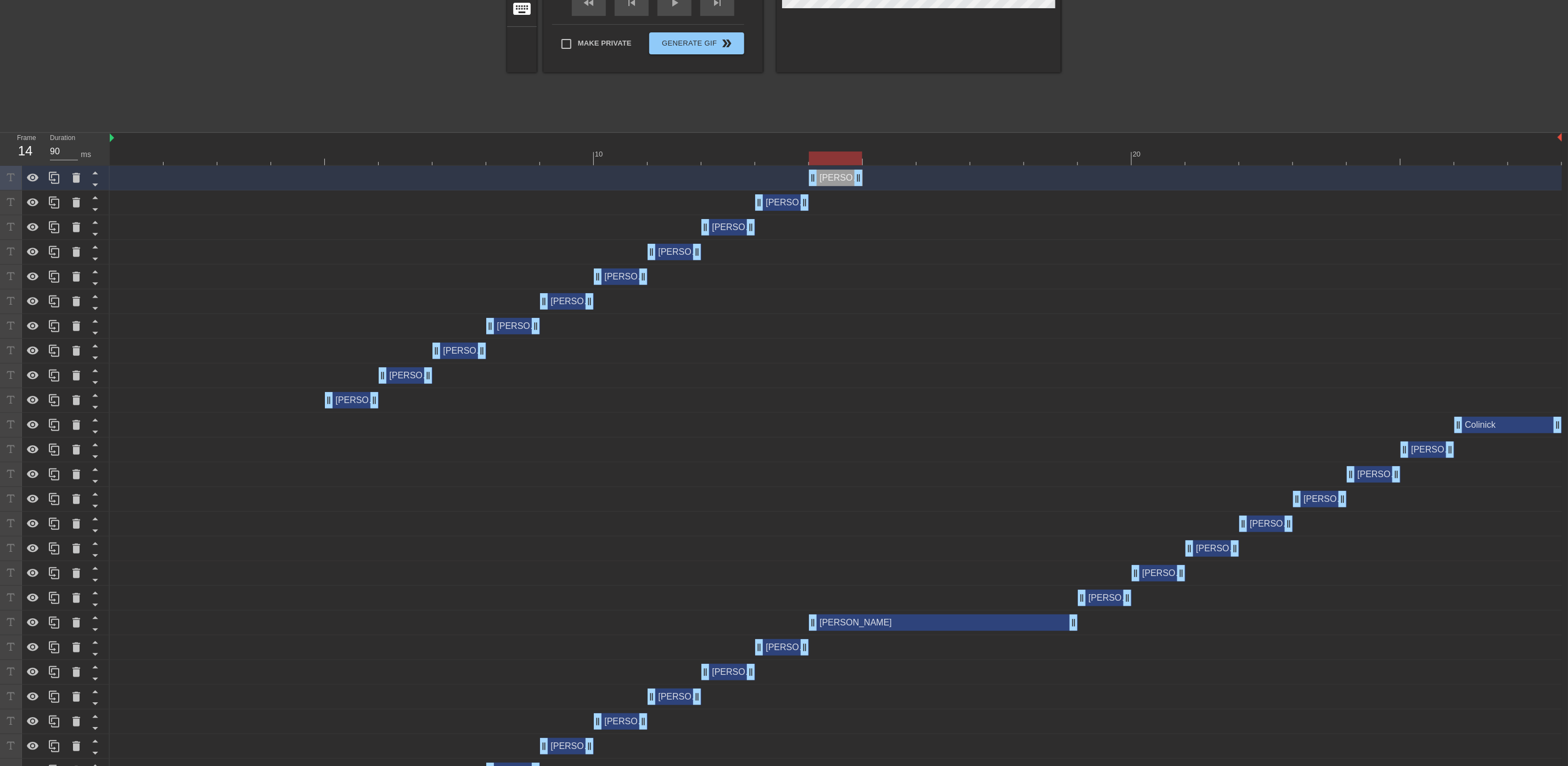
drag, startPoint x: 774, startPoint y: 183, endPoint x: 833, endPoint y: 187, distance: 59.1
click at [833, 187] on div "[PERSON_NAME] drag_handle drag_handle" at bounding box center [836, 178] width 1453 height 25
drag, startPoint x: 858, startPoint y: 178, endPoint x: 1083, endPoint y: 213, distance: 227.7
click at [1083, 213] on div "[PERSON_NAME] drag_handle drag_handle [PERSON_NAME] drag_handle drag_handle [PE…" at bounding box center [839, 524] width 1459 height 717
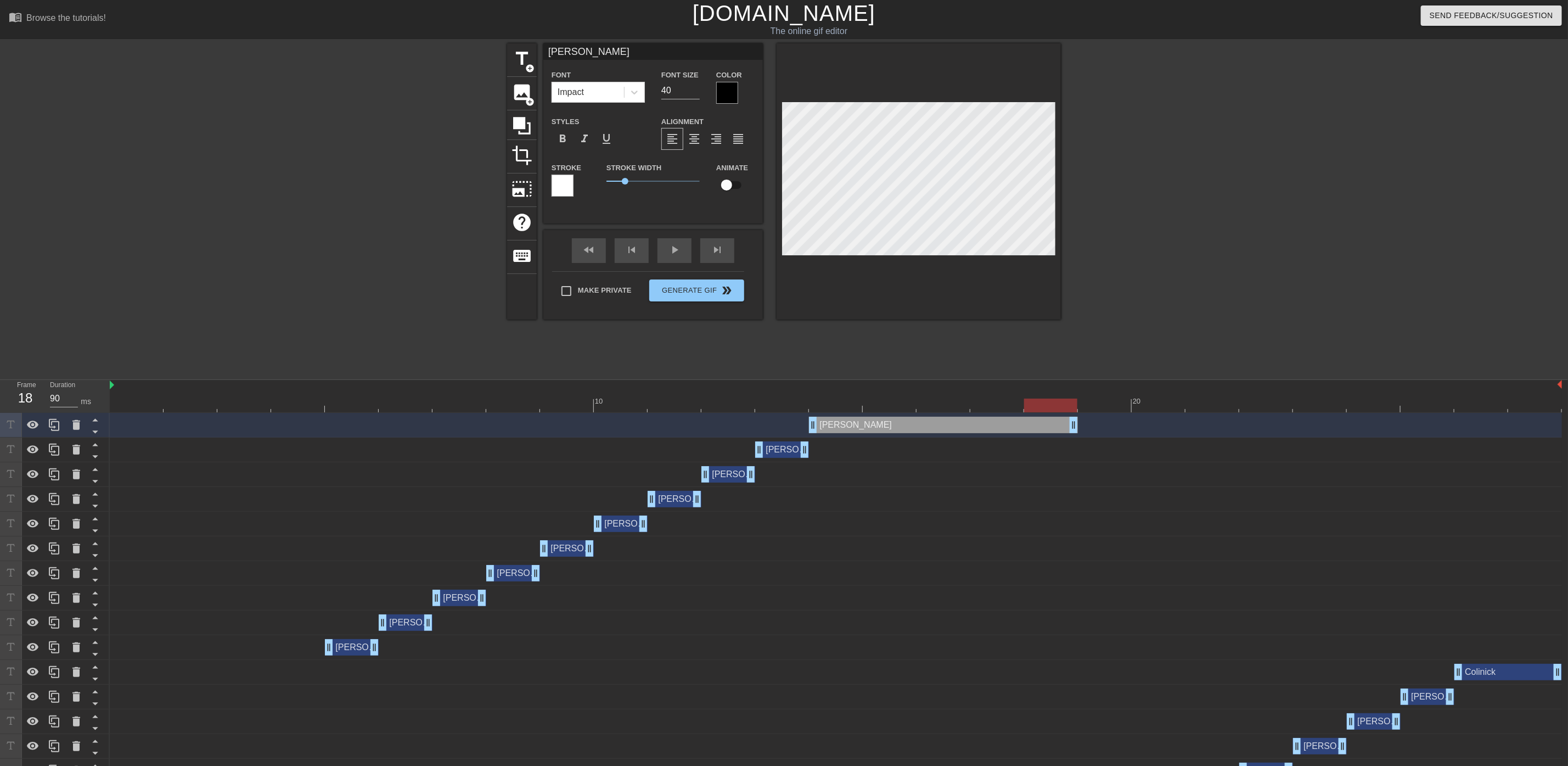
click at [340, 646] on div "[PERSON_NAME] drag_handle drag_handle" at bounding box center [352, 648] width 54 height 16
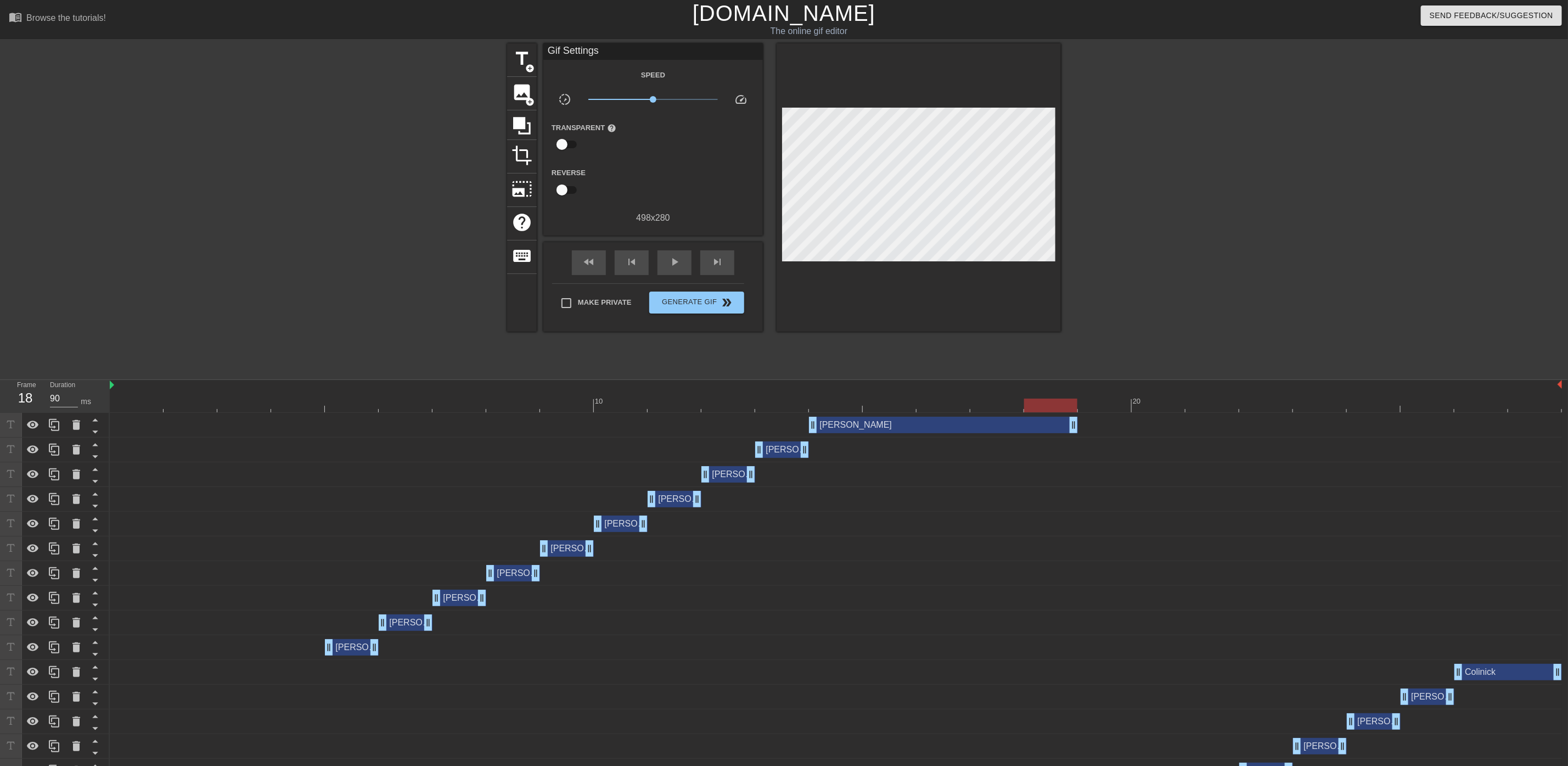
click at [396, 636] on div "[PERSON_NAME] drag_handle drag_handle" at bounding box center [836, 648] width 1453 height 25
click at [342, 656] on div "[PERSON_NAME] drag_handle drag_handle" at bounding box center [352, 648] width 54 height 16
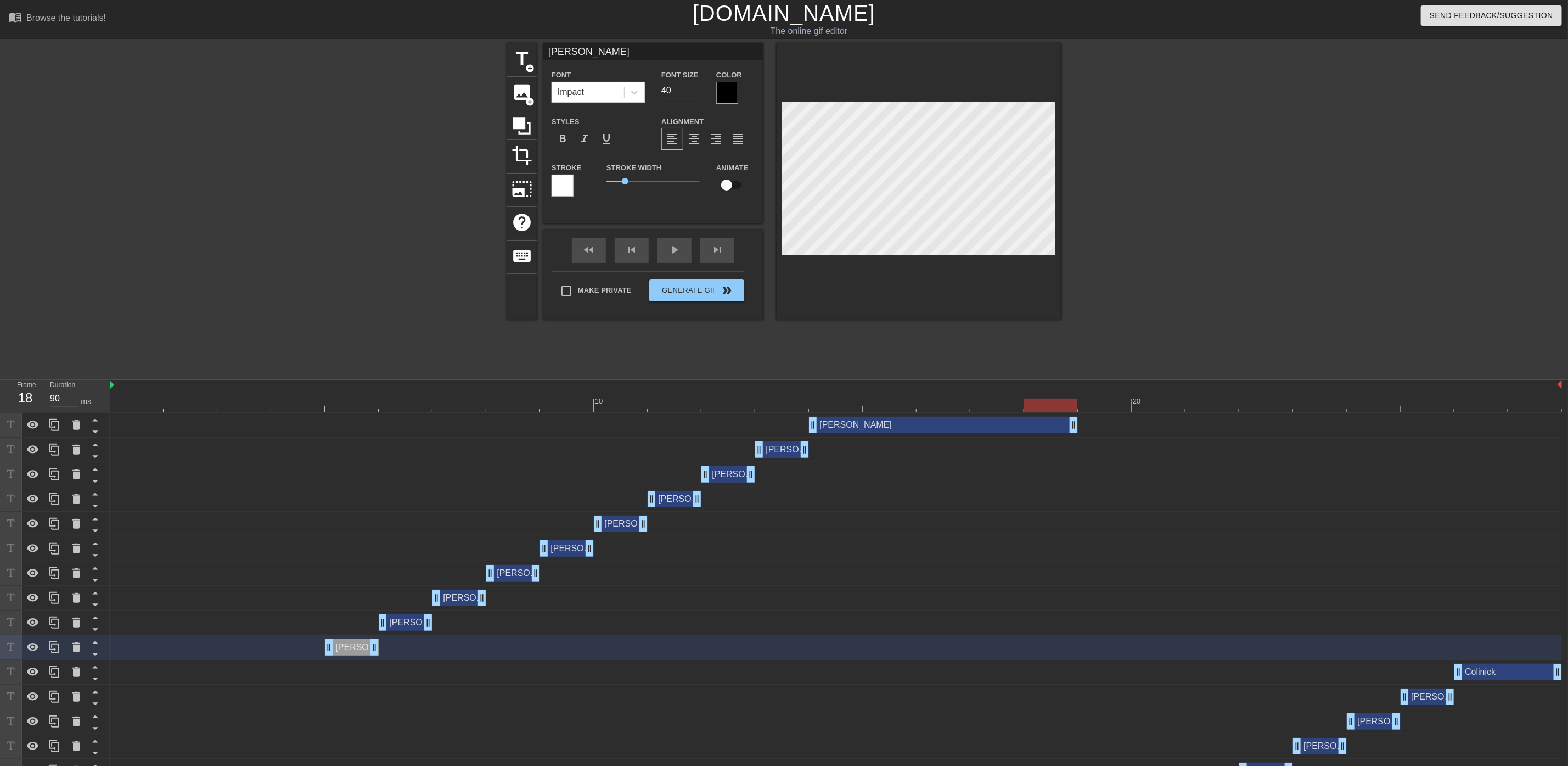
click at [356, 400] on div at bounding box center [836, 405] width 1453 height 13
click at [411, 402] on div at bounding box center [836, 405] width 1453 height 13
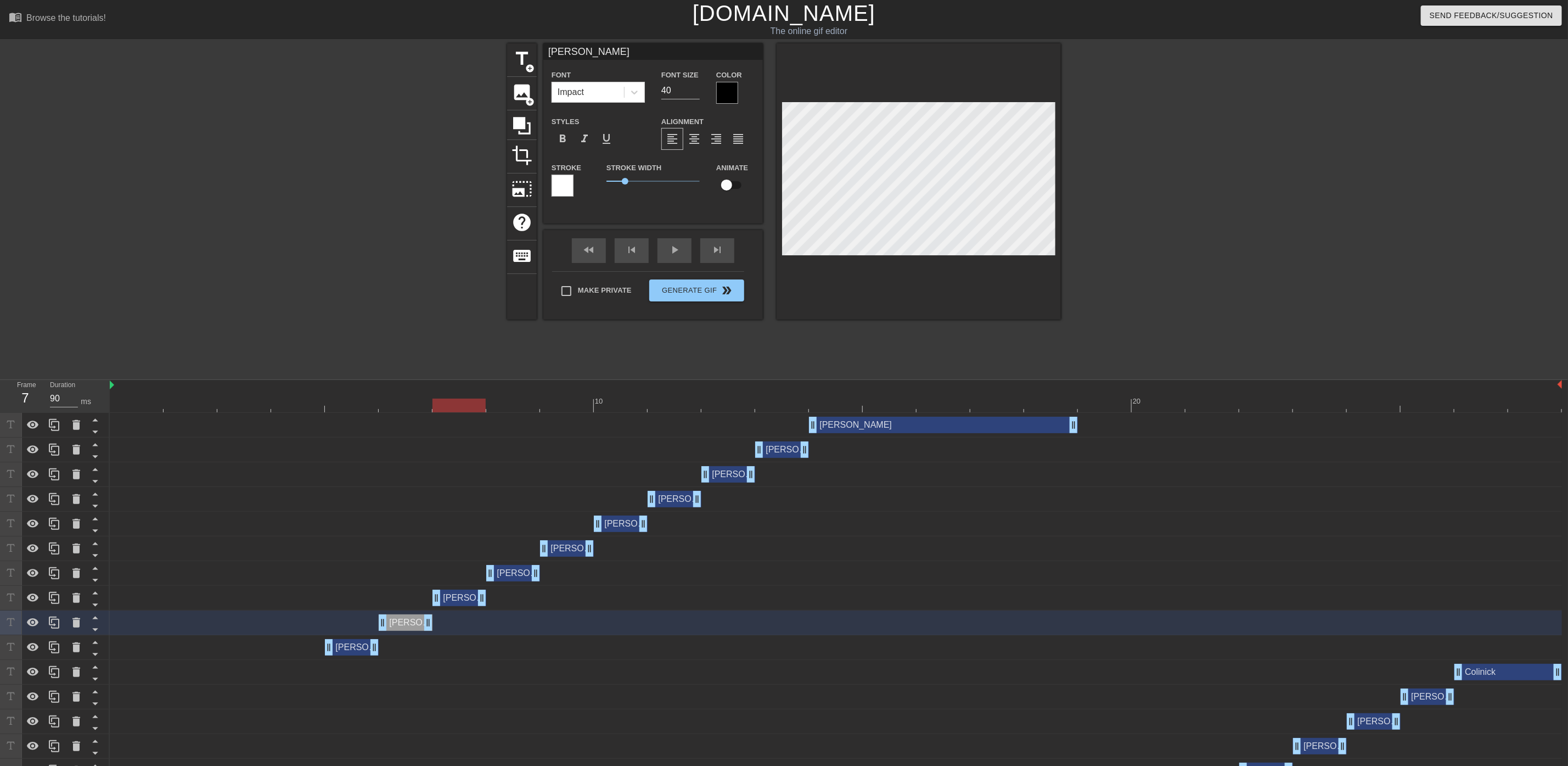
click at [453, 410] on div at bounding box center [836, 405] width 1453 height 13
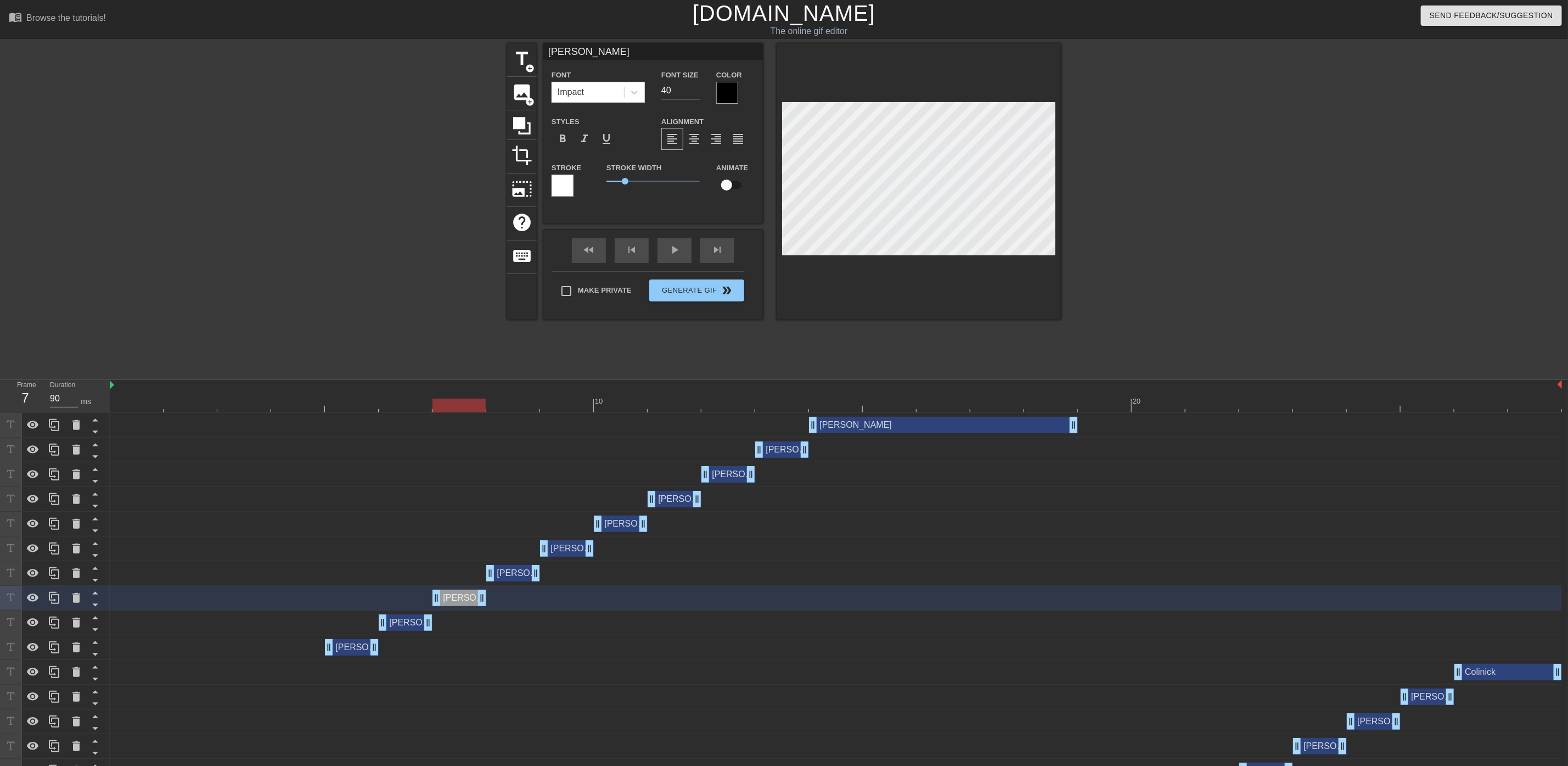
click at [521, 405] on div at bounding box center [836, 405] width 1453 height 13
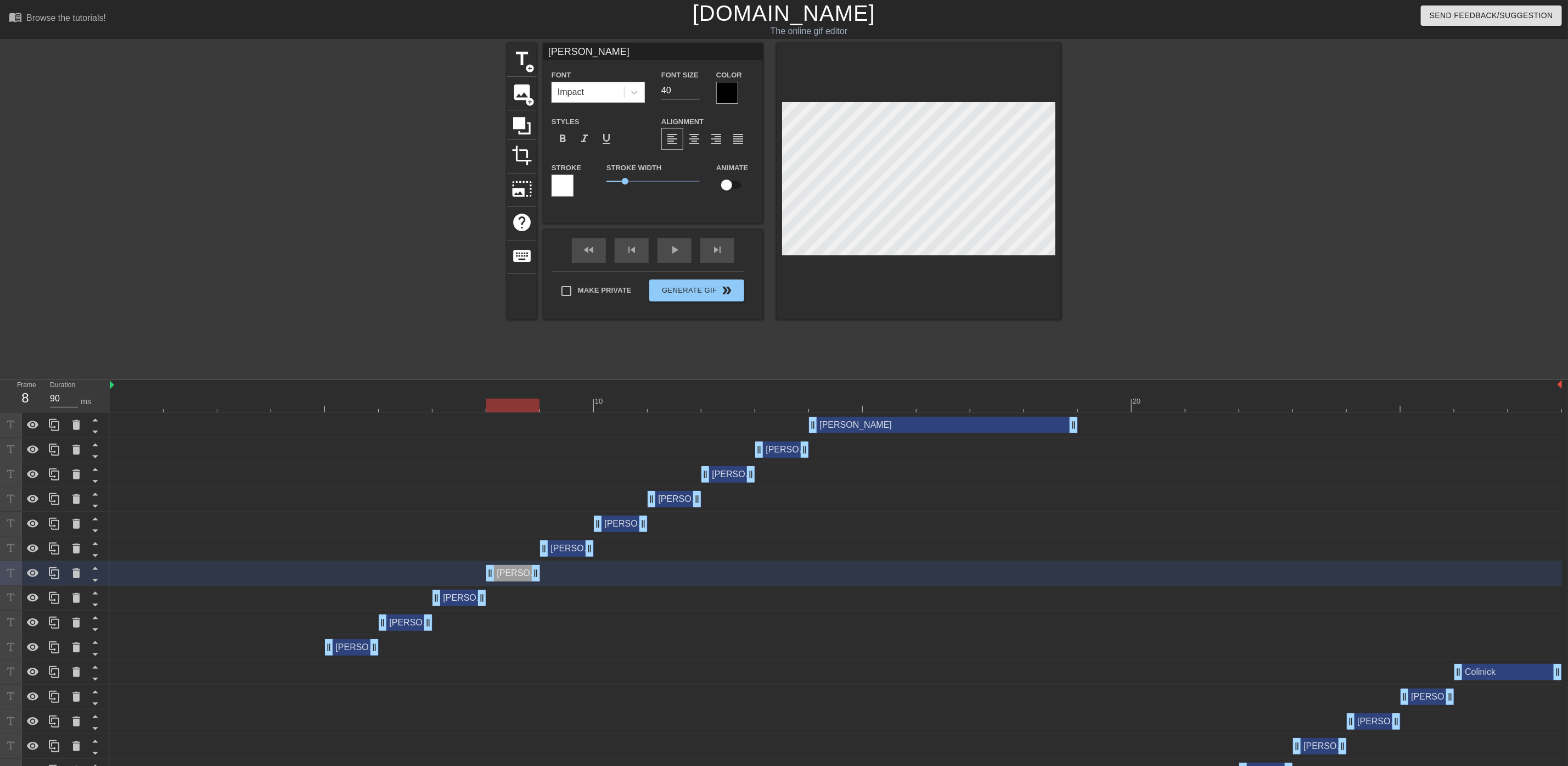
click at [572, 409] on div at bounding box center [836, 405] width 1453 height 13
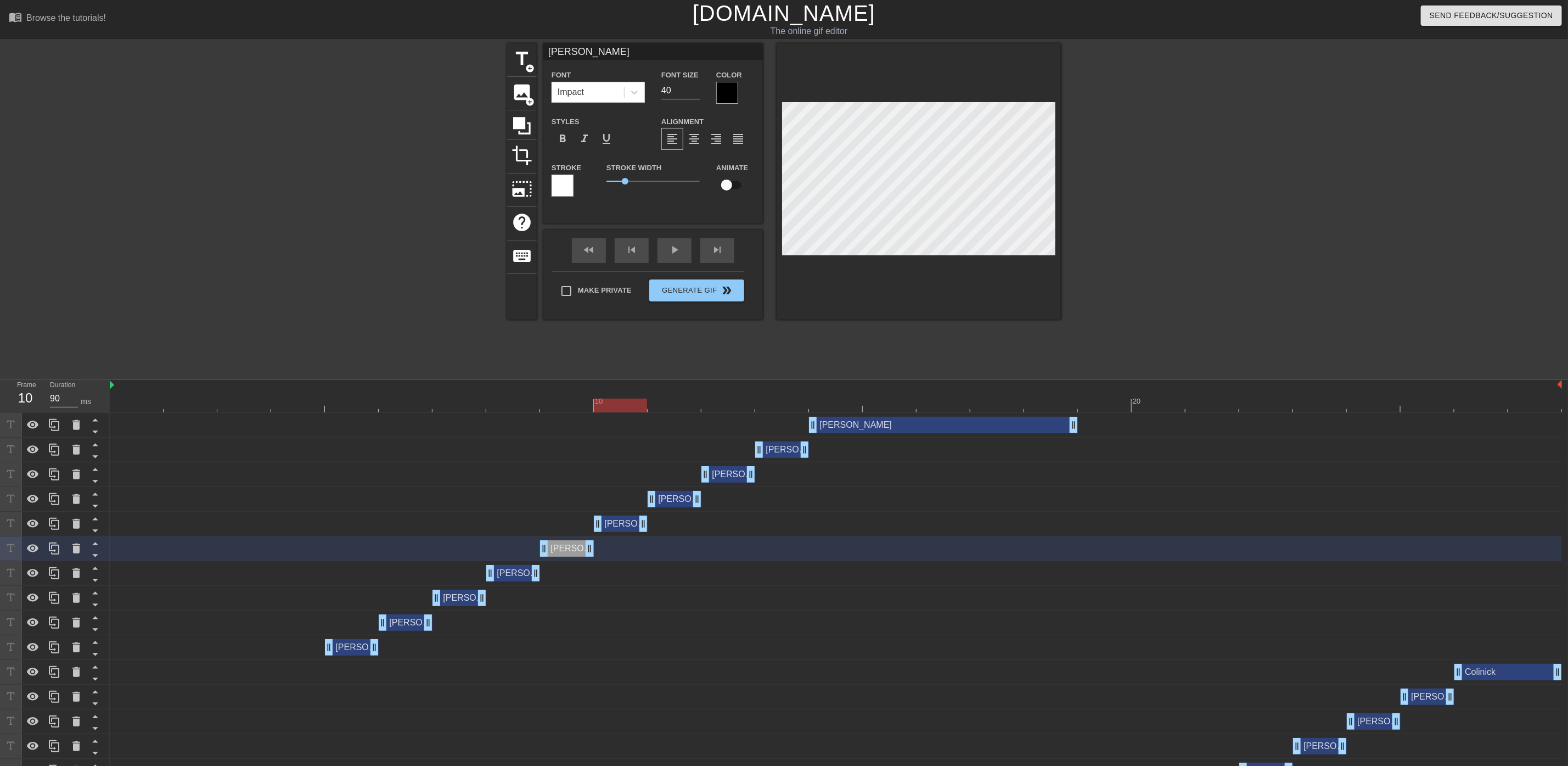
click at [625, 405] on div at bounding box center [836, 405] width 1453 height 13
click at [1179, 277] on div at bounding box center [1157, 208] width 165 height 330
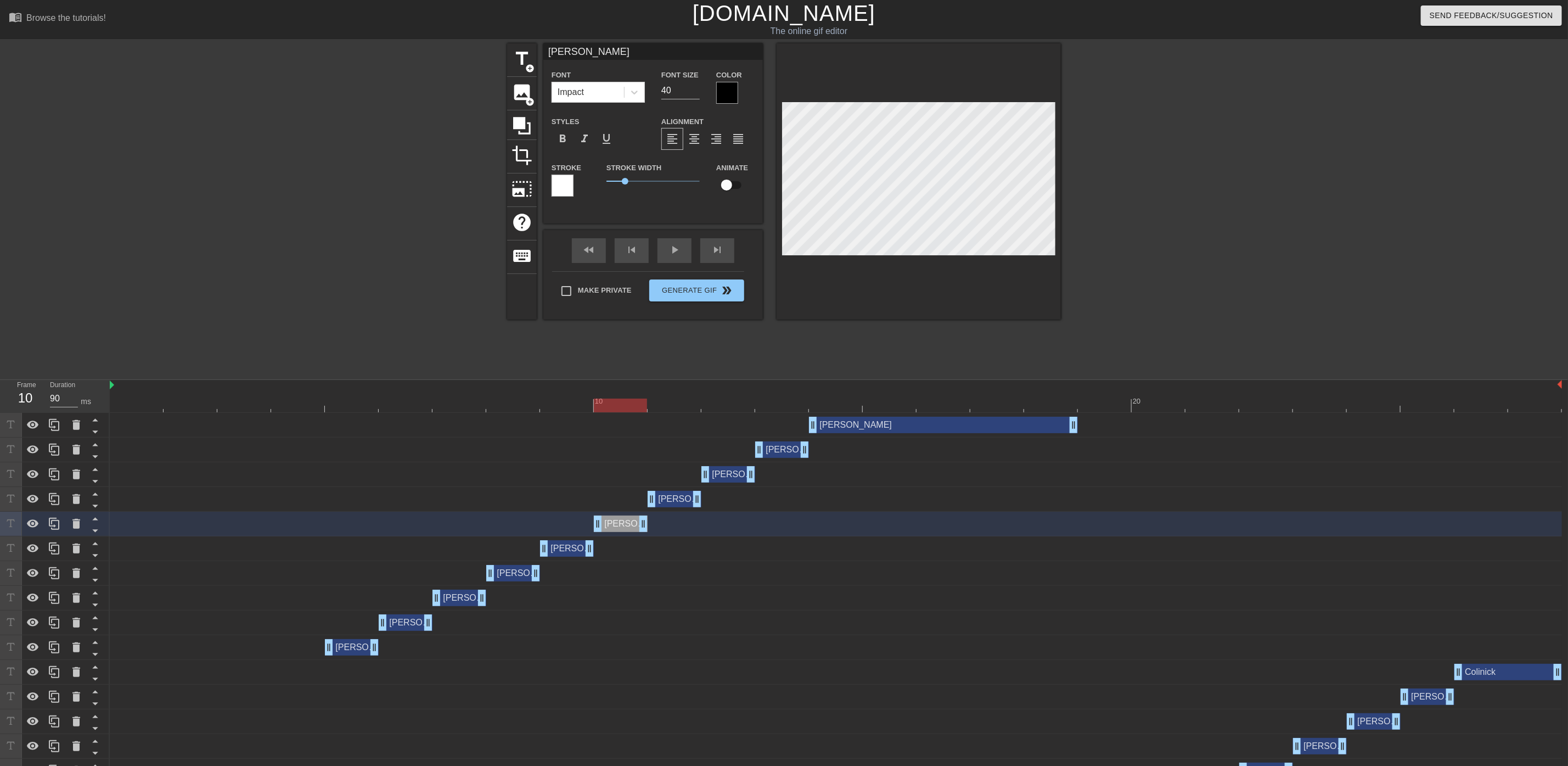
click at [671, 402] on div at bounding box center [836, 405] width 1453 height 13
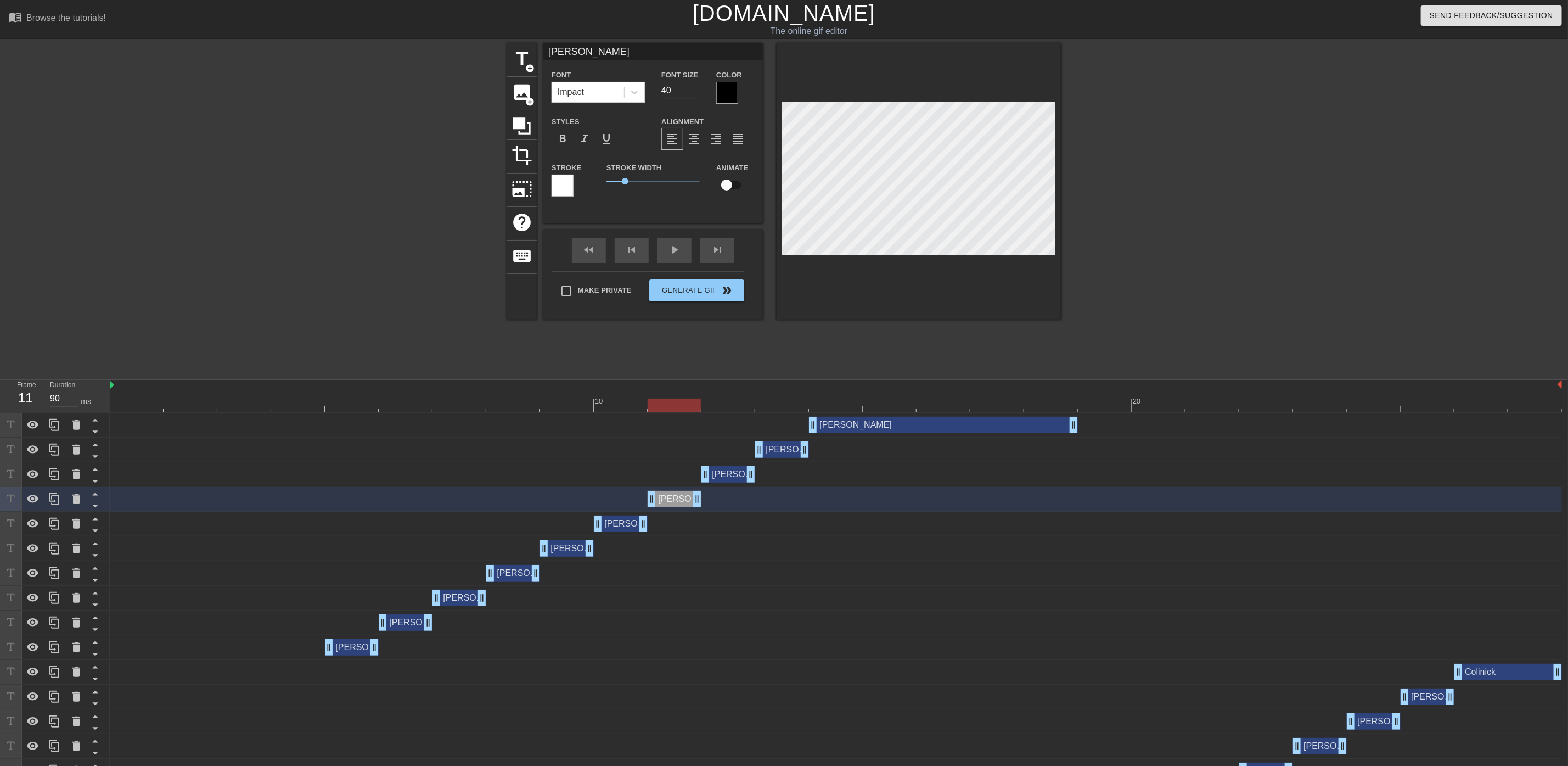
click at [723, 404] on div at bounding box center [836, 405] width 1453 height 13
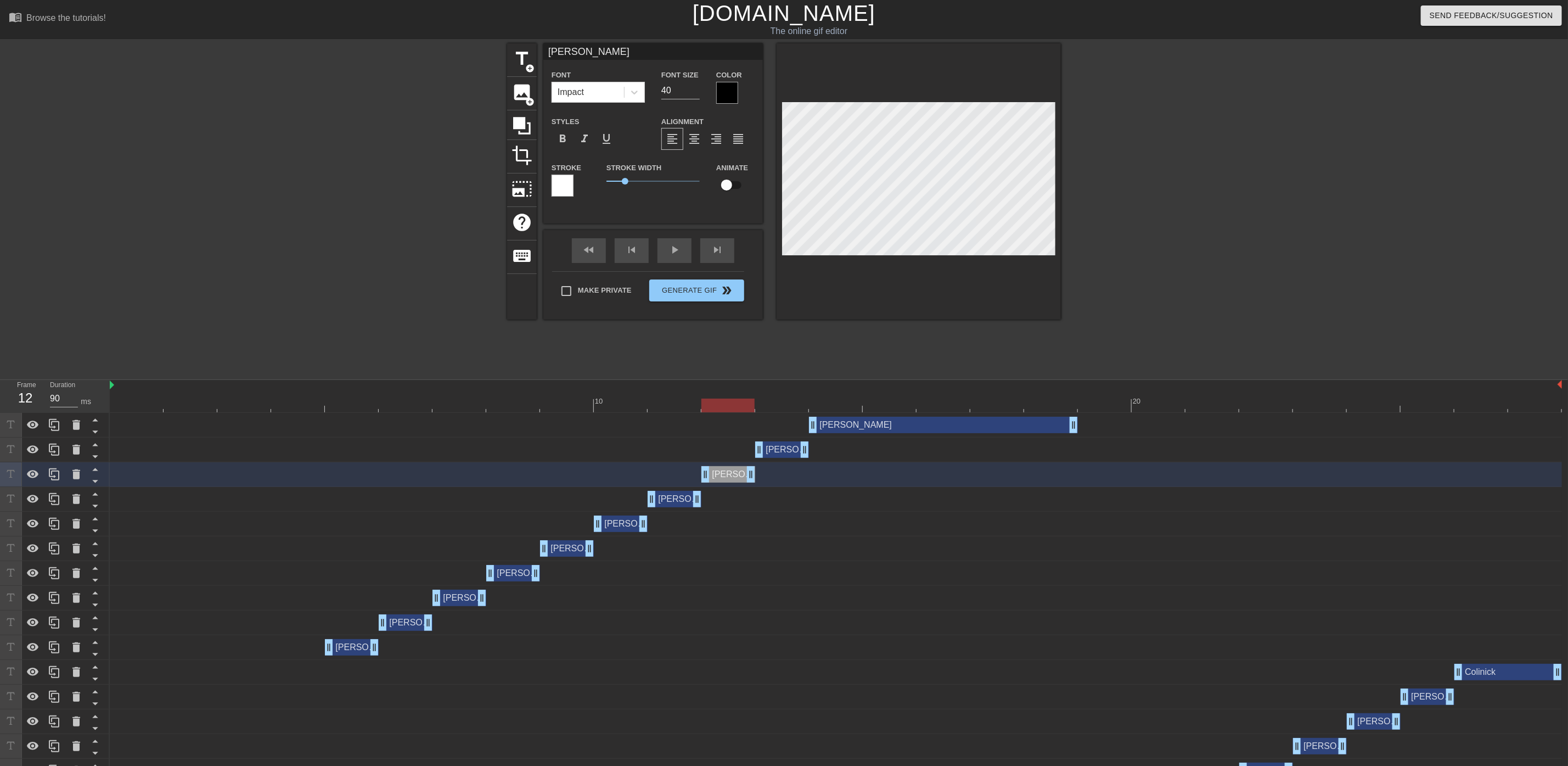
click at [783, 407] on div at bounding box center [836, 405] width 1453 height 13
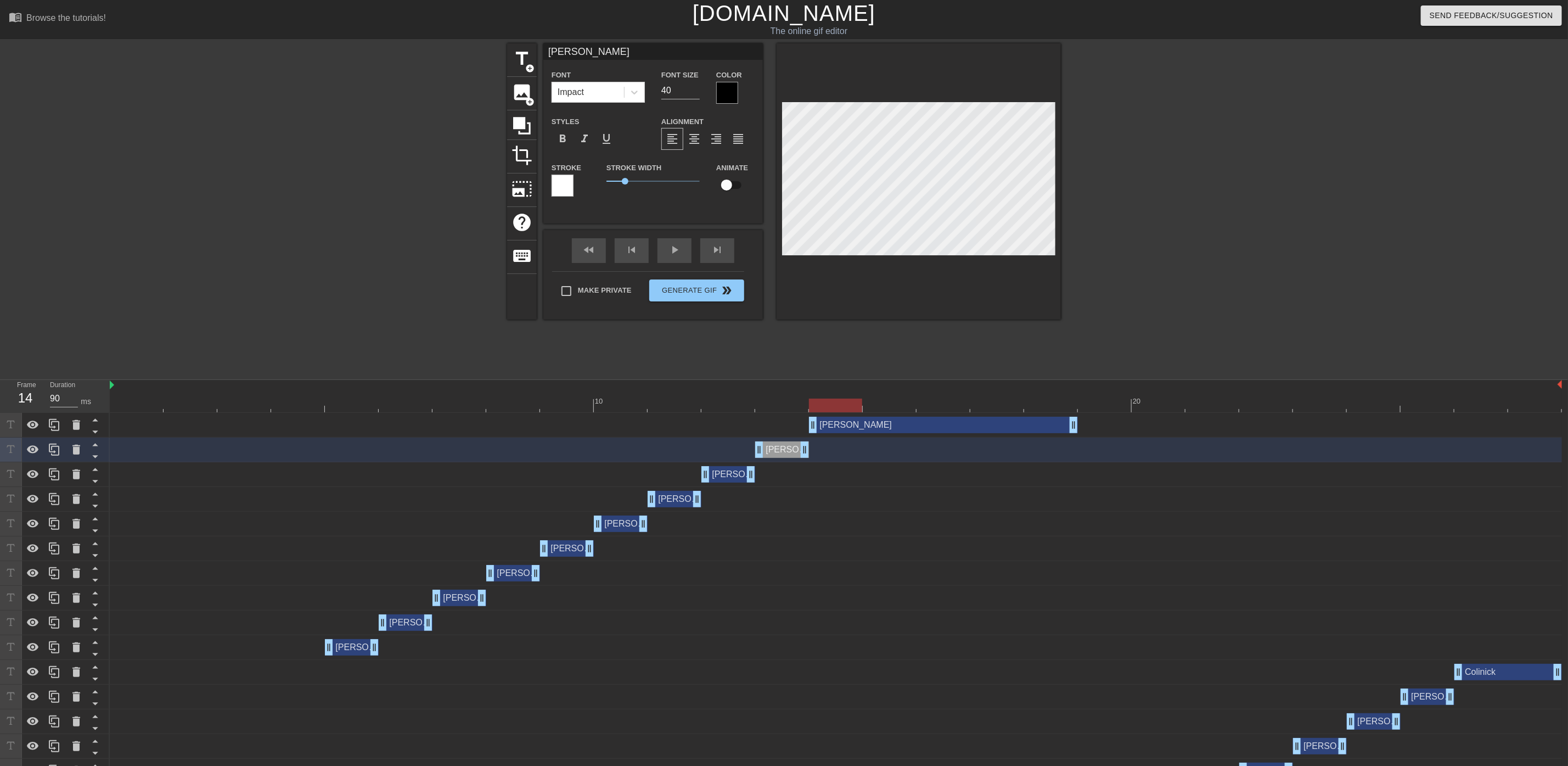
click at [826, 400] on div at bounding box center [836, 405] width 1453 height 13
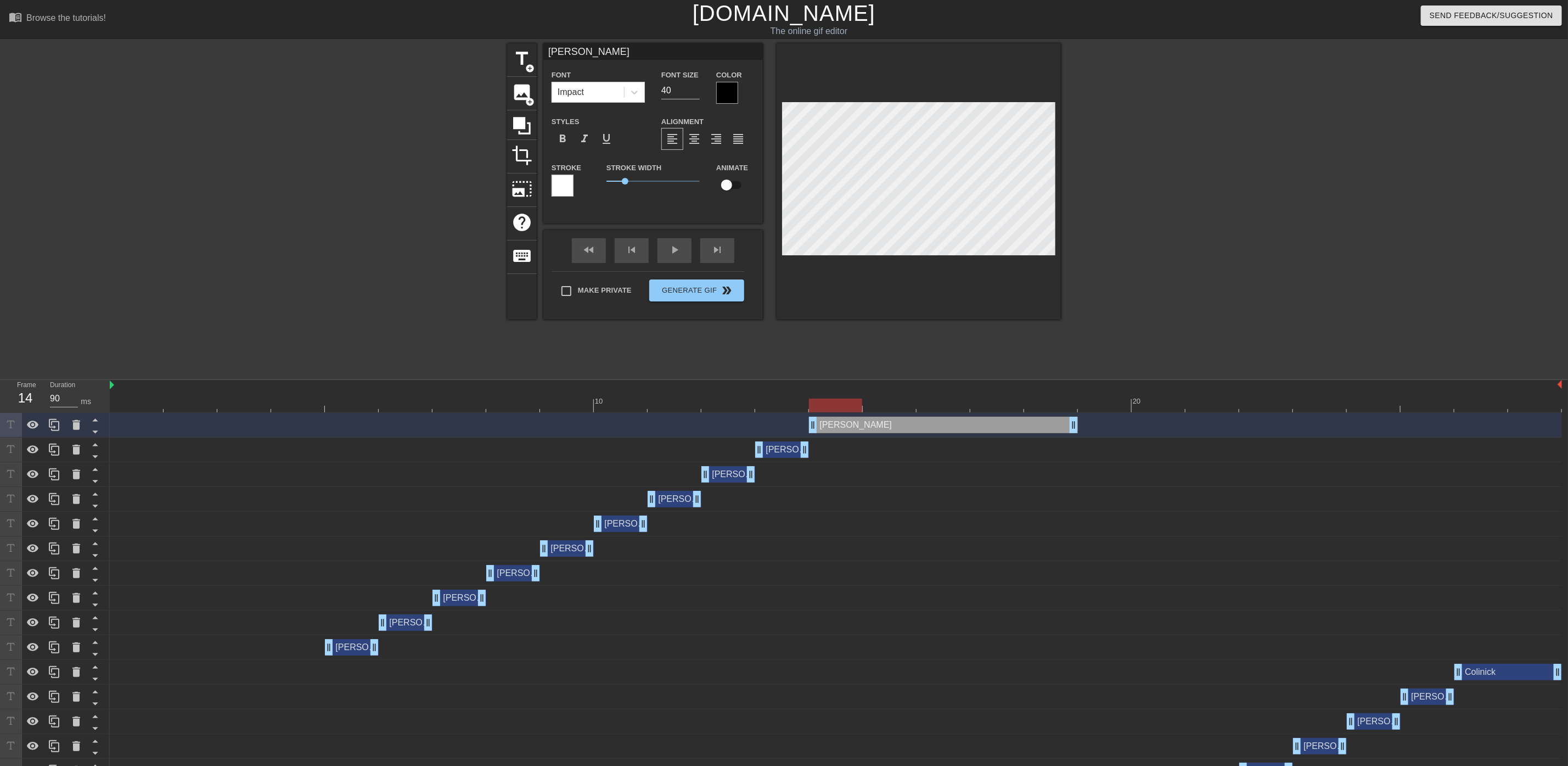
click at [1326, 247] on div "title add_circle image add_circle crop photo_size_select_large help keyboard [P…" at bounding box center [784, 208] width 1568 height 330
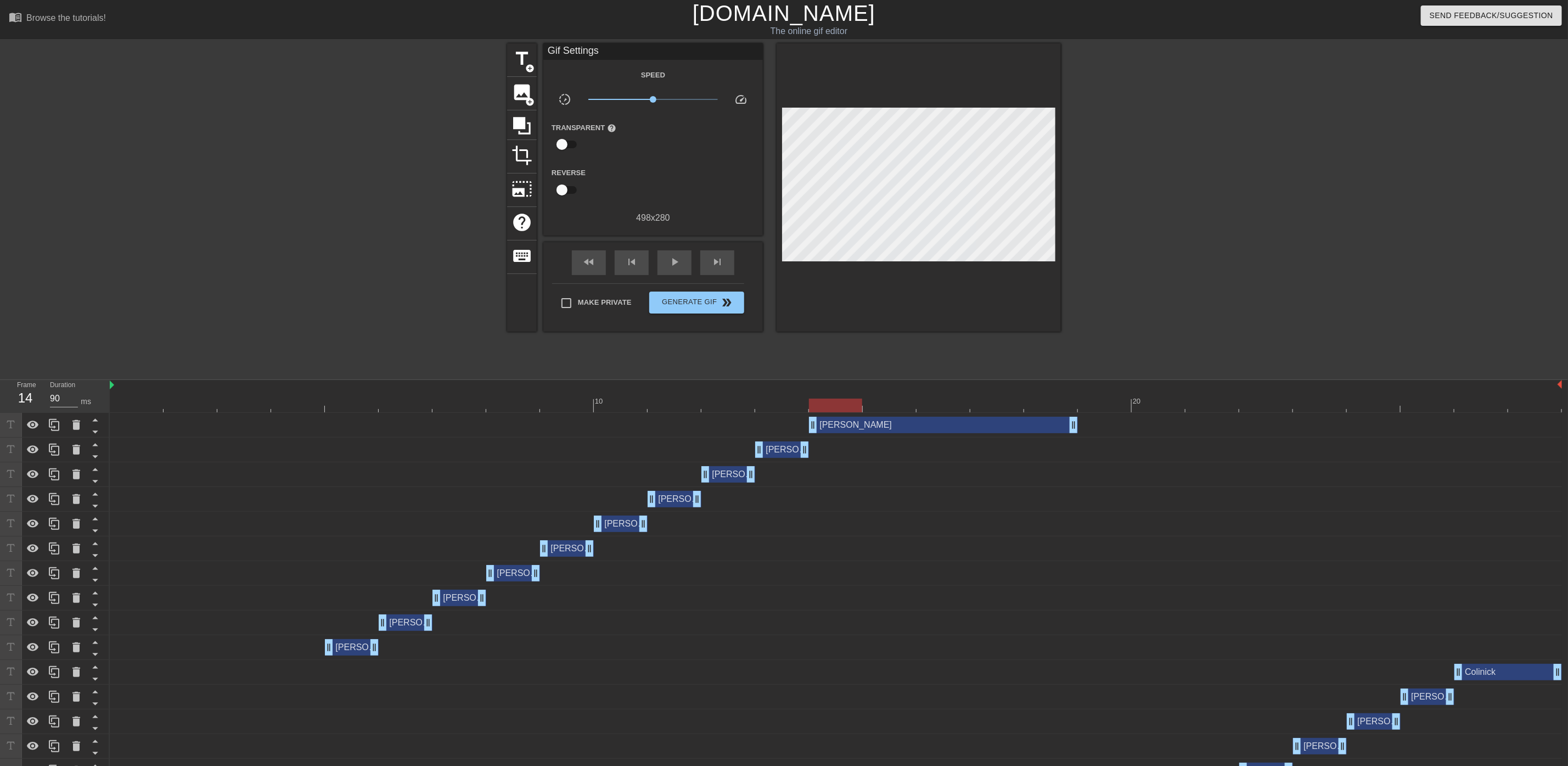
click at [118, 408] on div at bounding box center [836, 405] width 1453 height 13
click at [677, 264] on span "play_arrow" at bounding box center [675, 262] width 13 height 13
click at [679, 258] on span "pause" at bounding box center [675, 262] width 13 height 13
click at [60, 450] on icon at bounding box center [55, 450] width 13 height 13
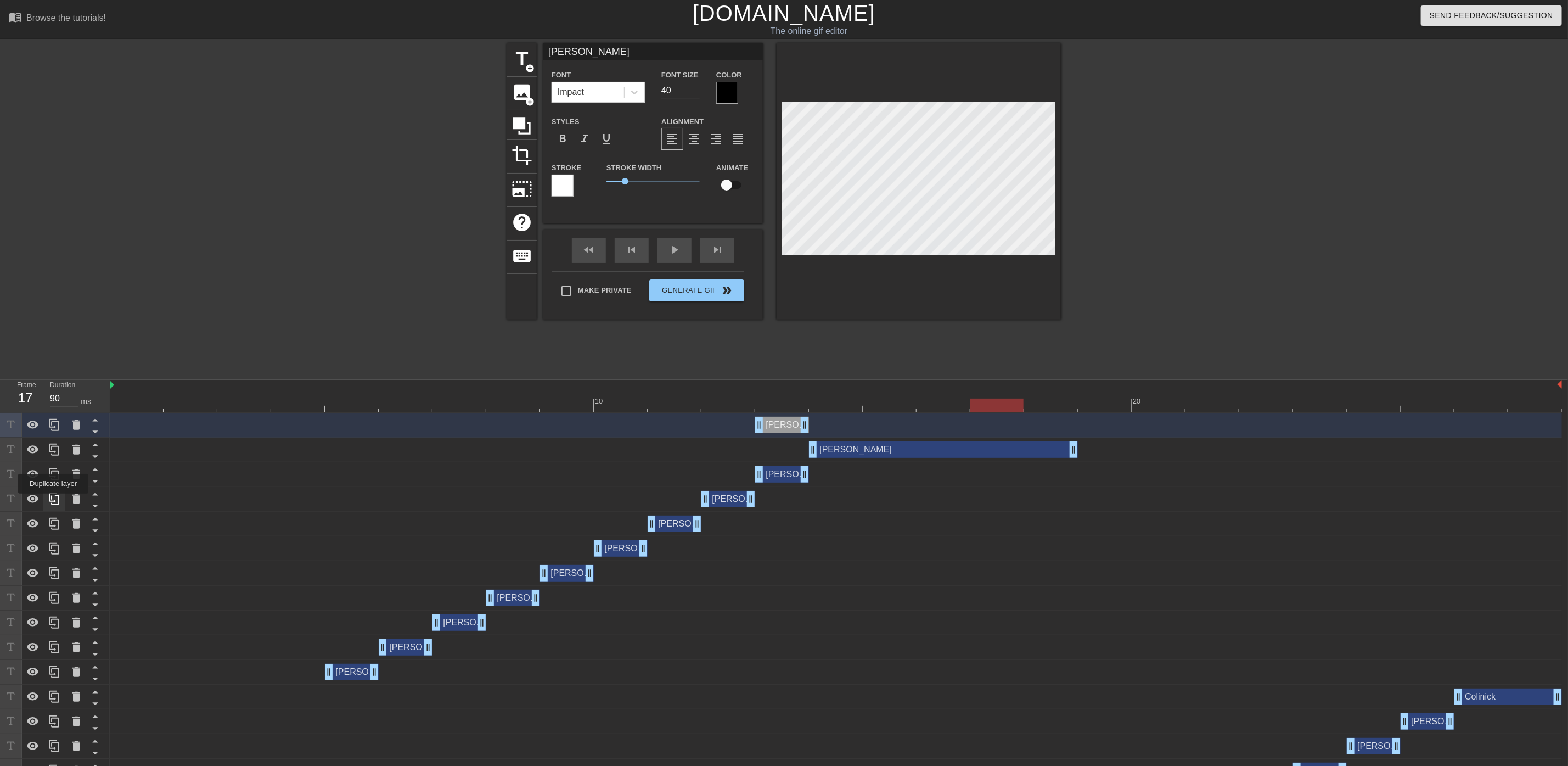
click at [53, 501] on icon at bounding box center [54, 499] width 10 height 12
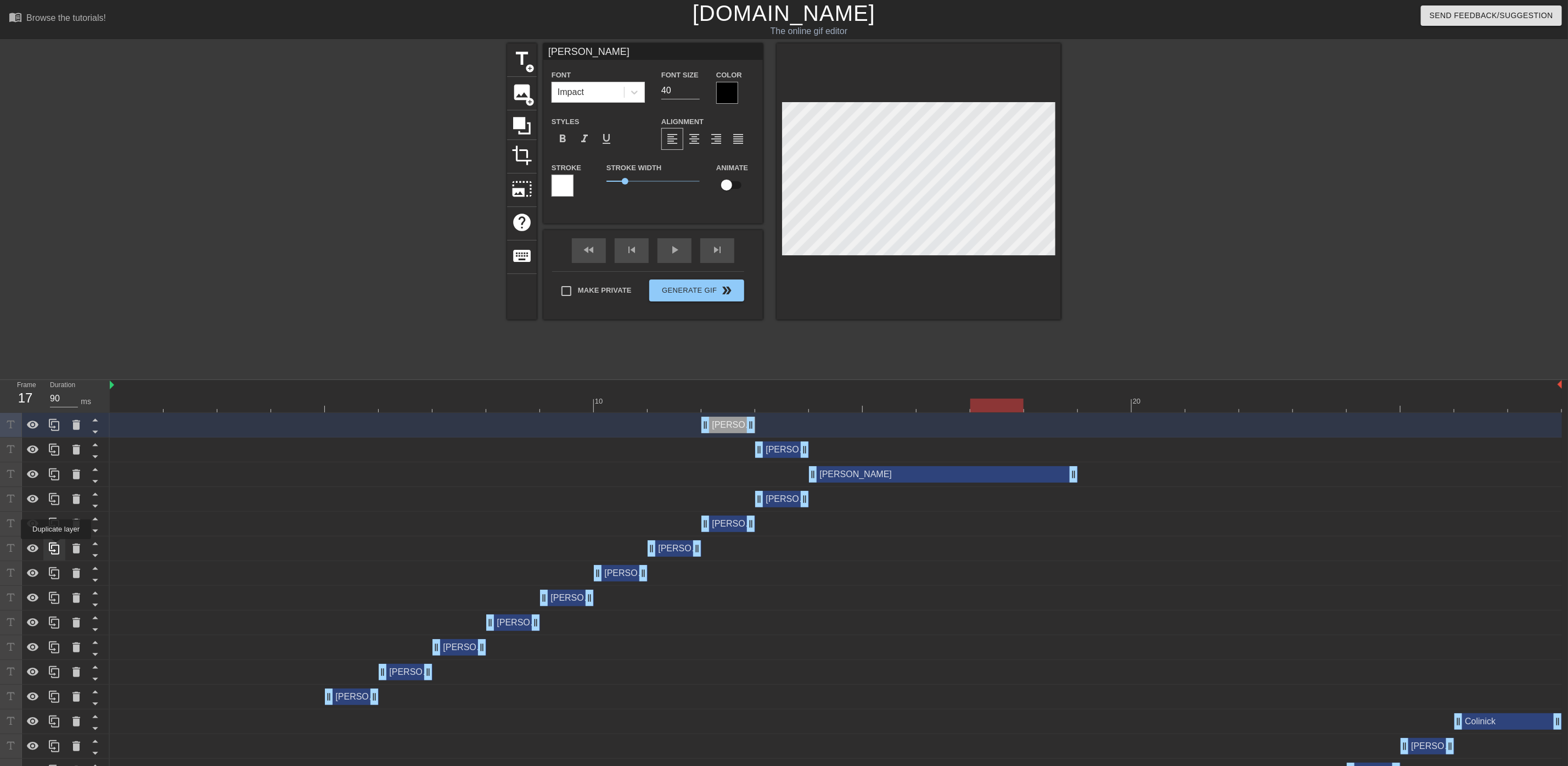
click at [56, 547] on icon at bounding box center [55, 549] width 13 height 13
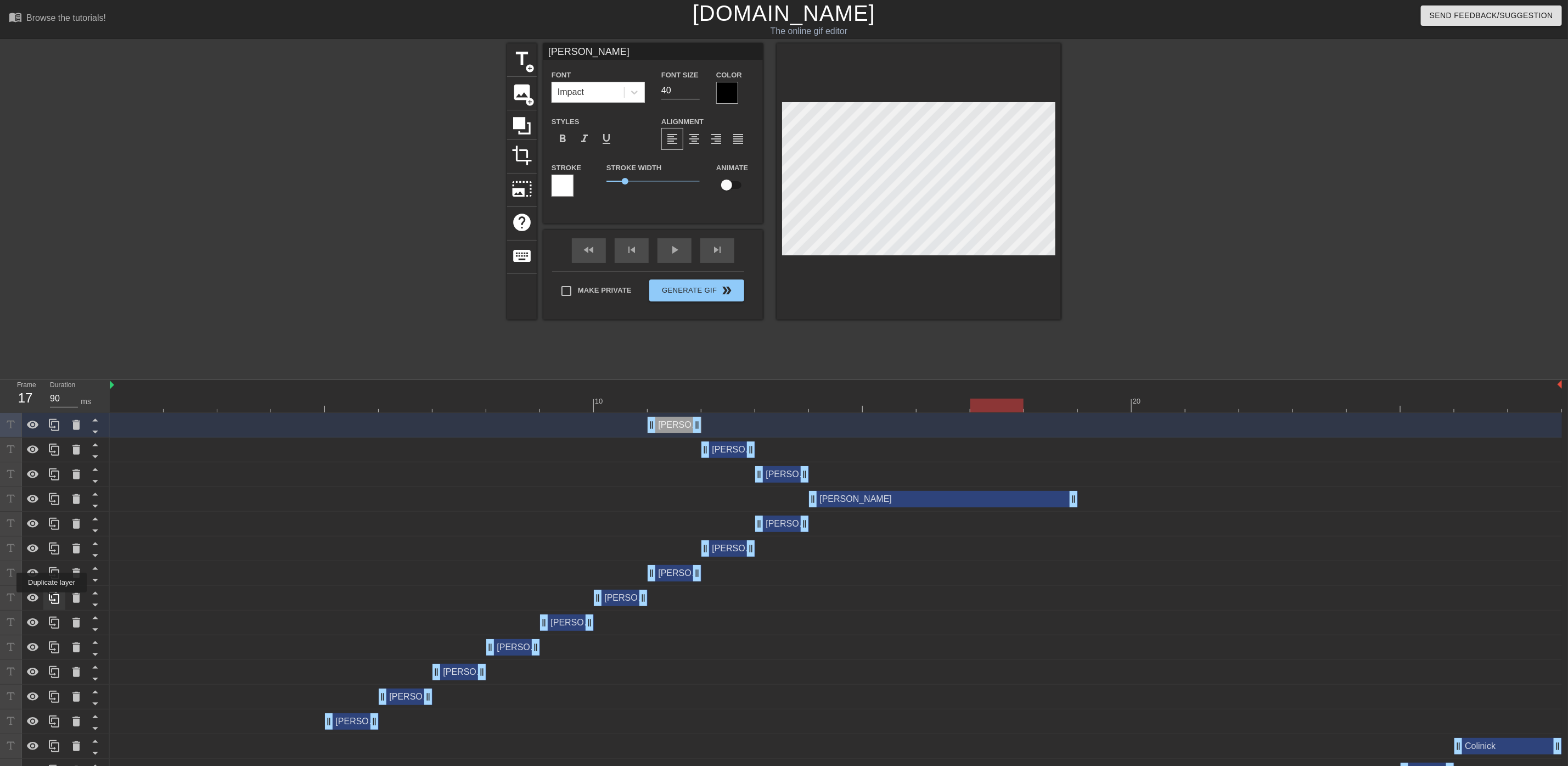
click at [52, 600] on icon at bounding box center [54, 598] width 10 height 12
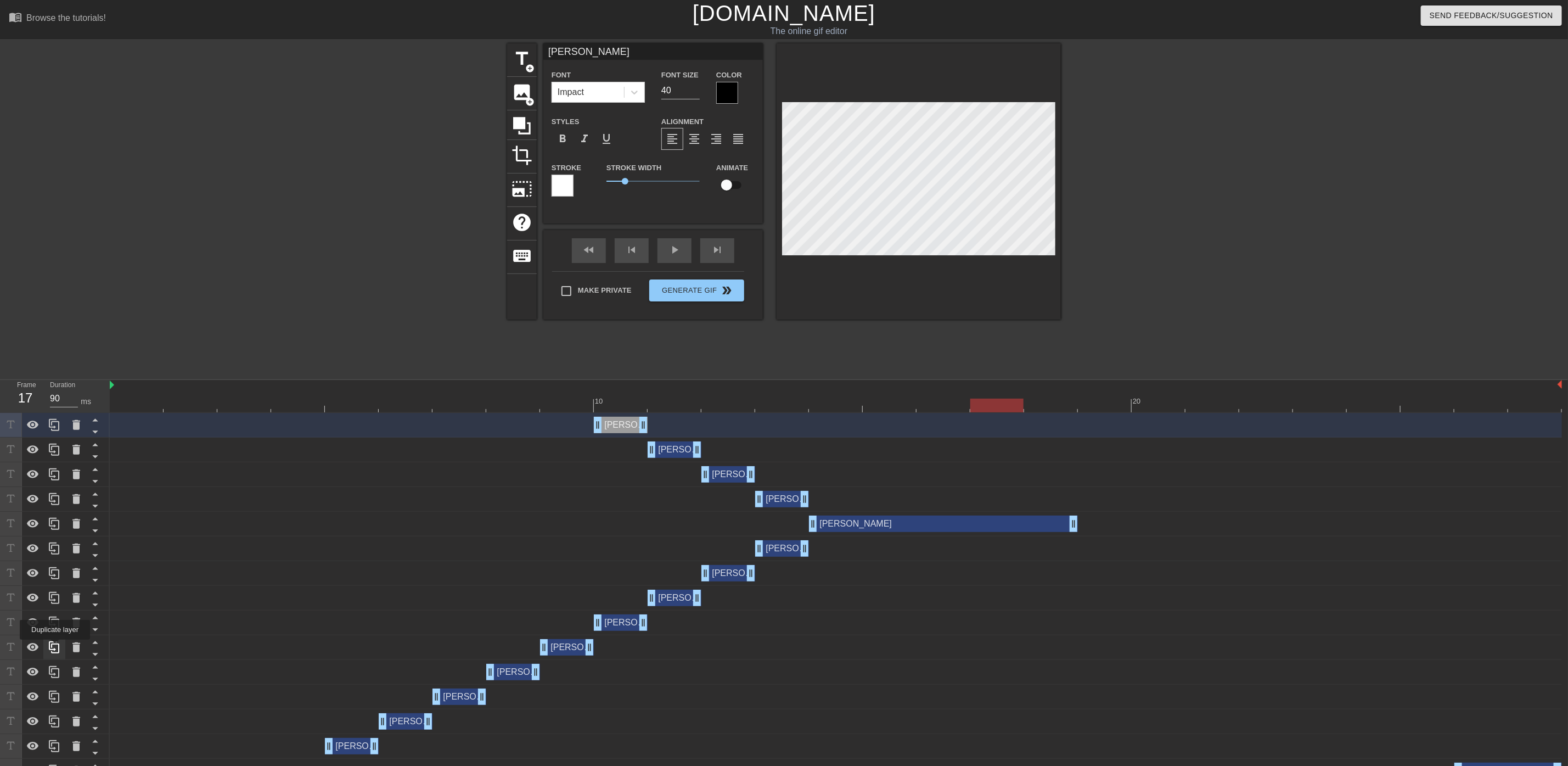
click at [55, 648] on icon at bounding box center [55, 648] width 13 height 13
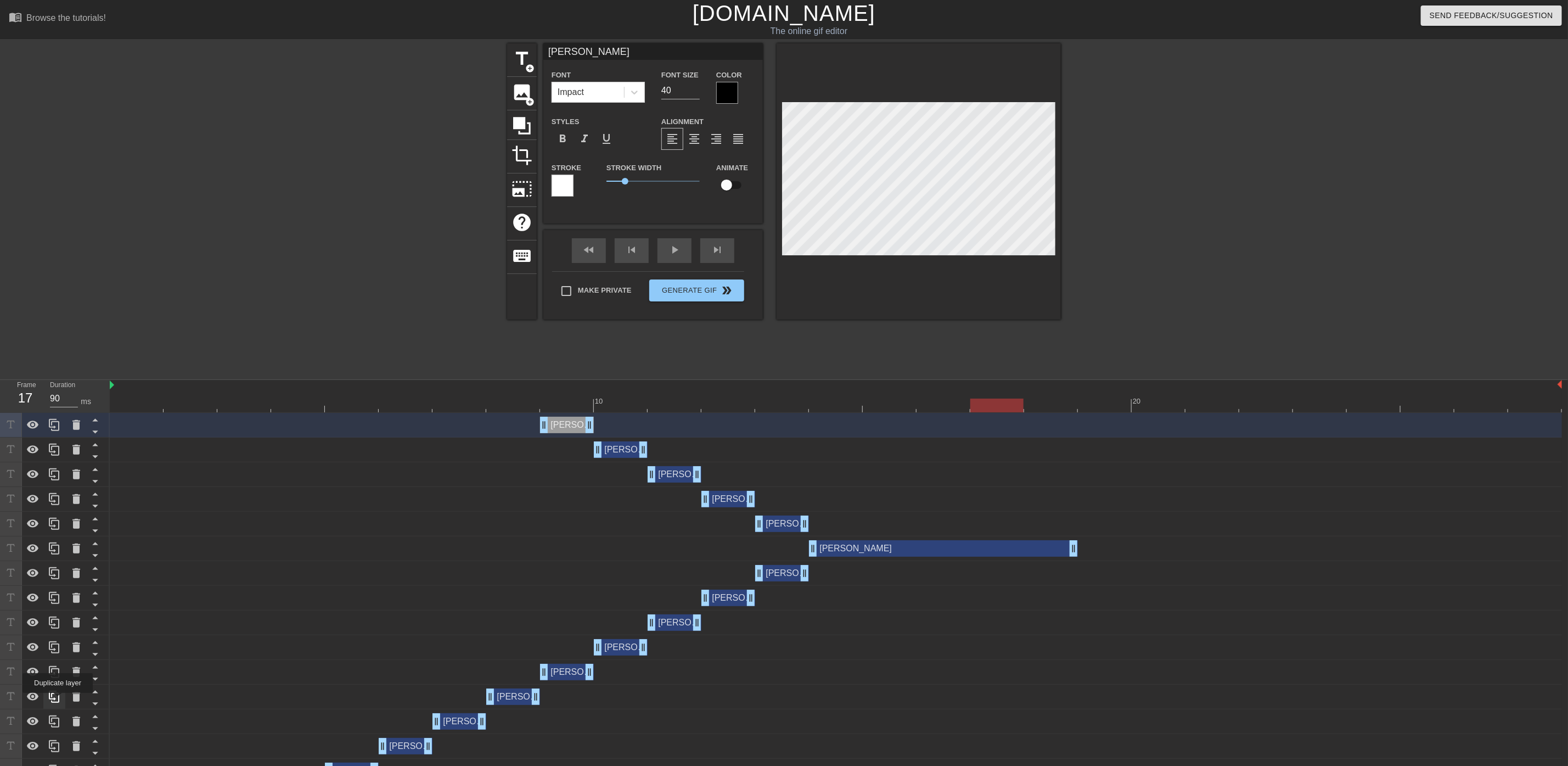
click at [58, 701] on icon at bounding box center [55, 697] width 13 height 13
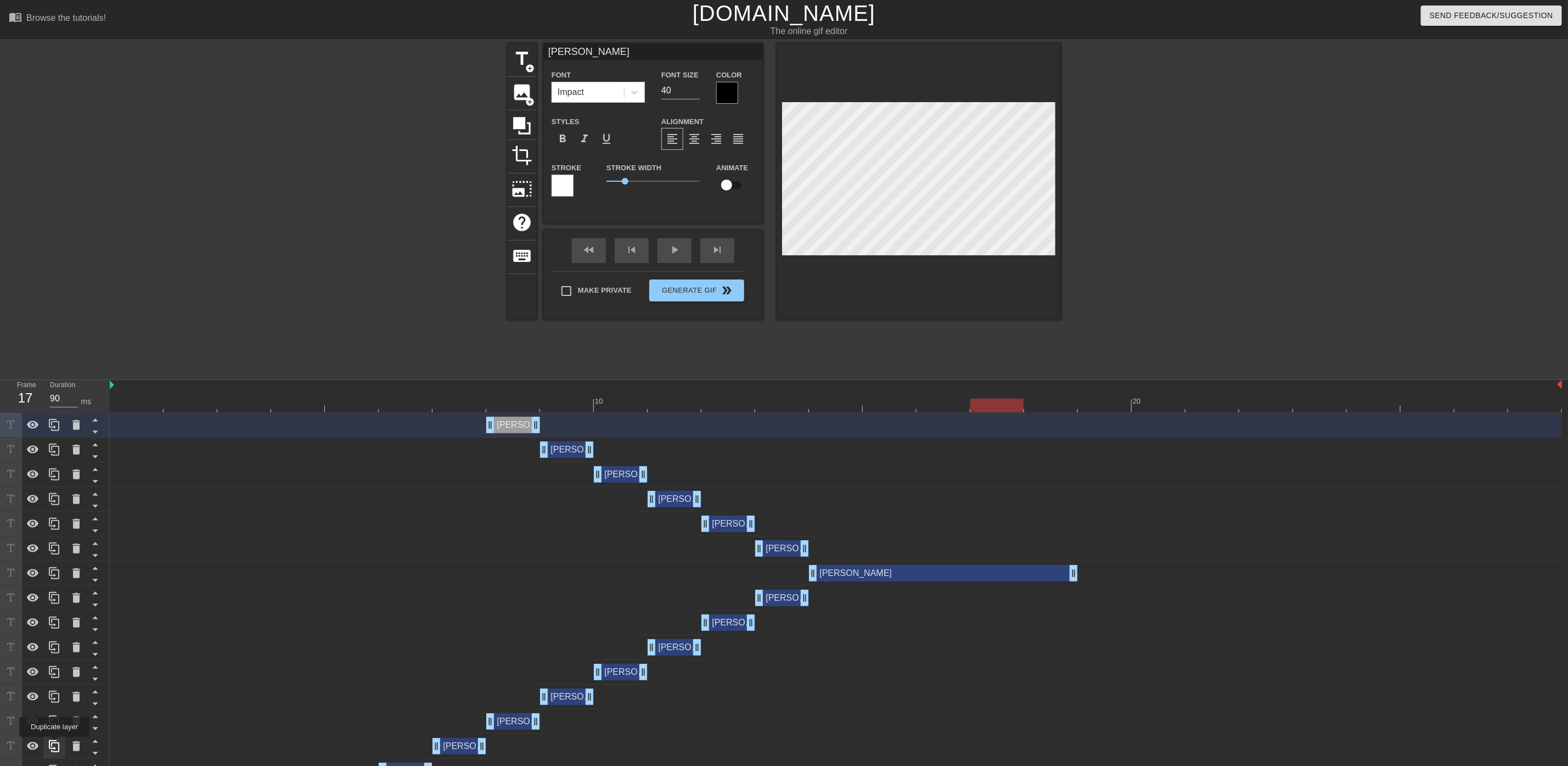
click at [55, 745] on icon at bounding box center [55, 747] width 13 height 13
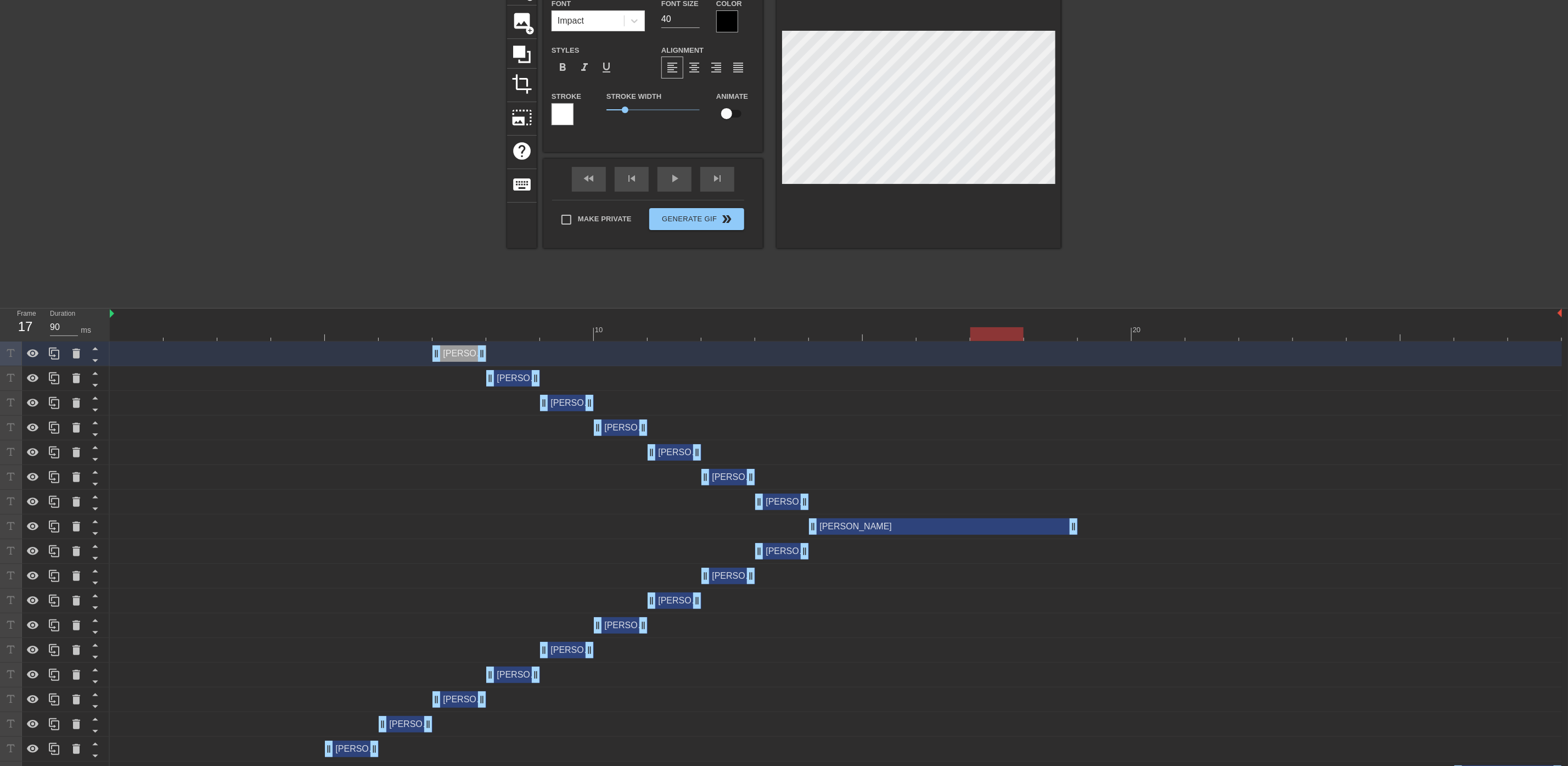
scroll to position [247, 0]
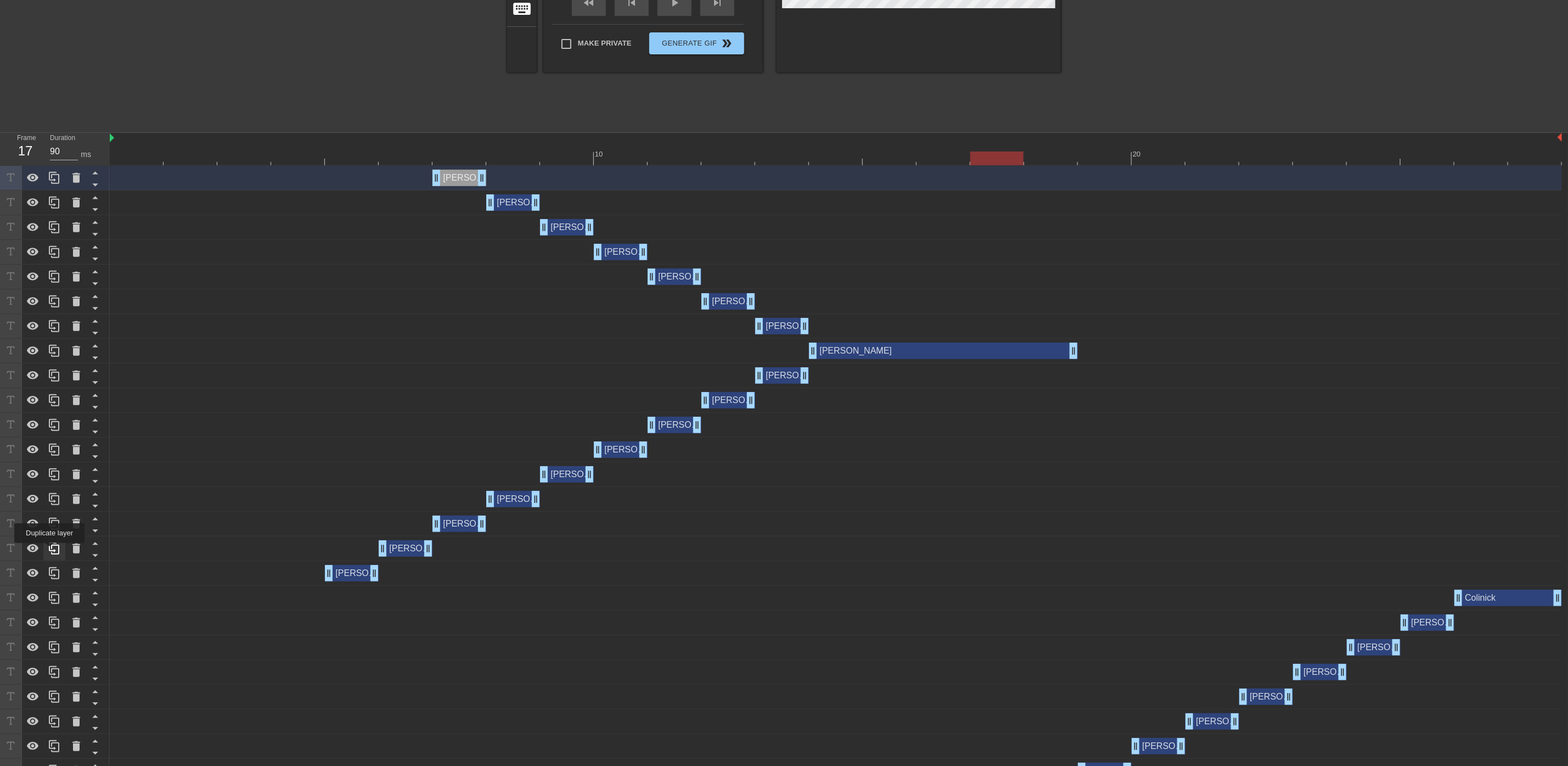
click at [49, 551] on icon at bounding box center [54, 549] width 10 height 12
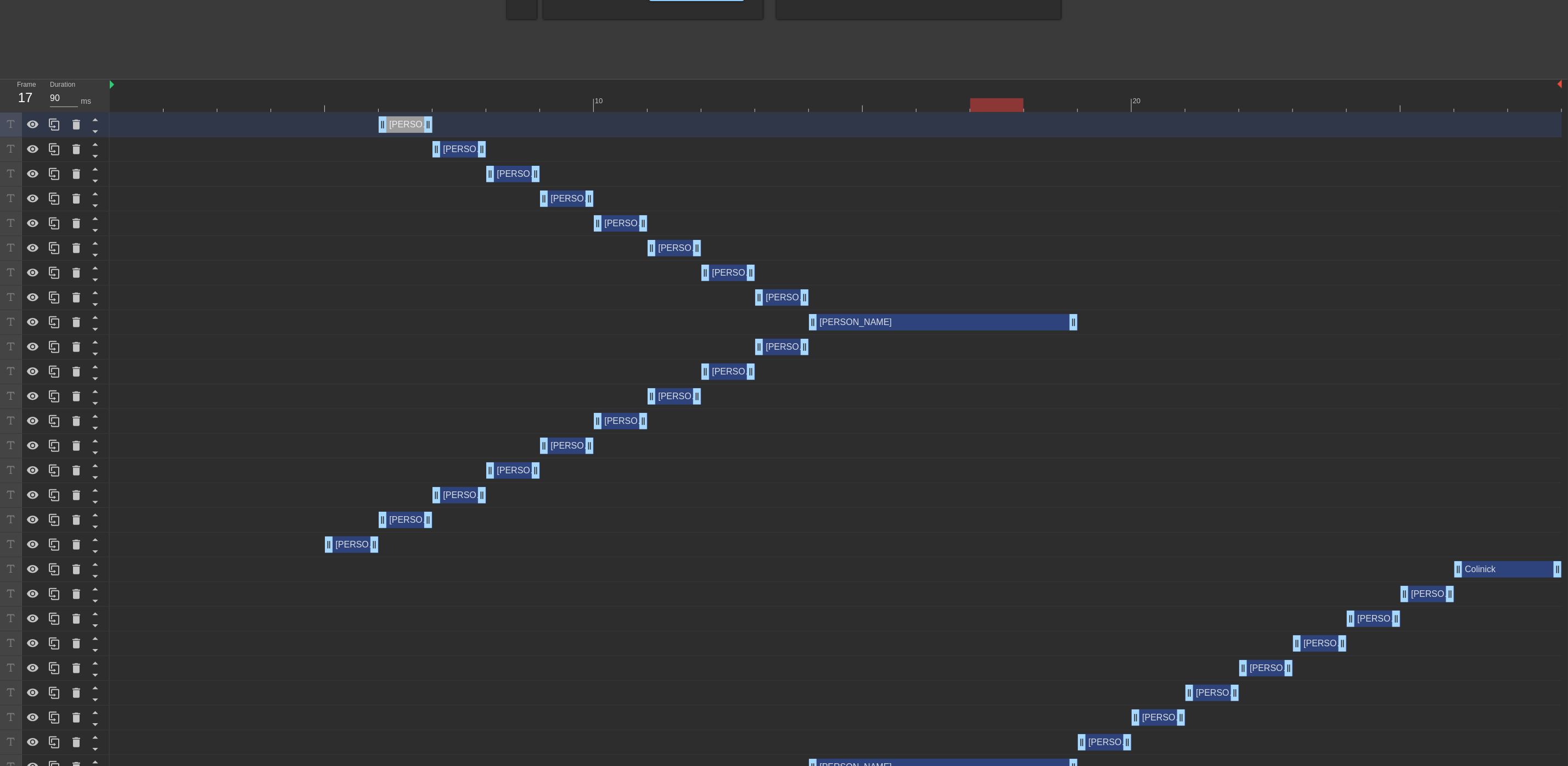
scroll to position [330, 0]
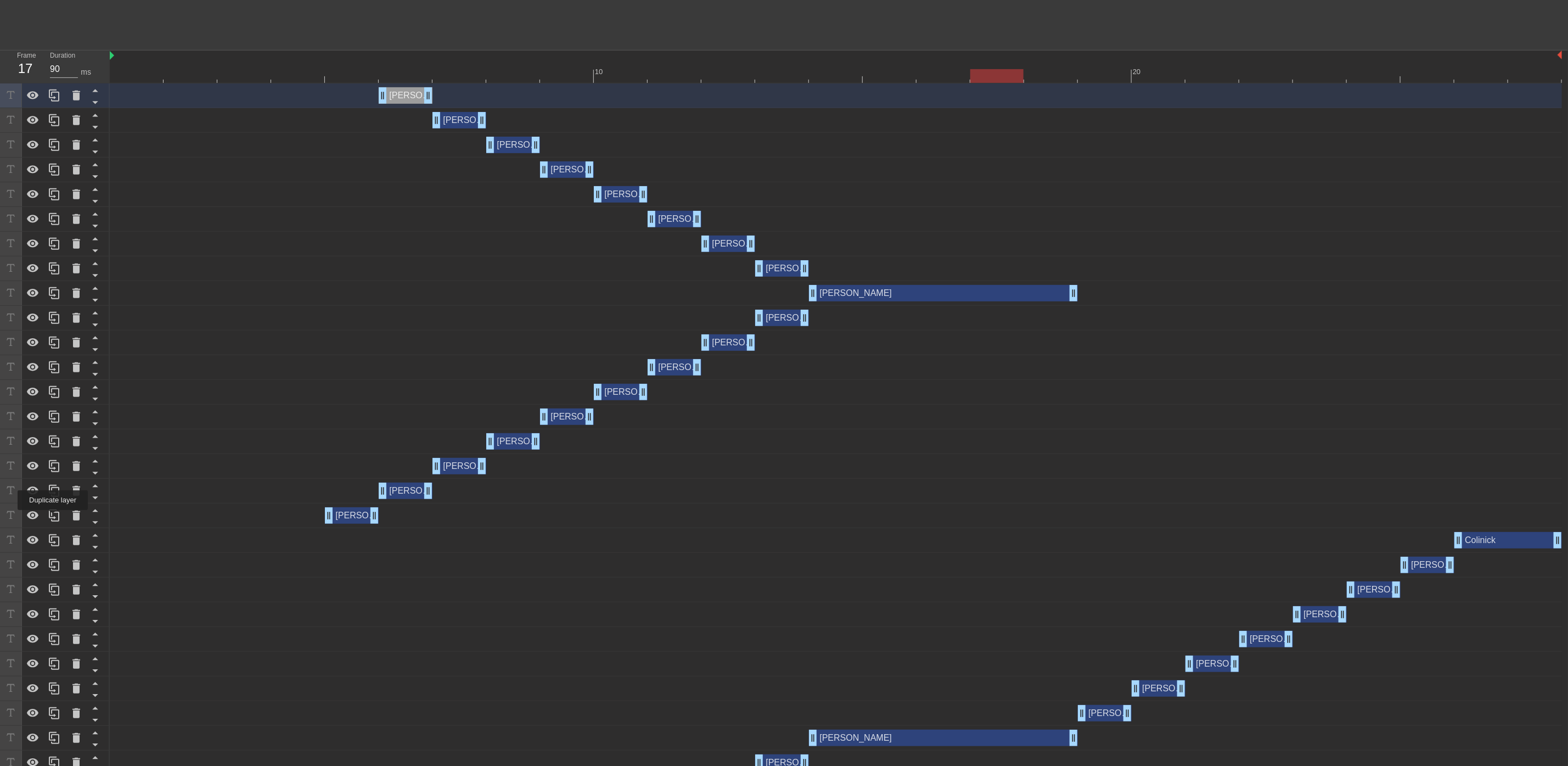
drag, startPoint x: 52, startPoint y: 518, endPoint x: 159, endPoint y: 516, distance: 107.0
click at [52, 517] on icon at bounding box center [55, 516] width 13 height 13
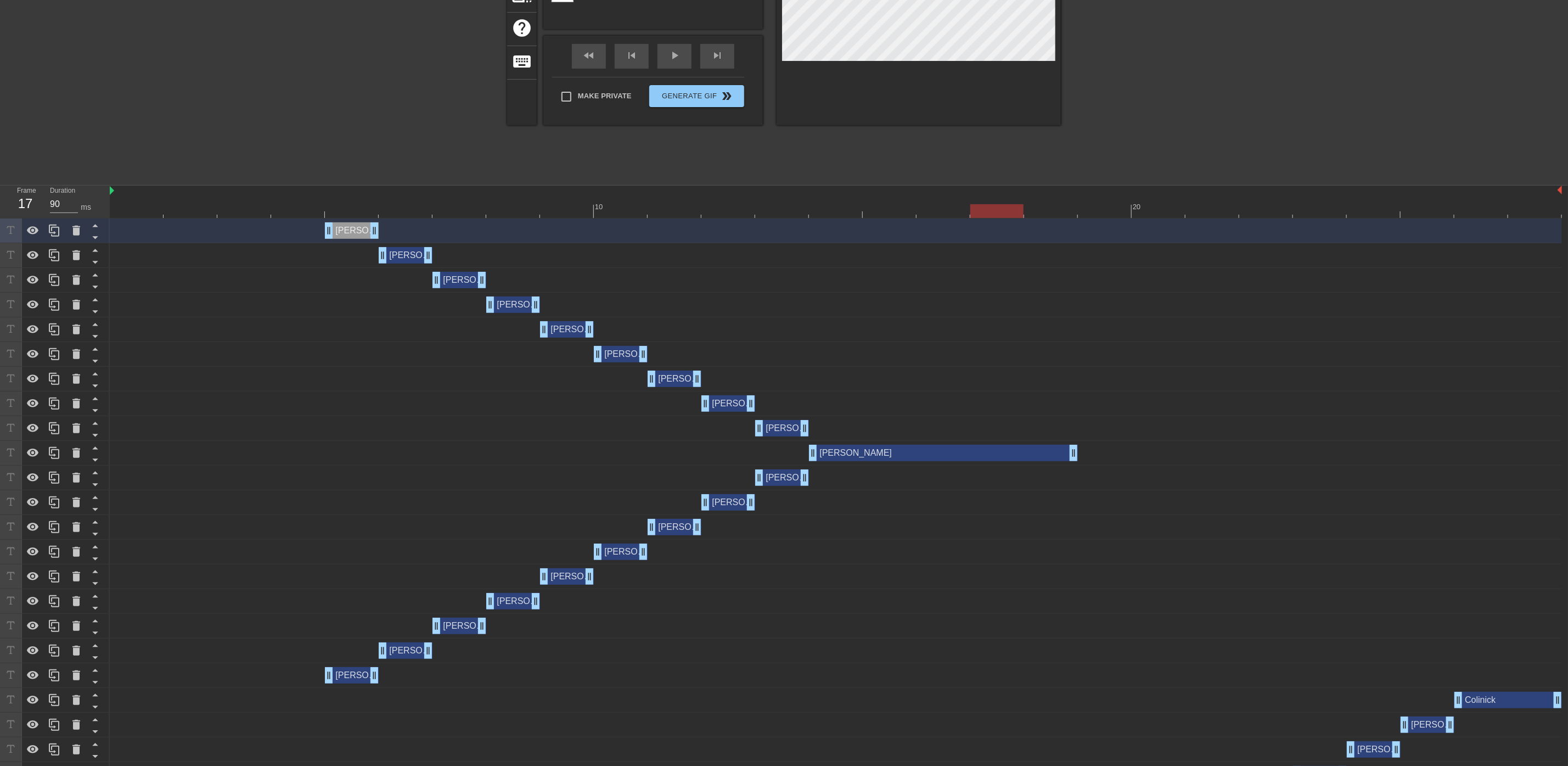
scroll to position [0, 0]
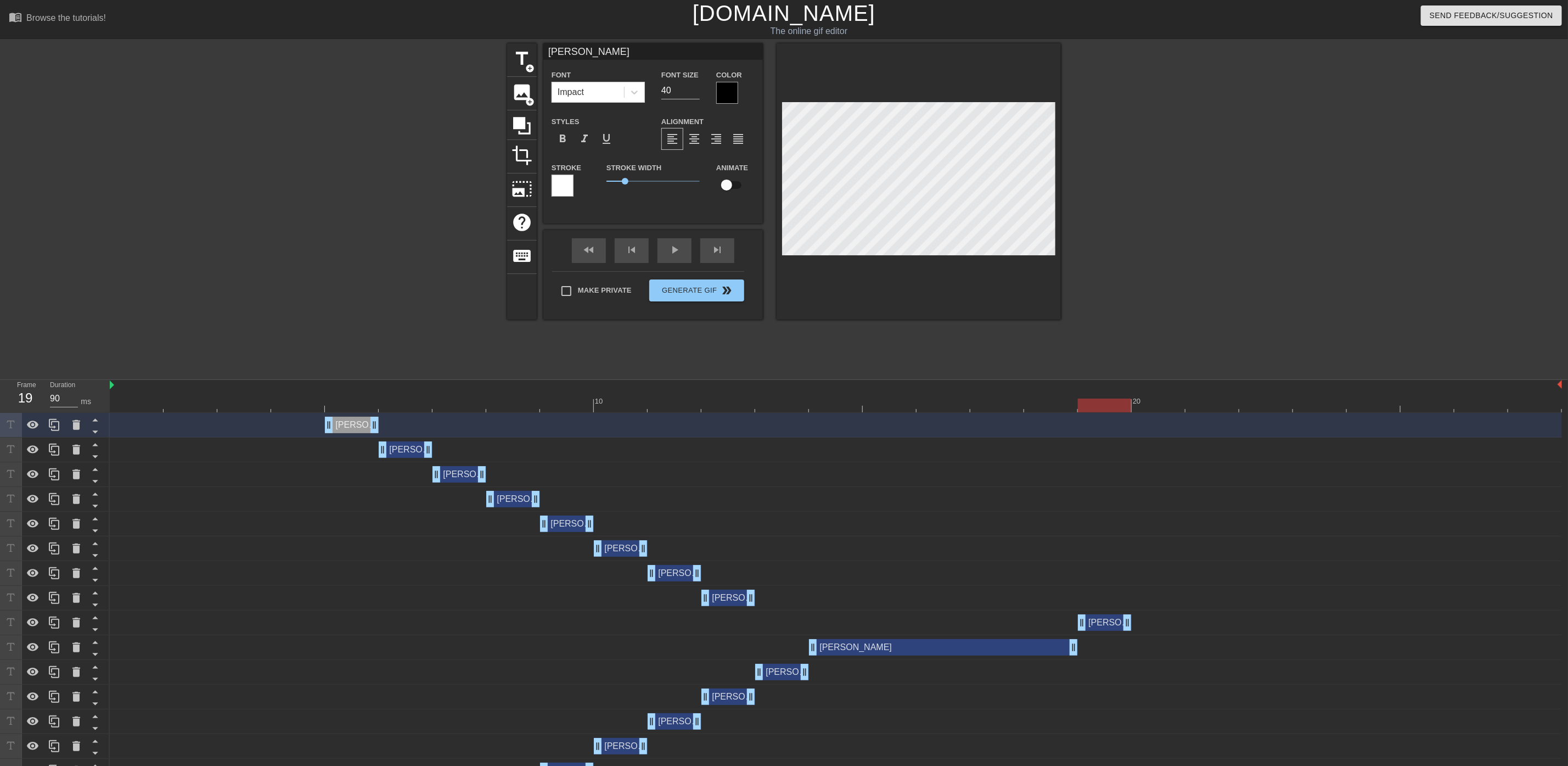
drag, startPoint x: 778, startPoint y: 626, endPoint x: 1109, endPoint y: 638, distance: 331.2
drag, startPoint x: 733, startPoint y: 594, endPoint x: 1174, endPoint y: 600, distance: 441.0
click at [1174, 600] on div "[PERSON_NAME] drag_handle drag_handle" at bounding box center [1159, 598] width 54 height 16
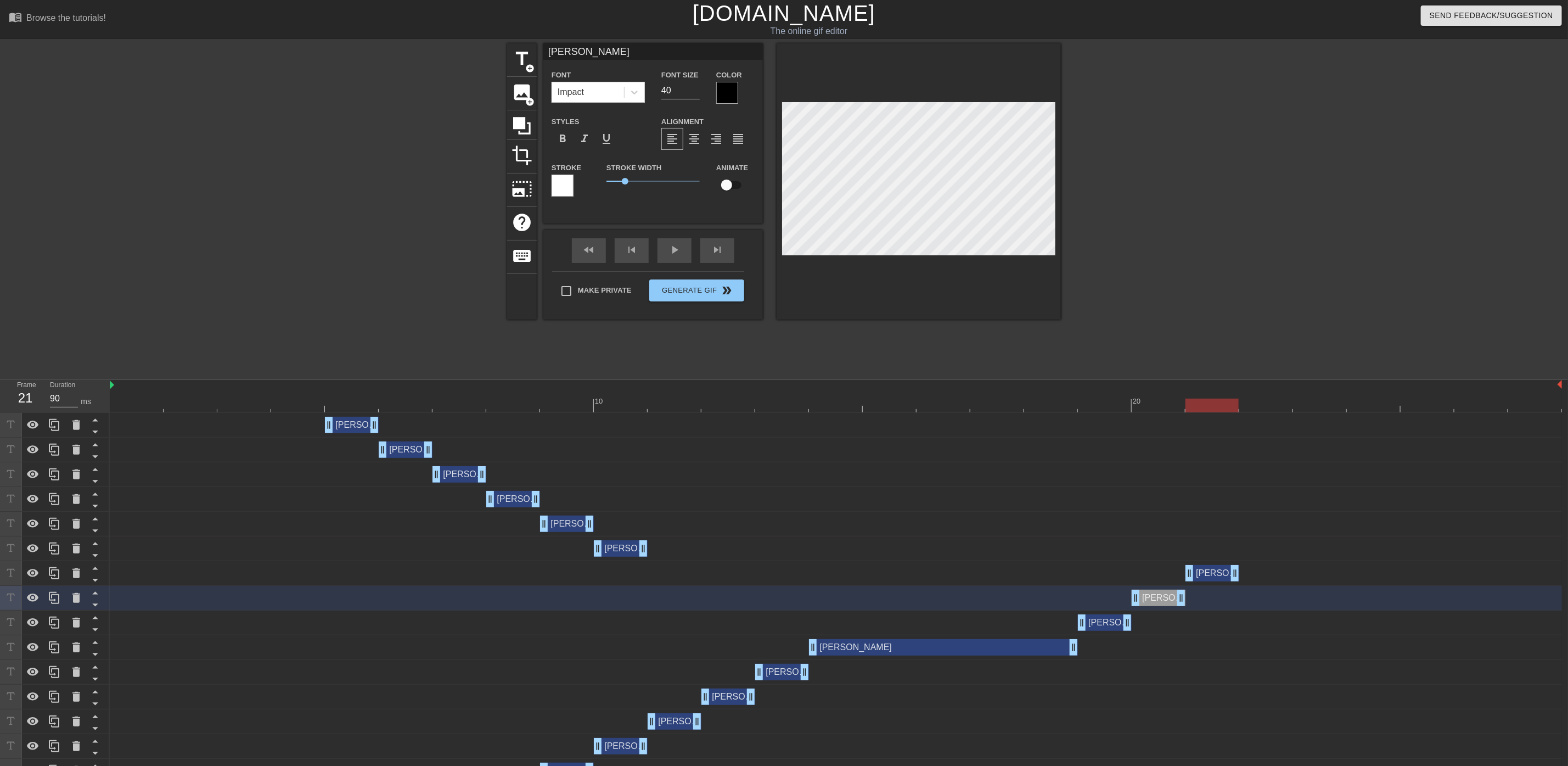
drag, startPoint x: 668, startPoint y: 569, endPoint x: 1206, endPoint y: 582, distance: 538.2
click at [1206, 582] on div "[PERSON_NAME] drag_handle drag_handle" at bounding box center [1213, 573] width 54 height 16
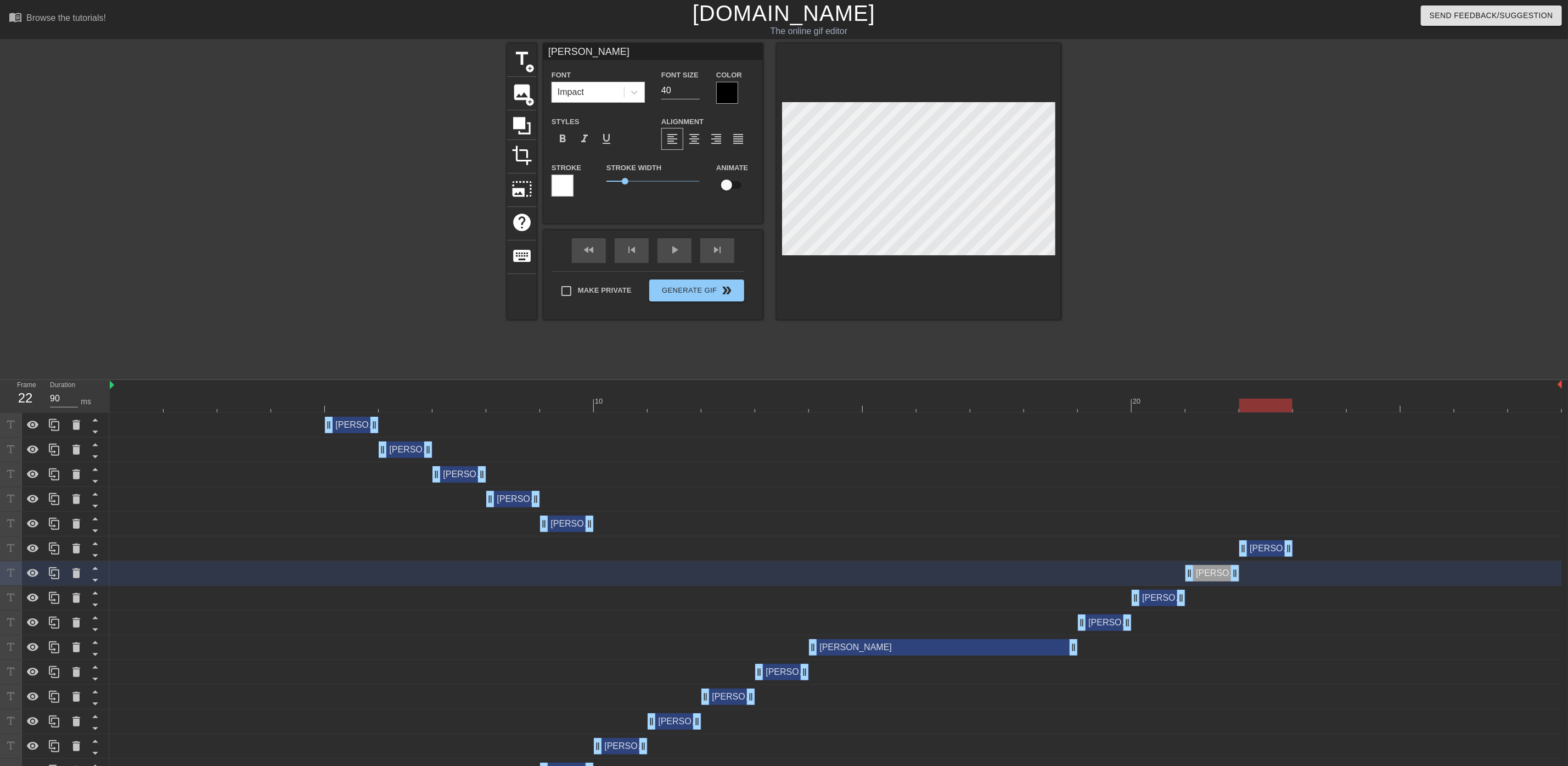
drag, startPoint x: 614, startPoint y: 550, endPoint x: 1280, endPoint y: 565, distance: 666.2
drag, startPoint x: 572, startPoint y: 521, endPoint x: 1315, endPoint y: 540, distance: 743.2
drag, startPoint x: 504, startPoint y: 498, endPoint x: 957, endPoint y: 488, distance: 453.1
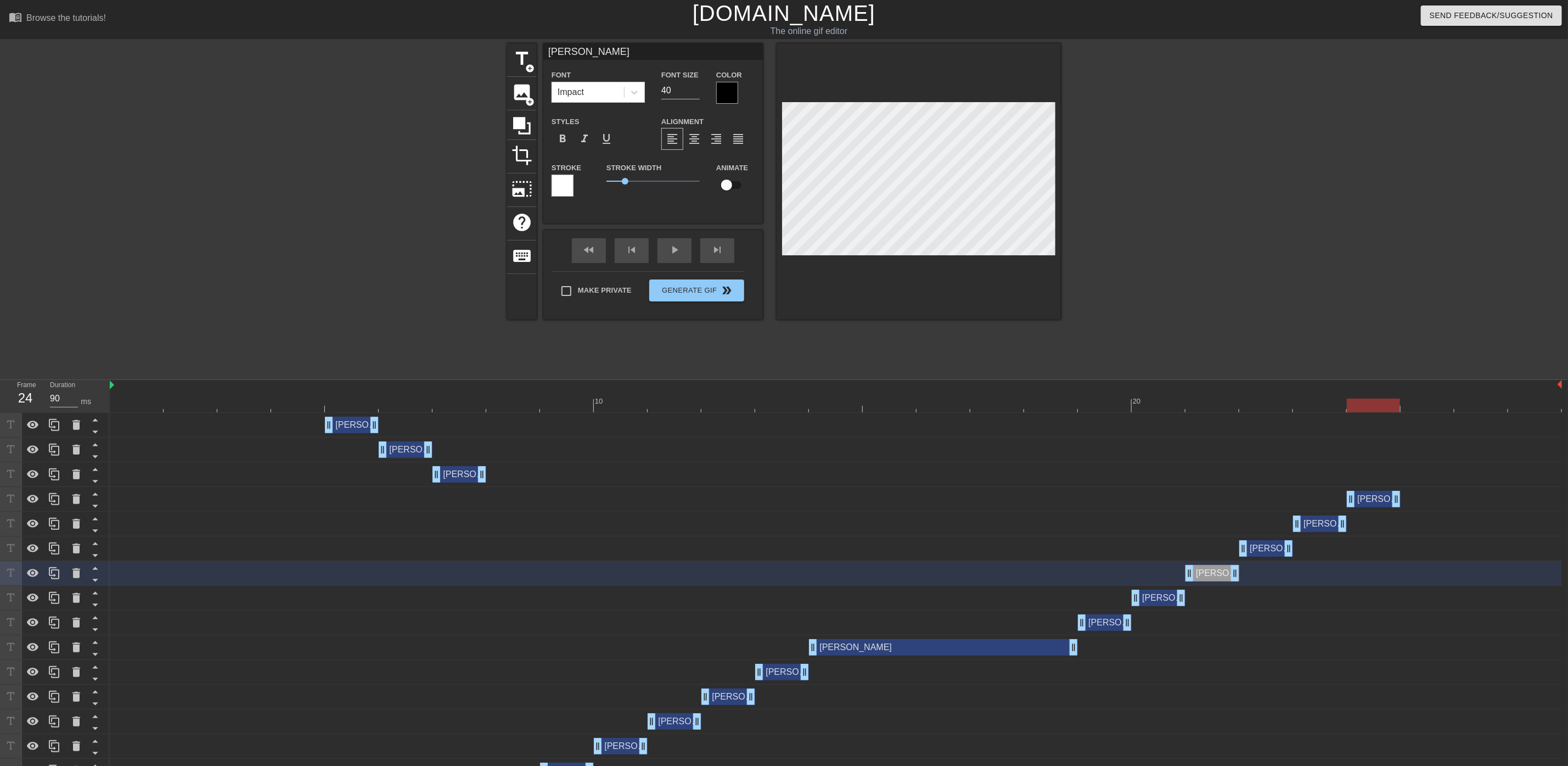
drag, startPoint x: 449, startPoint y: 475, endPoint x: 1026, endPoint y: 461, distance: 577.2
drag, startPoint x: 396, startPoint y: 447, endPoint x: 1480, endPoint y: 506, distance: 1085.6
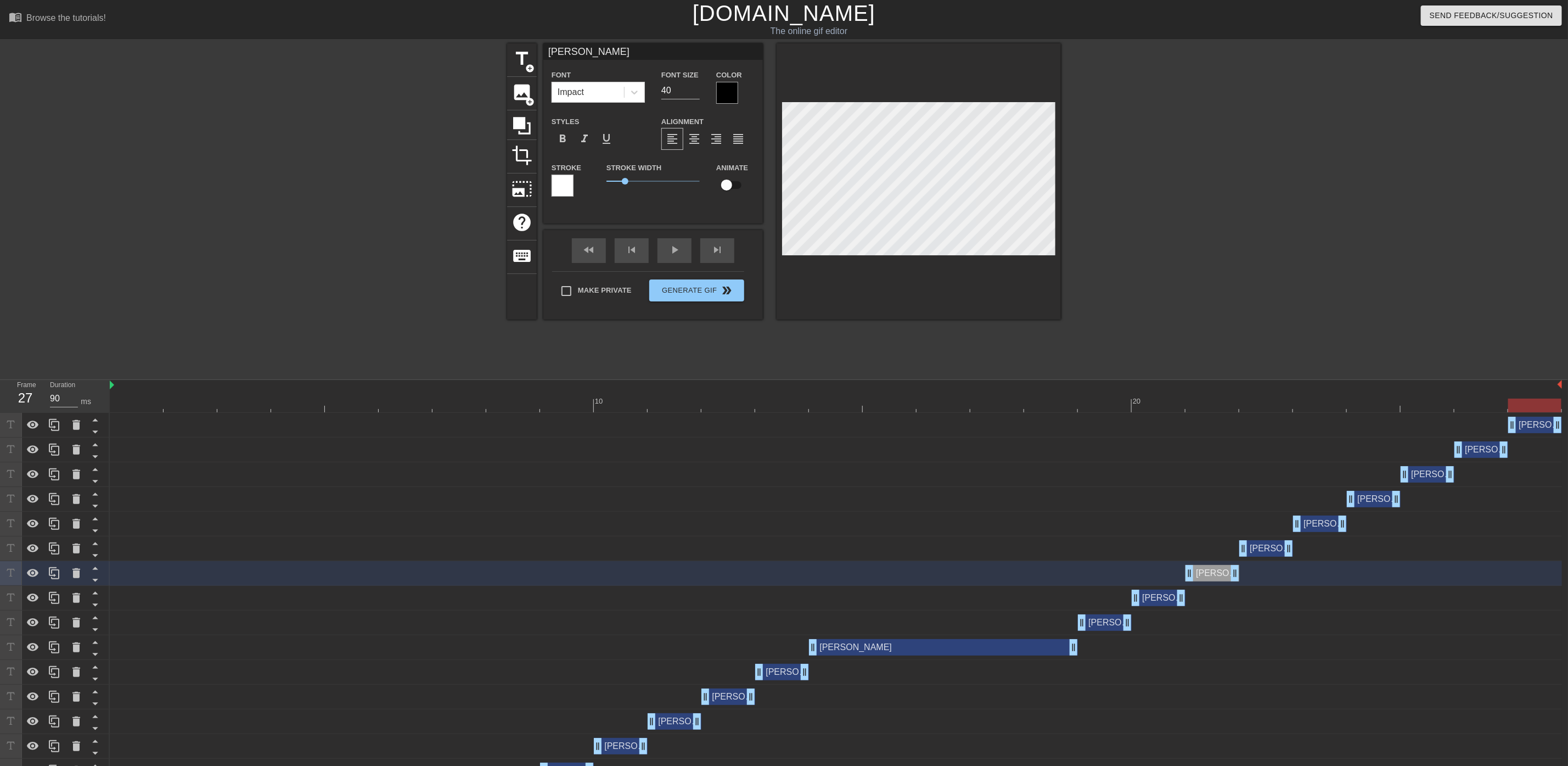
drag, startPoint x: 345, startPoint y: 425, endPoint x: 1540, endPoint y: 456, distance: 1195.4
click at [71, 425] on icon at bounding box center [76, 425] width 13 height 13
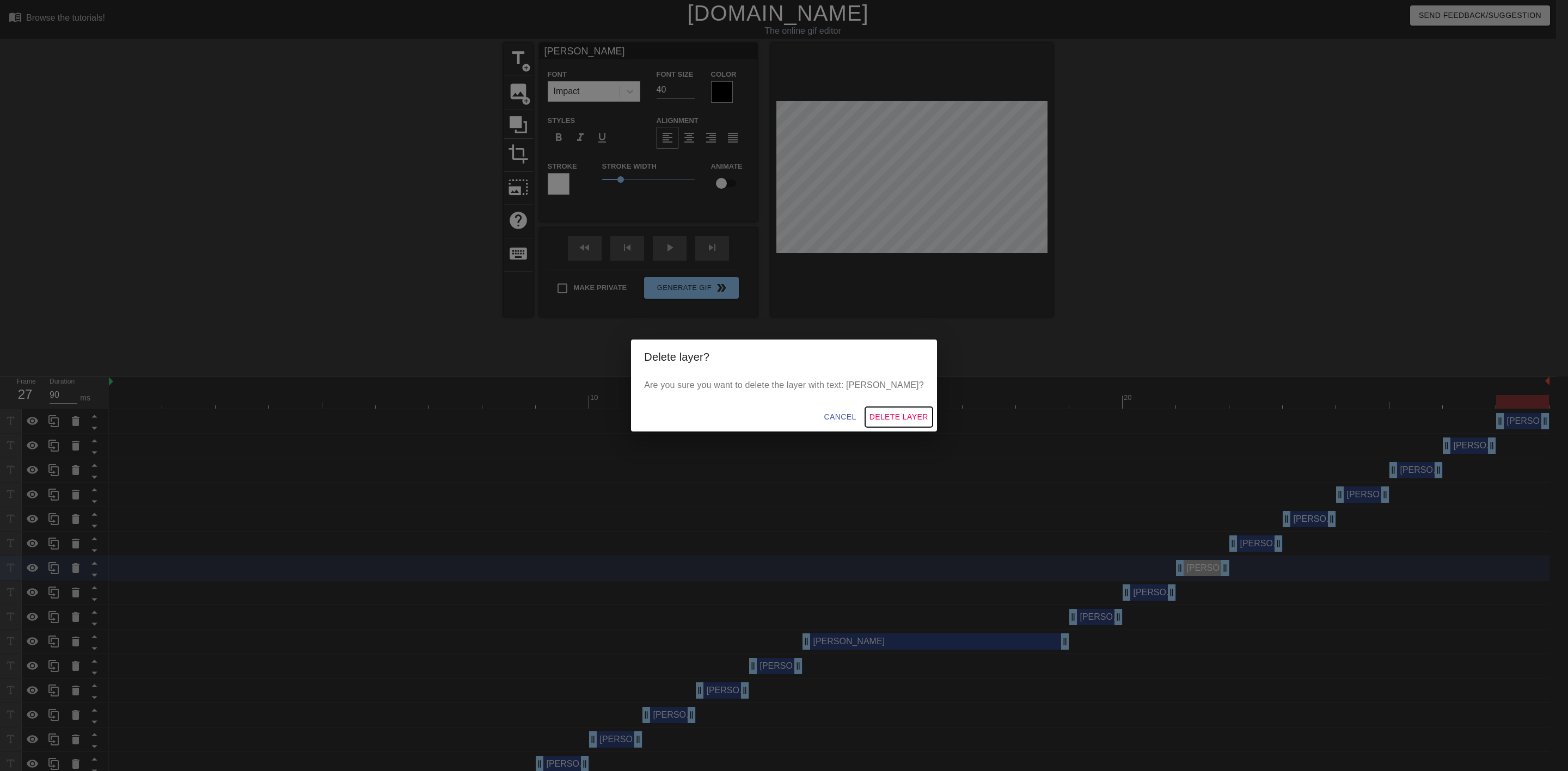
click at [875, 417] on span "Delete Layer" at bounding box center [898, 417] width 59 height 13
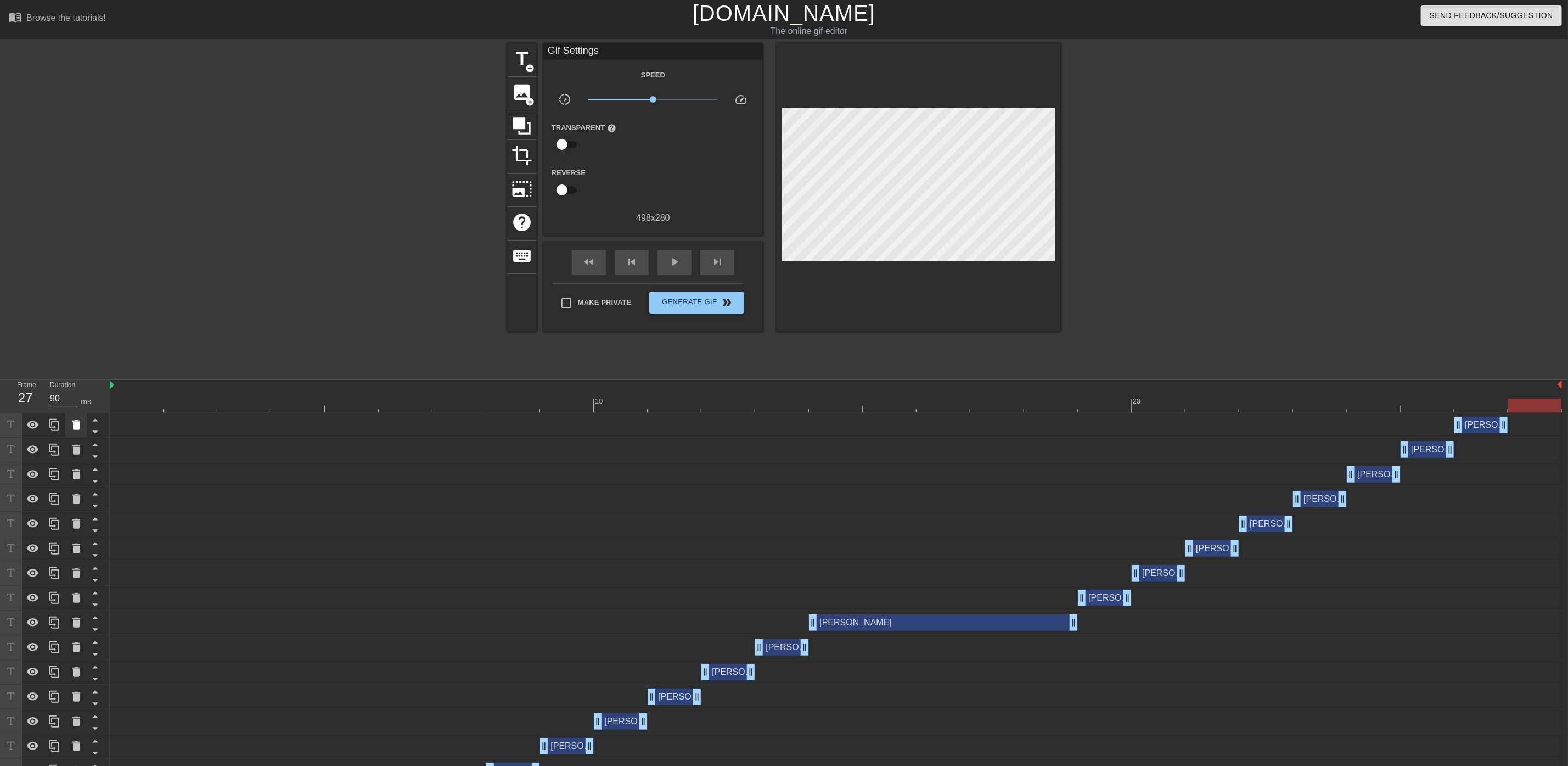
click at [73, 422] on icon at bounding box center [76, 424] width 7 height 10
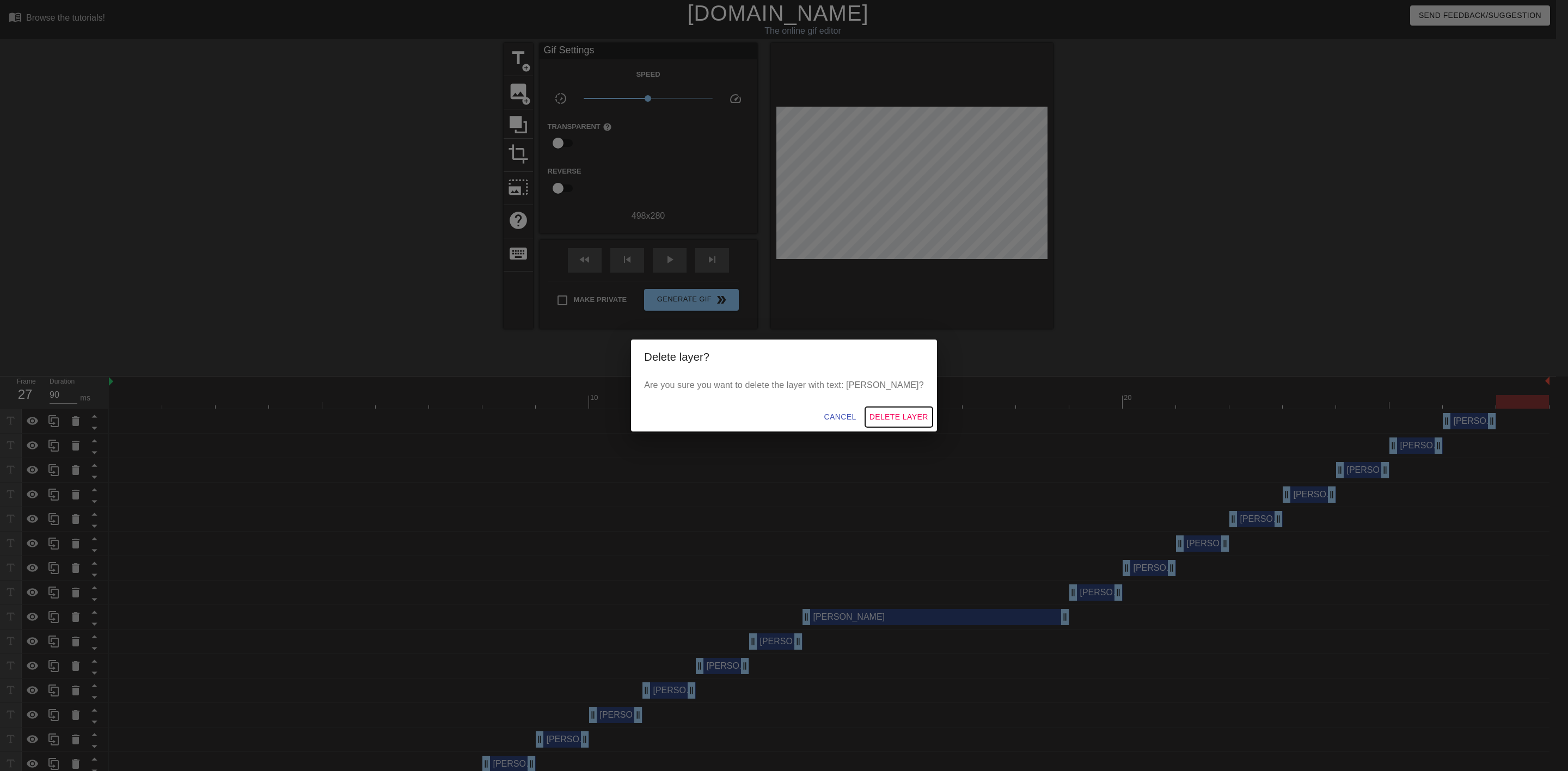
click at [869, 414] on span "Delete Layer" at bounding box center [898, 417] width 59 height 13
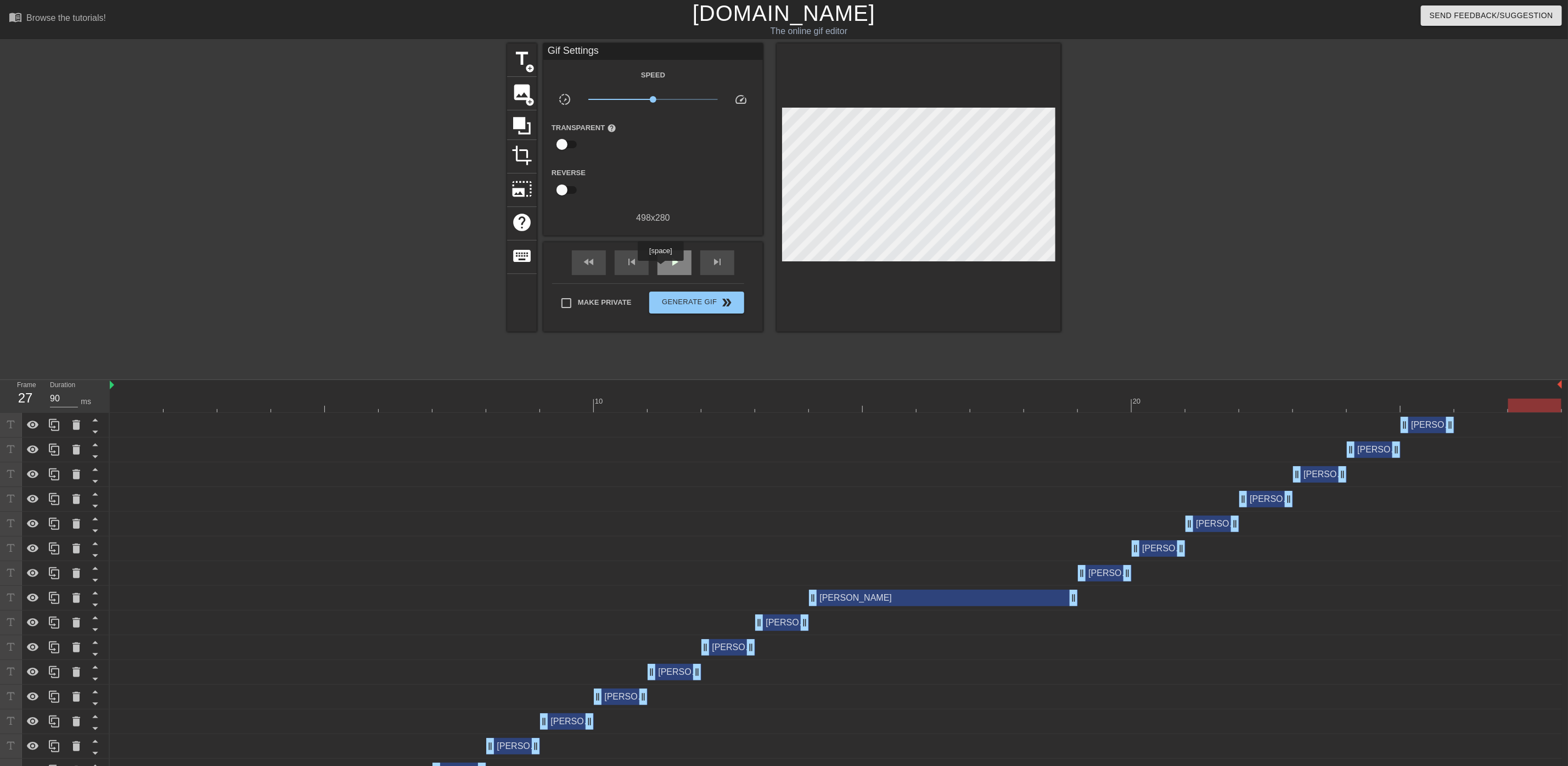
click at [685, 267] on div "play_arrow" at bounding box center [674, 262] width 34 height 25
click at [1499, 407] on div at bounding box center [836, 405] width 1453 height 13
click at [1433, 408] on div at bounding box center [836, 405] width 1453 height 13
click at [1475, 408] on div at bounding box center [836, 405] width 1453 height 13
click at [1519, 405] on div at bounding box center [836, 405] width 1453 height 13
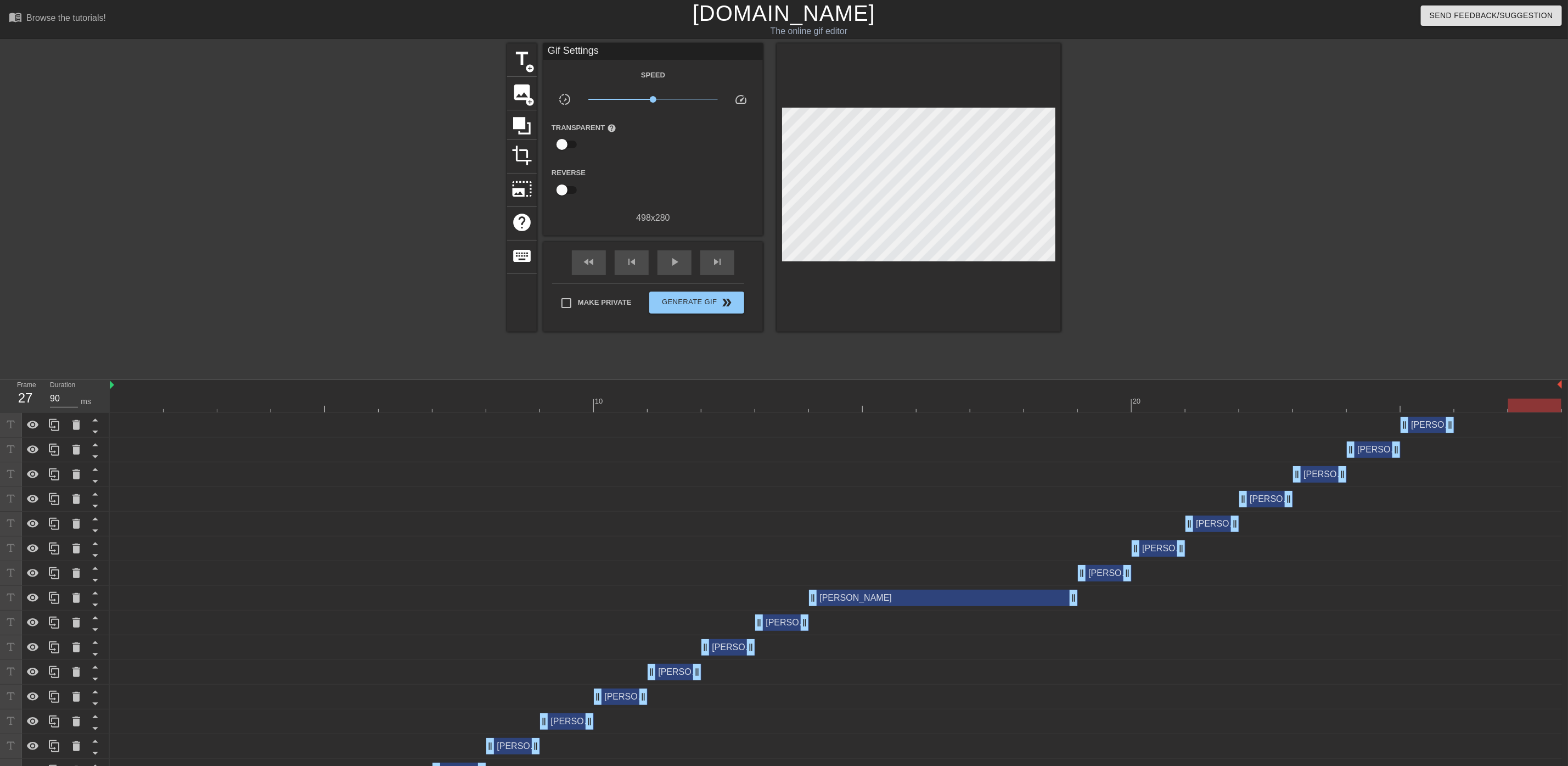
click at [1188, 242] on div at bounding box center [1157, 208] width 165 height 330
click at [709, 300] on span "Generate Gif double_arrow" at bounding box center [697, 303] width 86 height 13
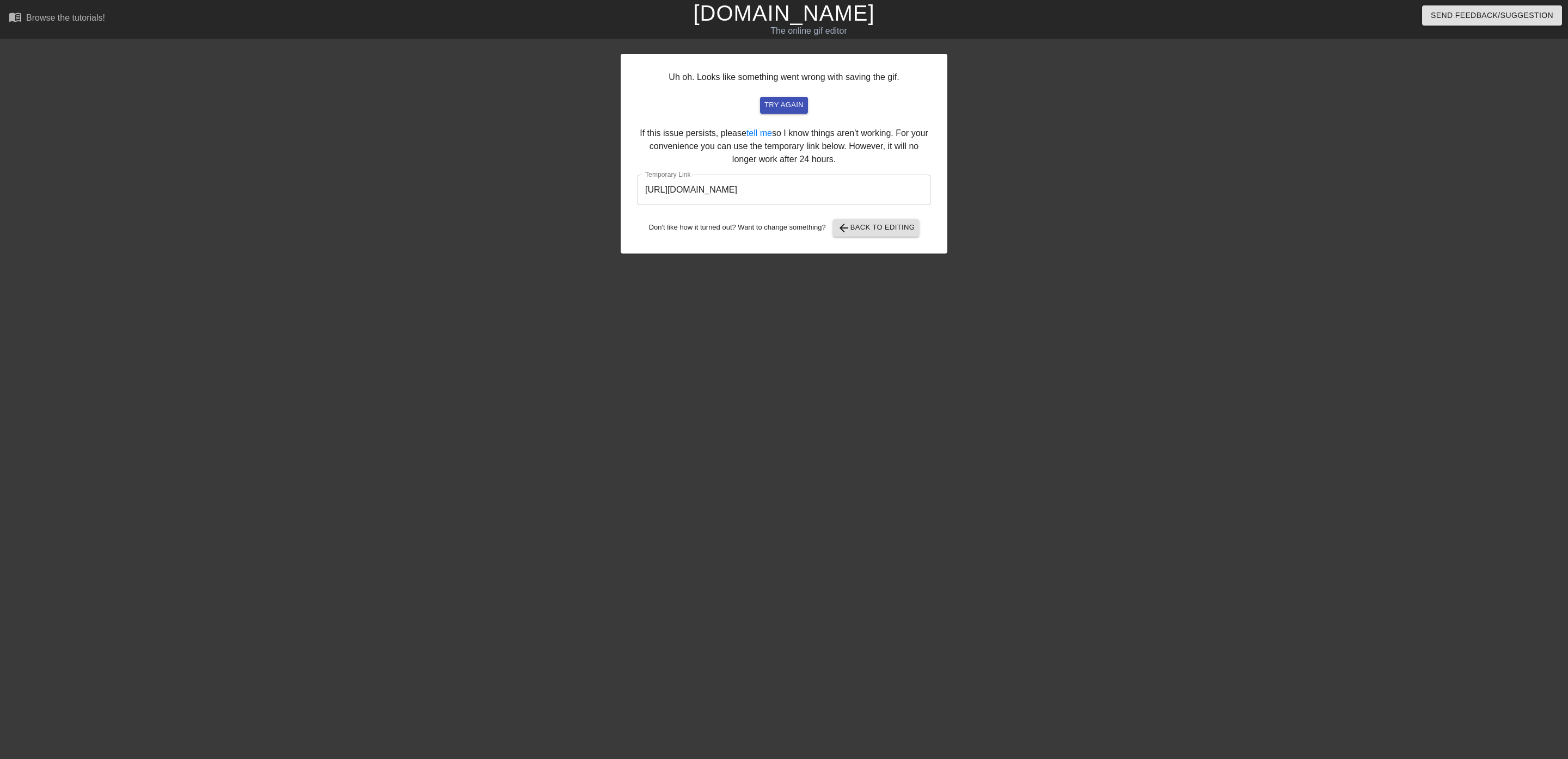
click at [863, 188] on input "[URL][DOMAIN_NAME]" at bounding box center [784, 189] width 293 height 30
click at [863, 186] on input "[URL][DOMAIN_NAME]" at bounding box center [784, 189] width 293 height 30
click at [1190, 374] on html "menu_book Browse the tutorials! [DOMAIN_NAME] The online gif editor Send Feedba…" at bounding box center [784, 187] width 1568 height 374
